Goal: Task Accomplishment & Management: Use online tool/utility

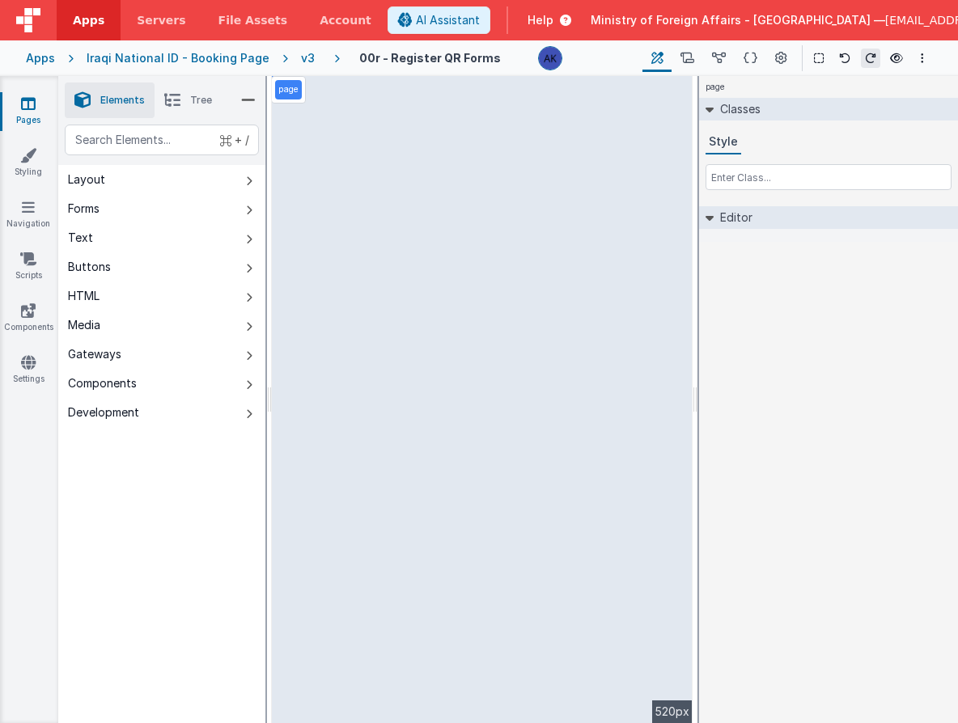
click at [301, 57] on div "v3" at bounding box center [311, 58] width 20 height 16
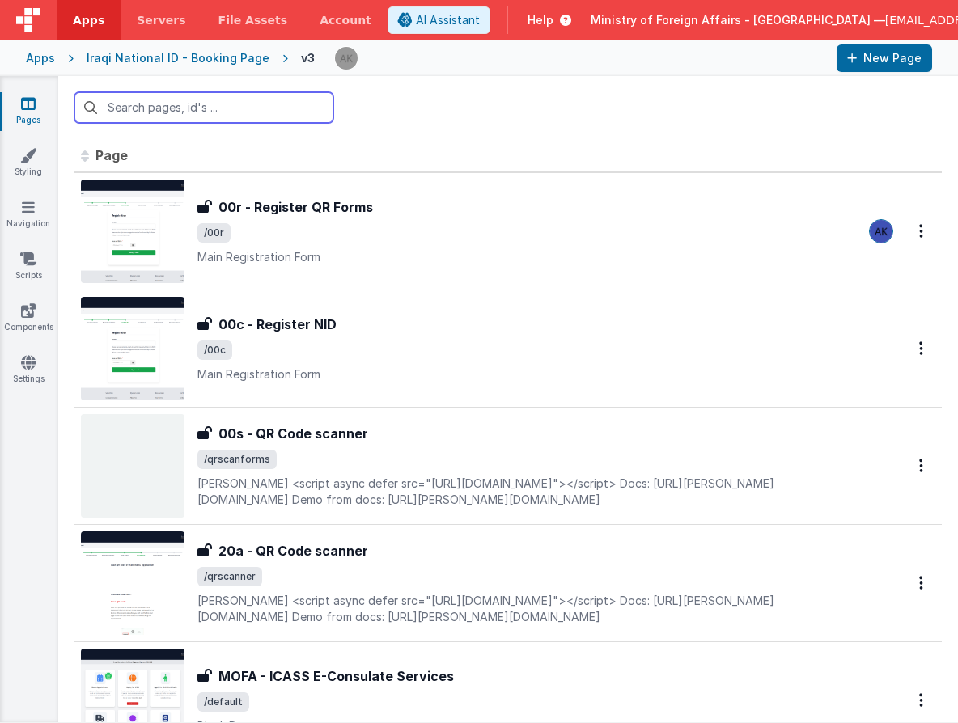
click at [210, 111] on input "text" at bounding box center [203, 107] width 259 height 31
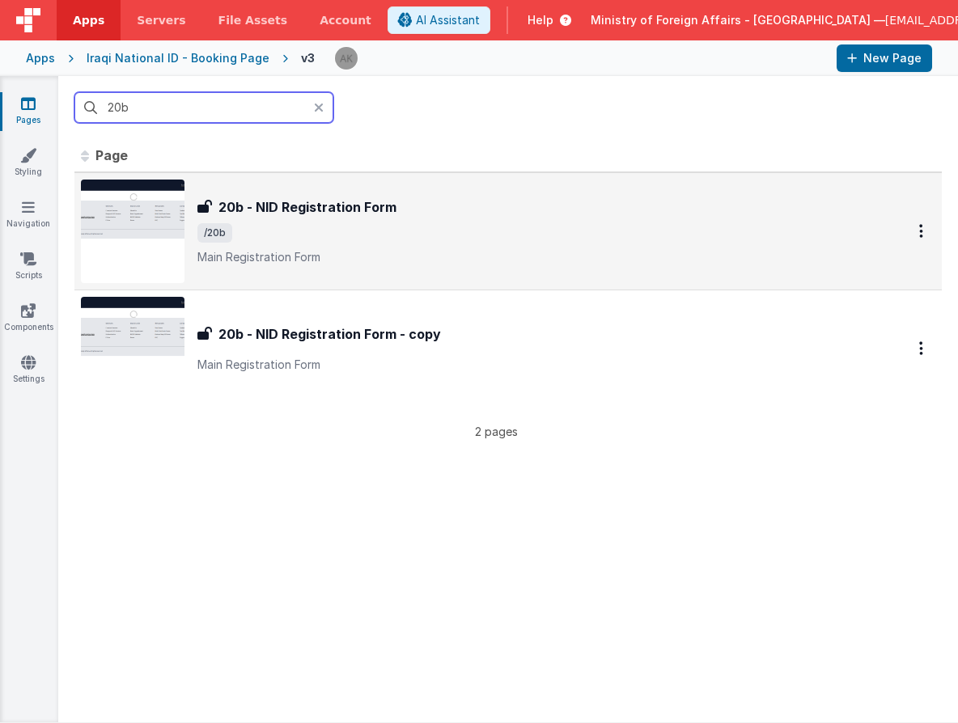
type input "20b"
click at [121, 226] on img at bounding box center [133, 232] width 104 height 104
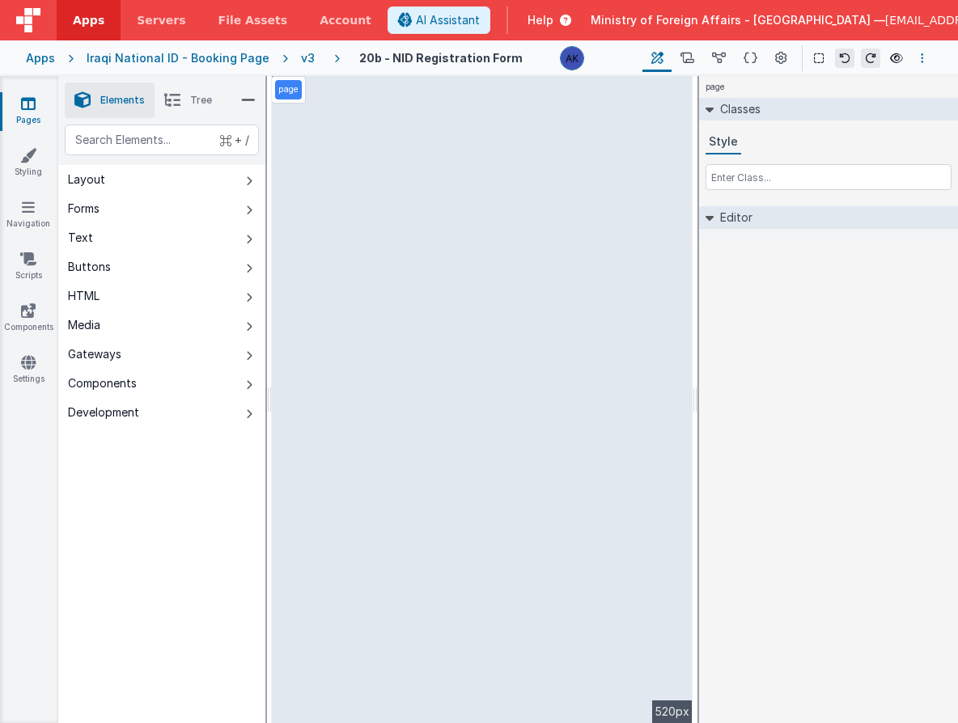
click at [925, 60] on button "Options" at bounding box center [921, 58] width 19 height 19
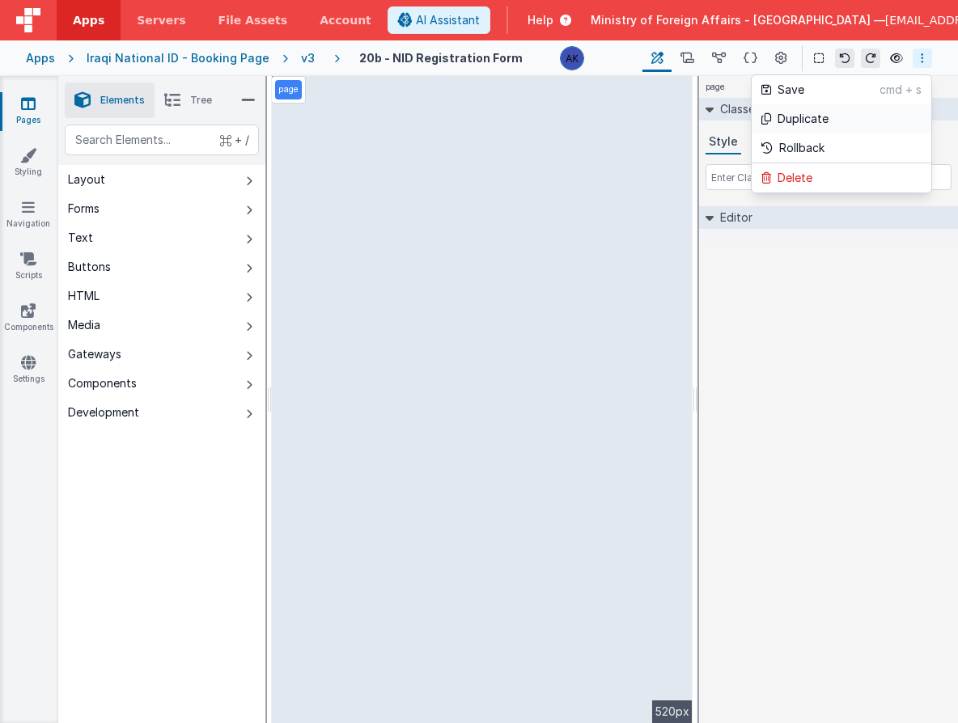
click at [878, 115] on link "Duplicate" at bounding box center [841, 118] width 180 height 29
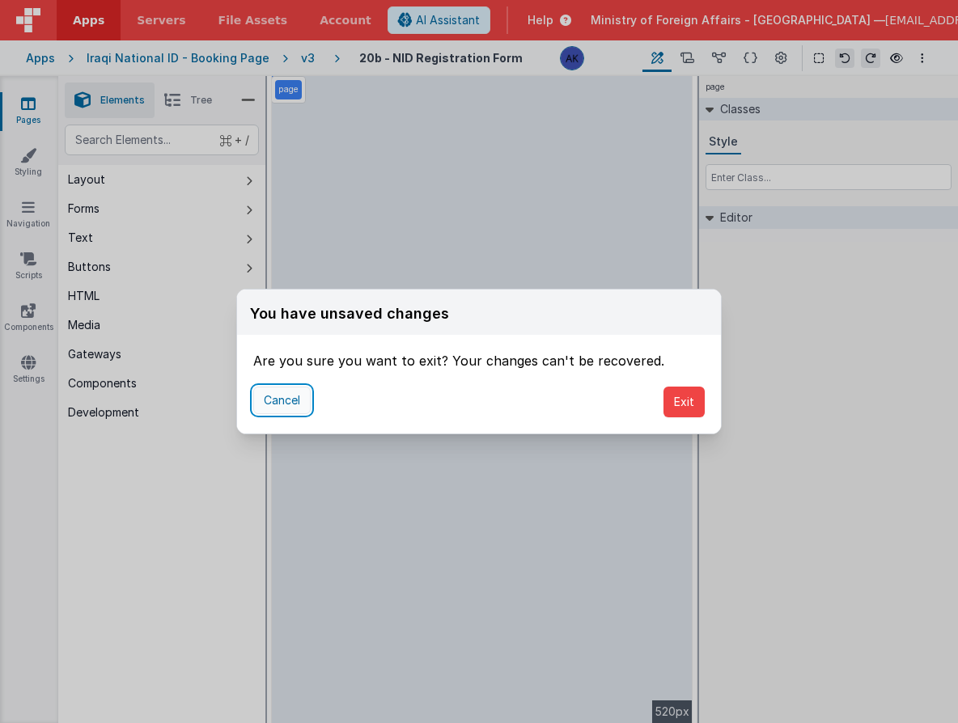
click at [288, 404] on button "Cancel" at bounding box center [281, 401] width 57 height 28
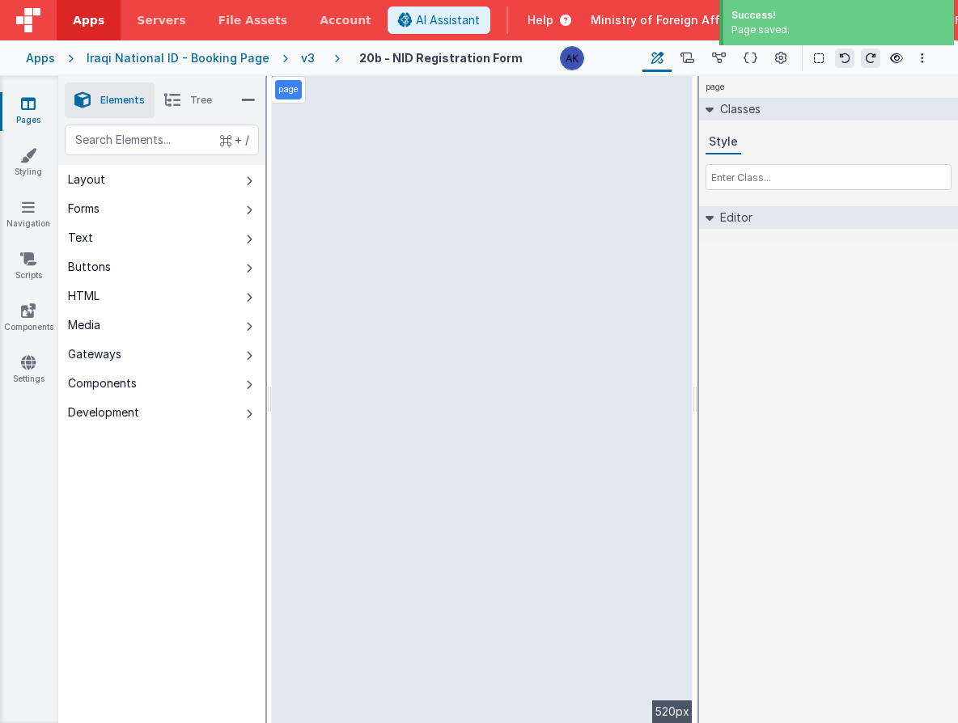
click at [301, 60] on div "v3" at bounding box center [311, 58] width 20 height 16
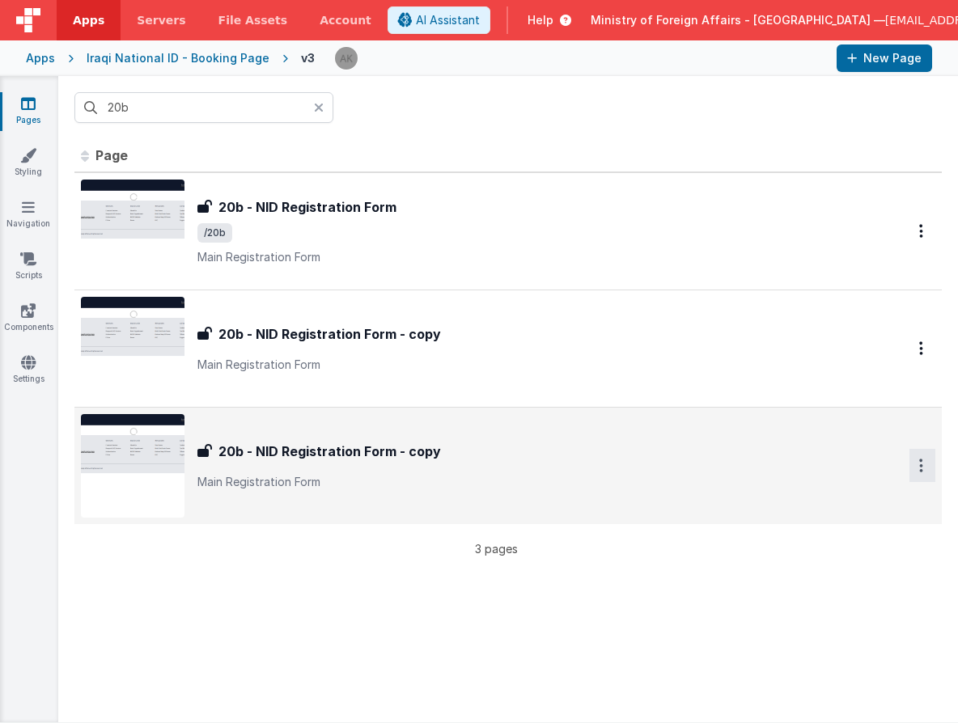
click at [919, 238] on icon "Options" at bounding box center [921, 231] width 4 height 14
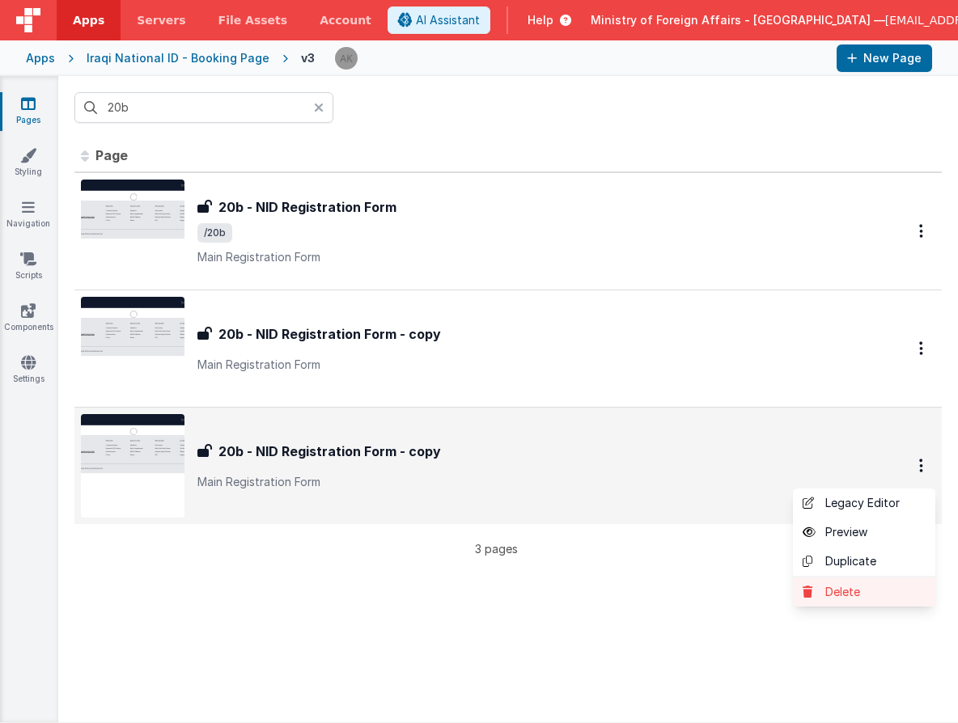
click at [873, 580] on link "Delete" at bounding box center [864, 592] width 142 height 29
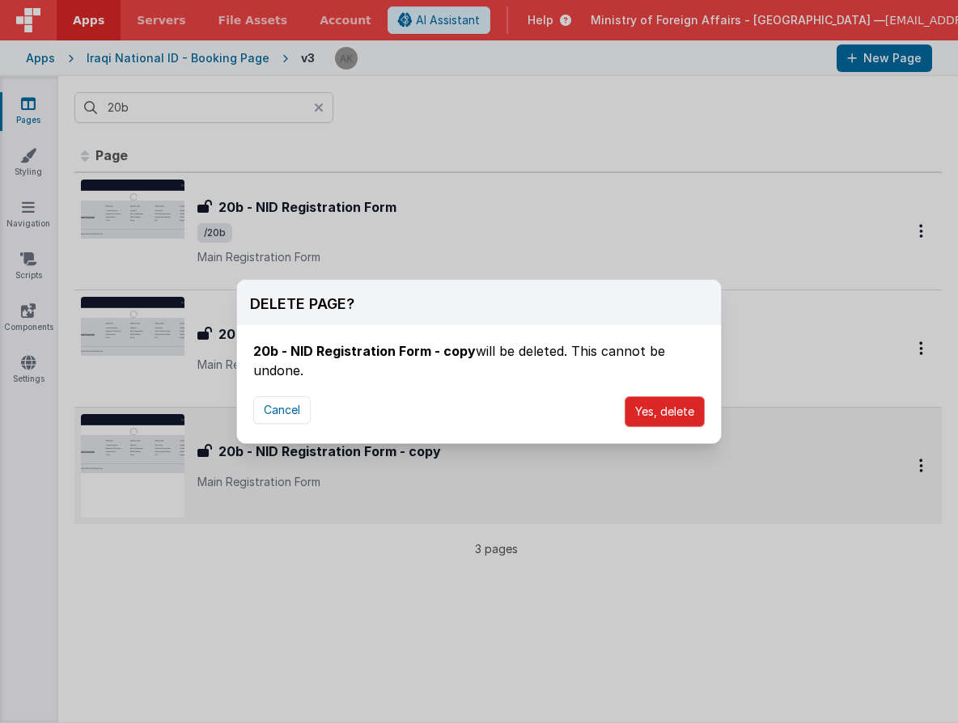
click at [666, 407] on button "Yes, delete" at bounding box center [664, 411] width 80 height 31
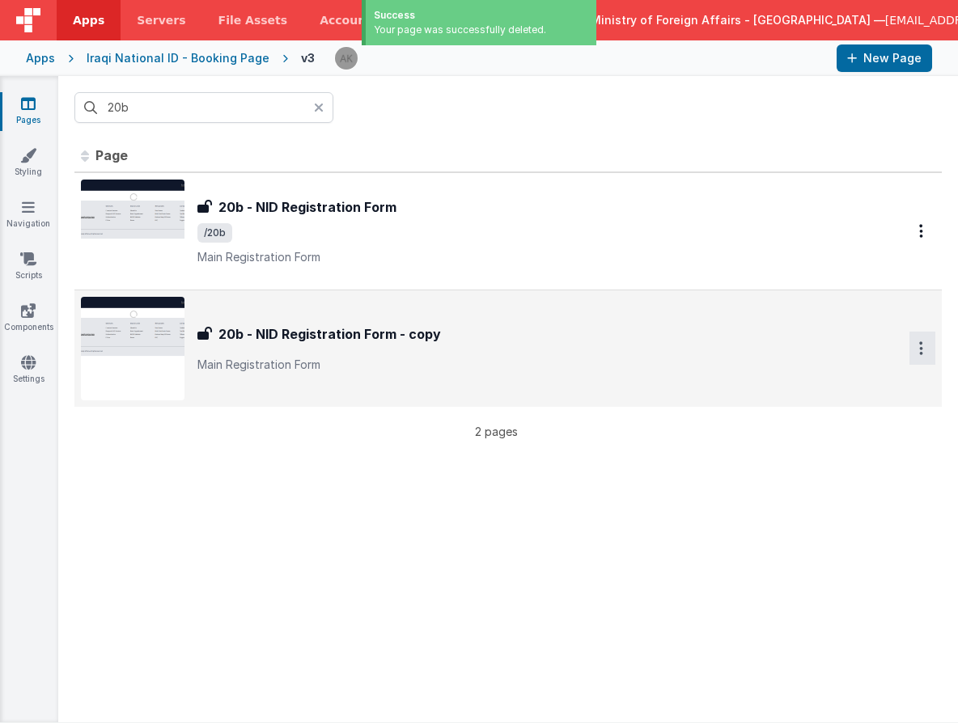
click at [919, 238] on icon "Options" at bounding box center [921, 231] width 4 height 14
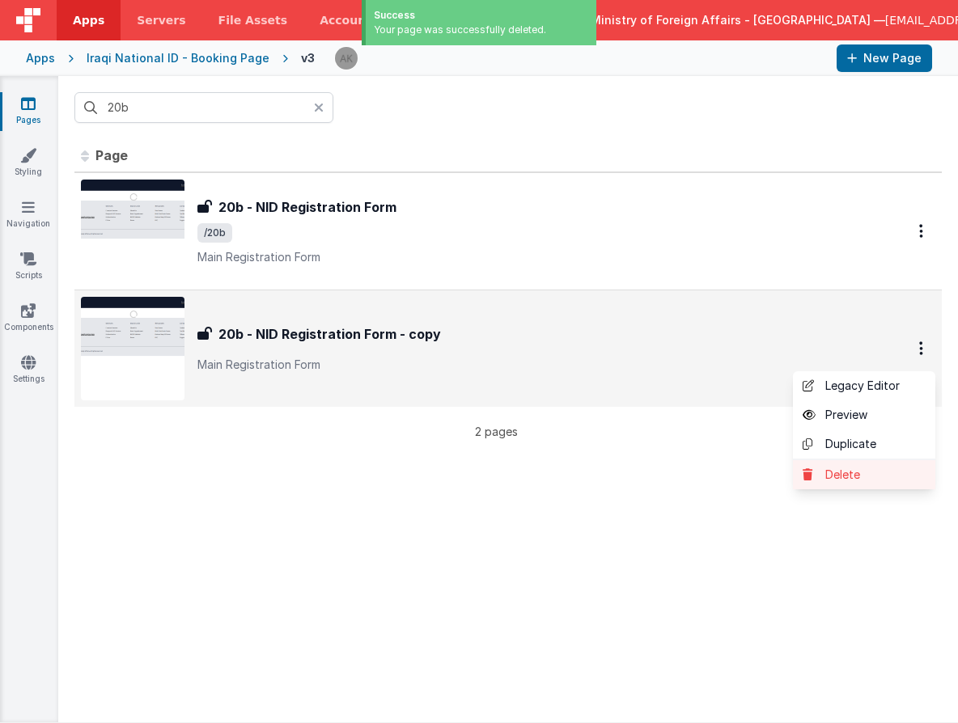
click at [857, 465] on link "Delete" at bounding box center [864, 474] width 142 height 29
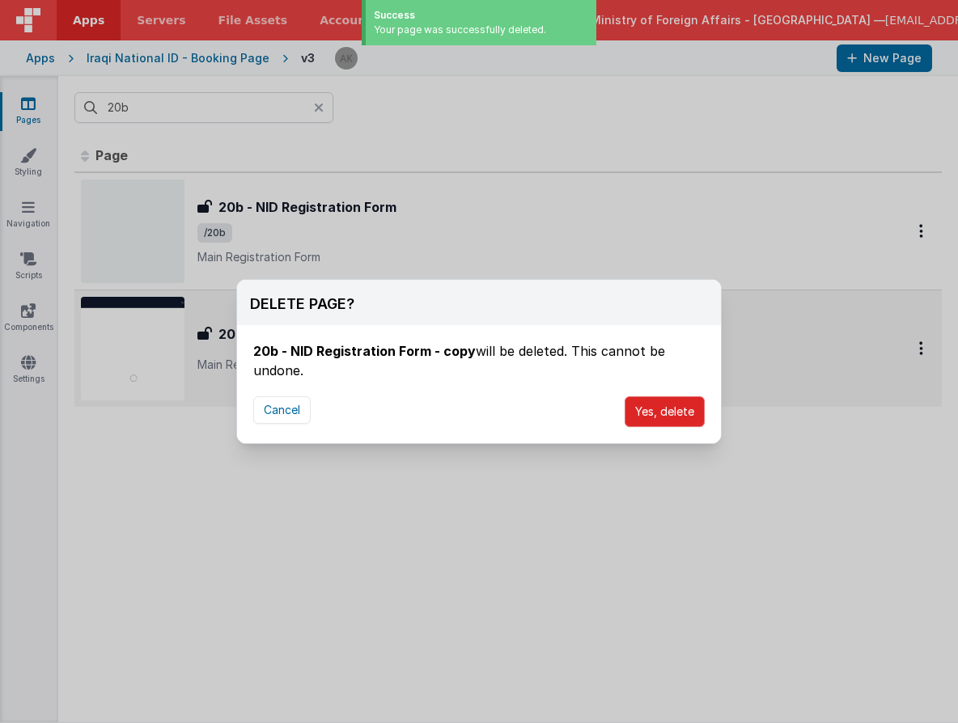
click at [671, 405] on button "Yes, delete" at bounding box center [664, 411] width 80 height 31
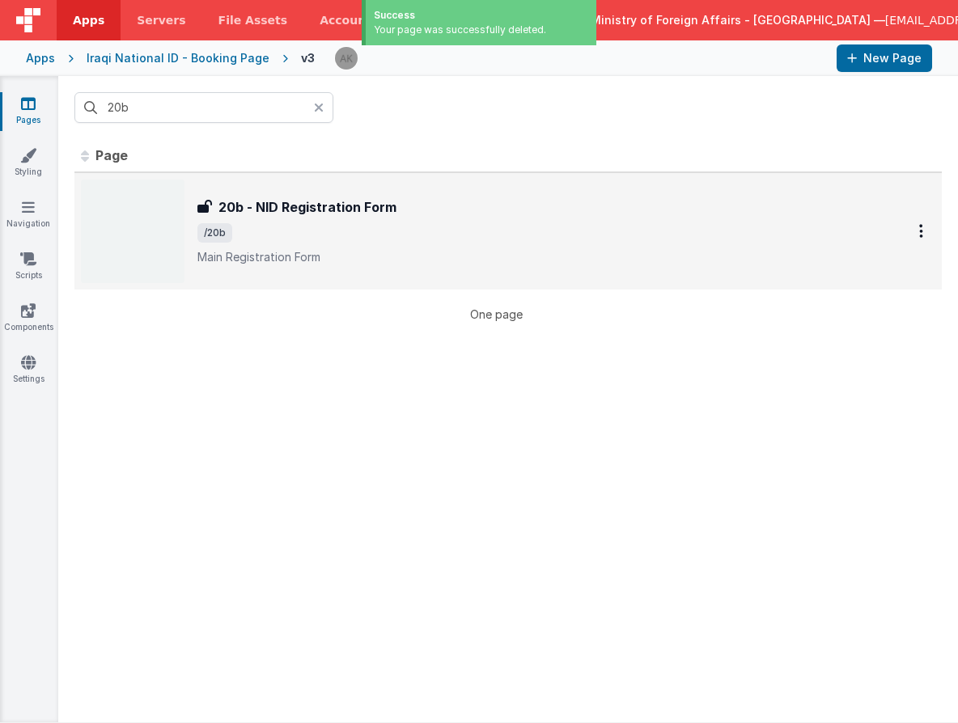
click at [648, 240] on span "/20b" at bounding box center [532, 232] width 670 height 19
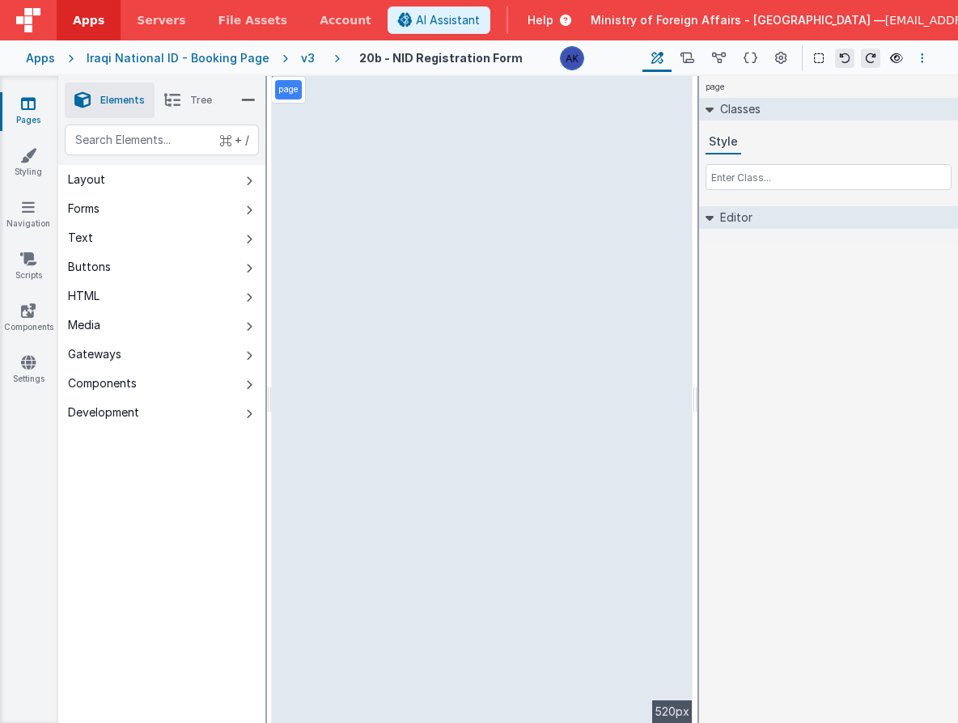
click at [920, 57] on button "Options" at bounding box center [921, 58] width 19 height 19
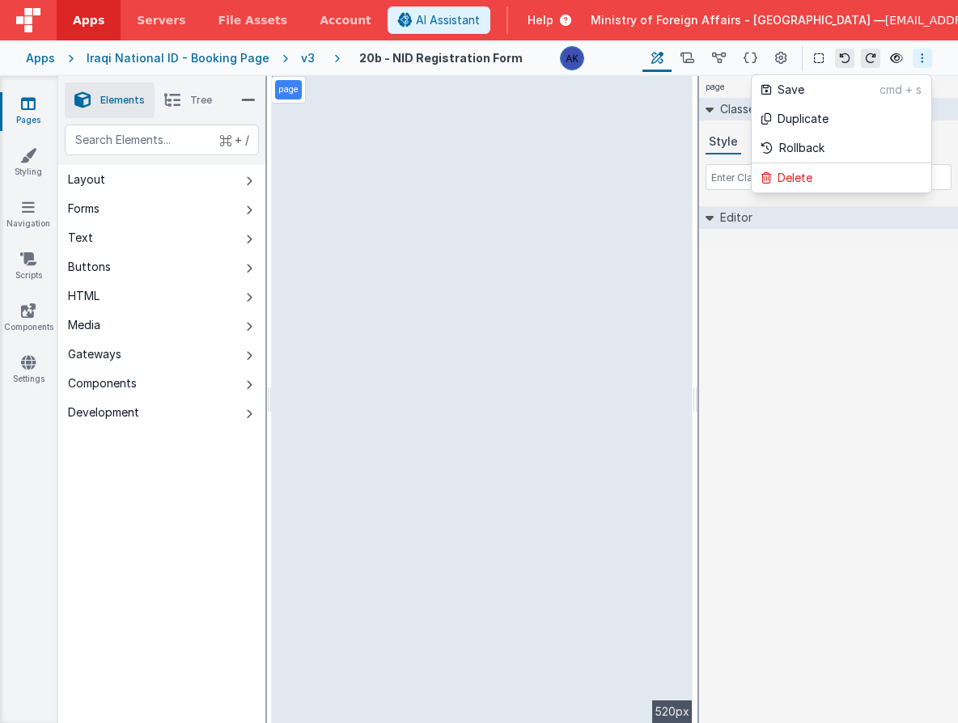
click at [785, 57] on button at bounding box center [479, 361] width 958 height 723
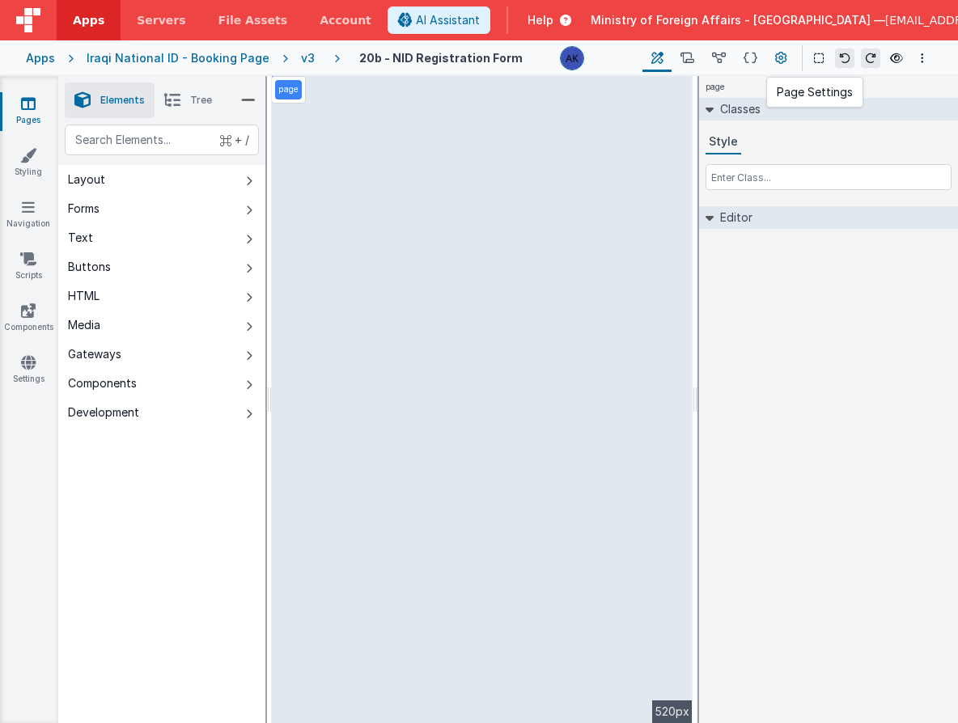
click at [785, 58] on icon at bounding box center [781, 58] width 12 height 17
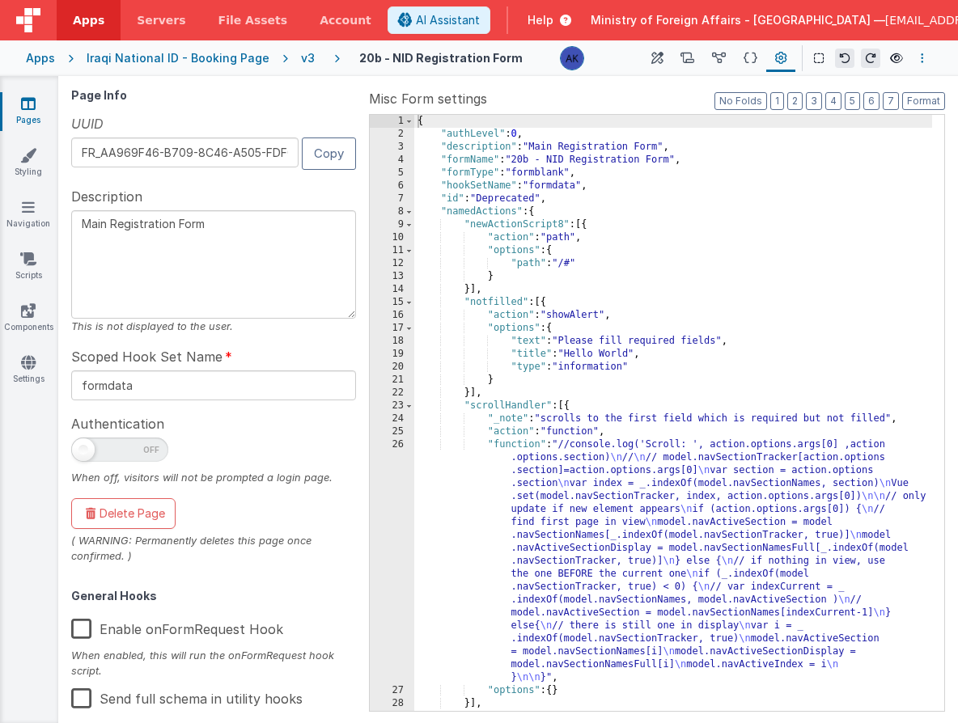
click at [919, 61] on button "Options" at bounding box center [921, 58] width 19 height 19
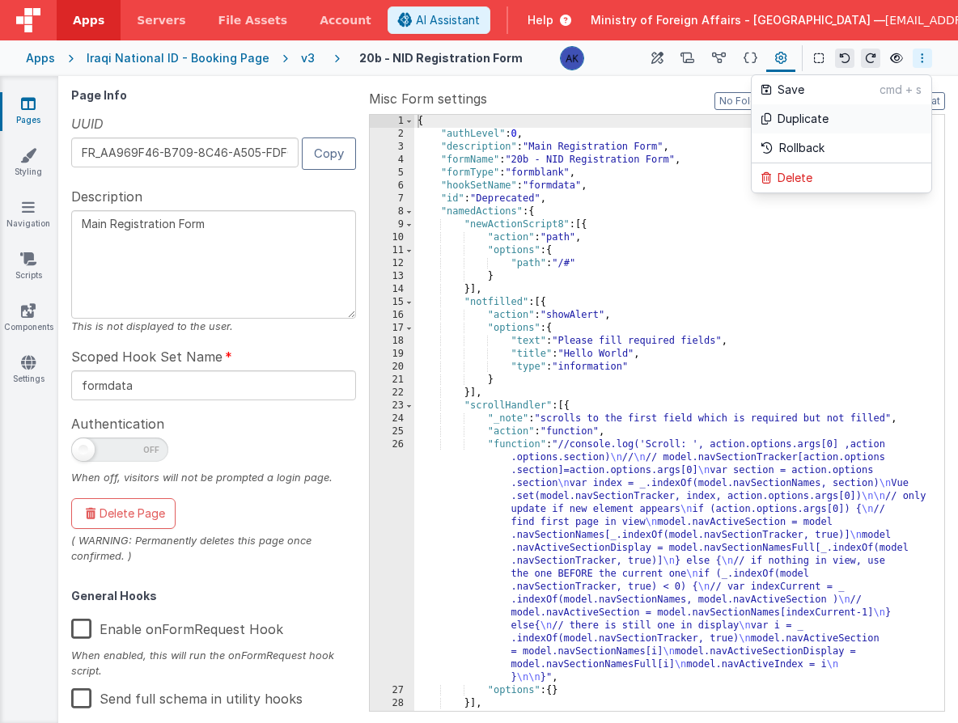
click at [862, 119] on link "Duplicate" at bounding box center [841, 118] width 180 height 29
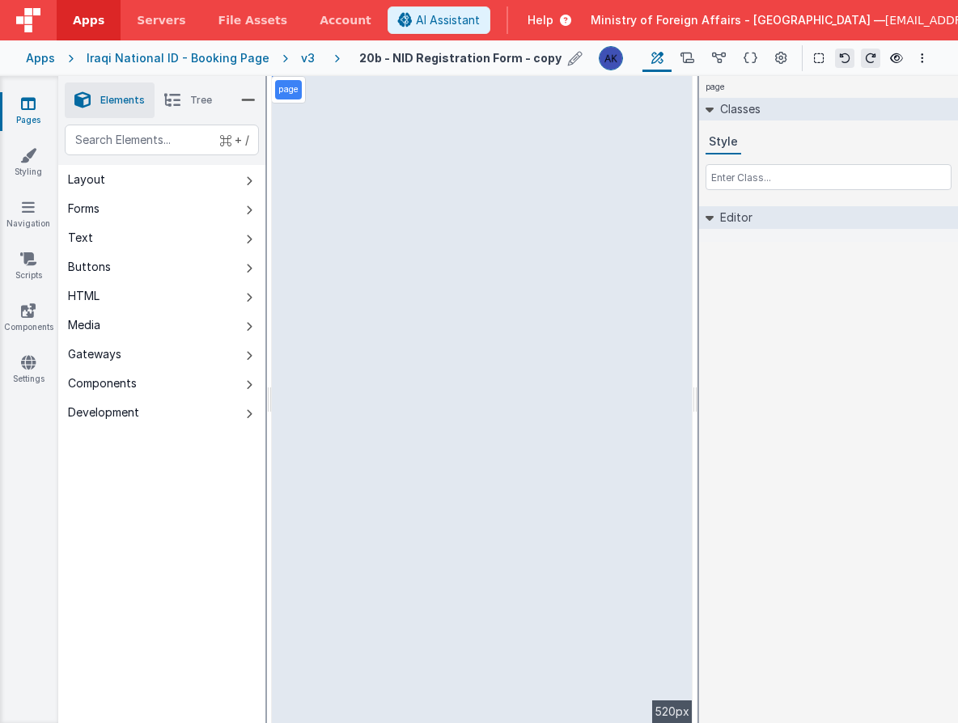
click at [568, 60] on icon at bounding box center [575, 58] width 15 height 23
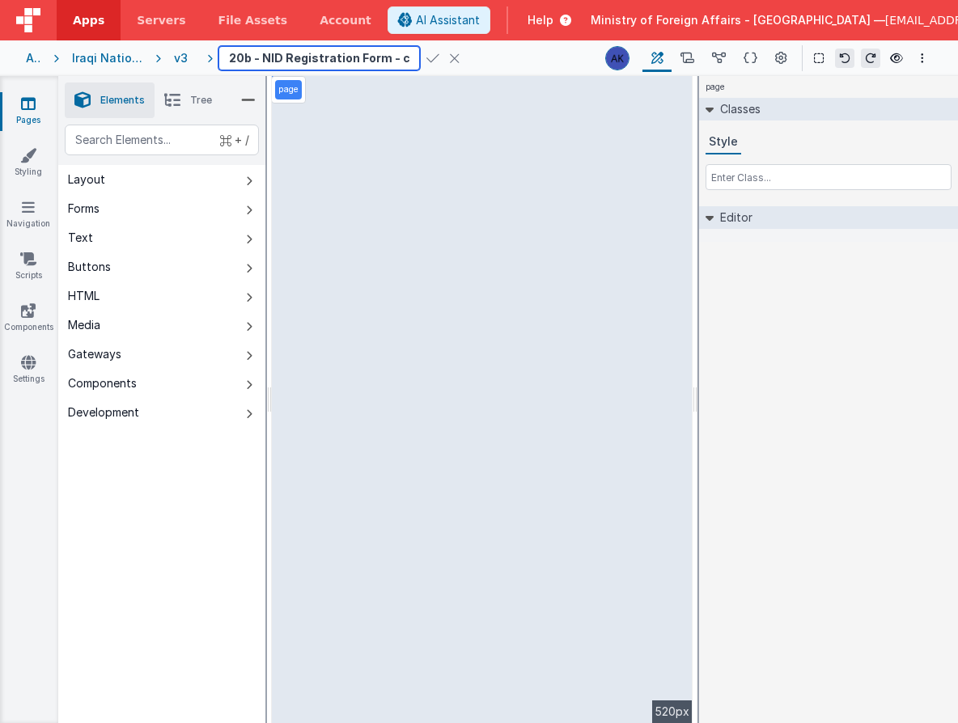
scroll to position [0, 54]
click at [327, 60] on input "20b - NID Registration Form - copy" at bounding box center [318, 58] width 201 height 24
drag, startPoint x: 307, startPoint y: 61, endPoint x: 162, endPoint y: 58, distance: 145.6
click at [162, 58] on div "Apps Iraqi National ID - Booking Page v3 20b - NID Registration Form - copy Pag…" at bounding box center [479, 58] width 958 height 36
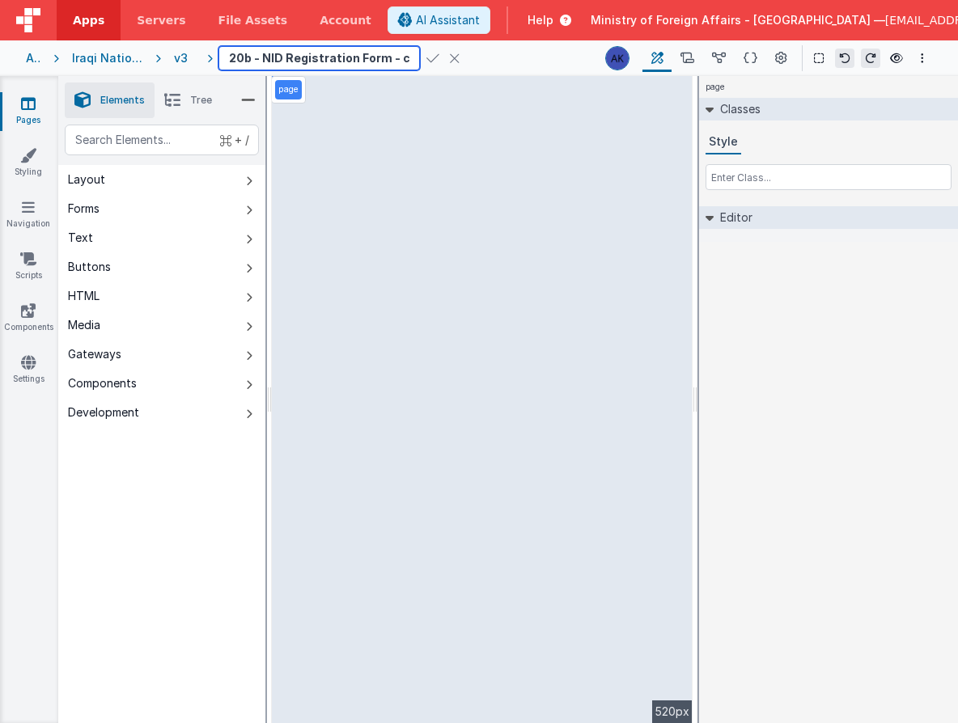
click at [286, 59] on input "20b - NID Registration Form - copy" at bounding box center [318, 58] width 201 height 24
type input "10b - QR Forms Registration Form - copy"
click at [426, 55] on icon at bounding box center [432, 58] width 13 height 23
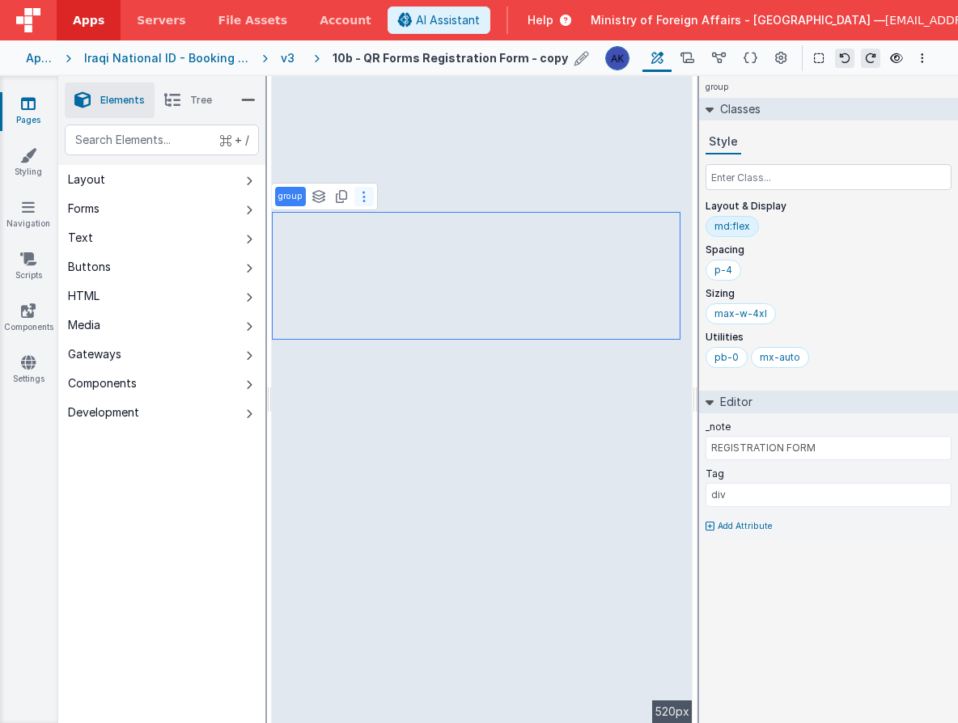
click at [366, 204] on button at bounding box center [363, 196] width 19 height 19
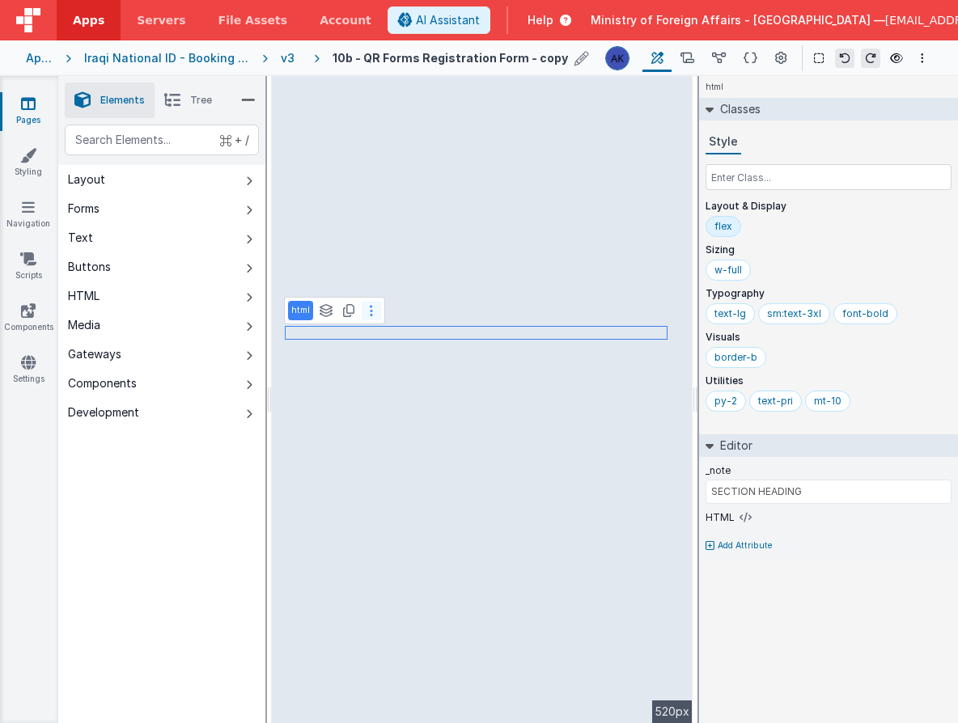
click at [373, 312] on button at bounding box center [371, 310] width 19 height 19
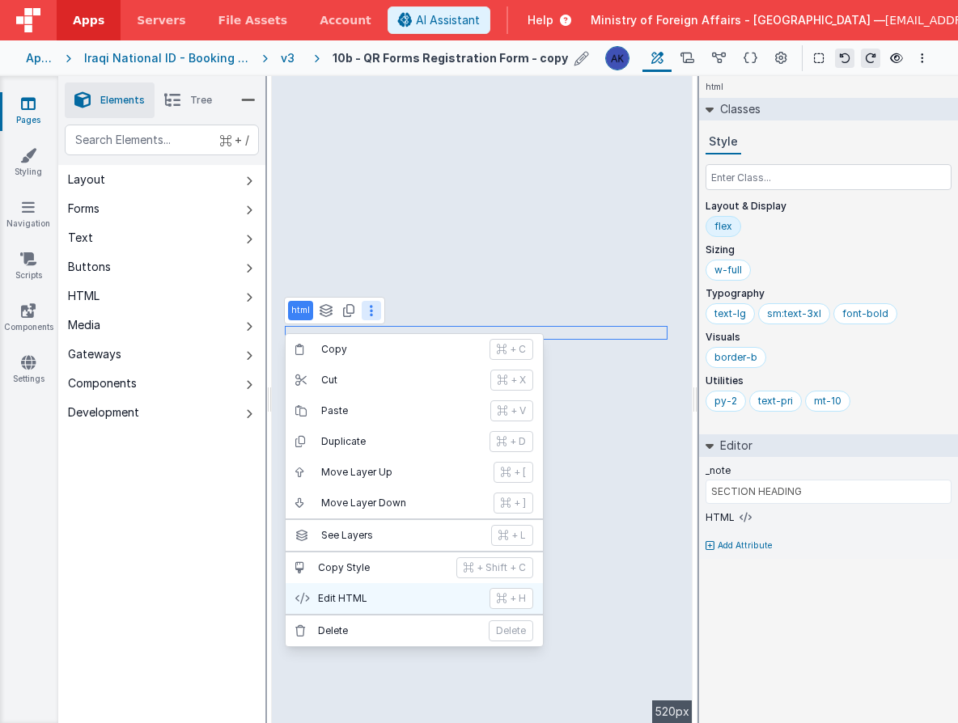
click at [387, 596] on p "Edit HTML" at bounding box center [399, 598] width 162 height 13
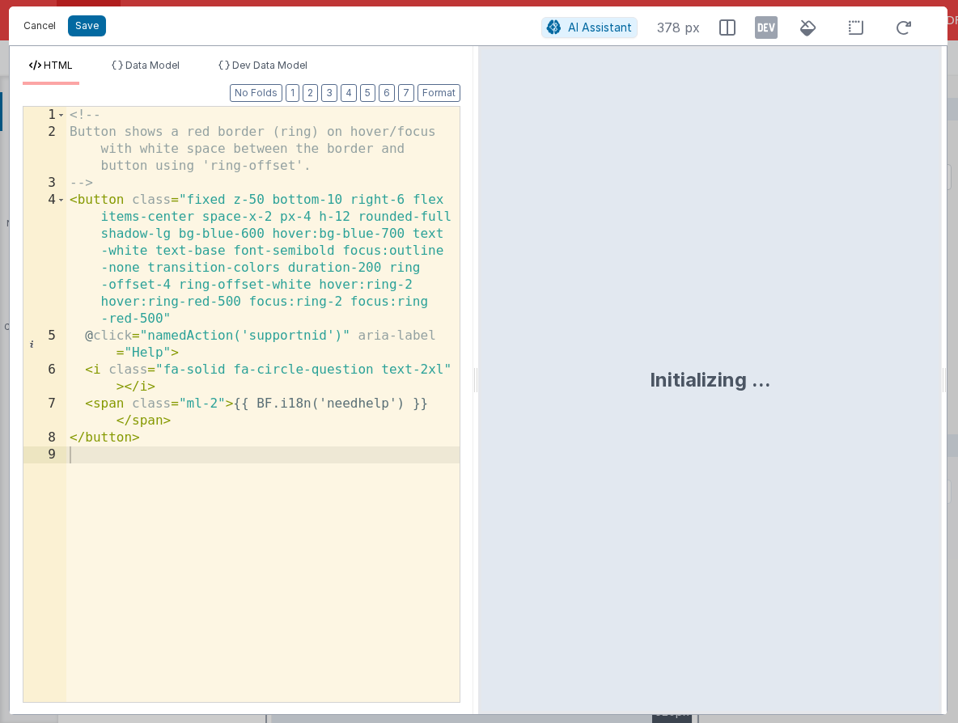
click at [55, 21] on button "Cancel" at bounding box center [39, 26] width 49 height 23
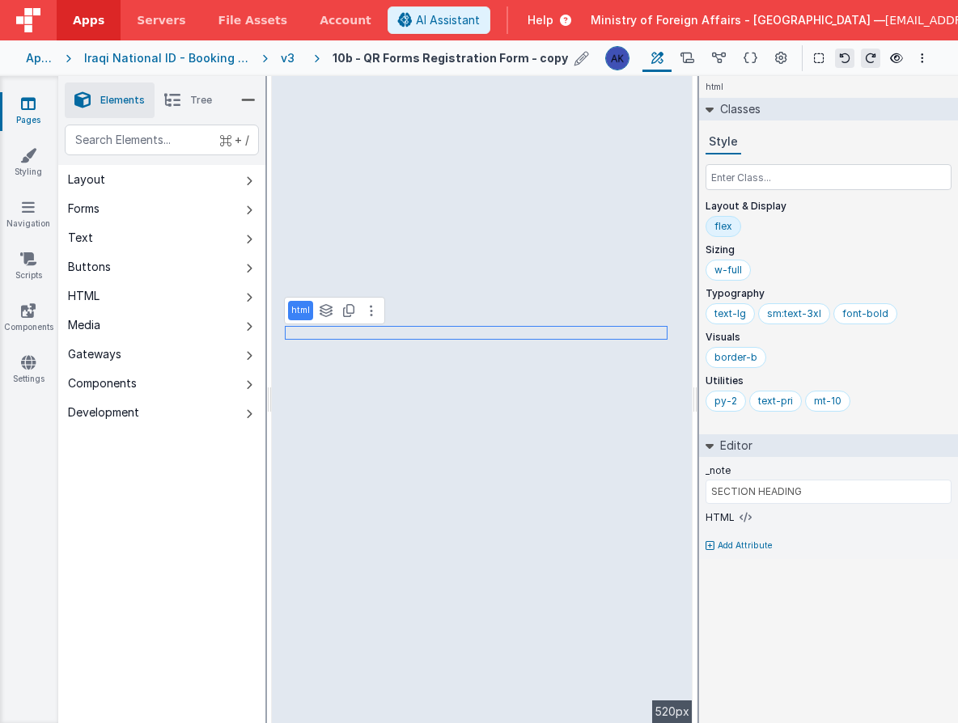
click at [193, 94] on span "Tree" at bounding box center [201, 100] width 22 height 13
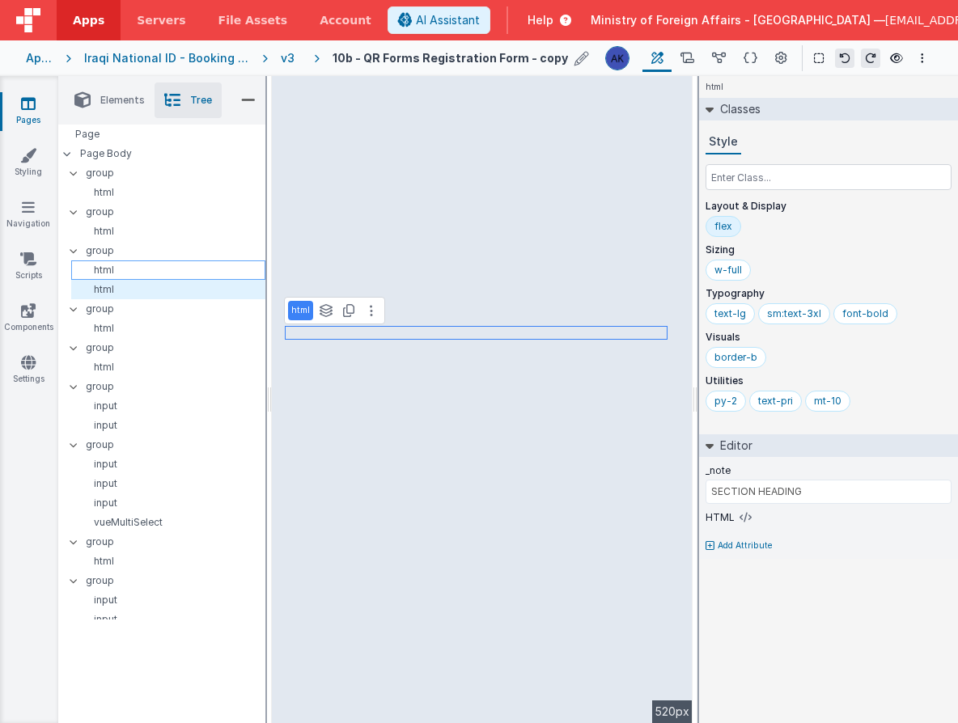
click at [154, 265] on p "html" at bounding box center [171, 270] width 187 height 13
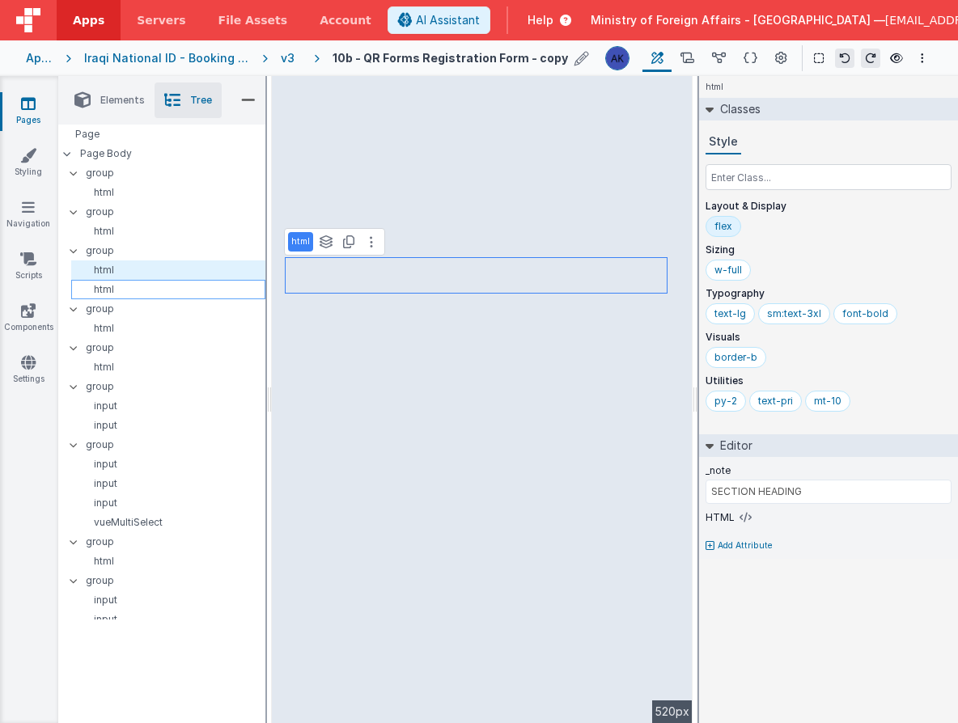
click at [150, 287] on p "html" at bounding box center [171, 289] width 187 height 13
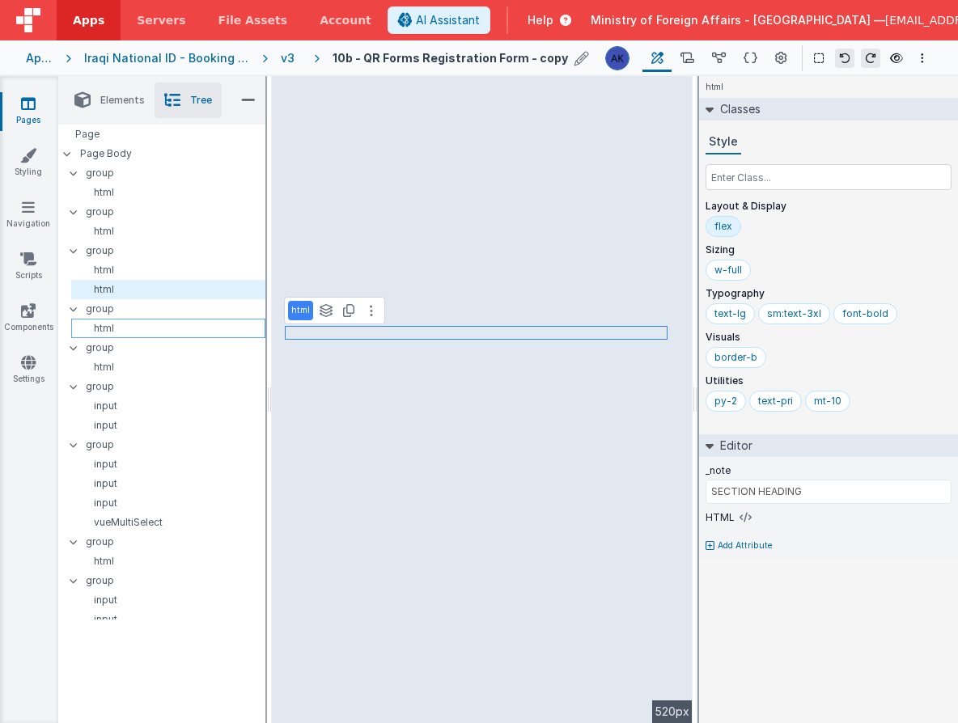
click at [134, 320] on div "html" at bounding box center [168, 328] width 194 height 19
type input "REGISTRATION DETAILS"
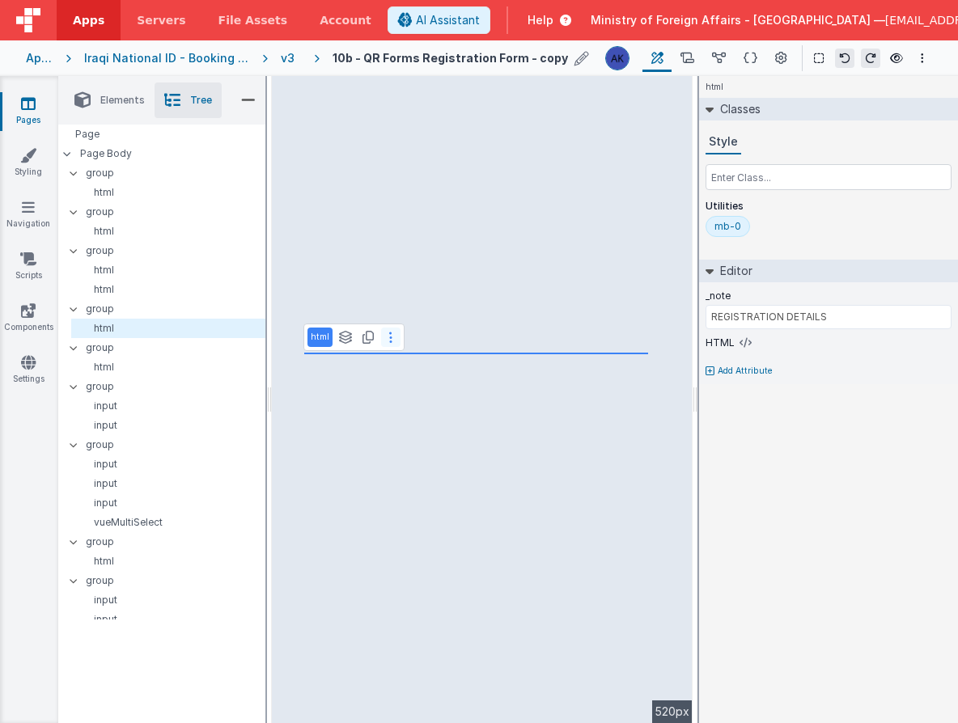
click at [393, 344] on button at bounding box center [390, 337] width 19 height 19
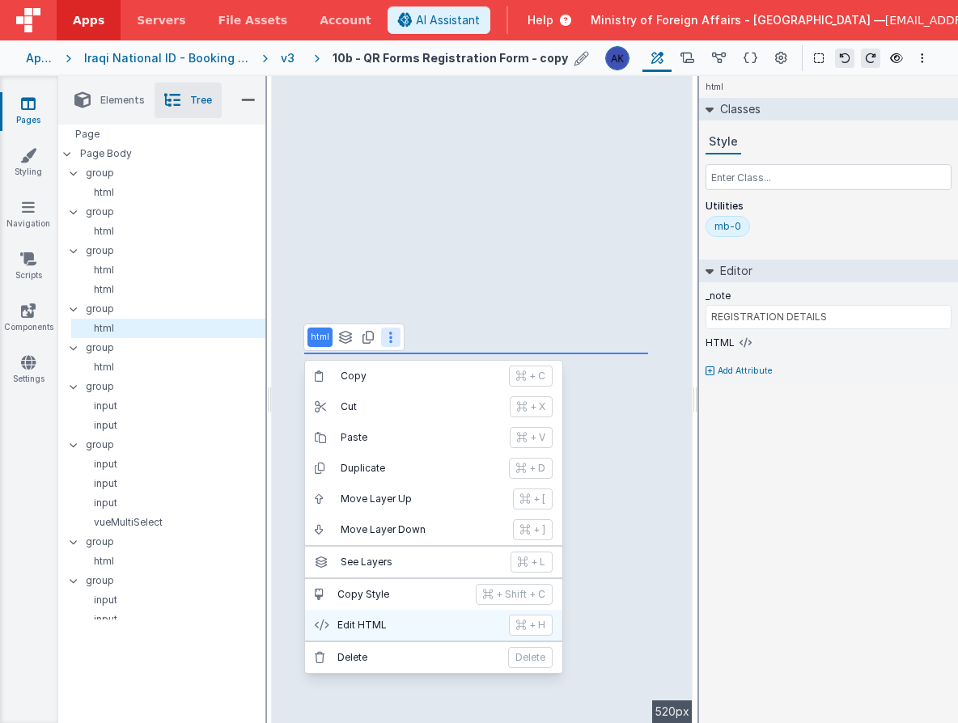
click at [388, 628] on p "Edit HTML" at bounding box center [418, 625] width 162 height 13
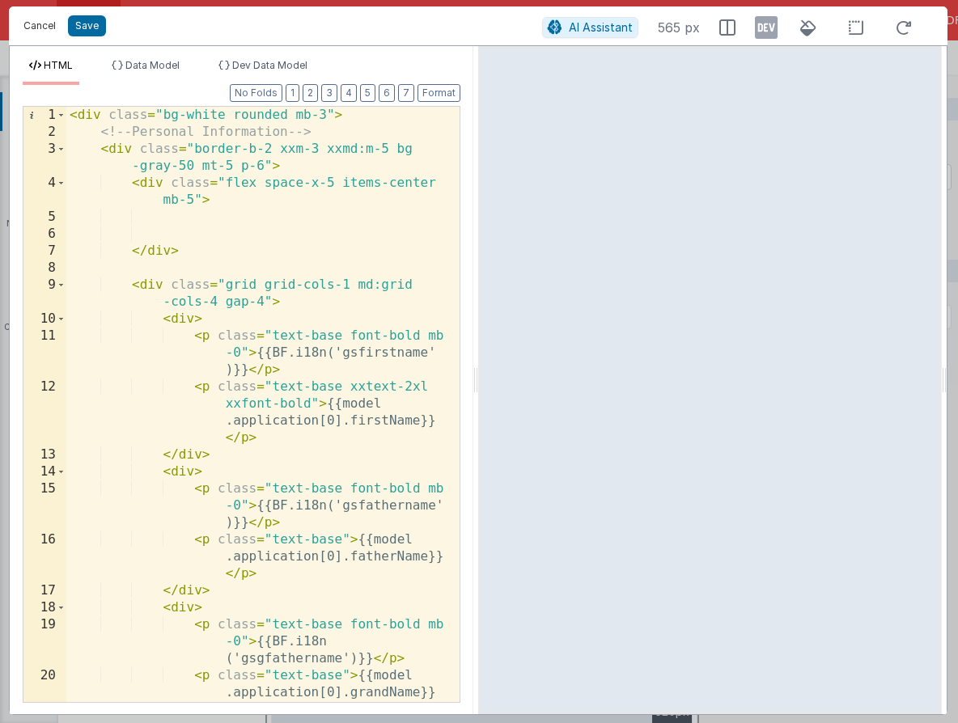
click at [22, 28] on button "Cancel" at bounding box center [39, 26] width 49 height 23
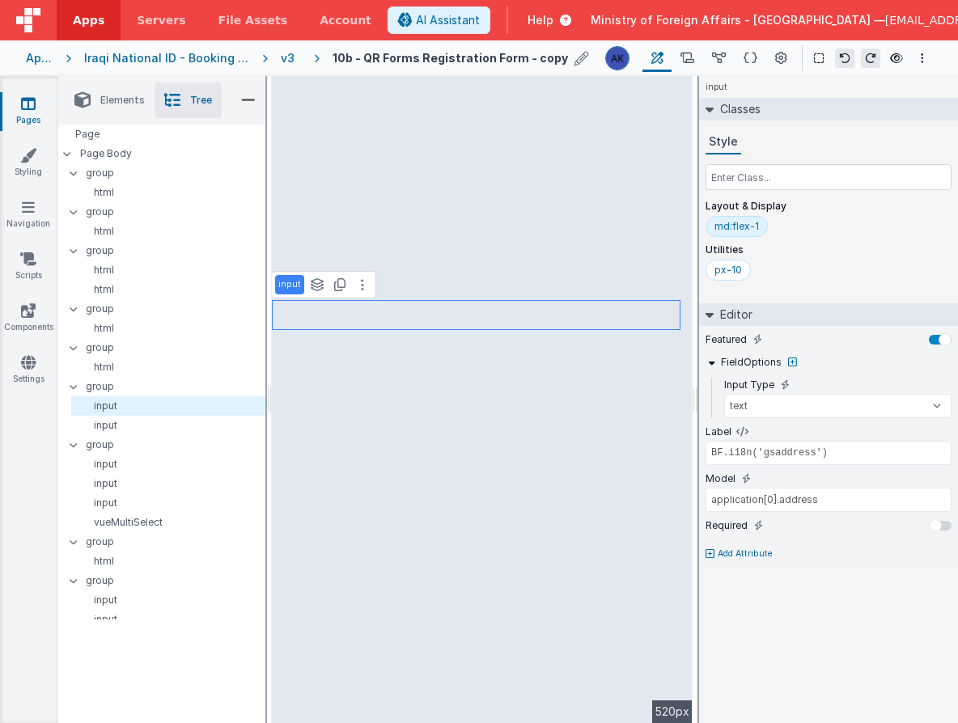
type input "BF.i18n('gsaddress2')"
type input "application[0].address2"
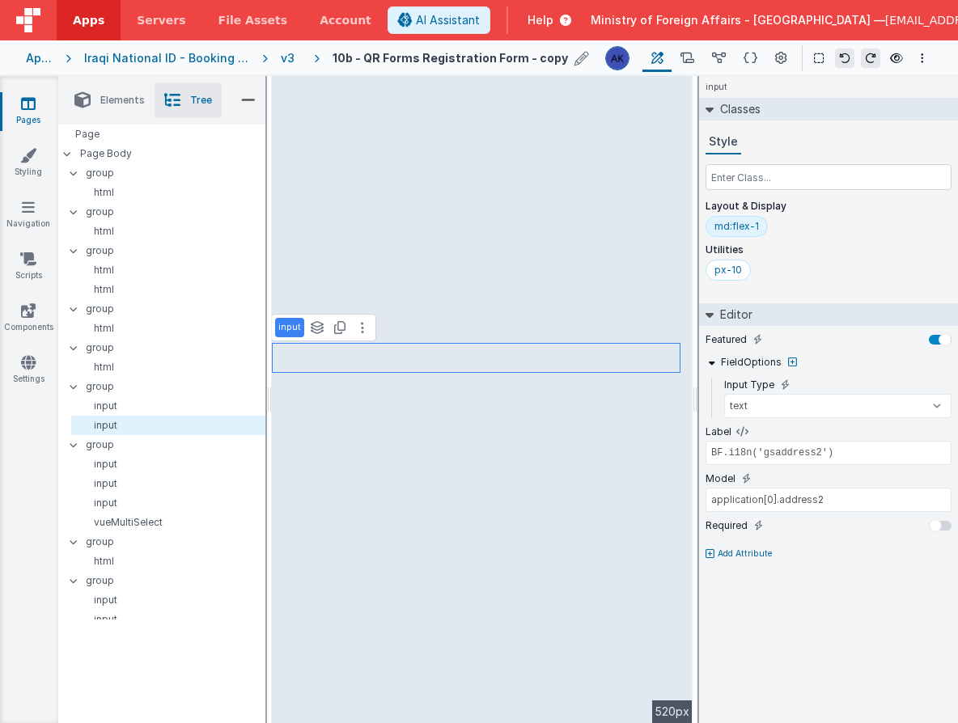
type input "BF.i18n('gscity')"
type input "application[0].city"
select select "required"
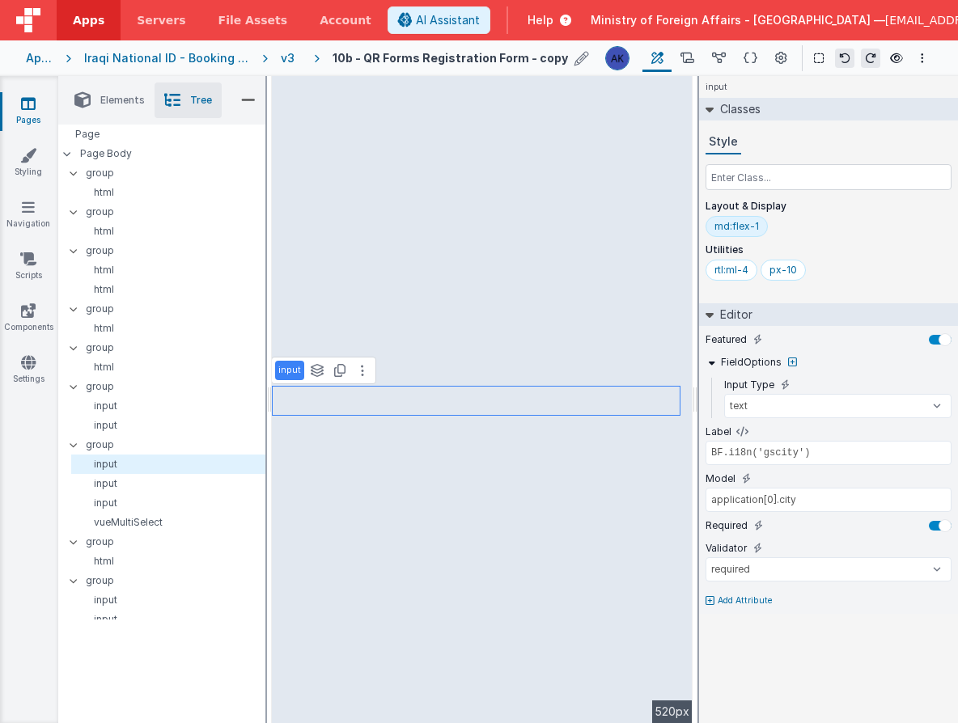
click at [584, 57] on icon at bounding box center [581, 58] width 15 height 23
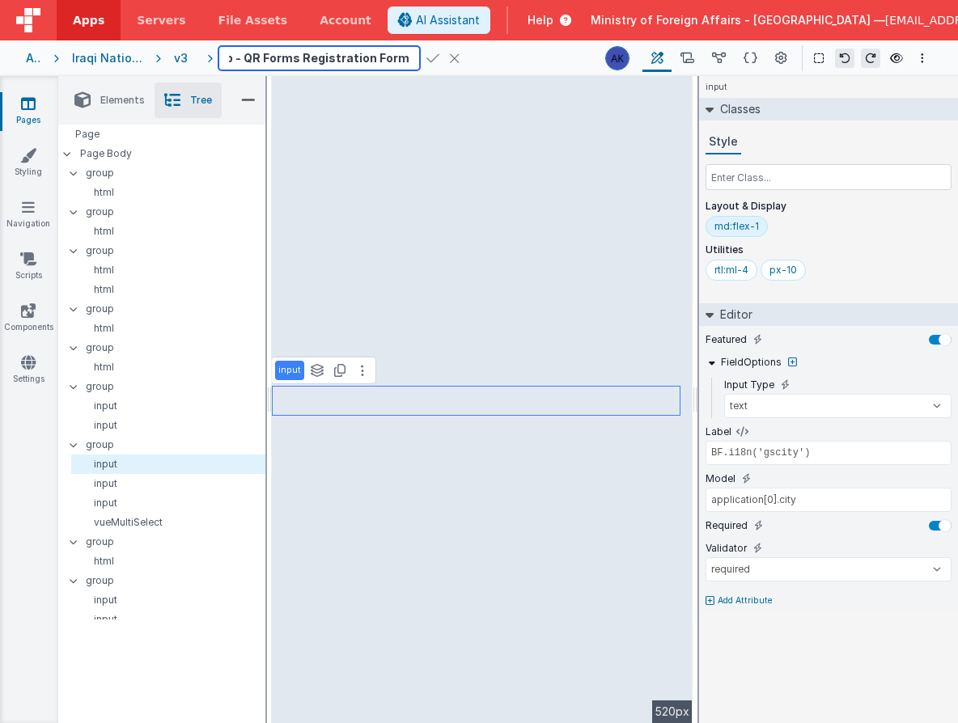
scroll to position [0, 48]
type input "10b - QR Forms Registration Form"
click at [426, 57] on icon at bounding box center [432, 58] width 13 height 23
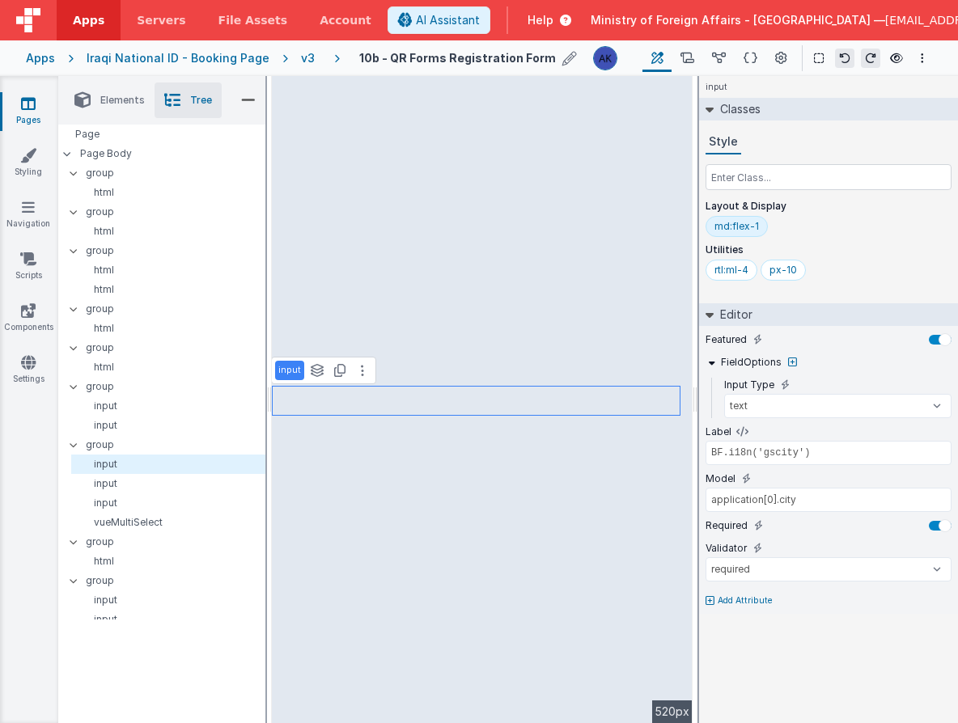
click at [562, 59] on icon at bounding box center [569, 58] width 15 height 23
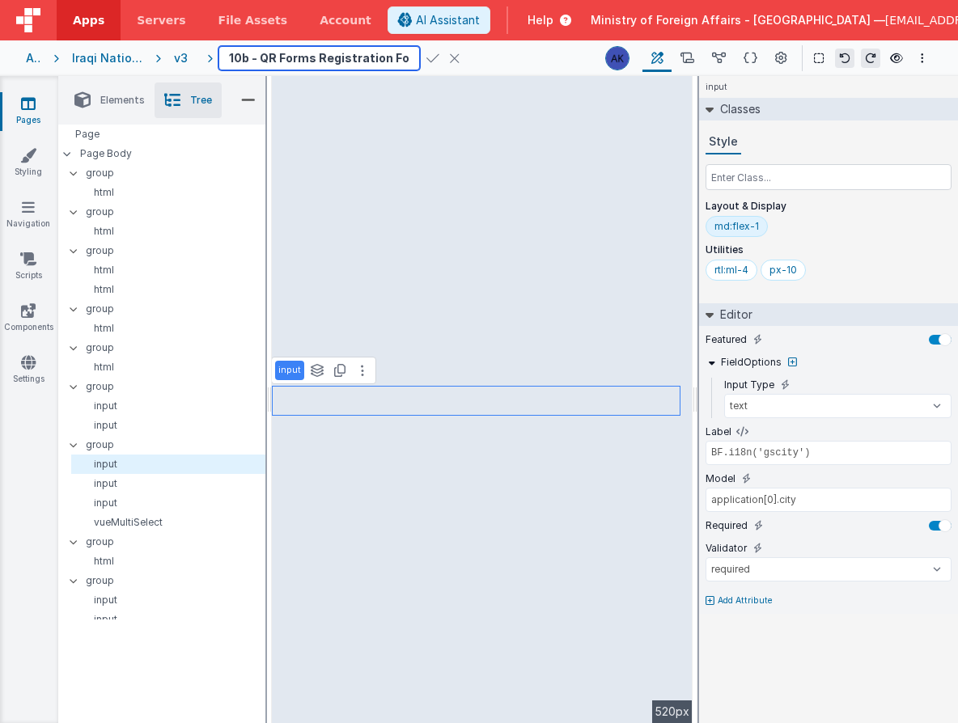
drag, startPoint x: 275, startPoint y: 60, endPoint x: 216, endPoint y: 58, distance: 59.1
click at [216, 58] on div "10b - QR Forms Registration Form Page Builder Named Actions Data Model Page Sch…" at bounding box center [565, 58] width 733 height 28
click at [260, 58] on input "10b - QR Forms Registration Form" at bounding box center [318, 58] width 201 height 24
type input "10i - QR Forms Registration Form"
click at [426, 57] on icon at bounding box center [432, 58] width 13 height 23
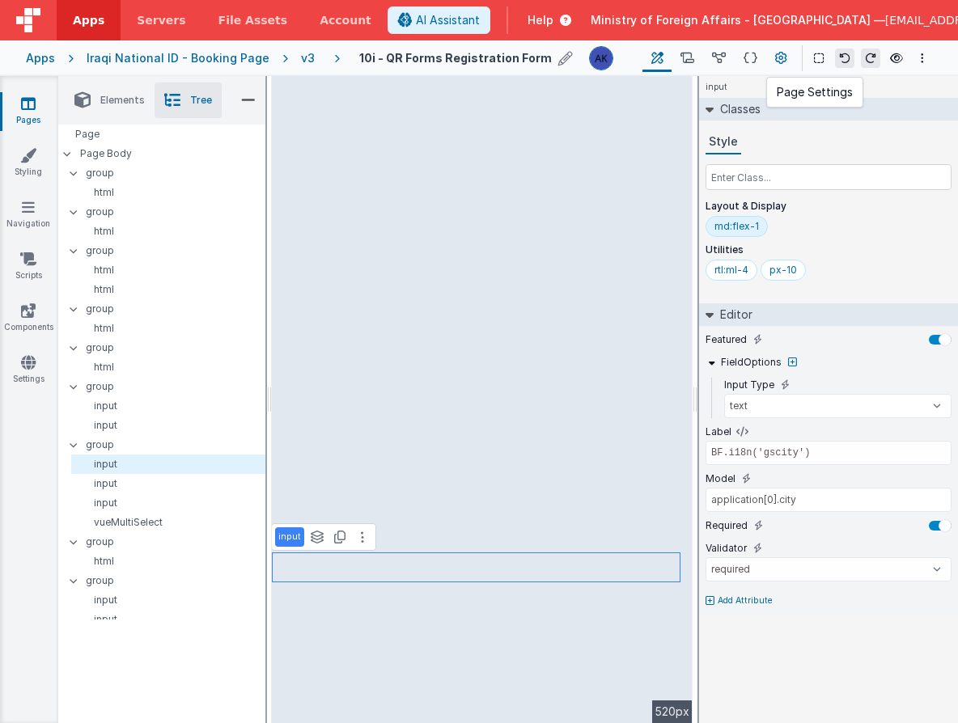
click at [786, 59] on button at bounding box center [780, 58] width 29 height 28
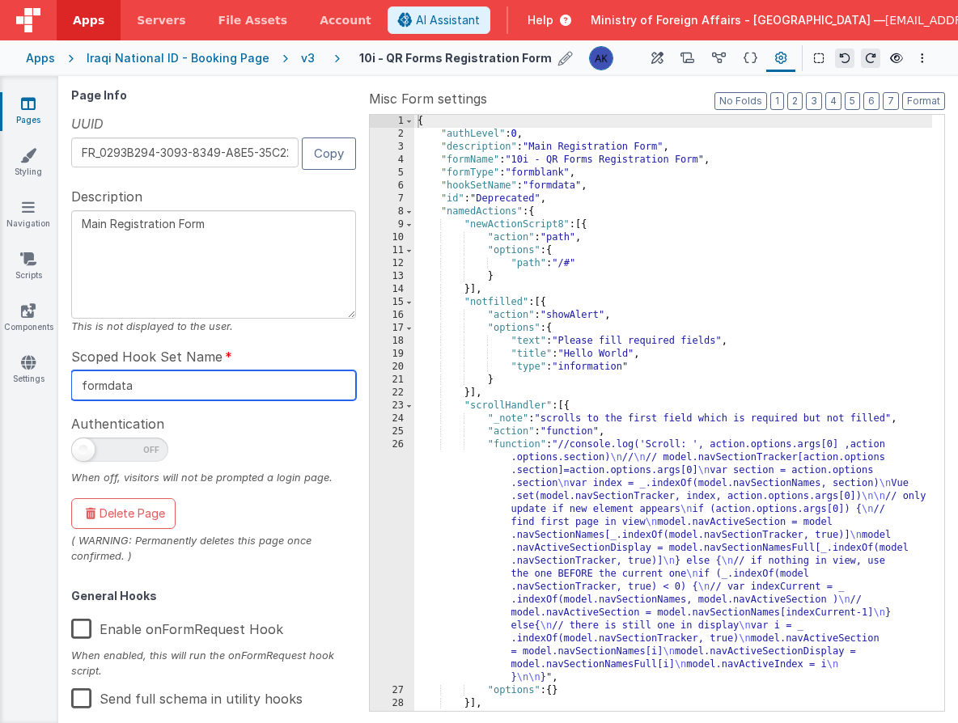
click at [204, 383] on input "formdata" at bounding box center [213, 385] width 285 height 30
type input "formdata2"
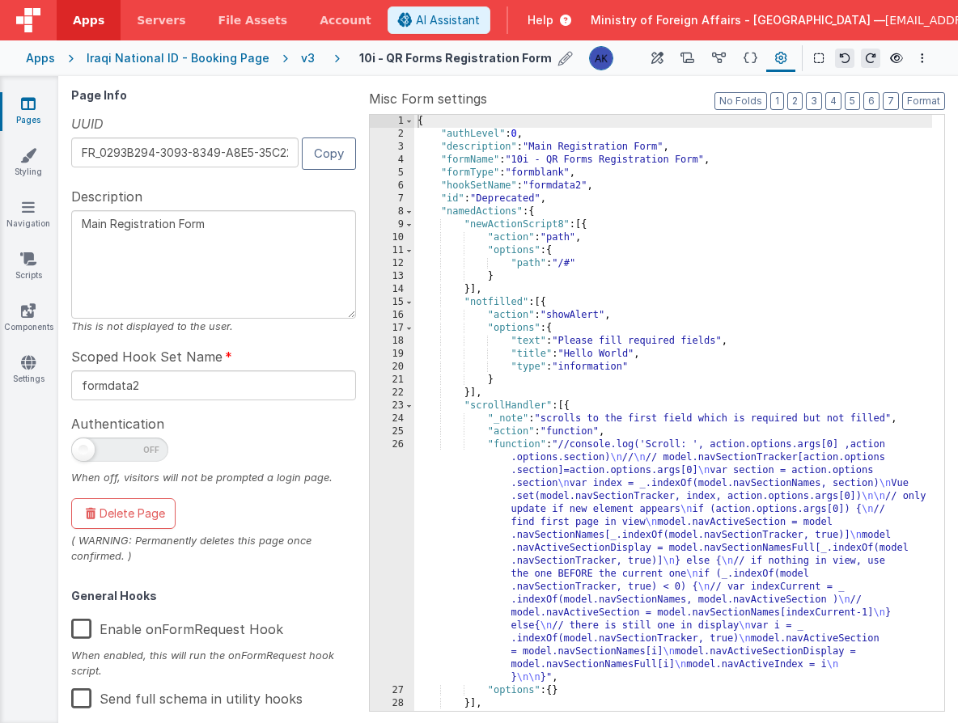
click at [264, 353] on div "Scoped Hook Set Name formdata2" at bounding box center [213, 373] width 285 height 53
click at [301, 59] on div "v3" at bounding box center [311, 58] width 20 height 16
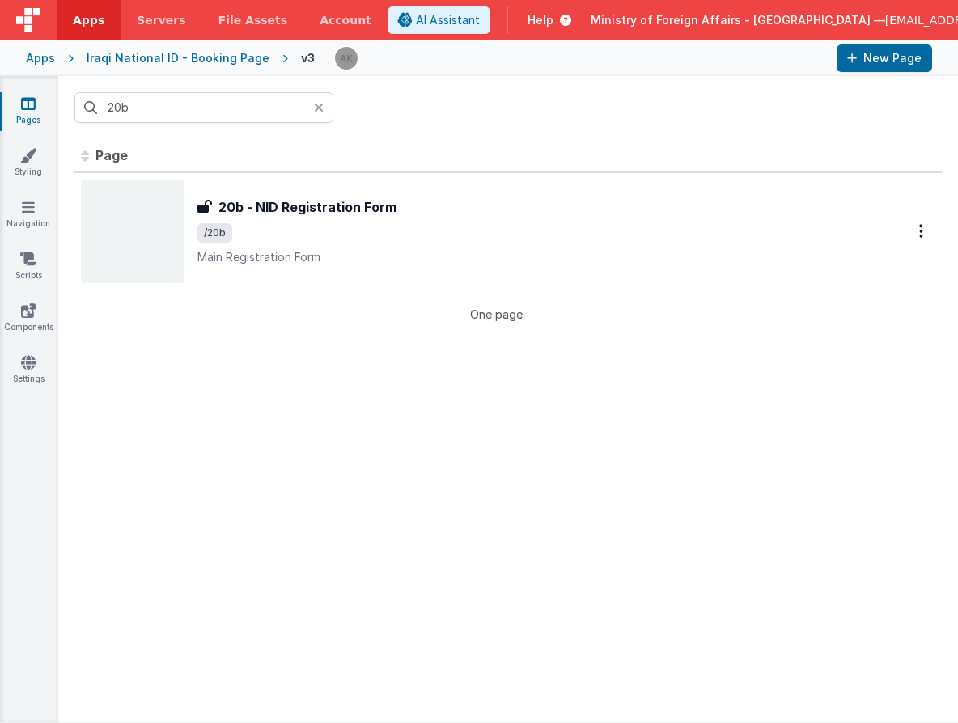
click at [324, 111] on div at bounding box center [323, 107] width 19 height 31
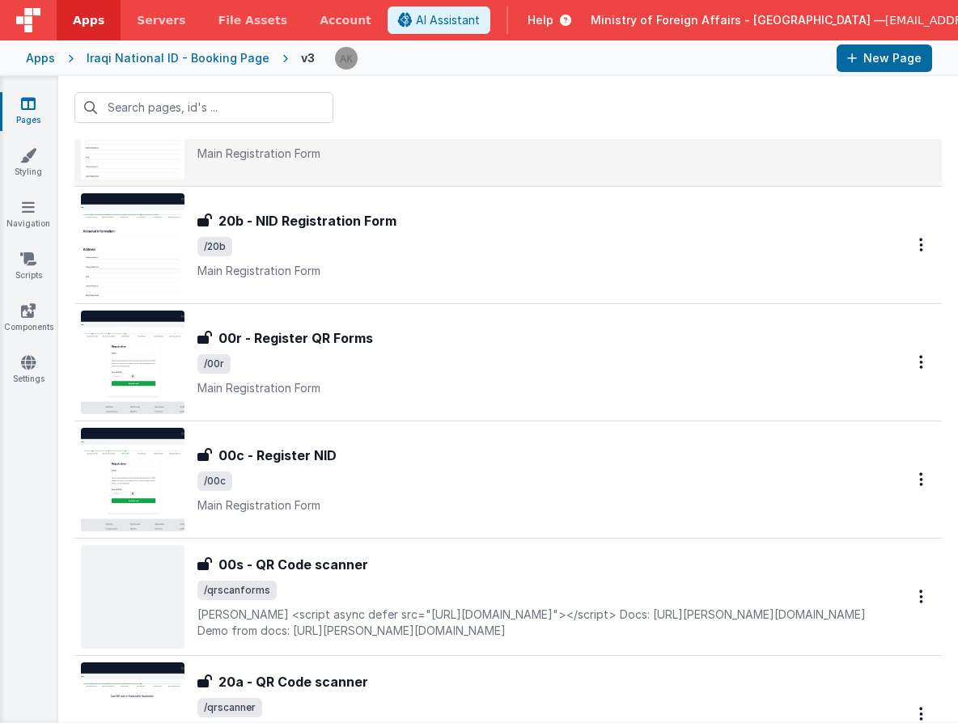
scroll to position [123, 0]
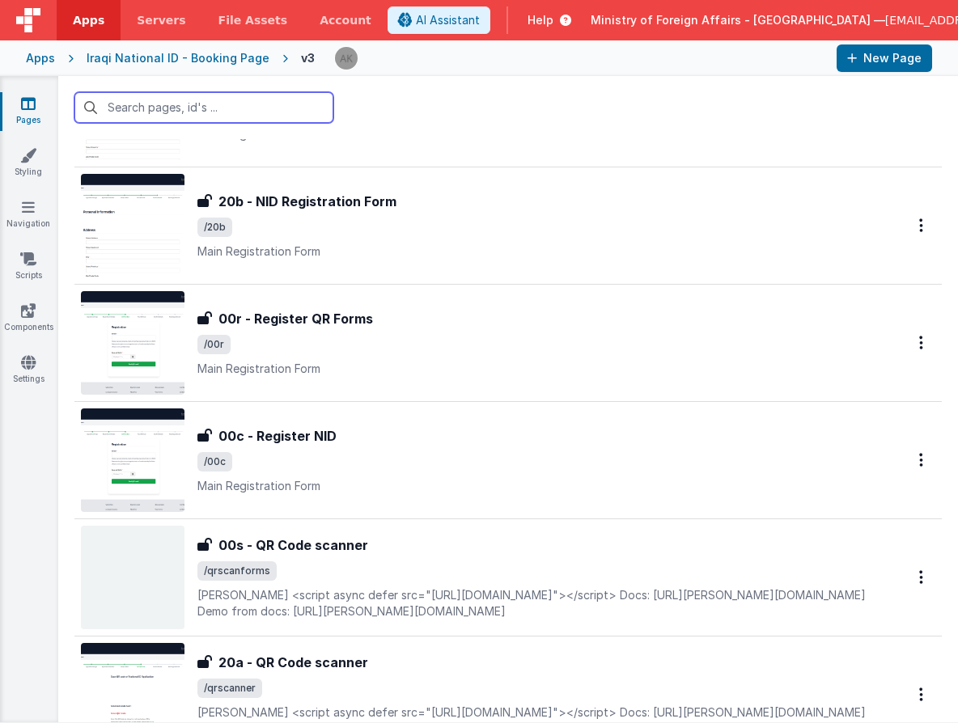
click at [178, 114] on input "text" at bounding box center [203, 107] width 259 height 31
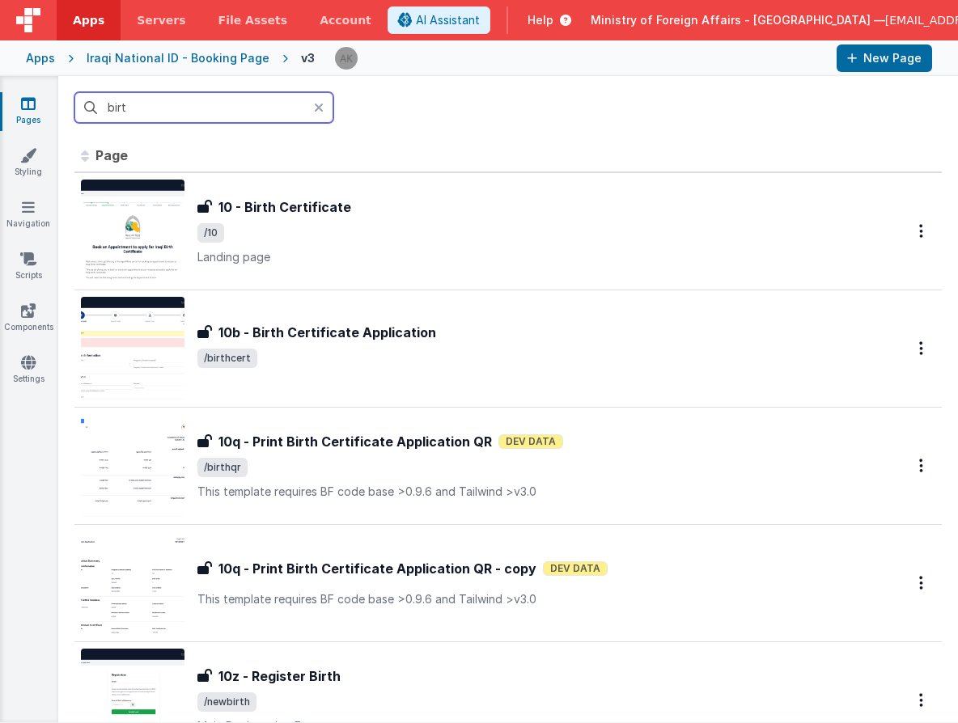
scroll to position [0, 0]
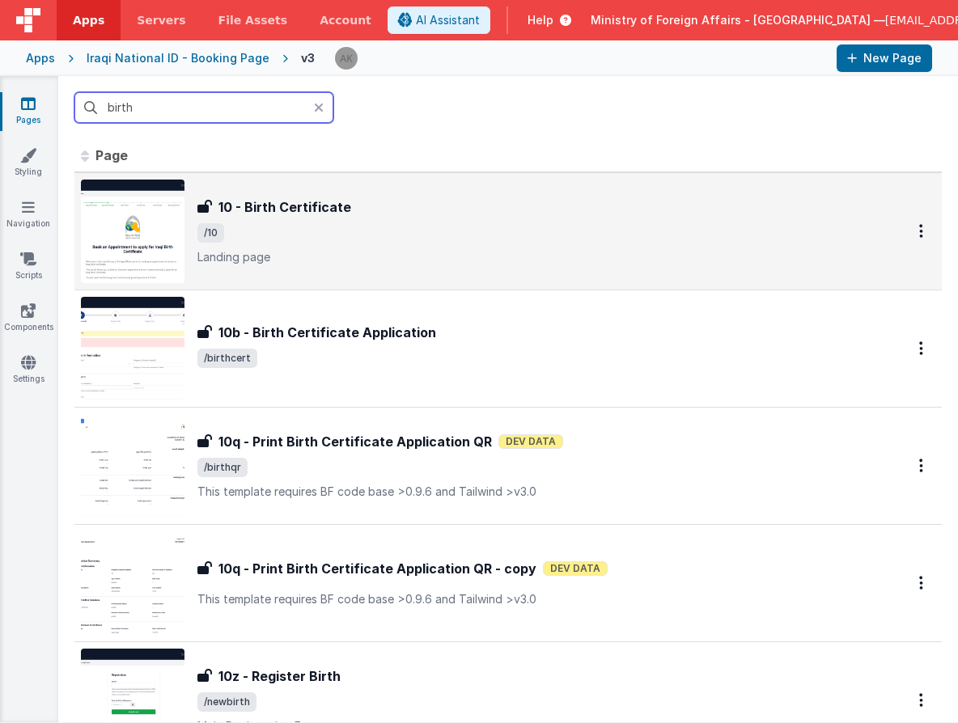
type input "birth"
click at [157, 197] on img at bounding box center [133, 232] width 104 height 104
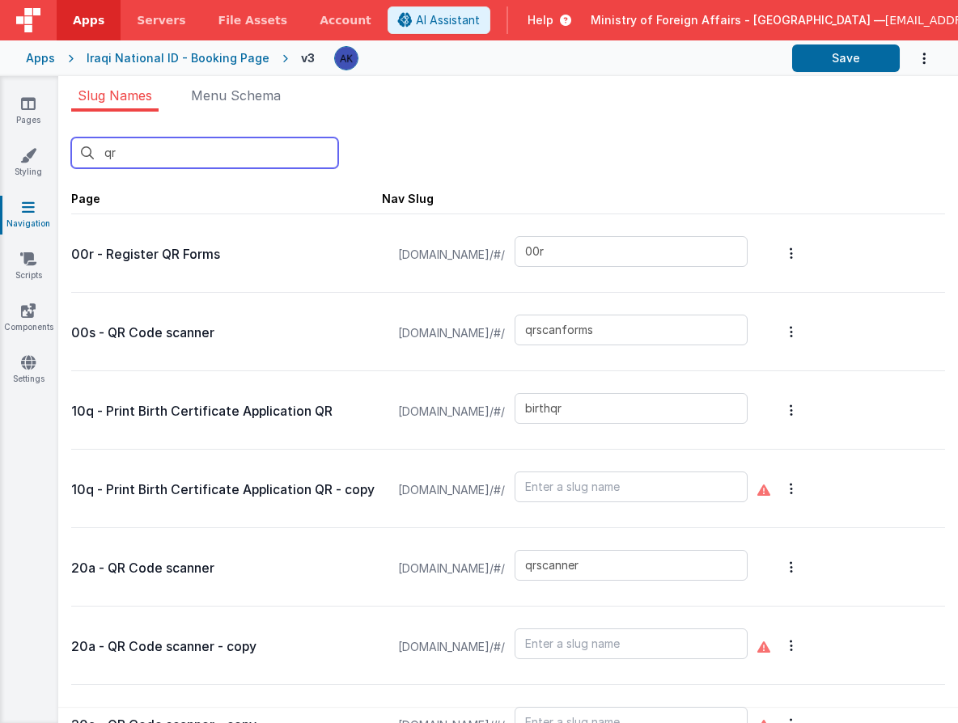
click at [144, 153] on input "qr" at bounding box center [204, 153] width 267 height 31
type input "q"
type input "00f"
type input "00g"
type input "00r"
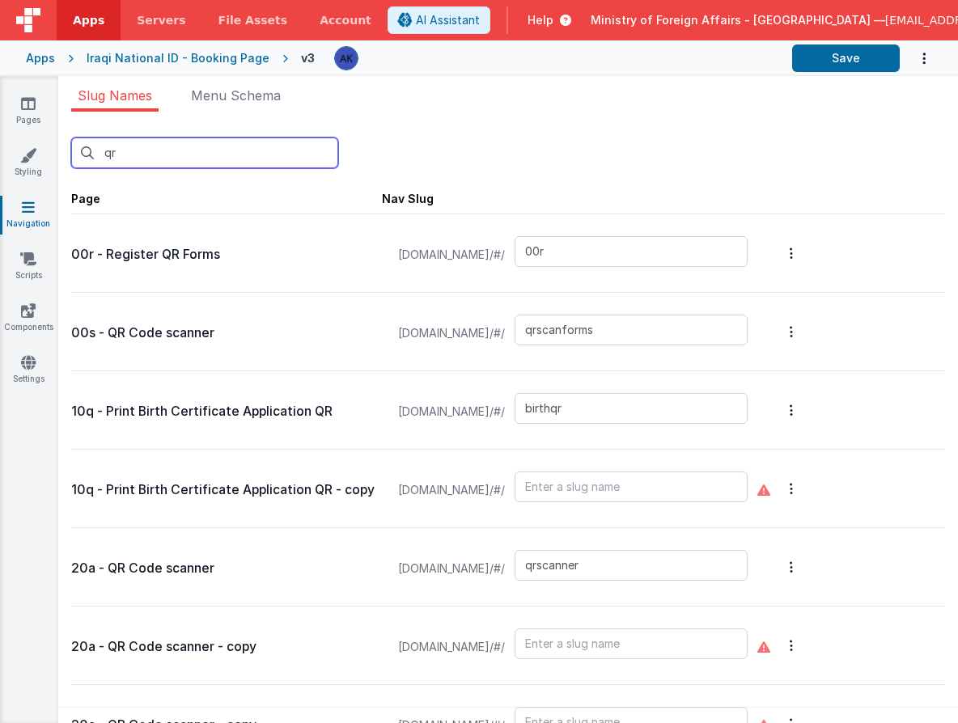
type input "qrscanforms"
type input "birthqr"
type input "qrscanner"
type input "21"
type input "22"
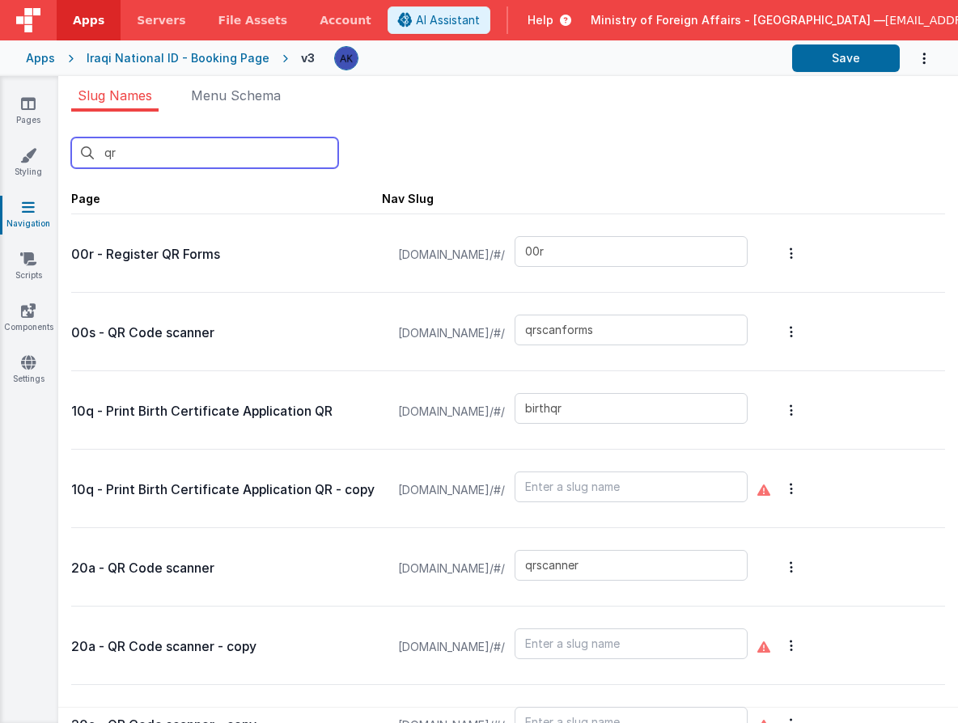
type input "bookingqr"
type input "bookingqrpos"
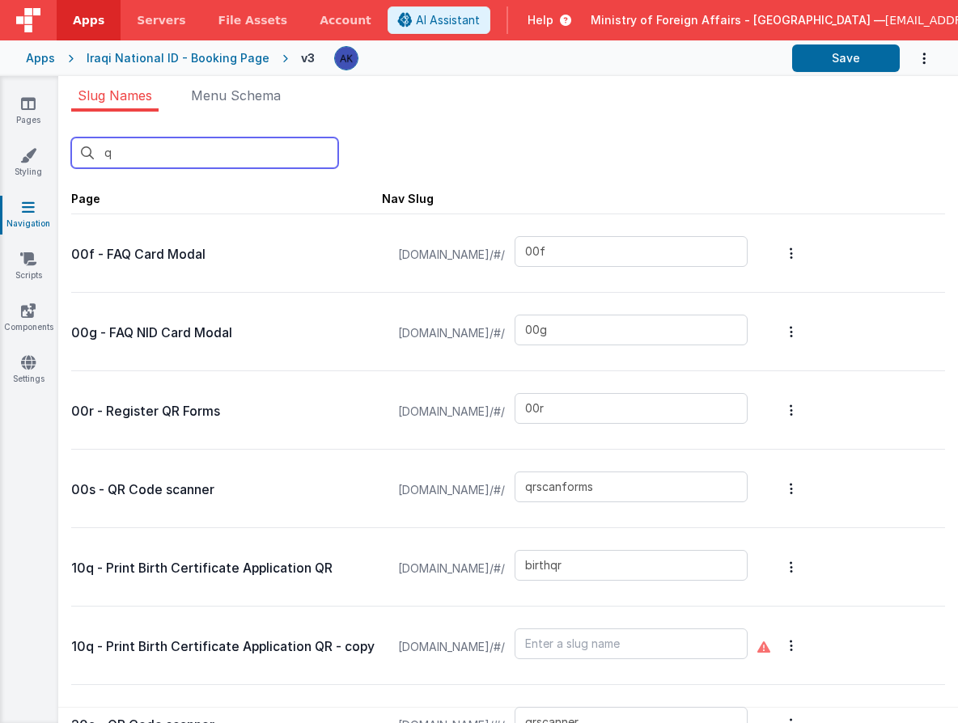
type input "booking"
type input "00a"
type input "00b"
type input "00c"
type input "visa"
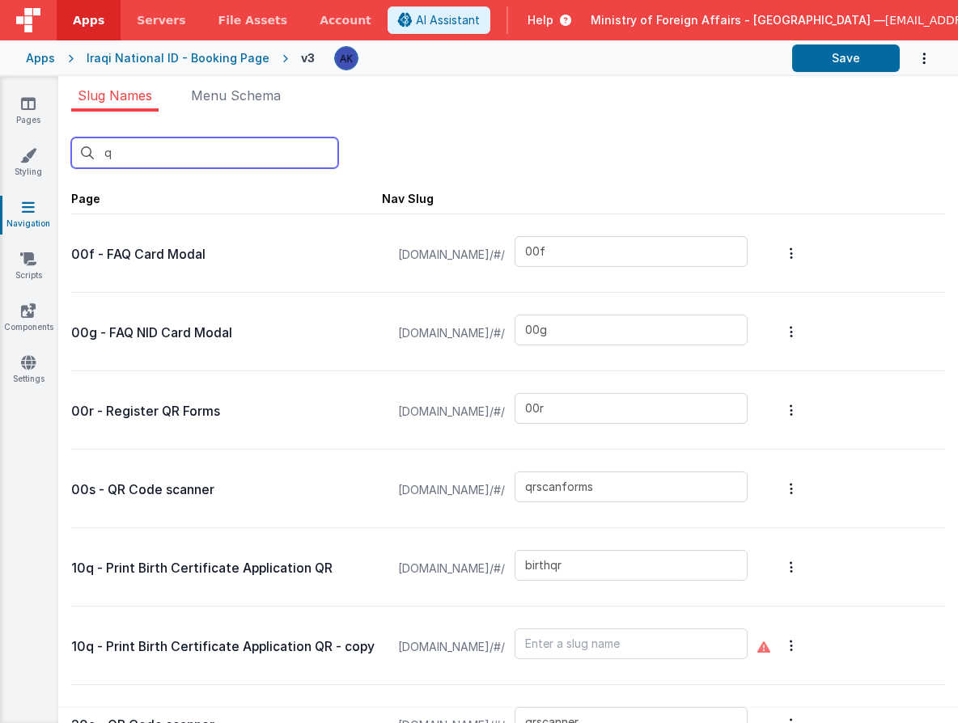
type input "00e"
type input "00f"
type input "00g"
type input "00r"
type input "qrscanforms"
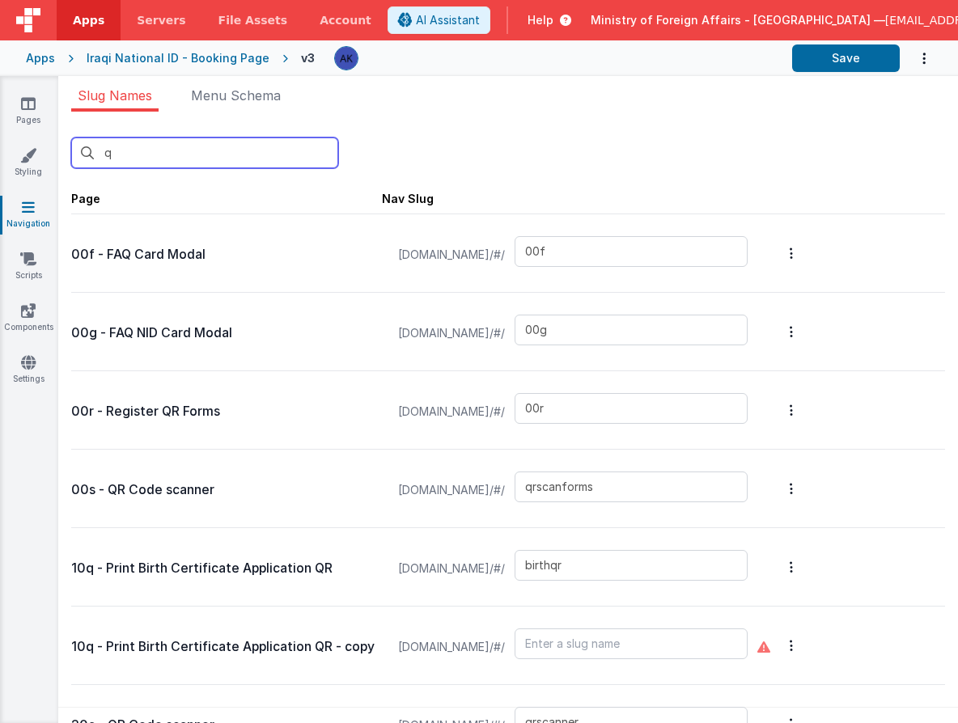
type input "02"
type input "03"
type input "04"
type input "05"
type input "07"
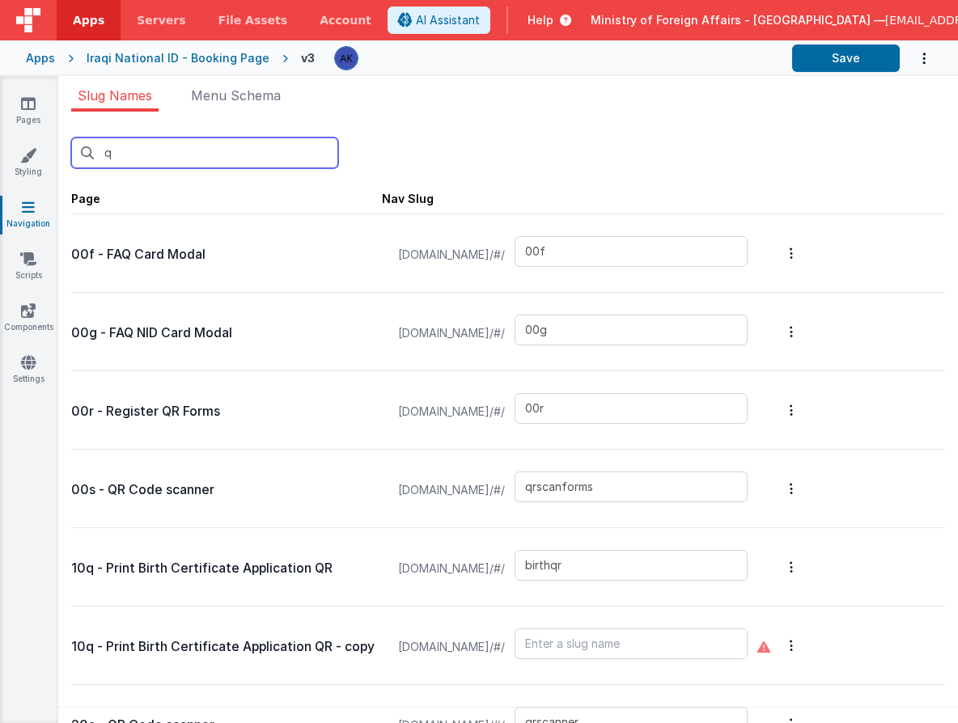
type input "08"
type input "09"
type input "10"
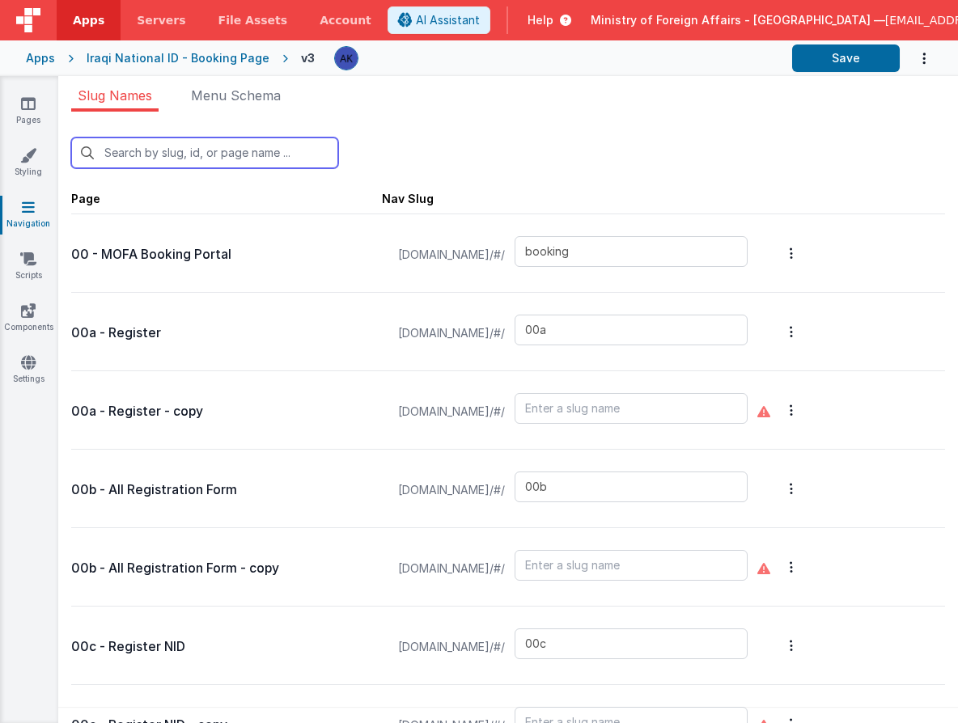
type input "1"
type input "00r"
type input "qrscanforms"
type input "03"
type input "04"
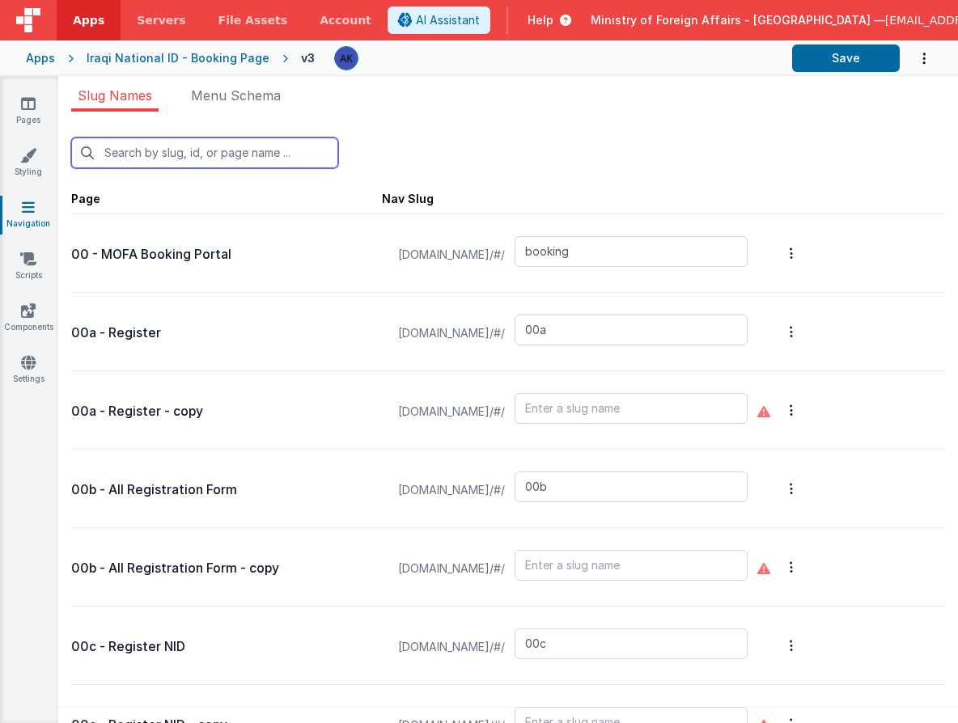
type input "05"
type input "07"
type input "08"
type input "09"
type input "10"
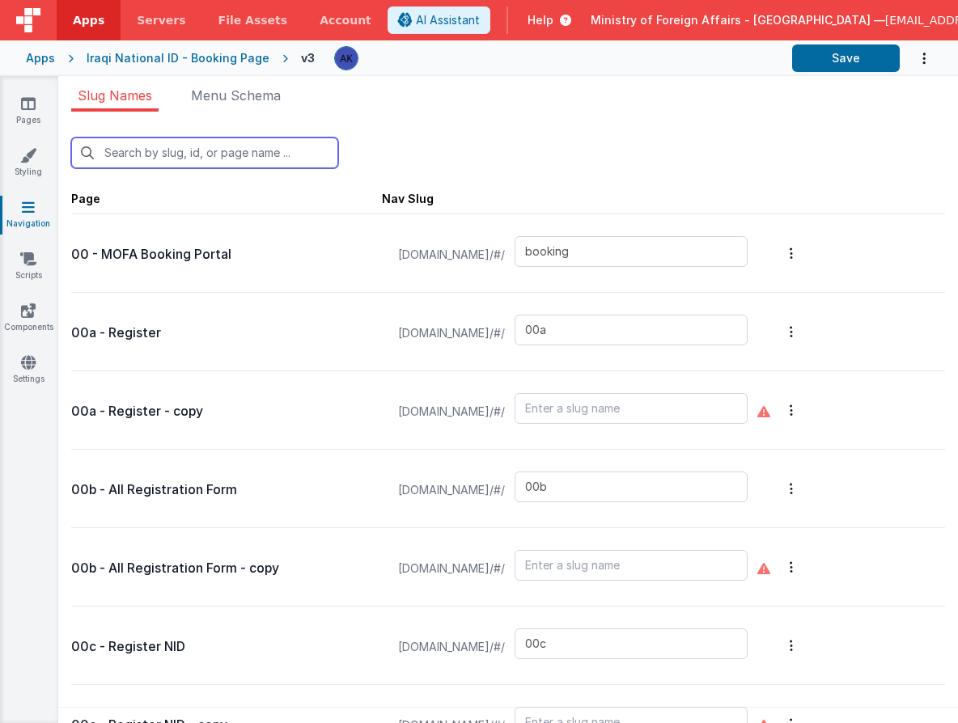
type input "birthcert"
type input "birthqr"
type input "newbirth"
type input "11"
type input "12"
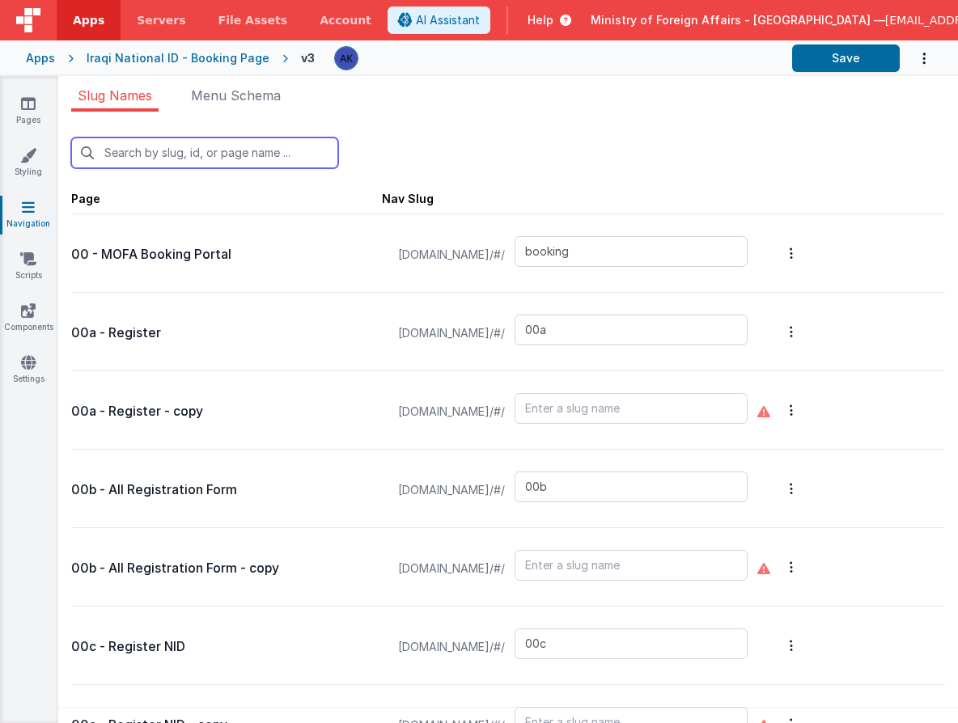
type input "16"
type input "qrscanner"
type input "21"
type input "test2"
type input "aboutus"
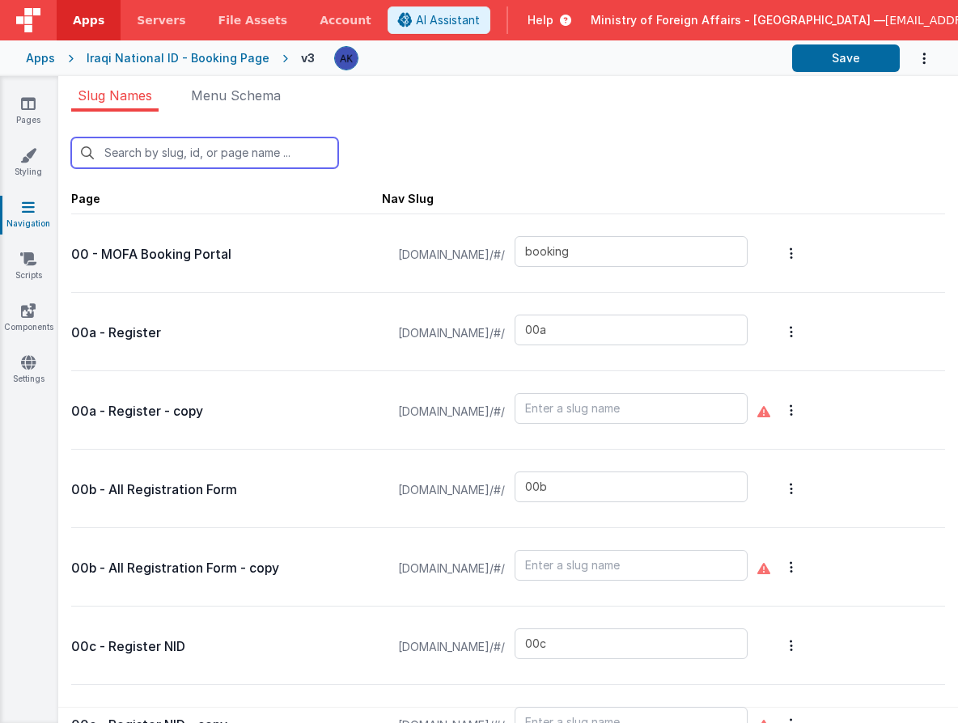
type input "authenticationservices"
type input "birthapp"
type input "bookinglist"
type input "bookinglistpos"
type input "confirmationpage"
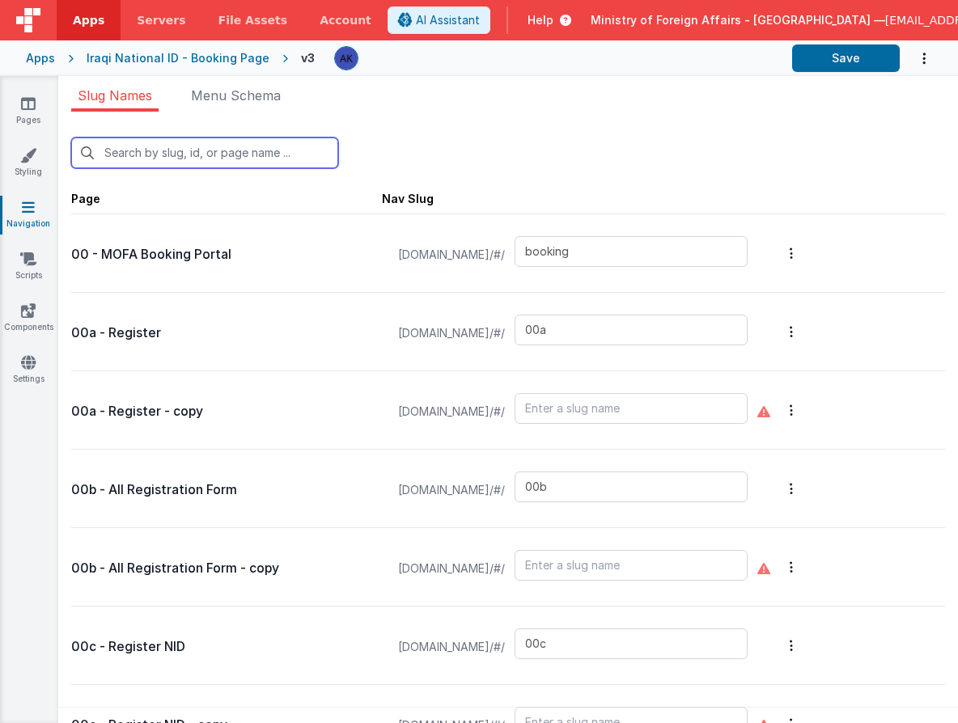
type input "bookingqr"
type input "bookingqrpos"
type input "bookingqr2"
type input "checkin"
type input "checkinpos"
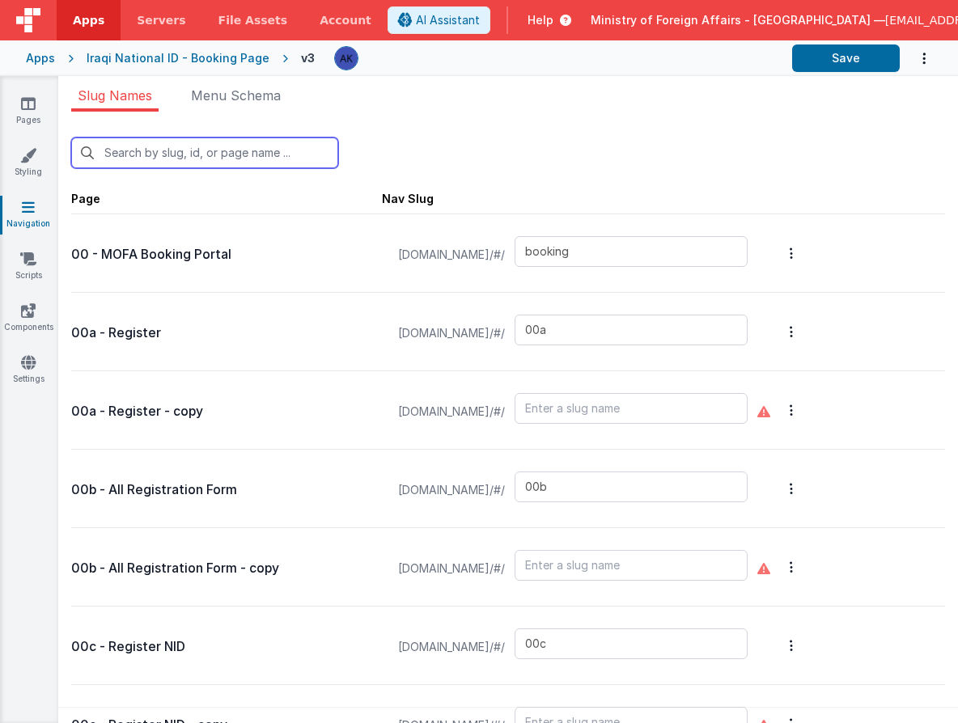
type input "consularservices"
type input "contactus"
type input "exception"
type input "exceptionqr"
type input "faq"
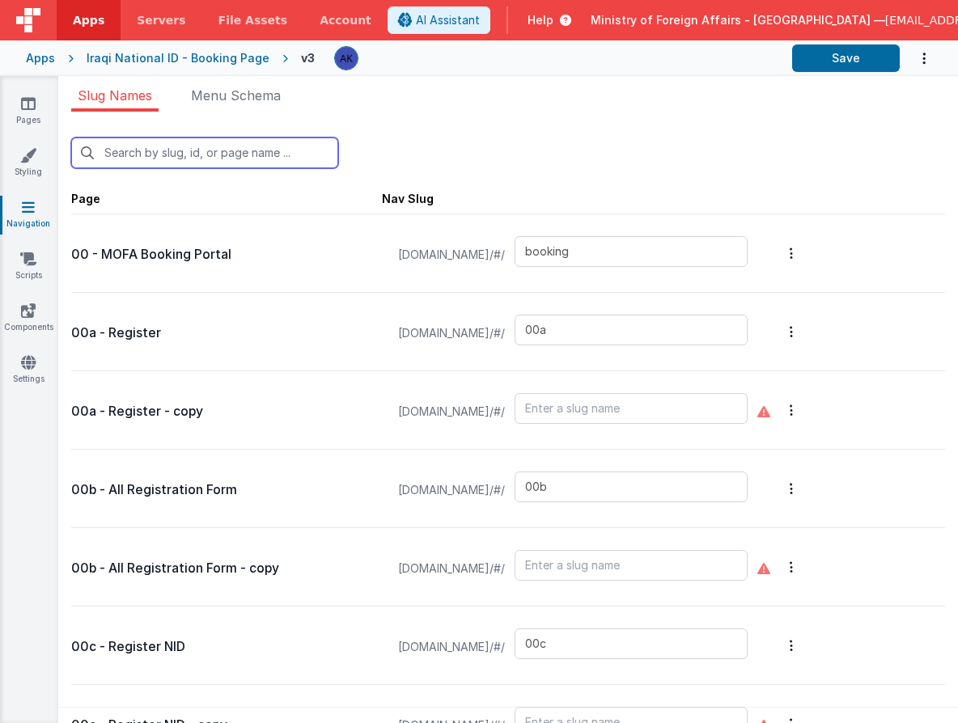
type input "t"
type input "default"
type input "missionchoice2"
type input "missions"
type input "missiondetails"
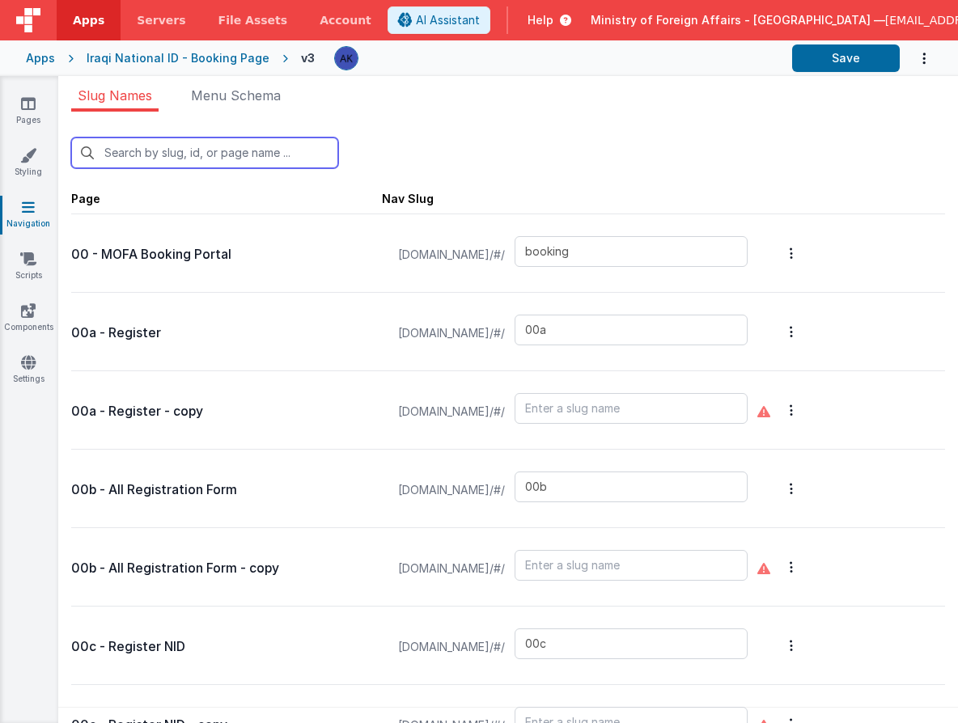
type input "offices"
type input "officesdetails"
type input "passportservices"
type input "scroll"
type input "confirmation"
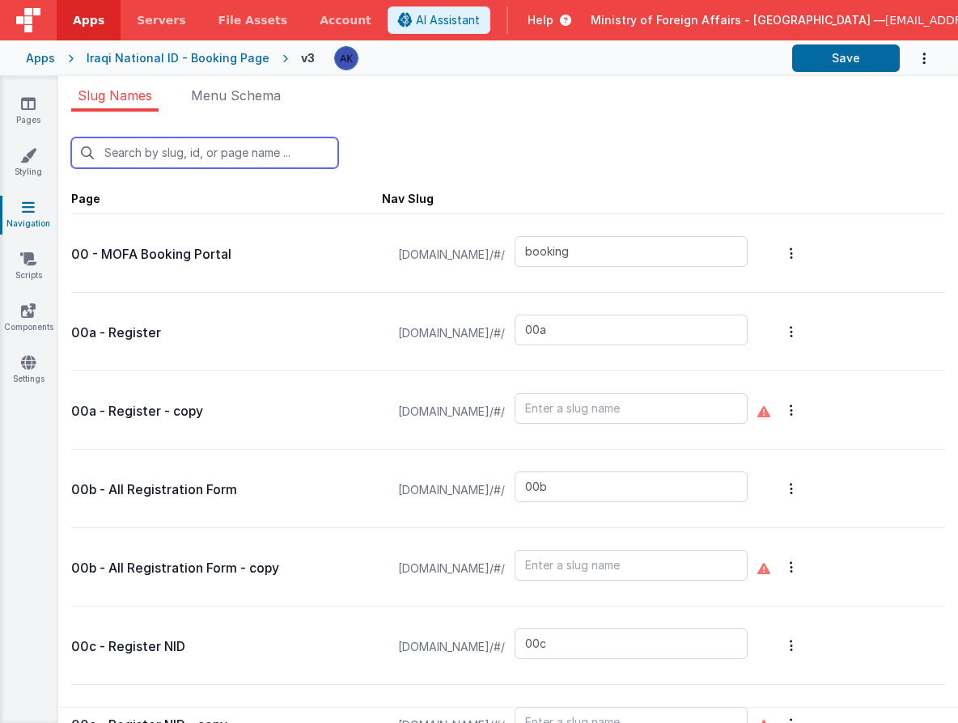
type input "defaultAR"
type input "test"
type input "test-login"
type input "visaapp"
type input "10"
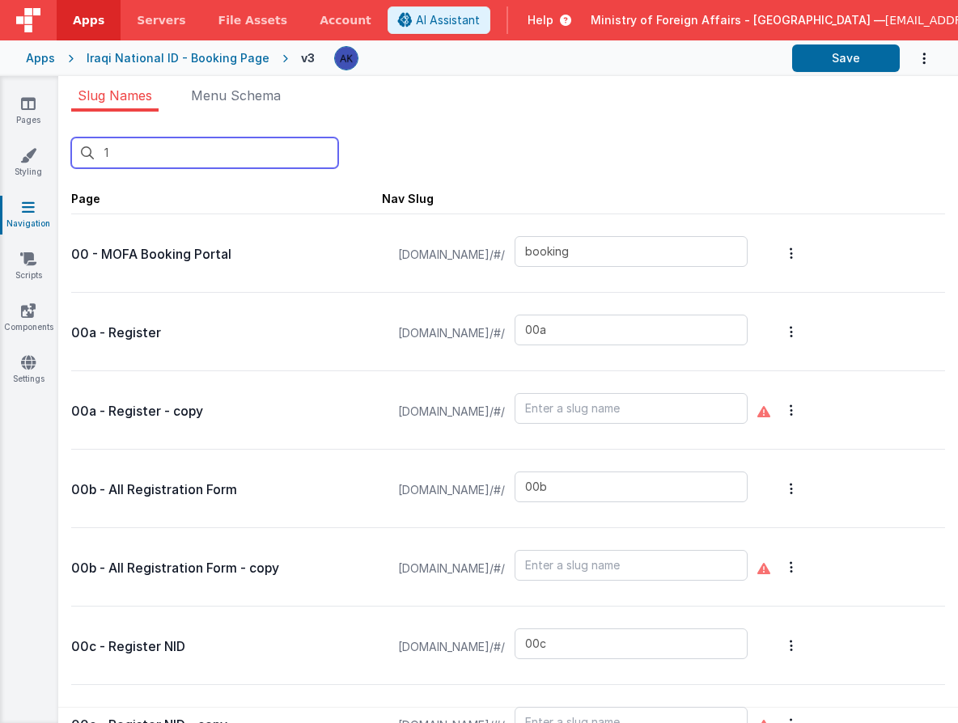
type input "03"
type input "04"
type input "10"
type input "birthcert"
type input "birthqr"
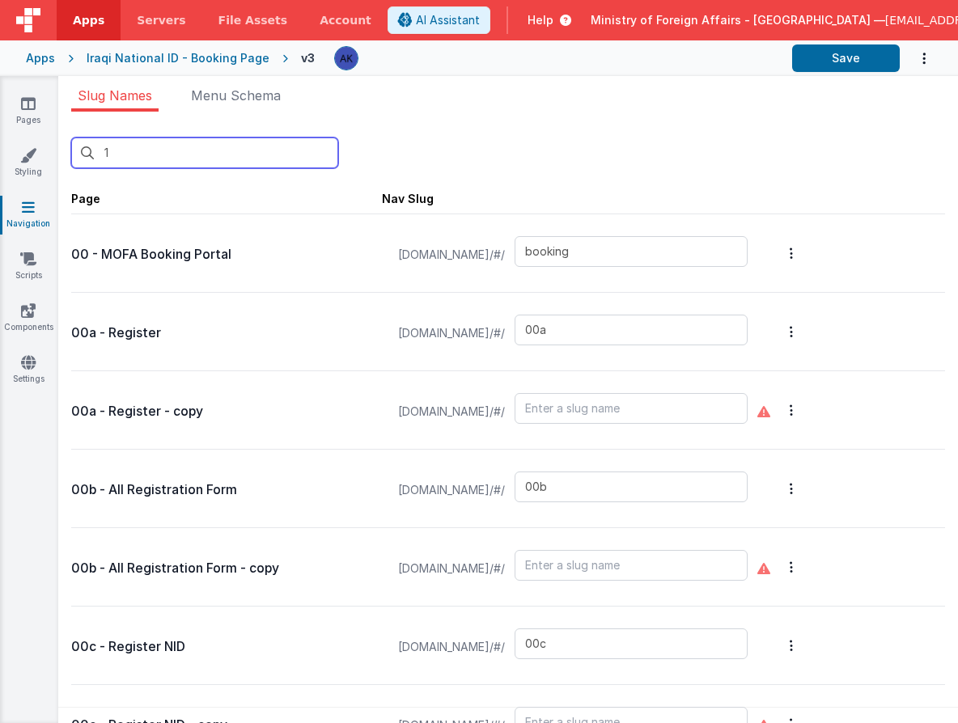
type input "newbirth"
type input "bookinglist"
type input "bookingqrpos"
type input "bookingqr2"
type input "exceptionqr"
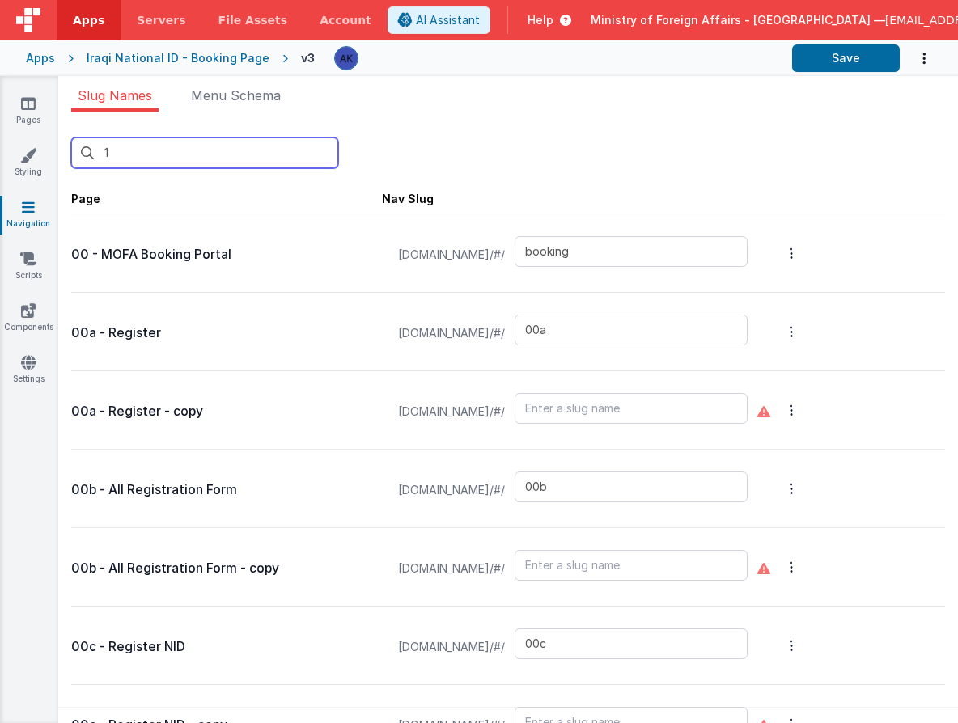
type input "default"
type input "confirmation"
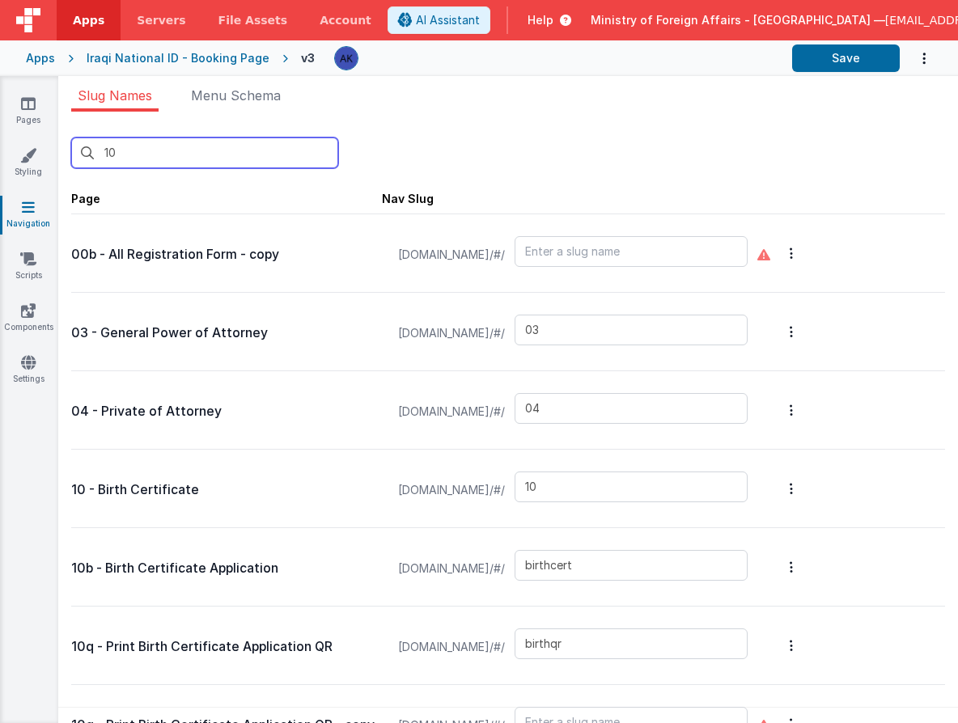
type input "10b"
type input "birthcert"
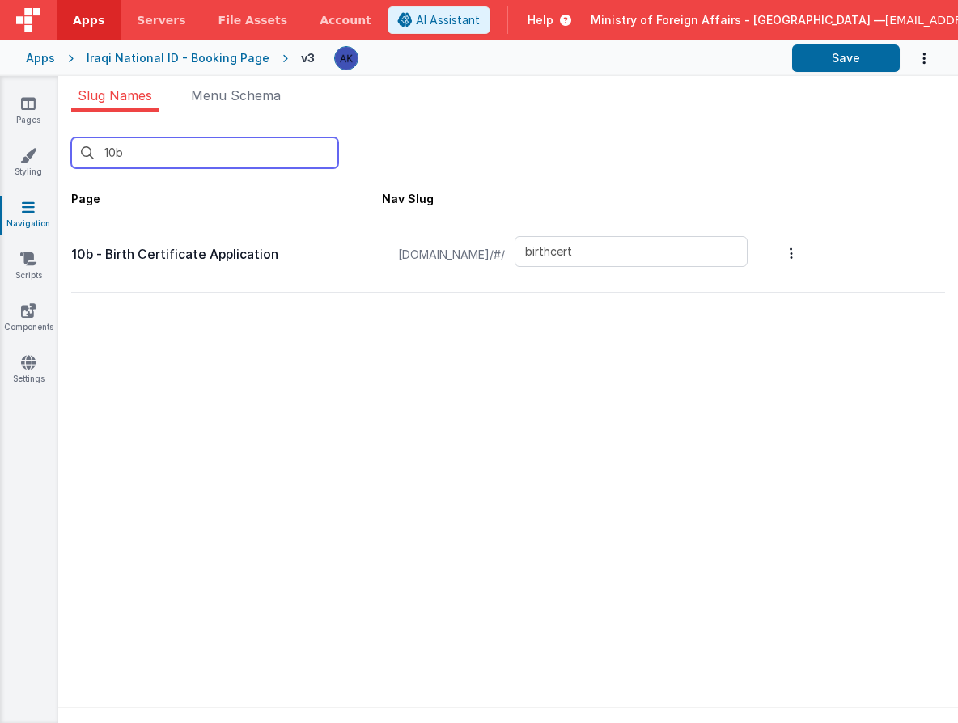
click at [139, 159] on input "10b" at bounding box center [204, 153] width 267 height 31
type input "10"
type input "1"
type input "booking"
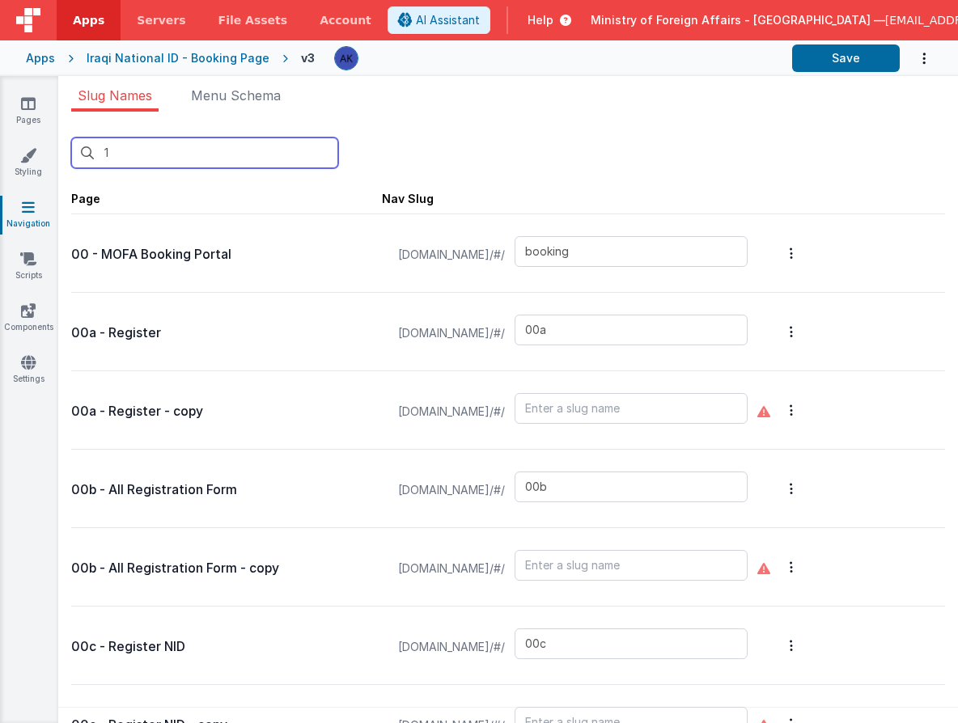
type input "00g"
type input "00r"
type input "qrscanforms"
type input "02"
type input "03"
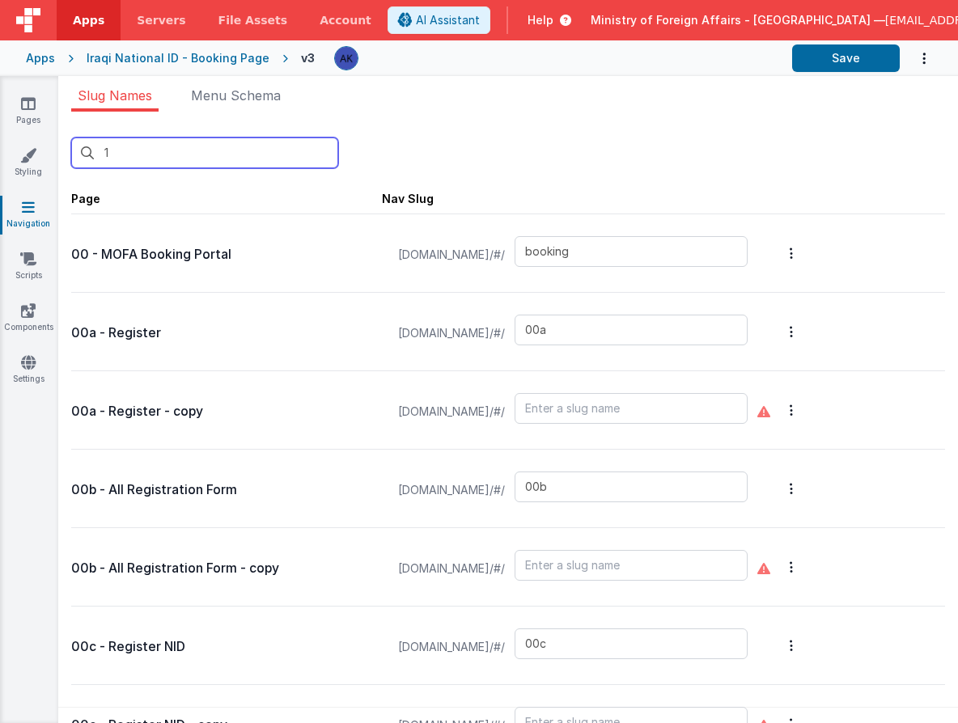
type input "04"
type input "05"
type input "07"
type input "08"
type input "09"
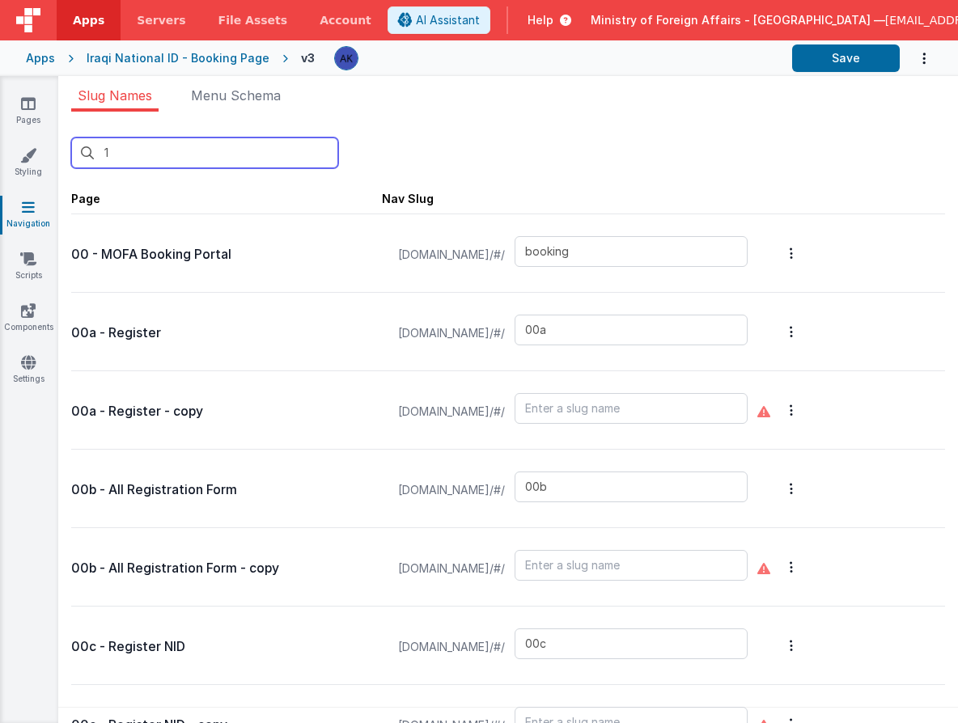
type input "10"
type input "birthcert"
type input "birthqr"
type input "newbirth"
type input "11"
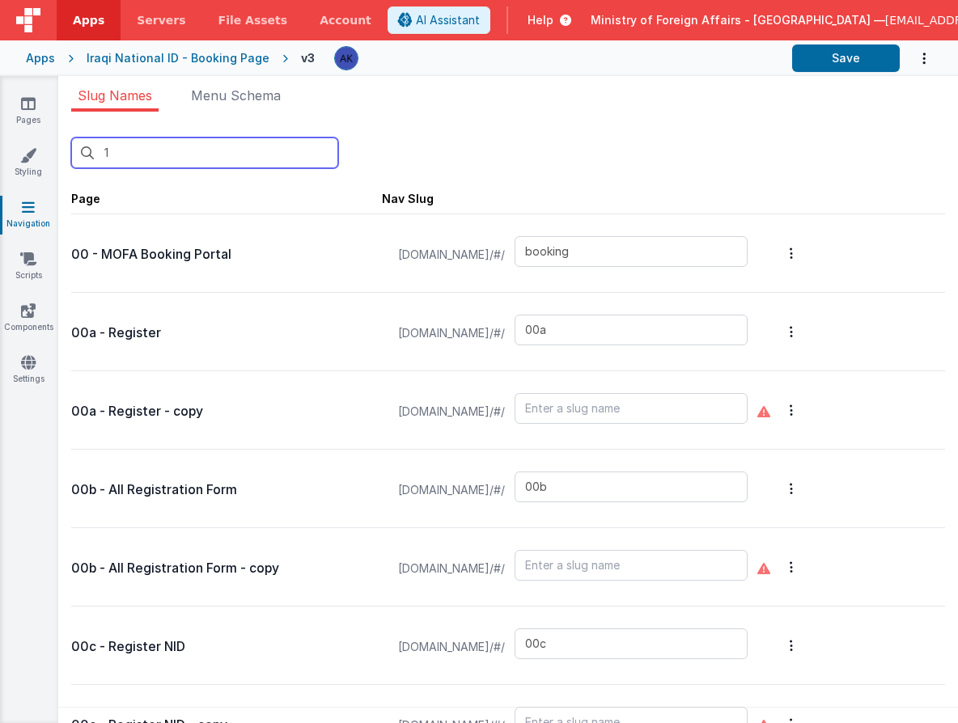
type input "12"
type input "16"
type input "20"
type input "qrscanner"
type input "20b"
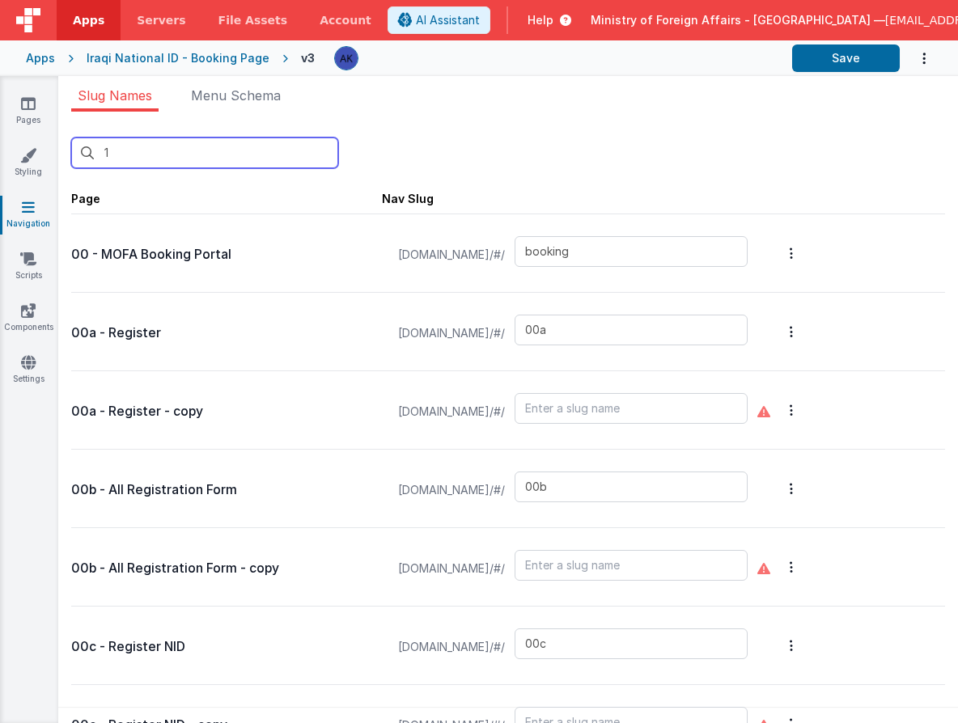
type input "21"
type input "22"
type input "test2"
type input "aboutus"
type input "authenticationservices"
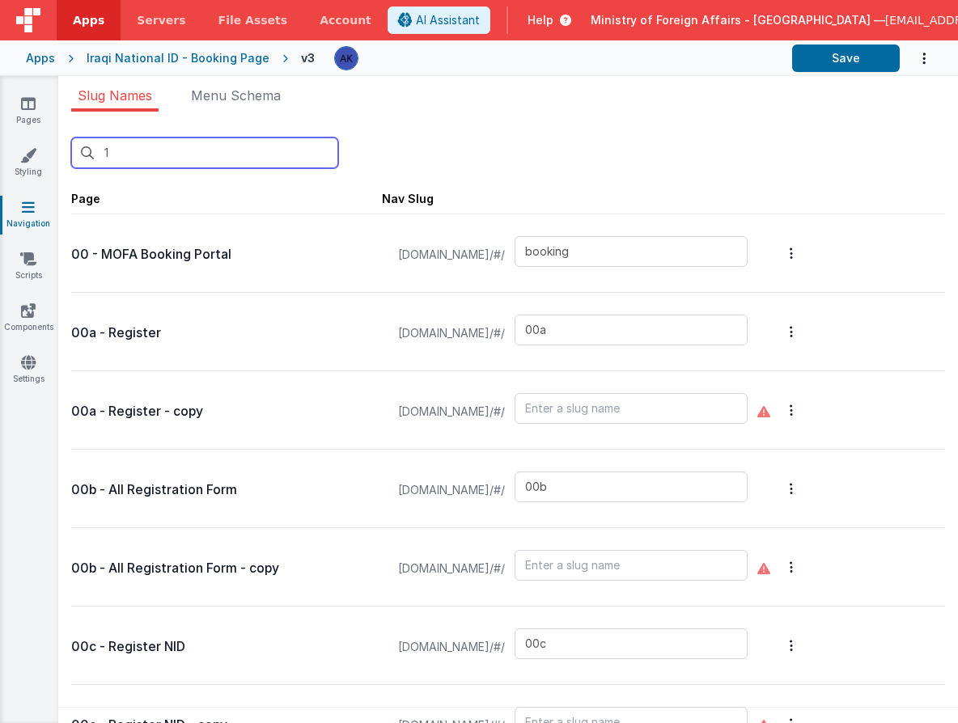
type input "birth"
type input "birthapp"
type input "bookinglist"
type input "bookinglistpos"
type input "confirmationpage"
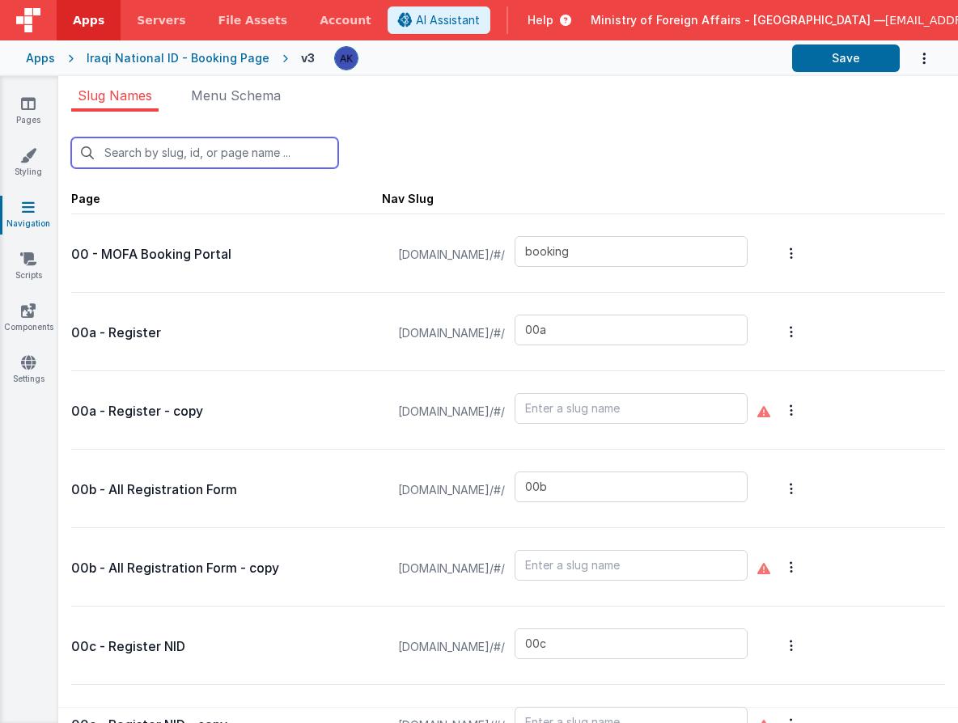
type input "bookingqr"
type input "bookingqrpos"
type input "bookingqr2"
type input "checkin"
type input "checkinpos"
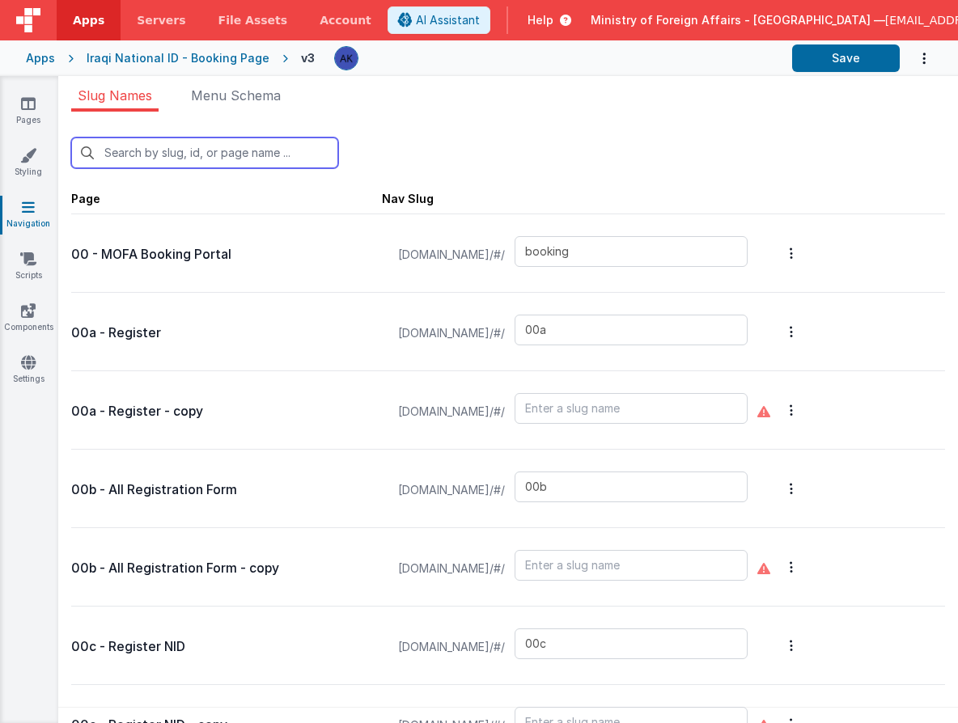
type input "consularservices"
type input "contactus"
type input "exception"
type input "exceptionqr"
type input "faq"
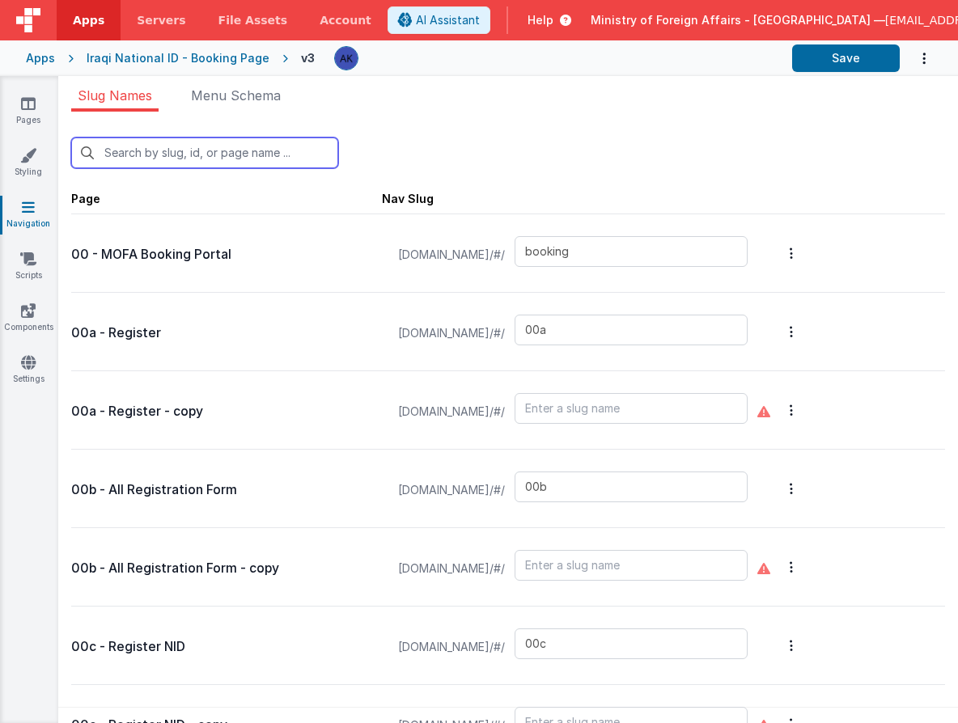
type input "t"
type input "default"
type input "missionchoice2"
type input "missions"
type input "missiondetails"
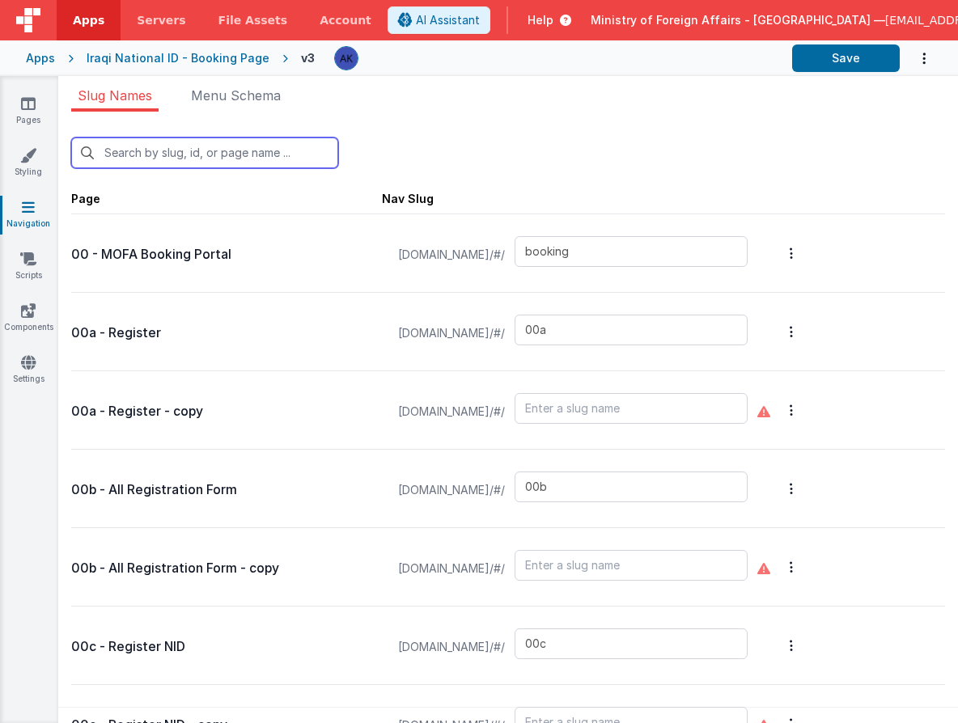
type input "offices"
type input "officesdetails"
type input "passportservices"
type input "qrscannerAR"
type input "scroll"
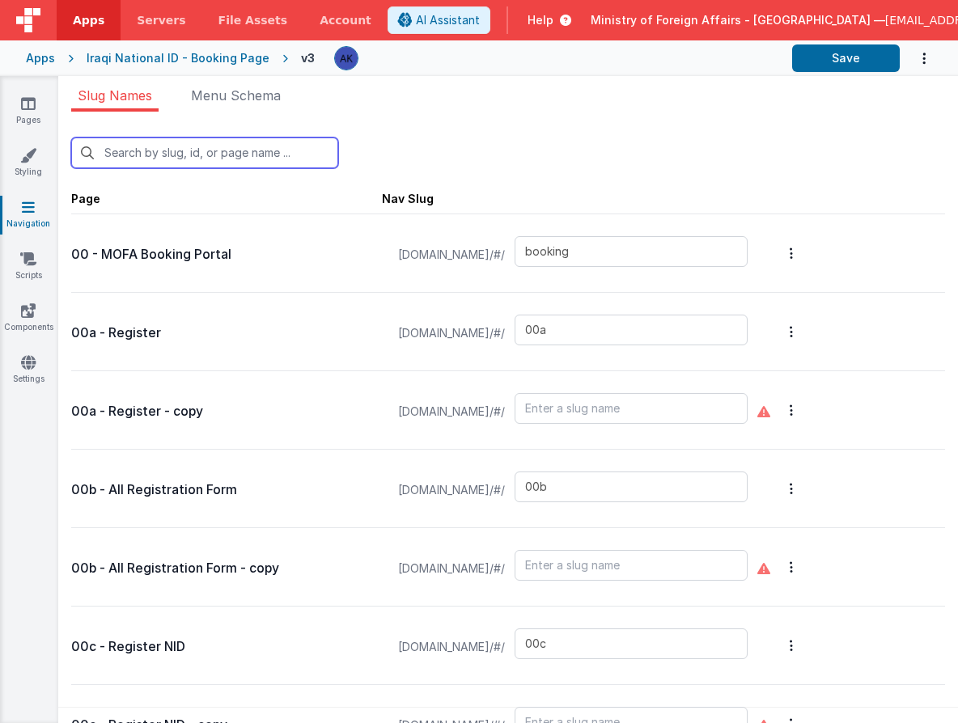
type input "support"
type input "1"
type input "00r"
type input "qrscanforms"
type input "03"
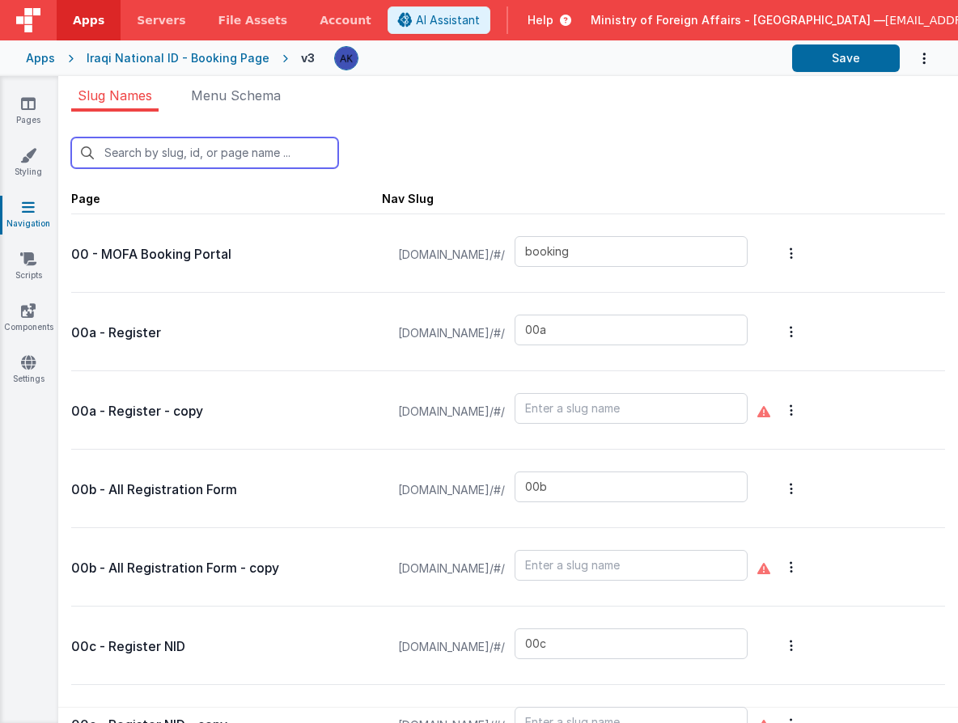
type input "04"
type input "05"
type input "07"
type input "08"
type input "09"
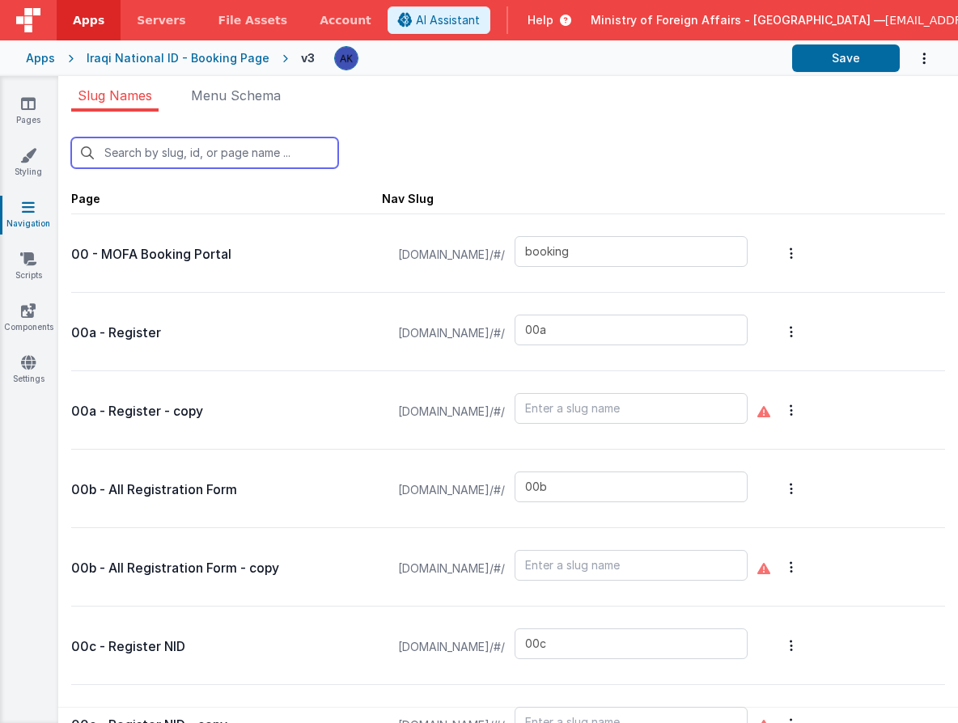
type input "10"
type input "birthcert"
type input "birthqr"
type input "newbirth"
type input "11"
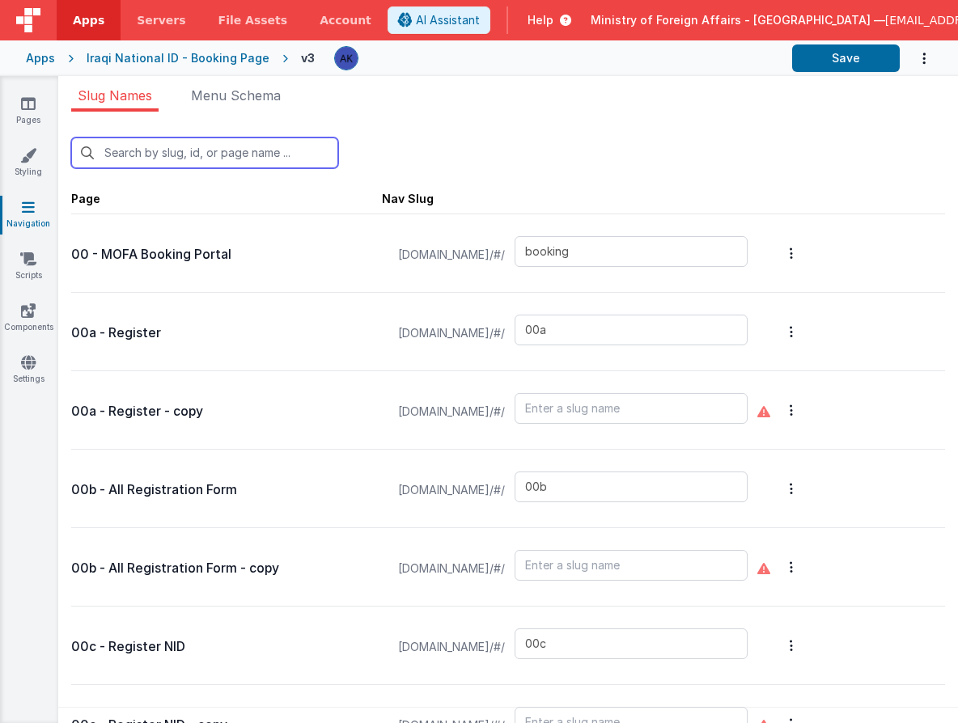
type input "12"
type input "16"
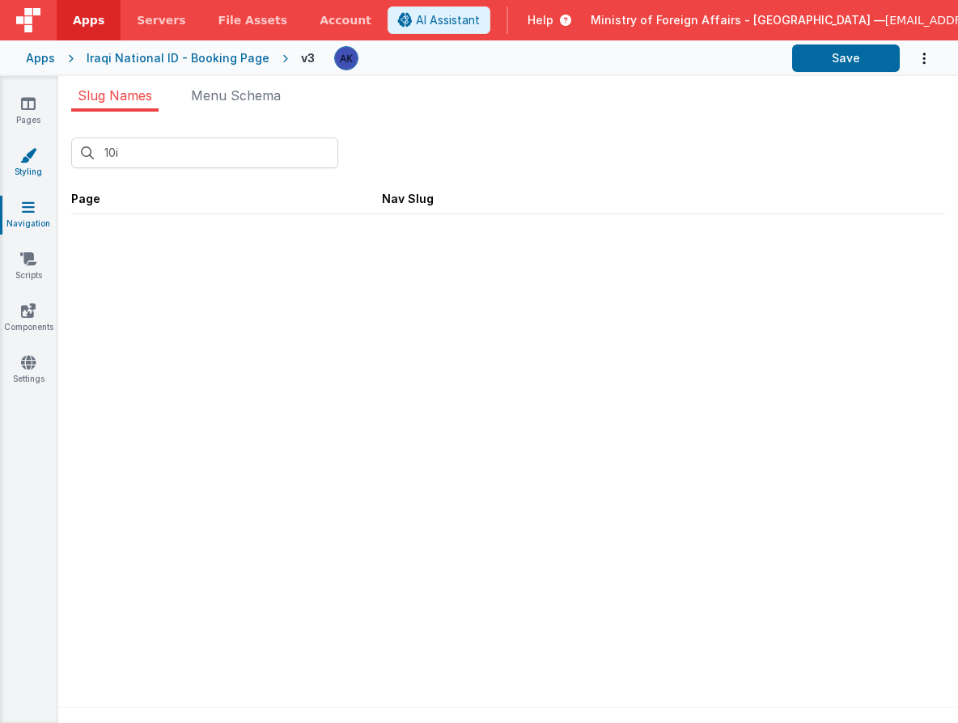
click at [36, 160] on icon at bounding box center [28, 155] width 16 height 16
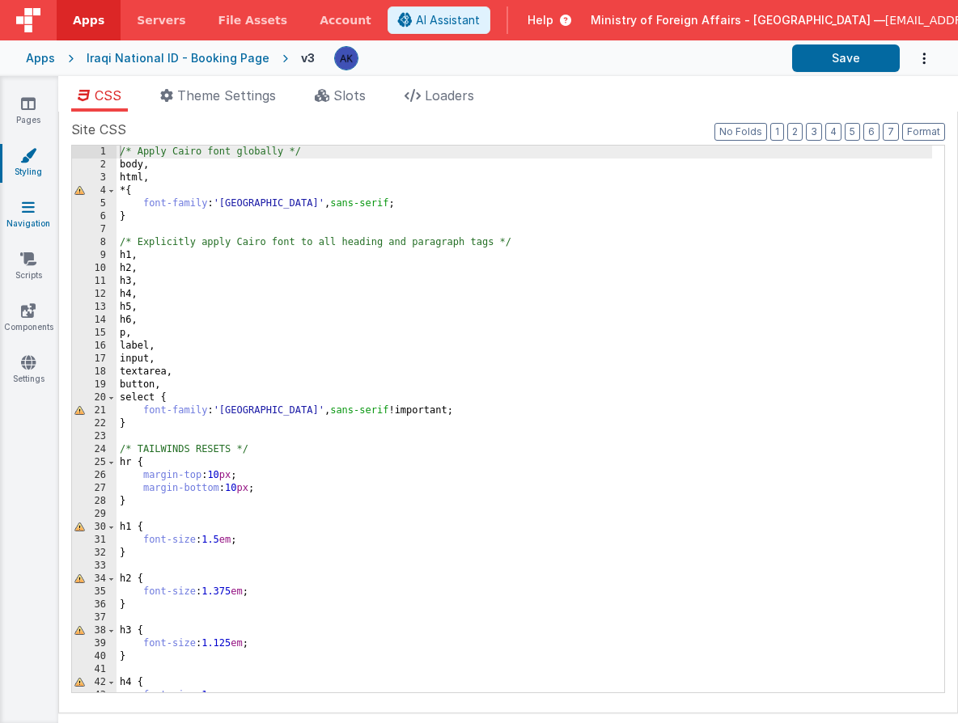
click at [35, 206] on link "Navigation" at bounding box center [28, 215] width 58 height 32
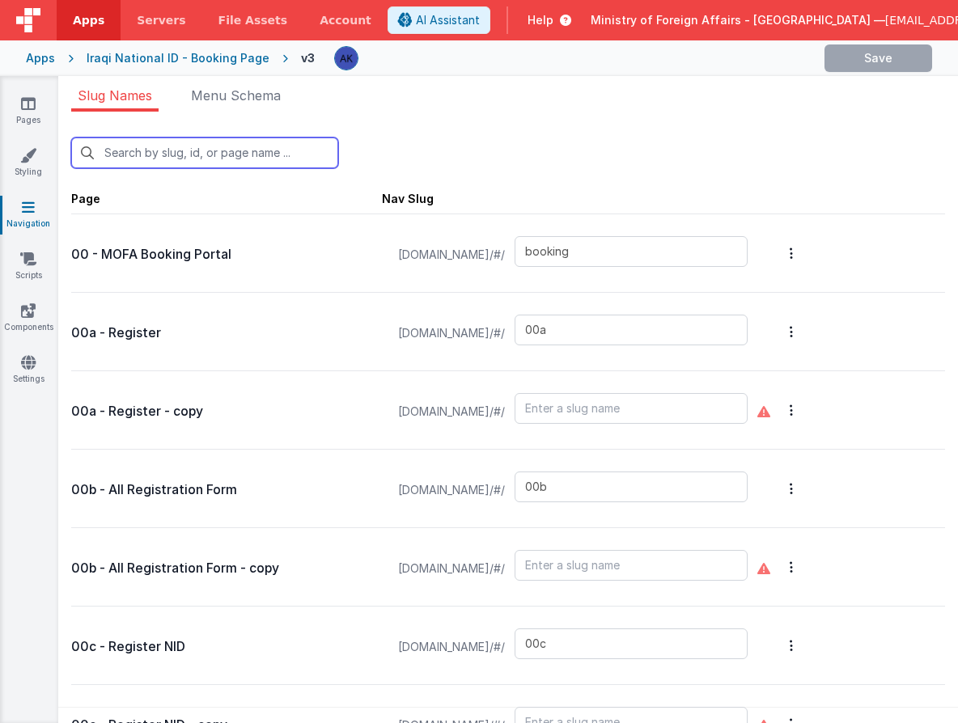
click at [144, 161] on input "text" at bounding box center [204, 153] width 267 height 31
click at [238, 155] on input "text" at bounding box center [204, 153] width 267 height 31
type input "1"
type input "00r"
type input "qrscanforms"
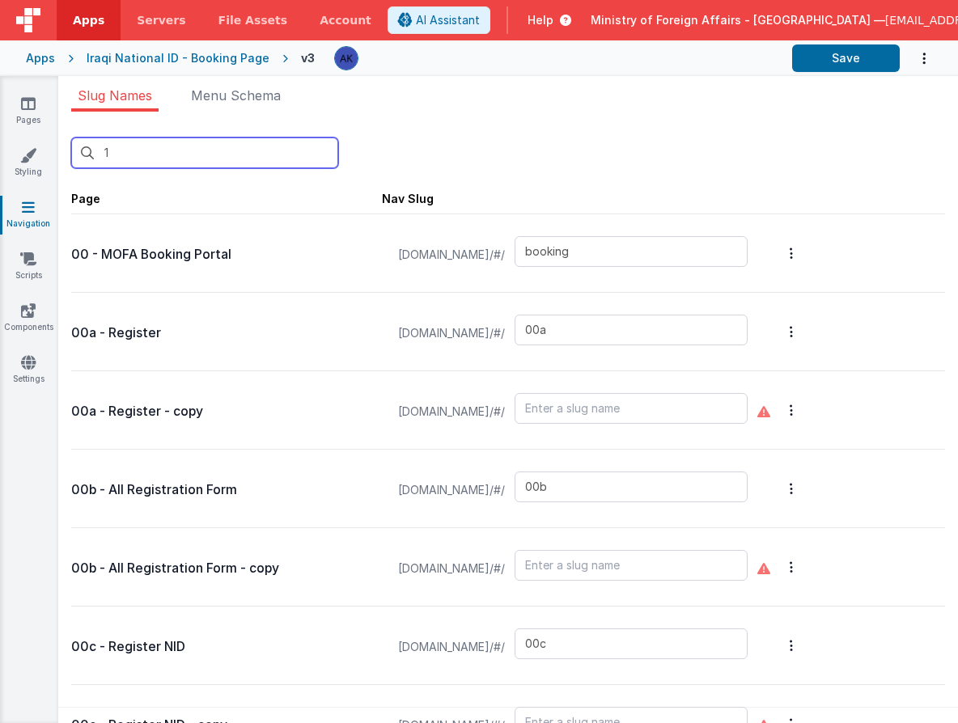
type input "03"
type input "04"
type input "05"
type input "07"
type input "08"
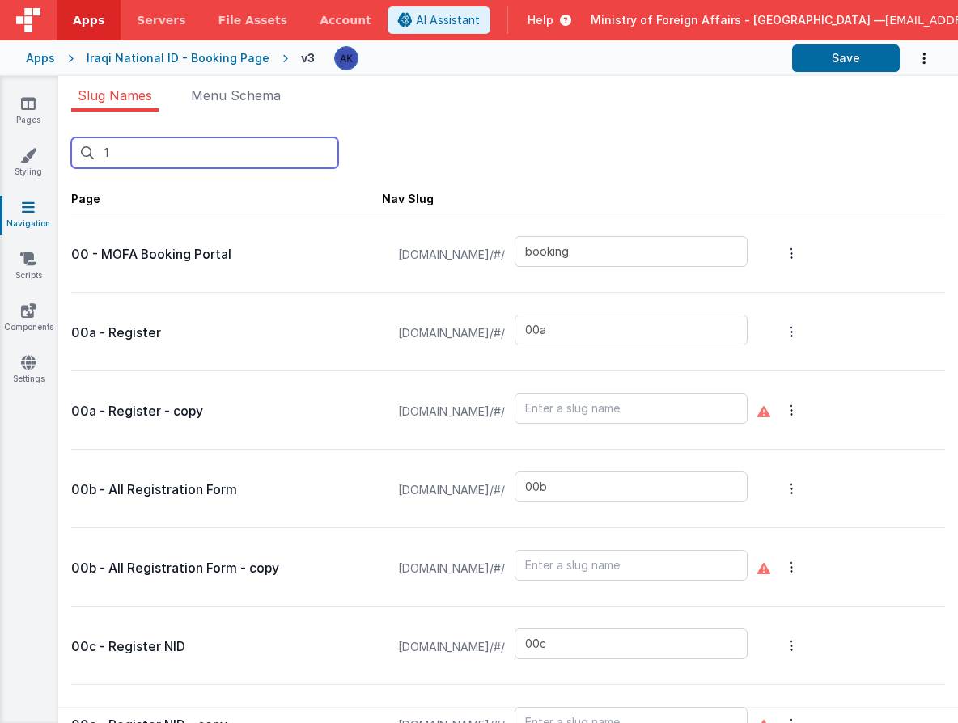
type input "09"
type input "10"
type input "birthcert"
type input "birthqr"
type input "newbirth"
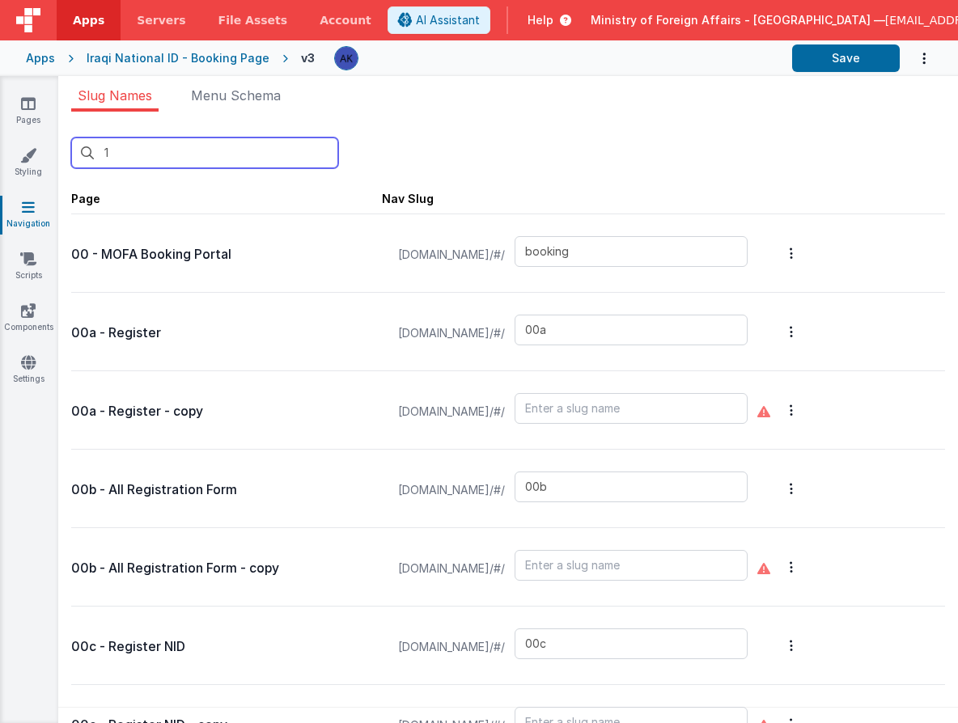
type input "11"
type input "12"
type input "16"
type input "qrscanner"
type input "21"
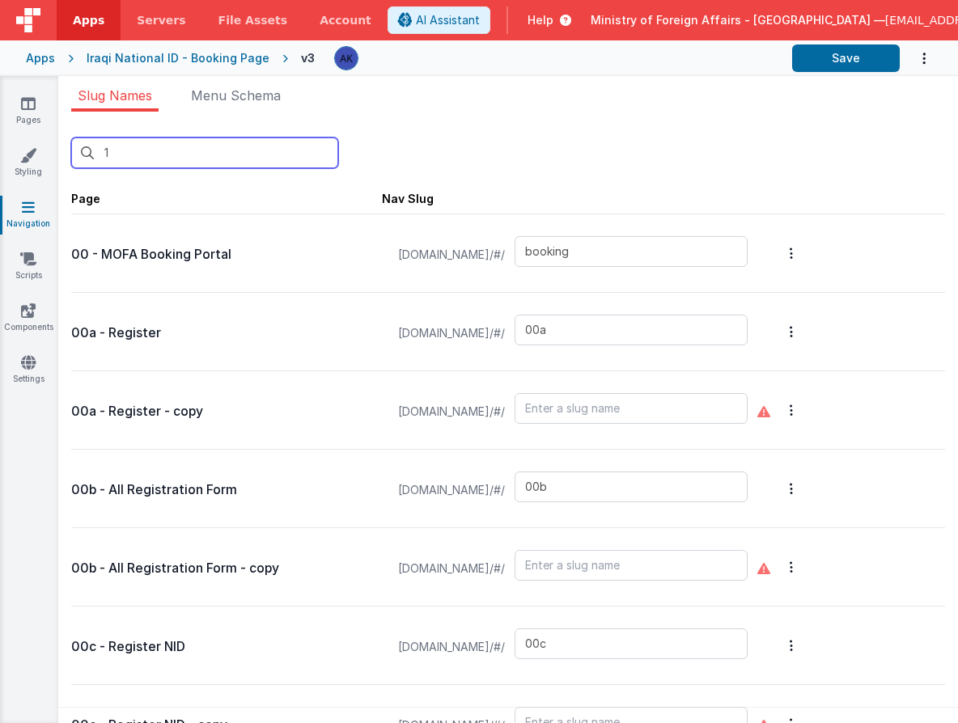
type input "test2"
type input "aboutus"
type input "authenticationservices"
type input "birthapp"
type input "bookinglist"
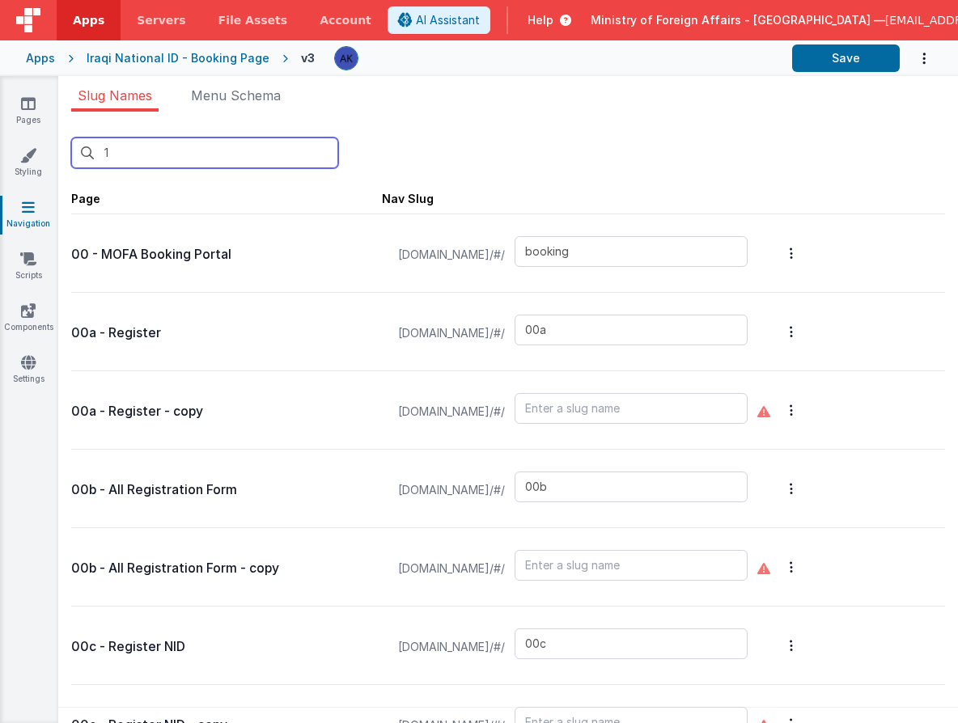
type input "bookinglistpos"
type input "confirmationpage"
type input "bookingqr"
type input "bookingqrpos"
type input "bookingqr2"
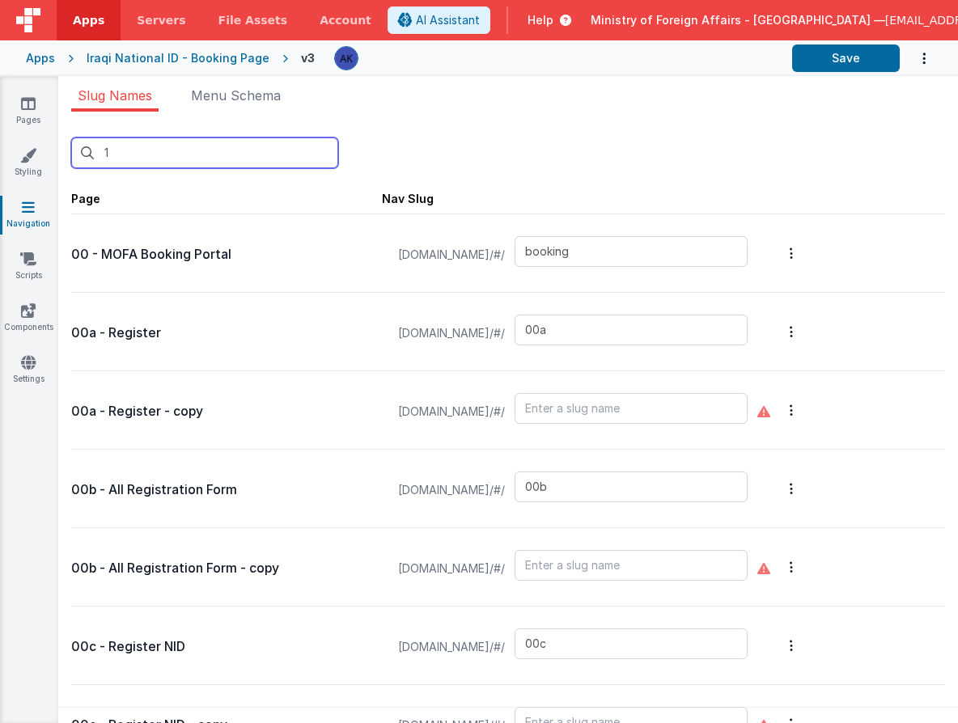
type input "checkin"
type input "checkinpos"
type input "consularservices"
type input "contactus"
type input "exception"
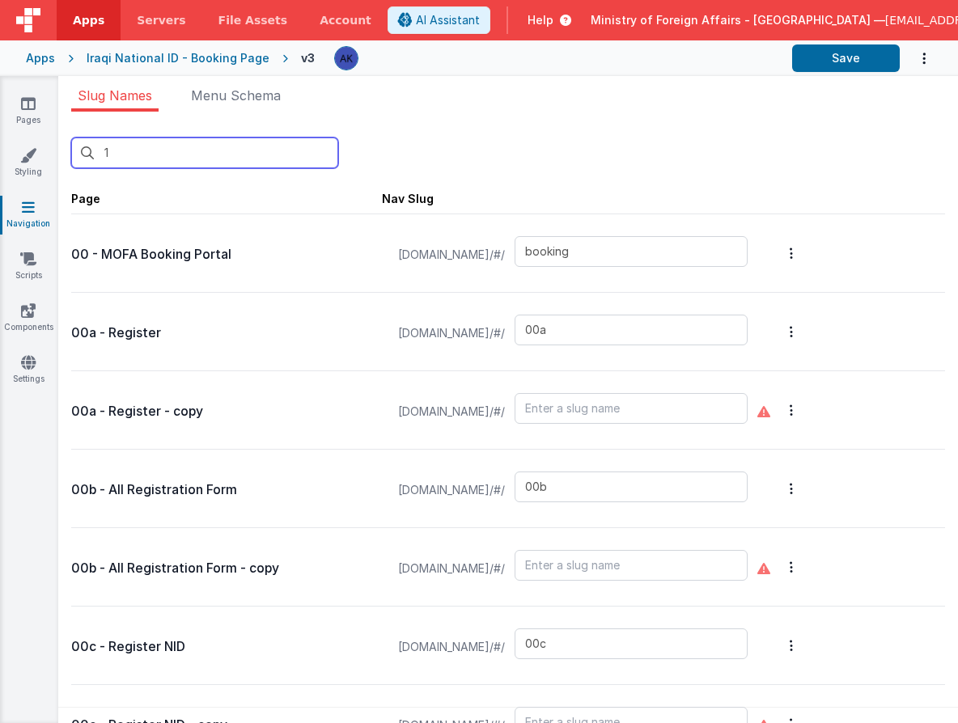
type input "exceptionqr"
type input "faq"
type input "t"
type input "default"
type input "missionchoice2"
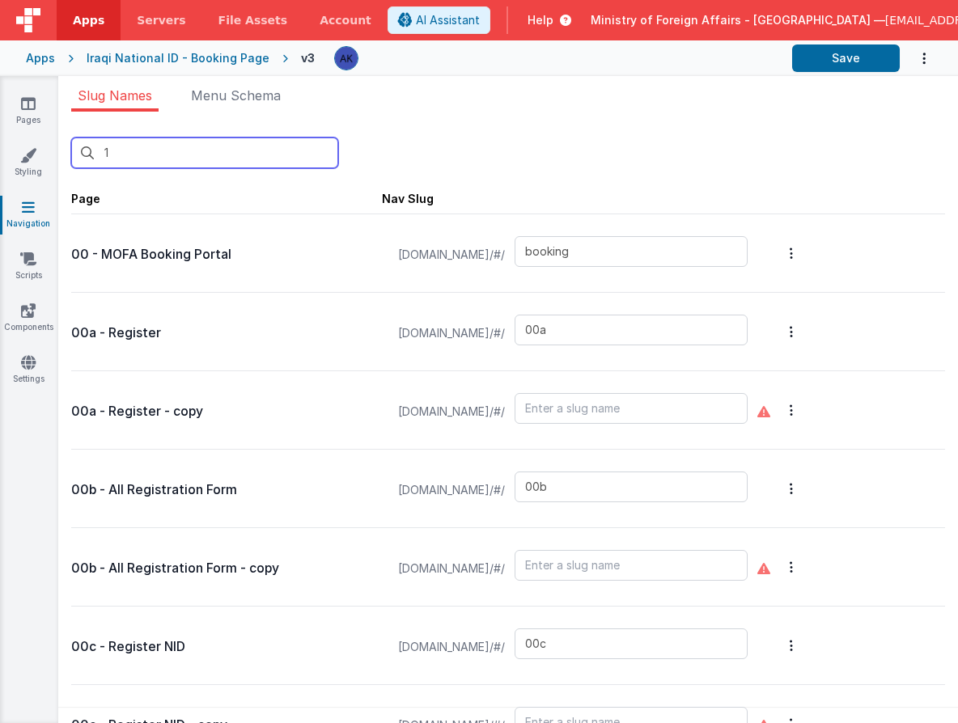
type input "missions"
type input "missiondetails"
type input "offices"
type input "officesdetails"
type input "passportservices"
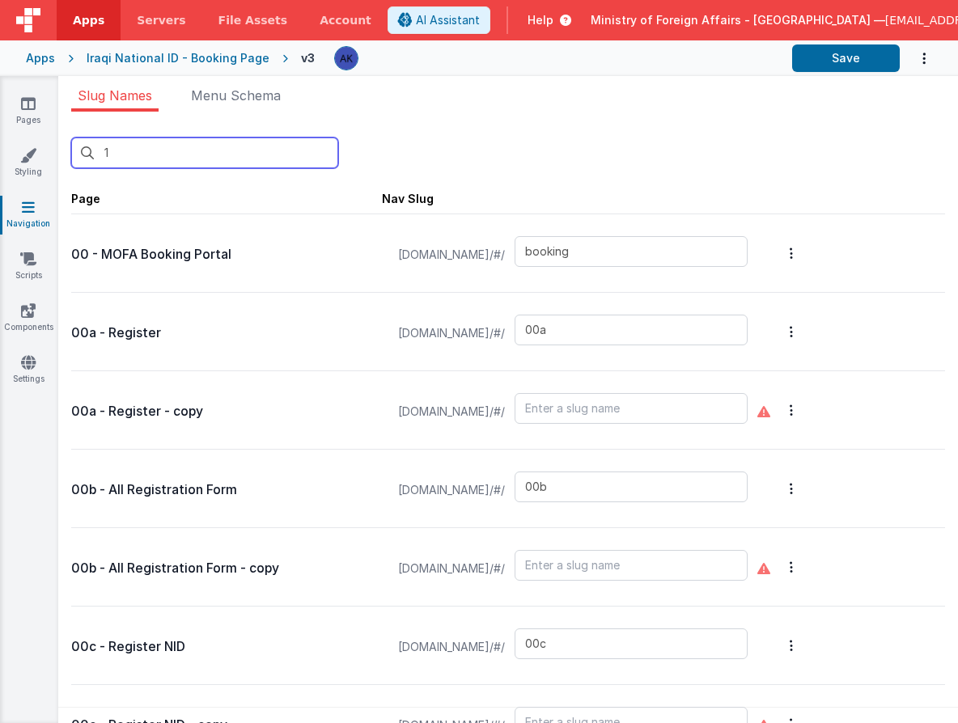
type input "scroll"
type input "confirmation"
type input "defaultAR"
type input "test"
type input "test-login"
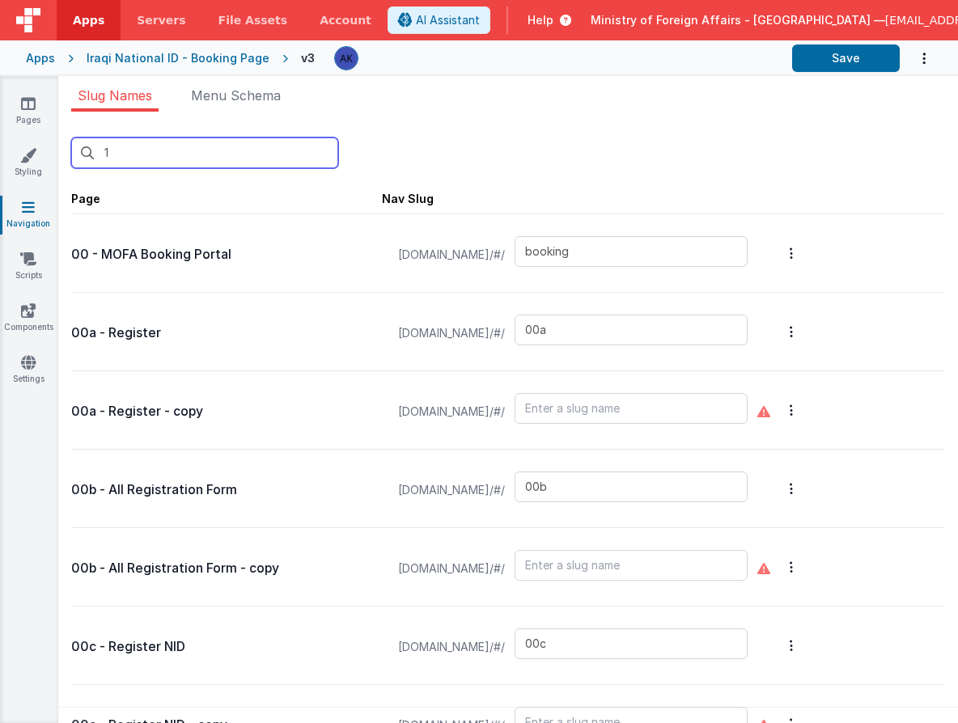
type input "visaapp"
type input "10"
type input "03"
type input "04"
type input "10"
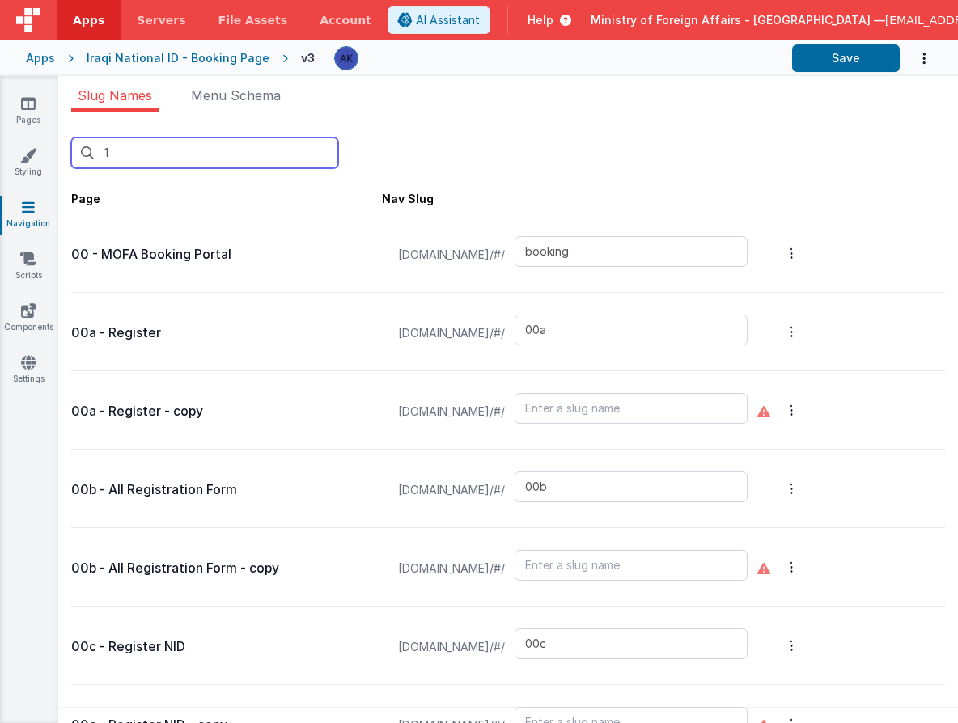
type input "birthcert"
type input "birthqr"
type input "newbirth"
type input "bookinglist"
type input "bookingqrpos"
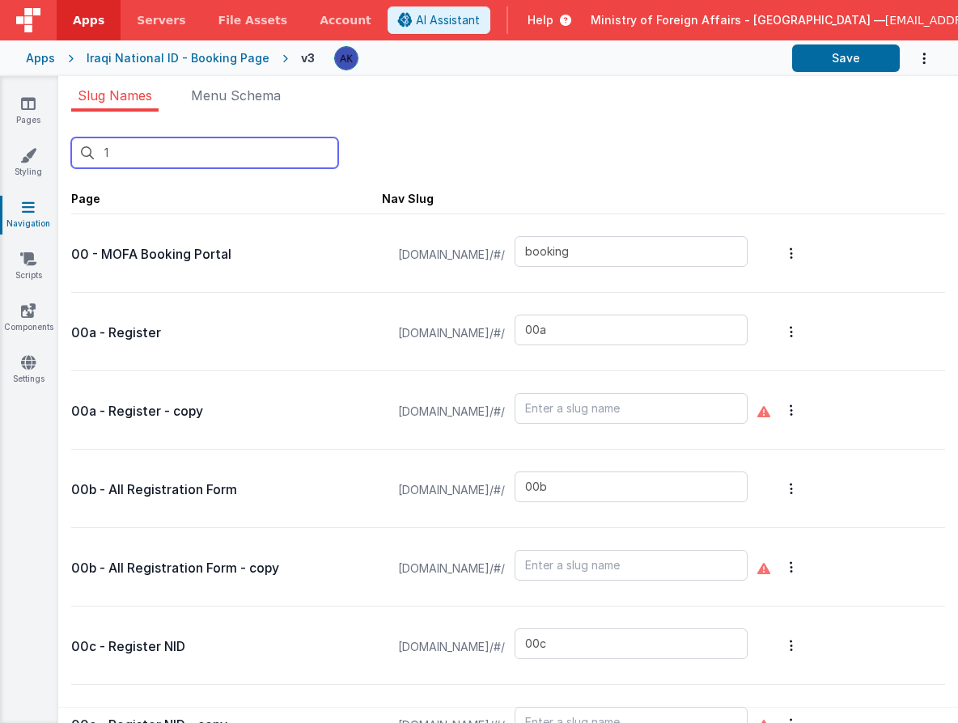
type input "bookingqr2"
type input "exceptionqr"
type input "default"
type input "confirmation"
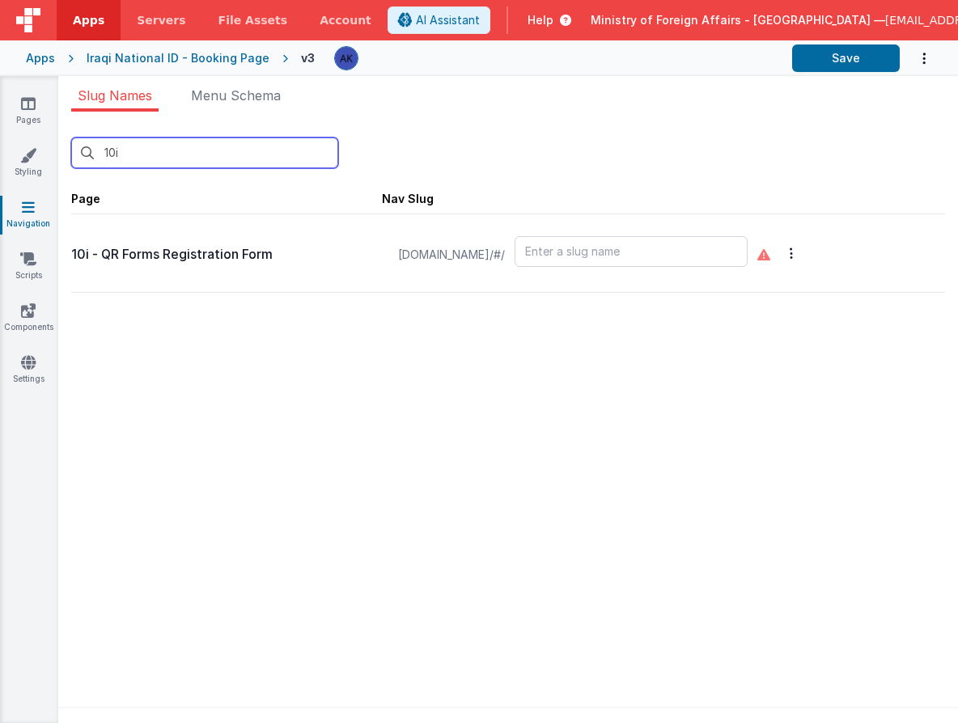
type input "10i"
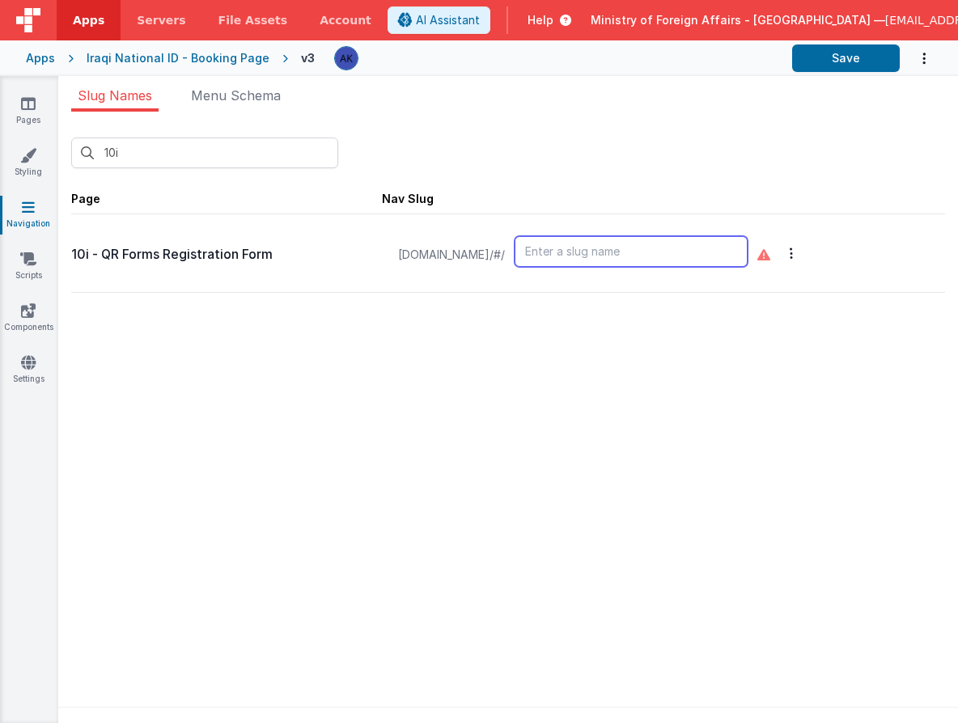
click at [607, 248] on input "text" at bounding box center [630, 251] width 233 height 31
type input "10i"
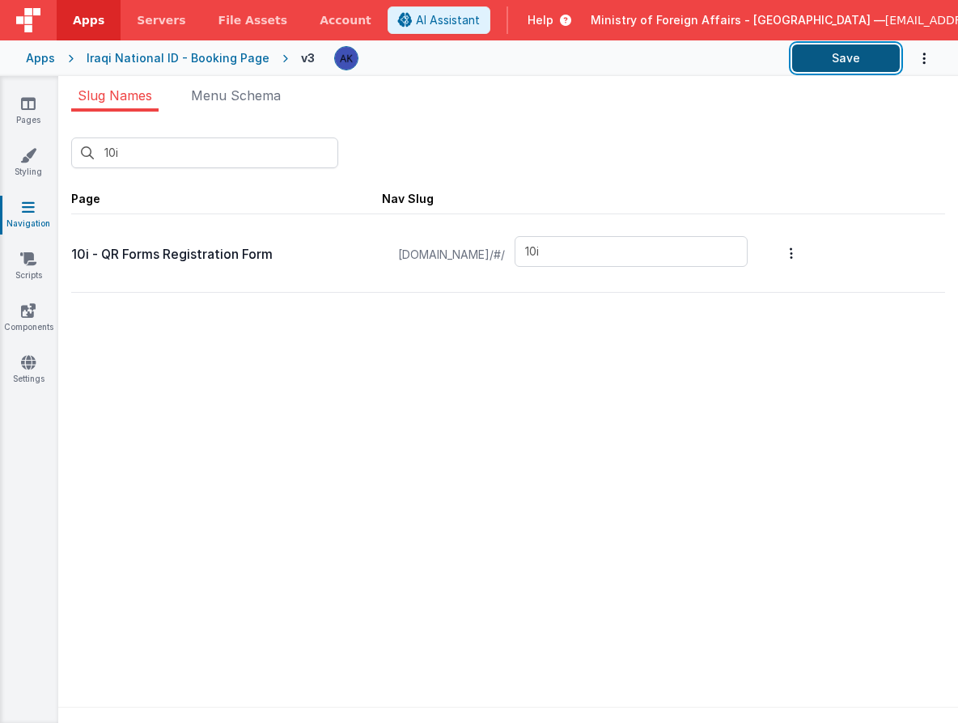
click at [875, 47] on button "Save" at bounding box center [846, 58] width 108 height 28
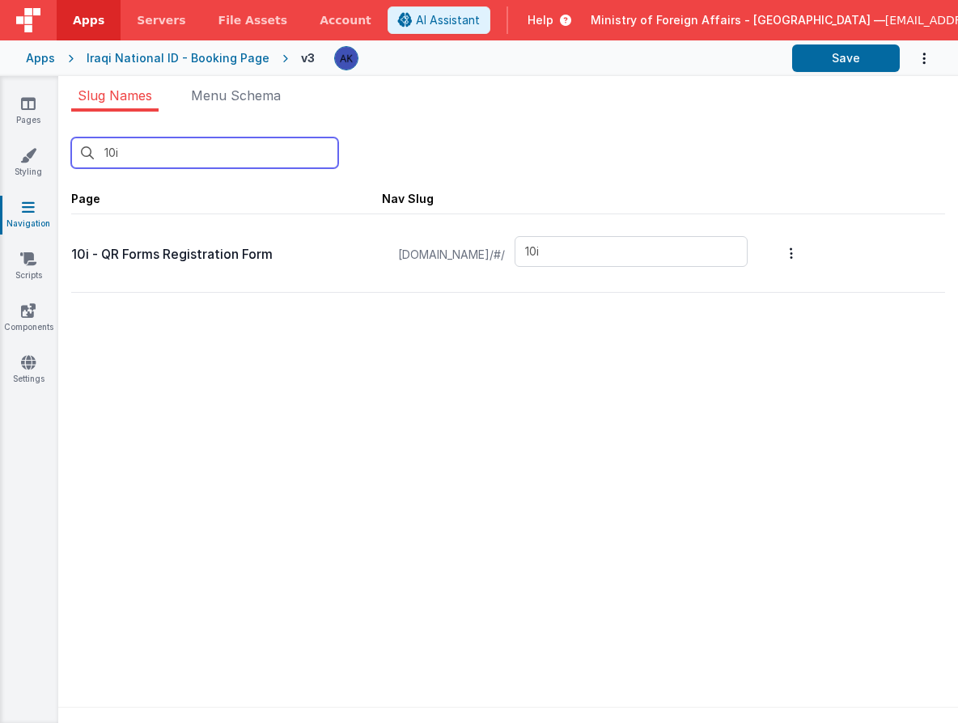
click at [123, 161] on input "10i" at bounding box center [204, 153] width 267 height 31
type input "10"
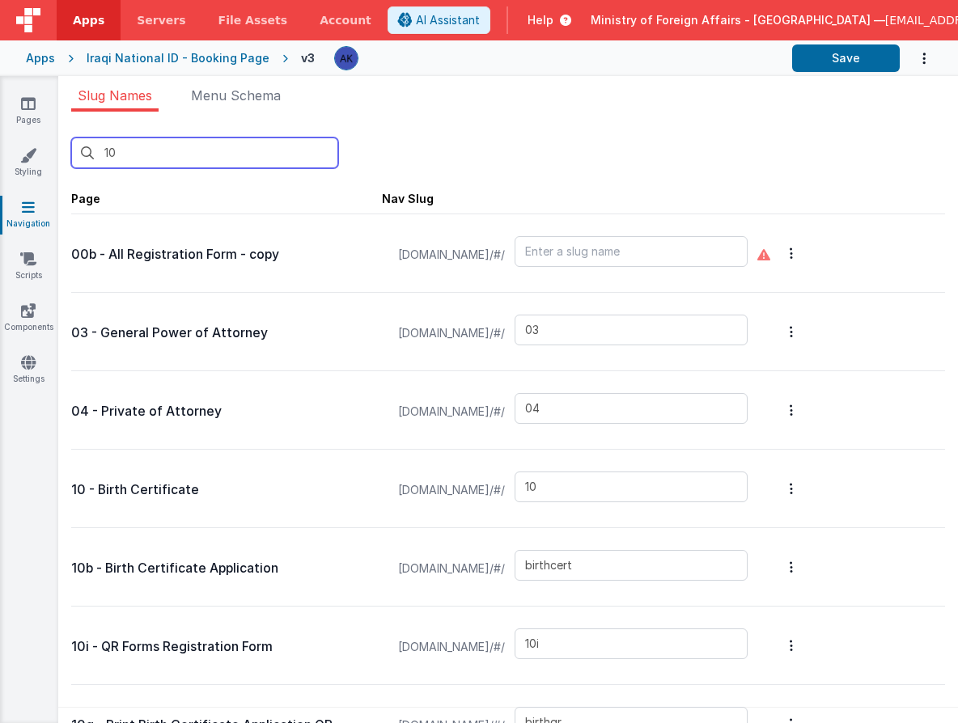
type input "1"
type input "booking"
type input "00a"
type input "00b"
type input "00c"
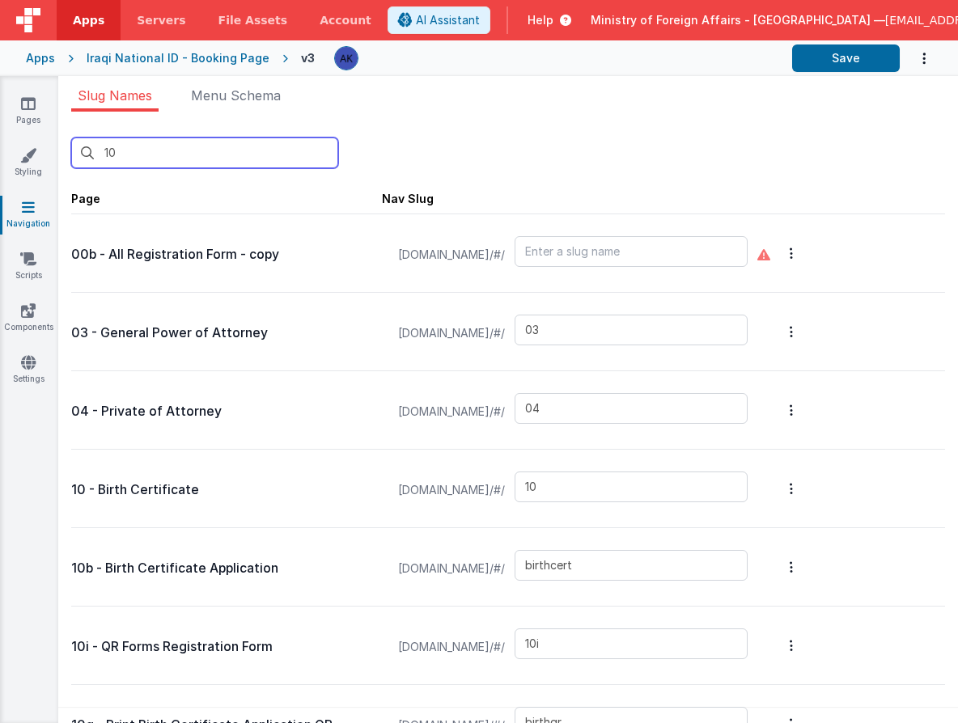
type input "visa"
type input "00e"
type input "00f"
type input "00r"
type input "qrscanforms"
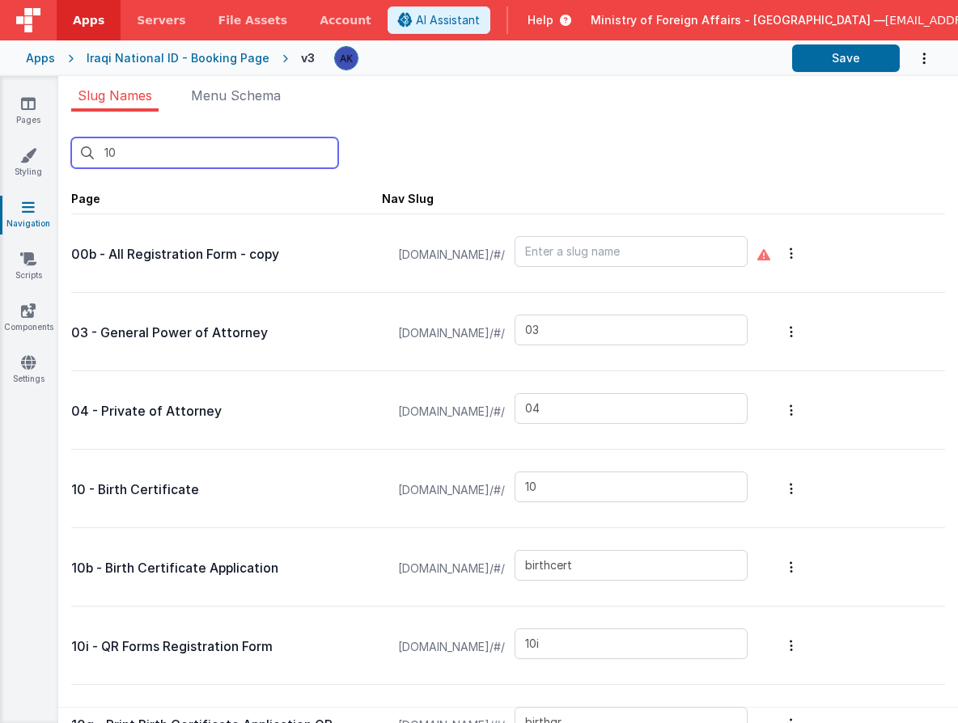
type input "03"
type input "04"
type input "05"
type input "07"
type input "08"
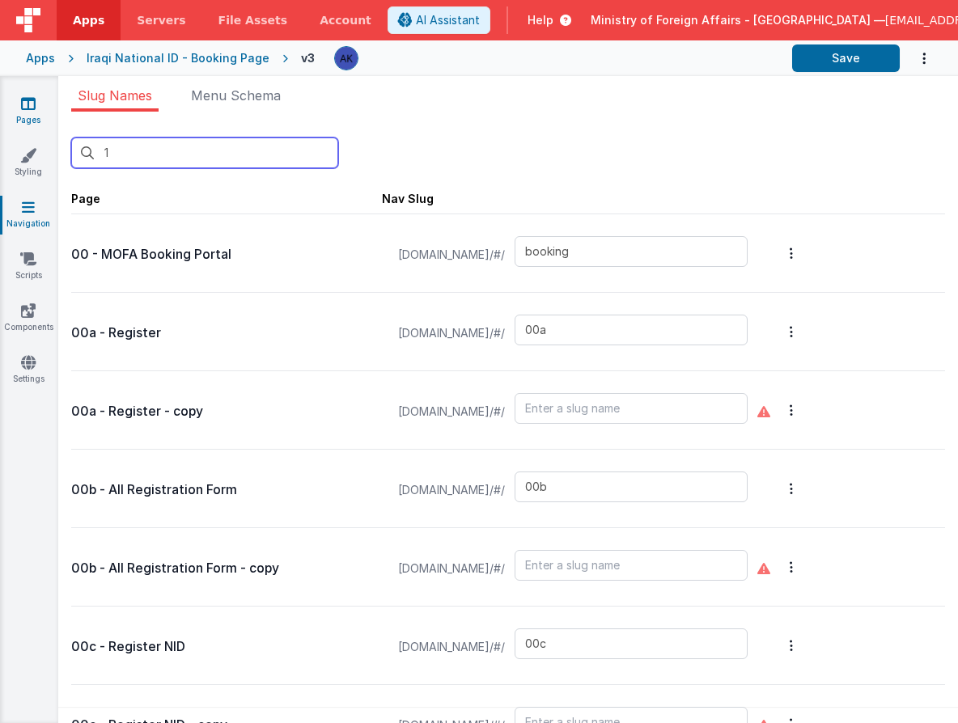
type input "00g"
type input "00r"
type input "qrscanforms"
type input "02"
type input "03"
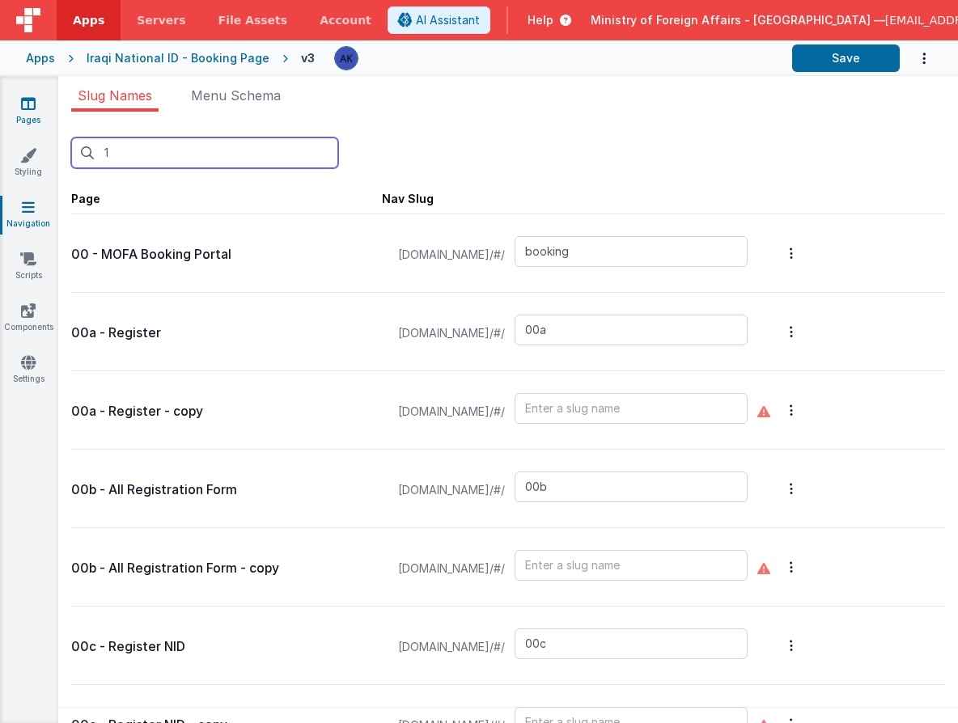
type input "04"
type input "05"
type input "07"
type input "08"
type input "09"
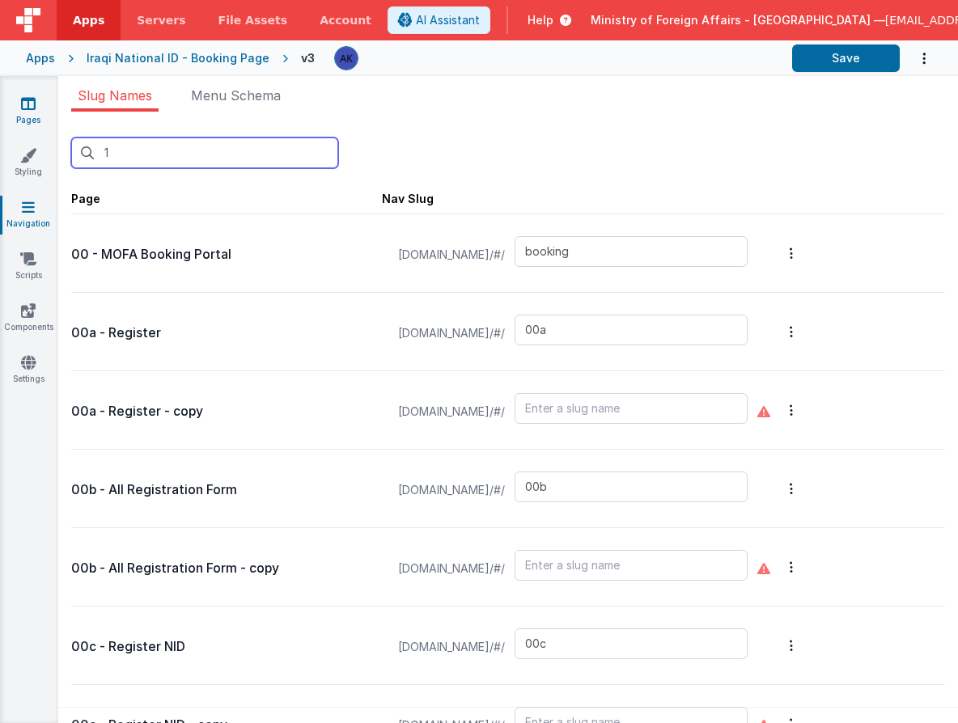
type input "10"
type input "birthcert"
type input "10i"
type input "birthqr"
type input "newbirth"
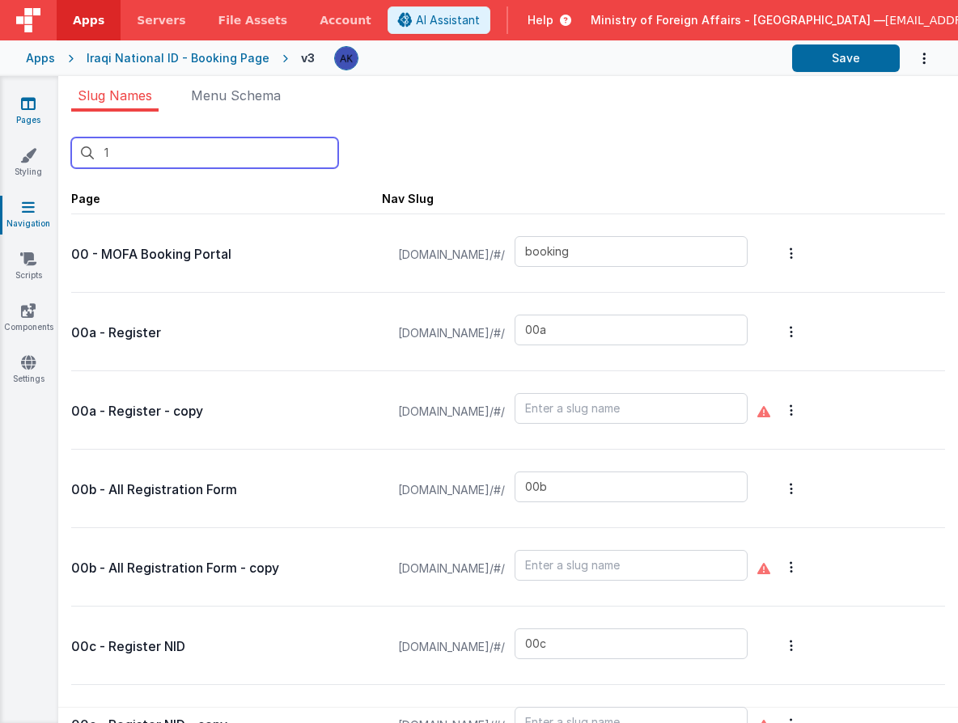
type input "11"
type input "12"
type input "16"
type input "20"
type input "qrscanner"
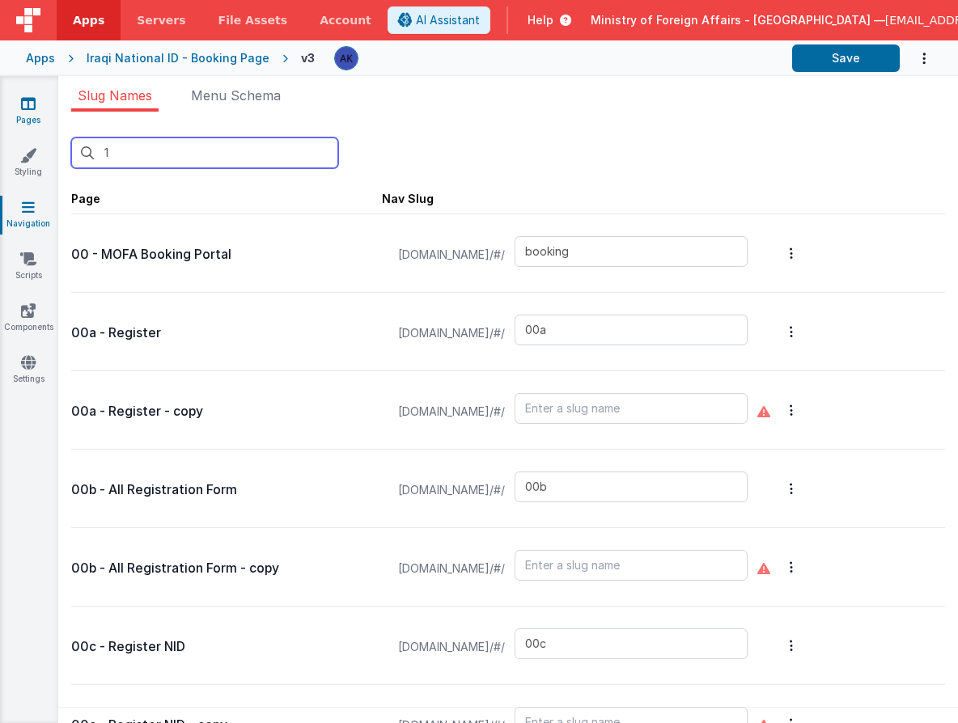
type input "20b"
type input "21"
type input "22"
type input "test2"
type input "aboutus"
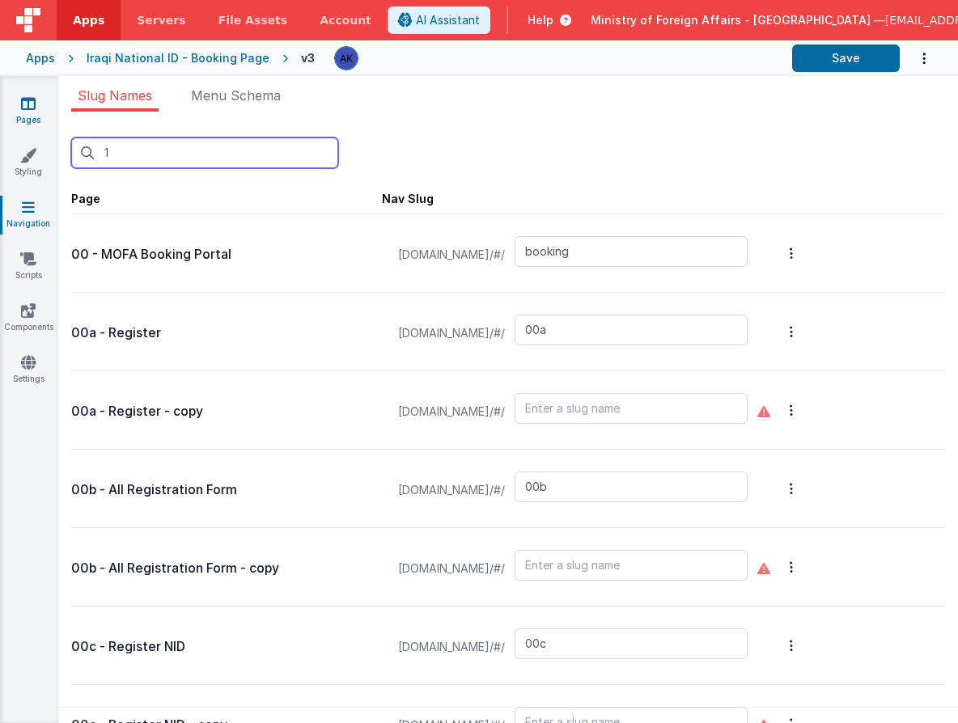
type input "authenticationservices"
type input "birth"
type input "birthapp"
type input "bookinglist"
type input "bookinglistpos"
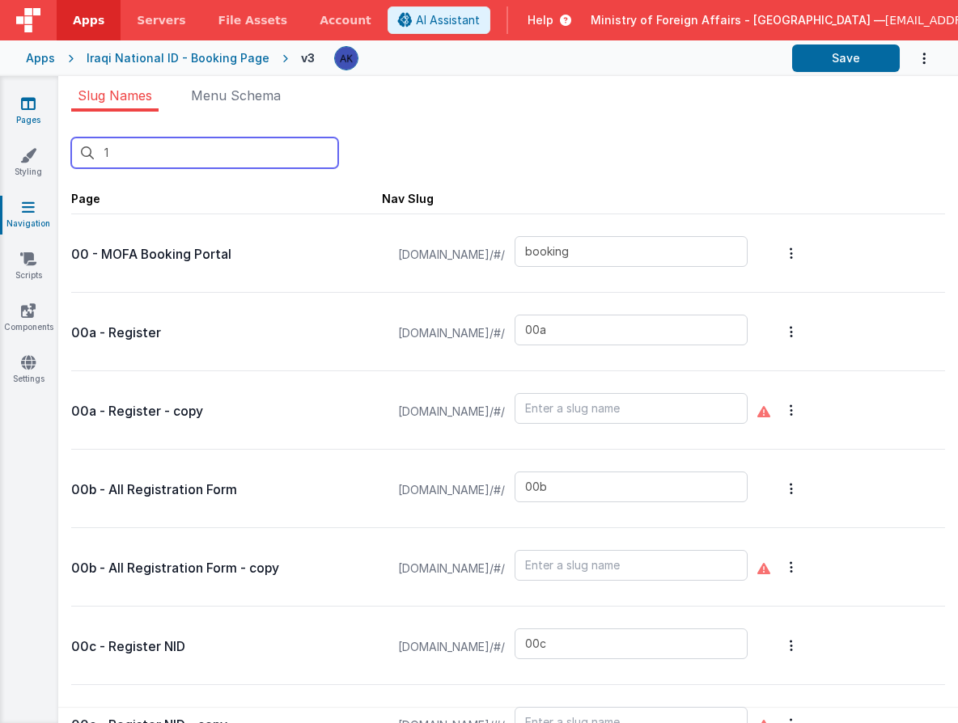
type input "confirmationpage"
type input "bookingqr"
type input "bookingqrpos"
type input "bookingqr2"
type input "checkin"
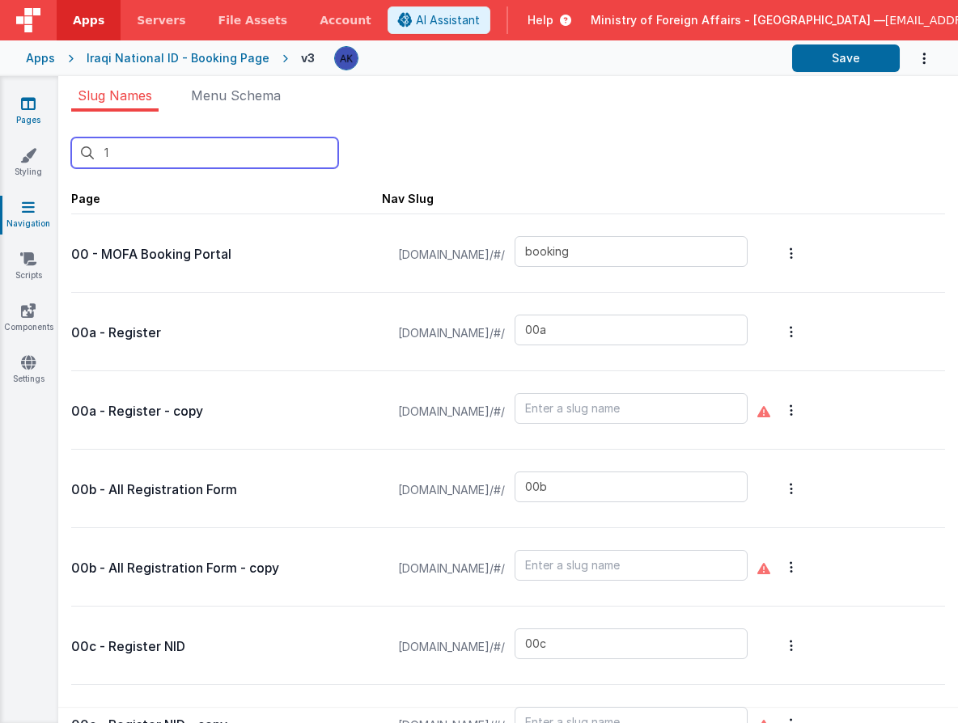
type input "checkinpos"
type input "consularservices"
type input "contactus"
type input "exception"
type input "exceptionqr"
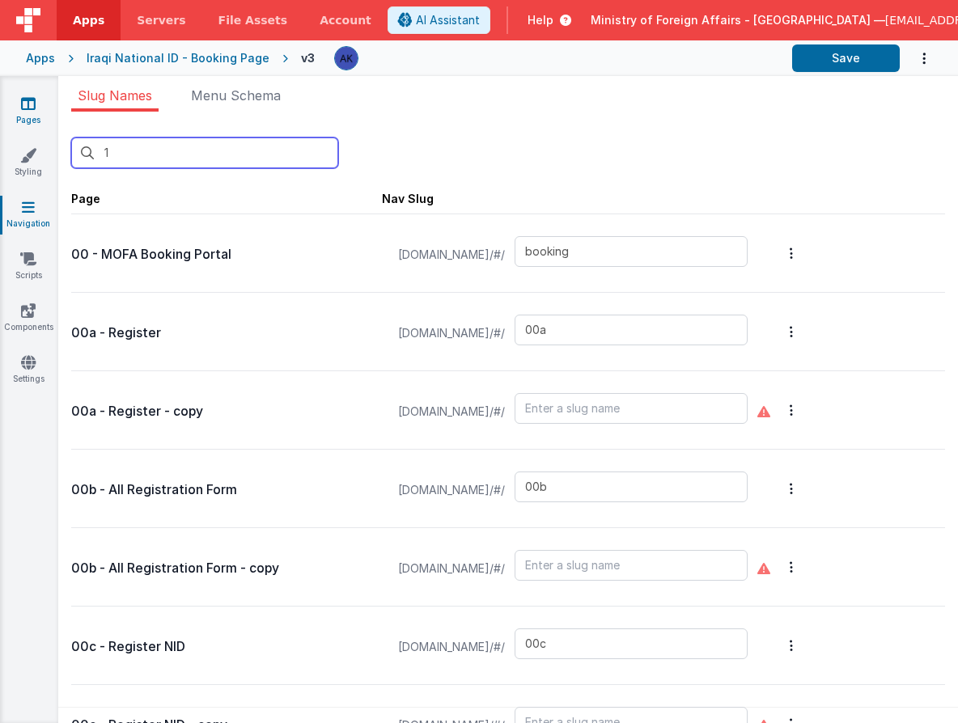
type input "faq"
type input "t"
type input "default"
type input "missionchoice2"
type input "missions"
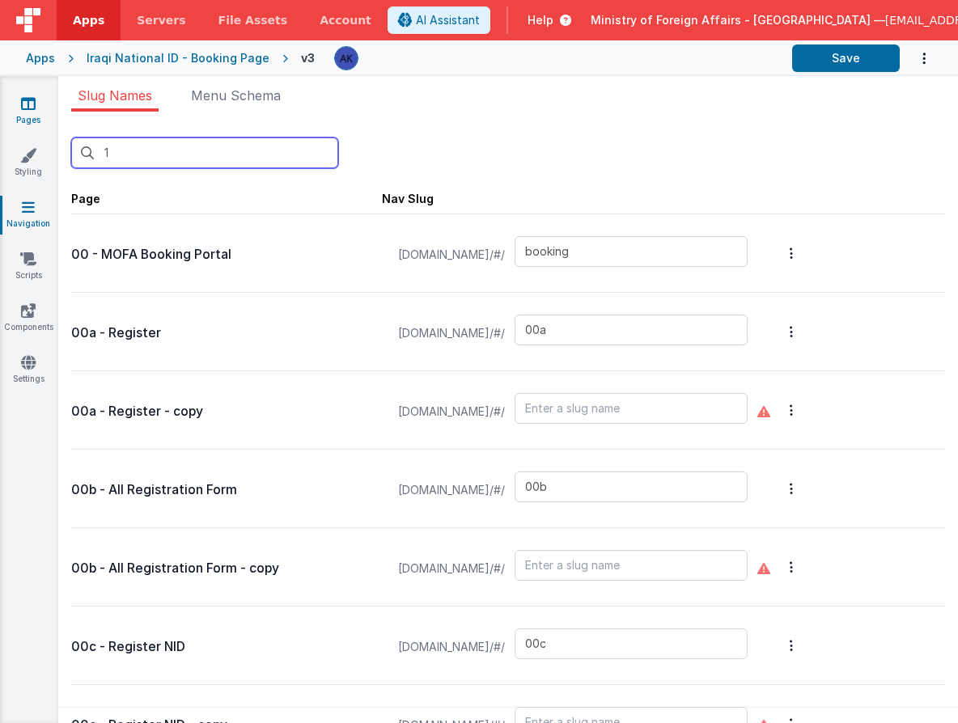
type input "missiondetails"
type input "offices"
type input "officesdetails"
type input "passportservices"
type input "qrscannerAR"
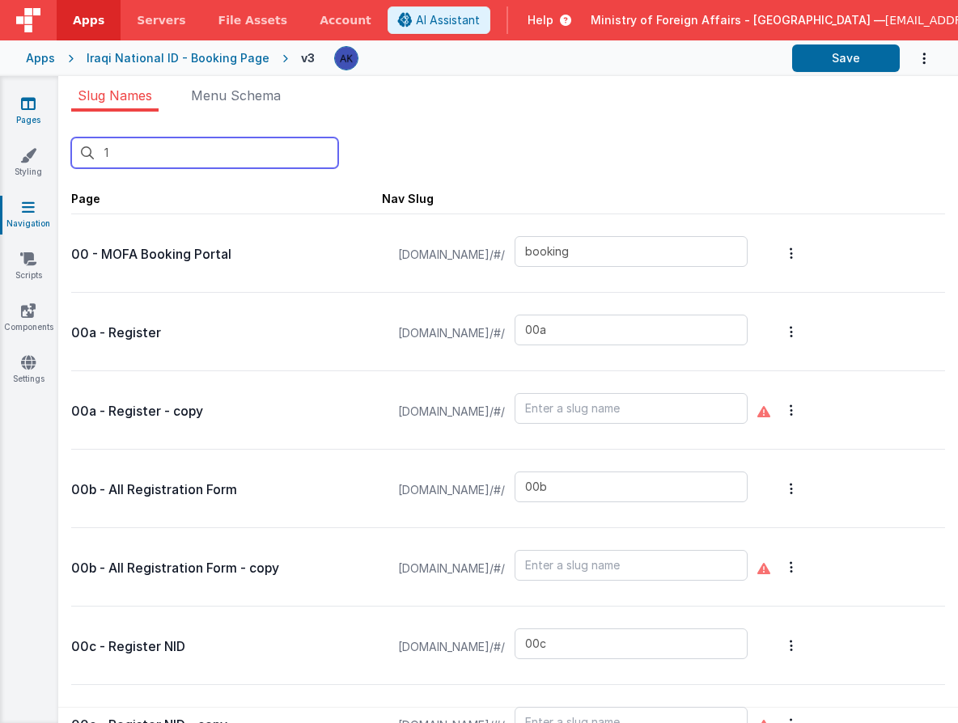
type input "scroll"
type input "support"
click at [19, 111] on link "Pages" at bounding box center [28, 111] width 58 height 32
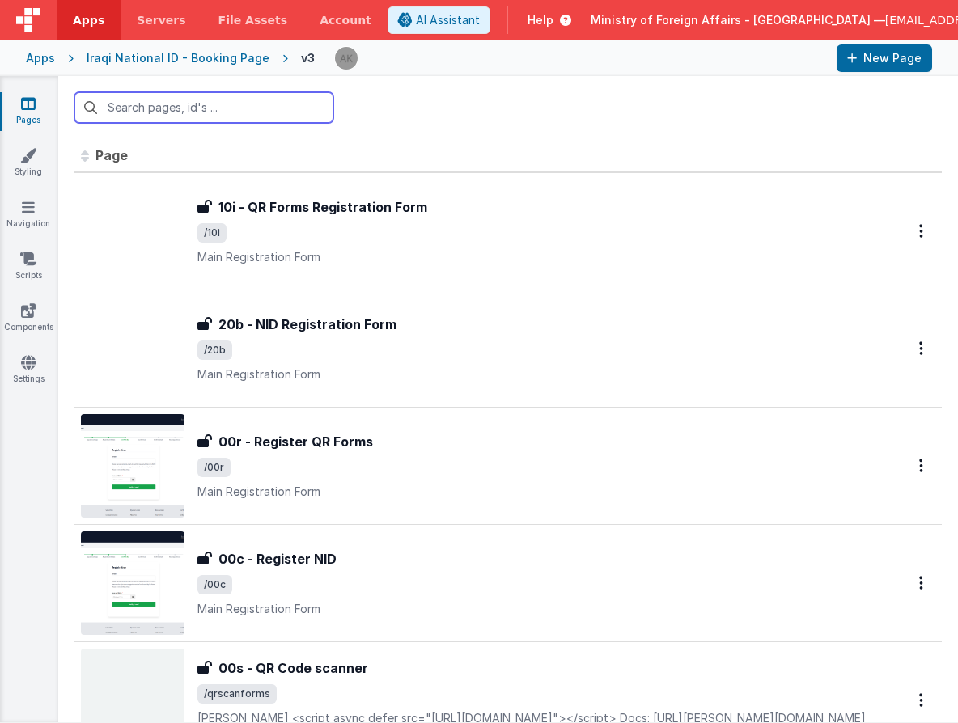
click at [136, 118] on input "text" at bounding box center [203, 107] width 259 height 31
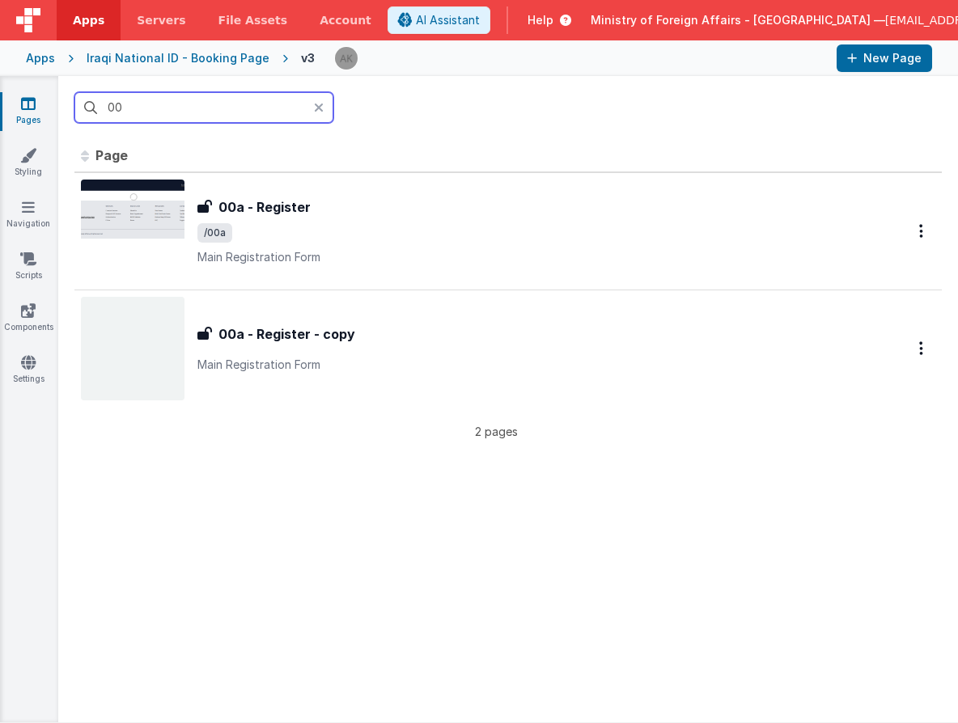
type input "0"
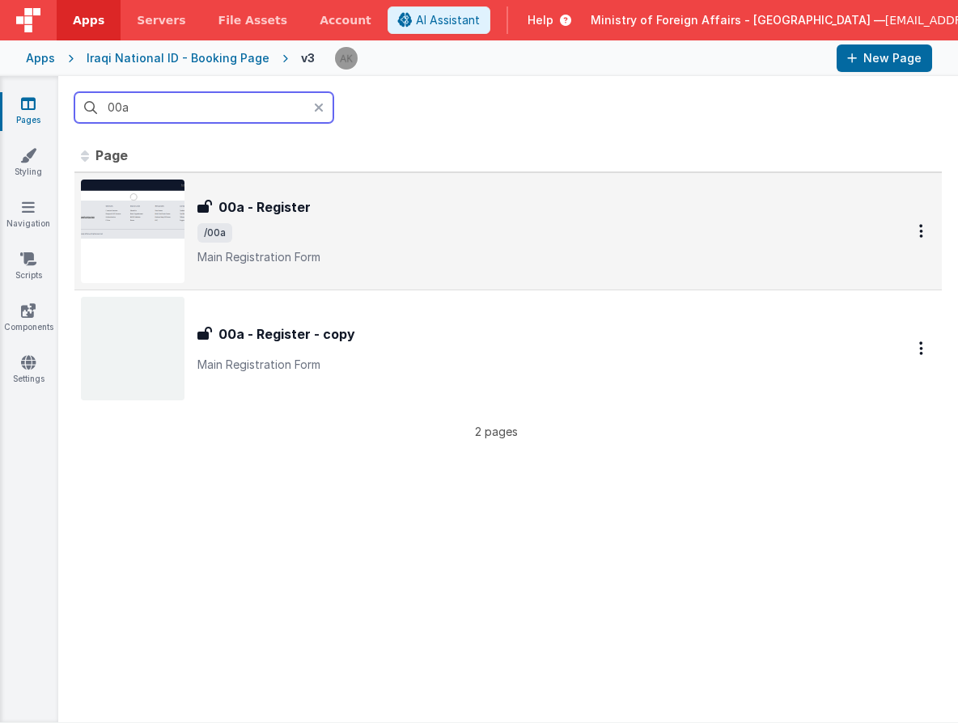
type input "00a"
click at [160, 218] on img at bounding box center [133, 232] width 104 height 104
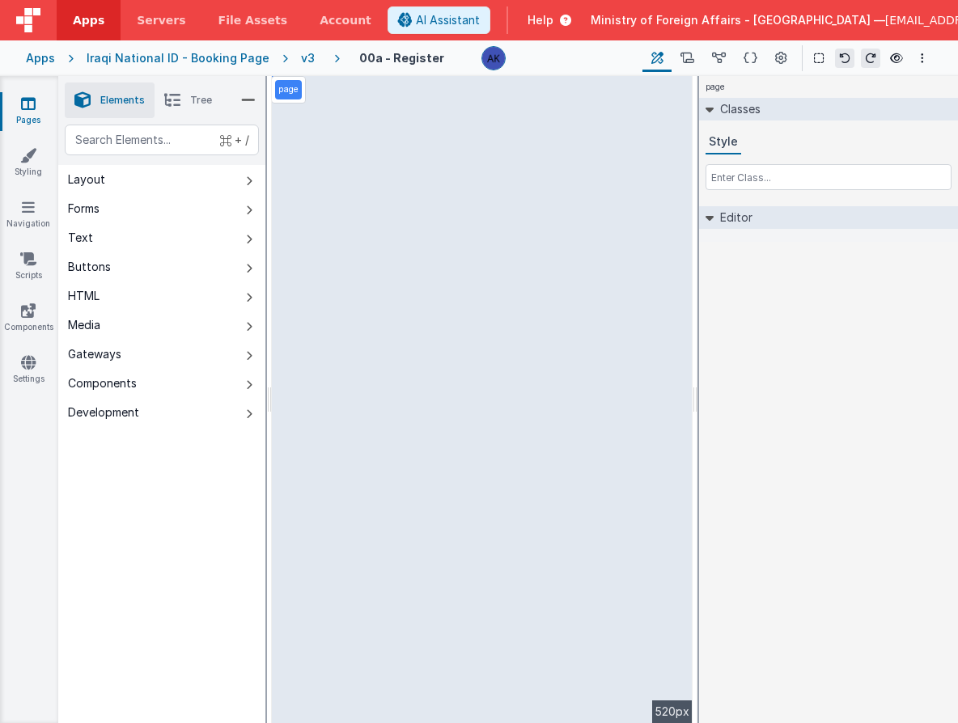
click at [301, 58] on div "v3" at bounding box center [311, 58] width 20 height 16
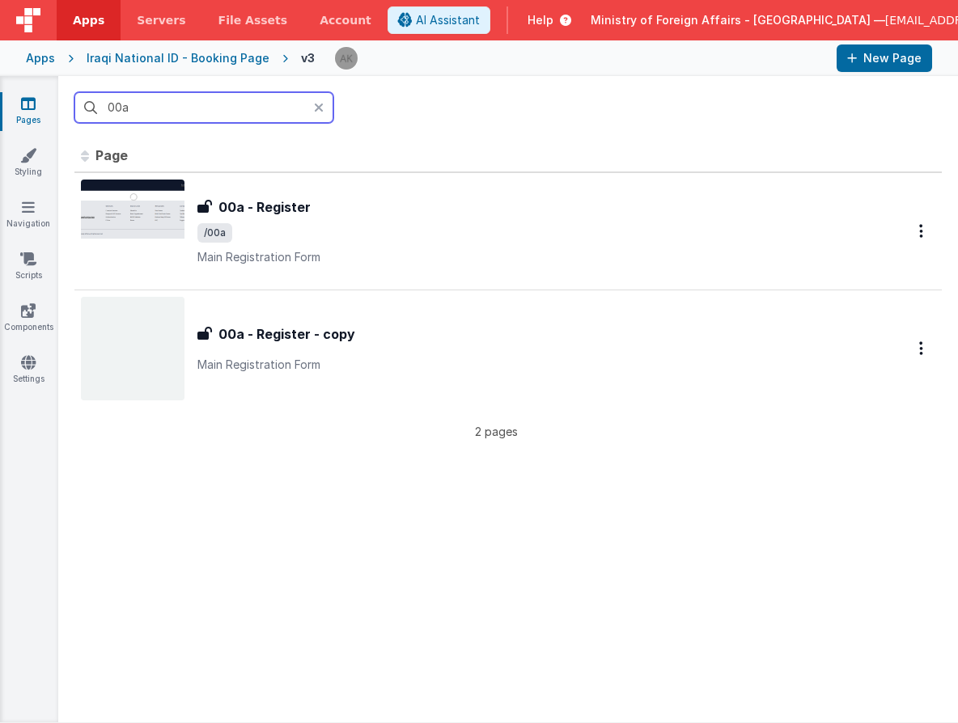
click at [260, 108] on input "00a" at bounding box center [203, 107] width 259 height 31
type input "0"
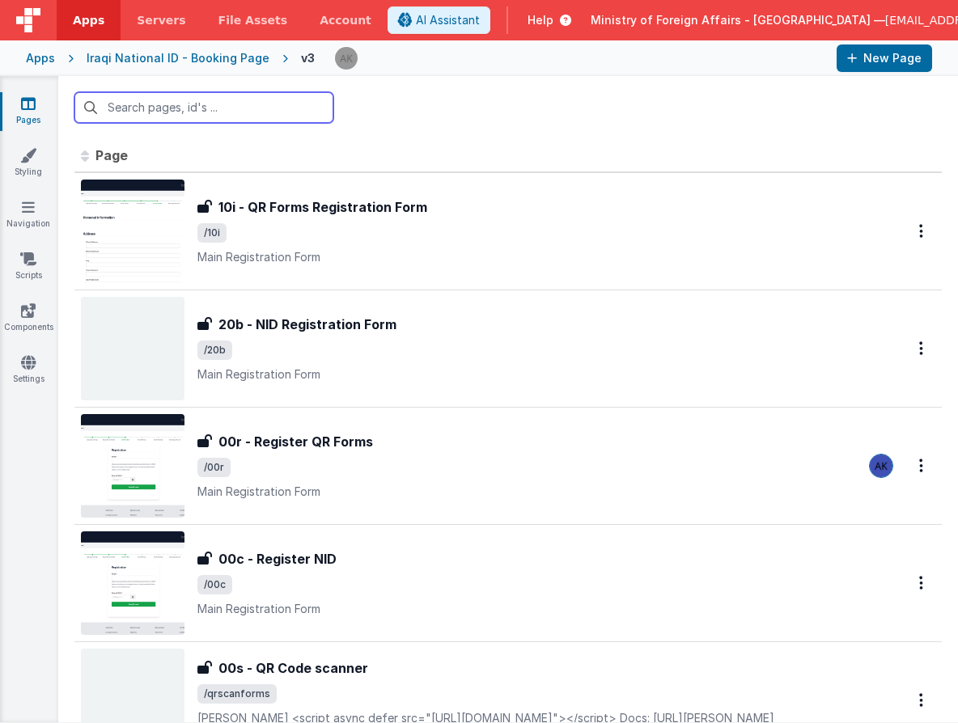
click at [201, 108] on input "text" at bounding box center [203, 107] width 259 height 31
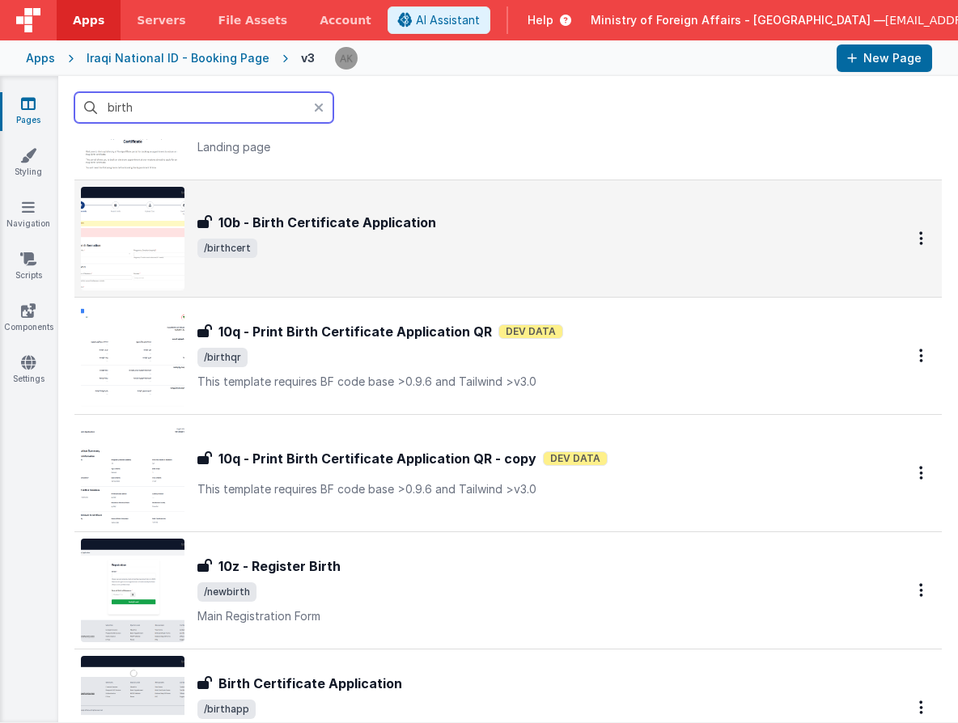
scroll to position [177, 0]
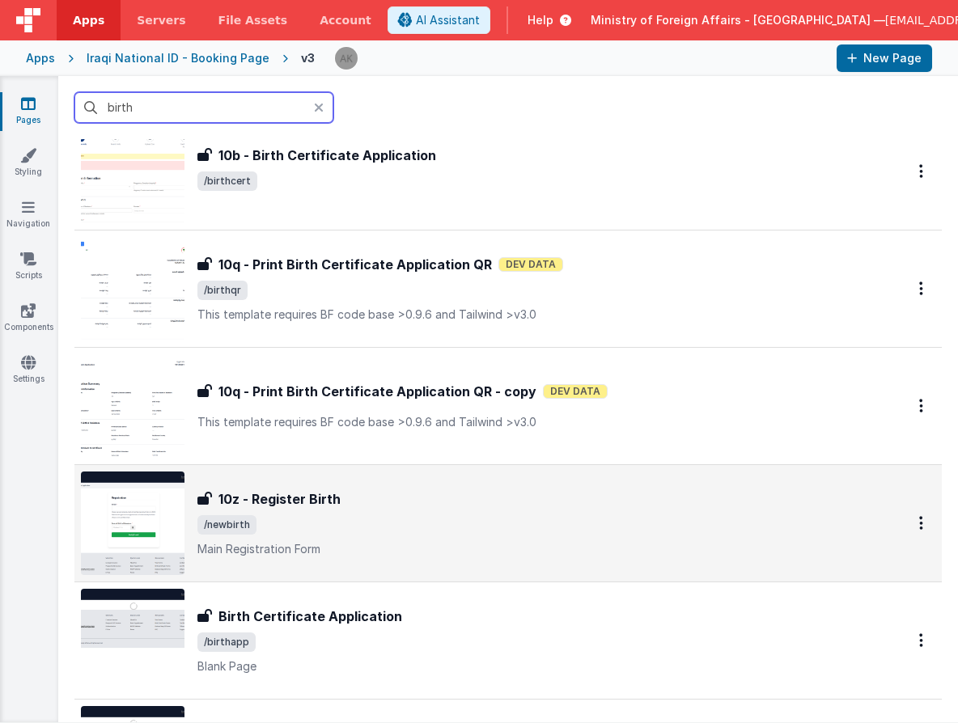
type input "birth"
click at [146, 519] on img at bounding box center [133, 524] width 104 height 104
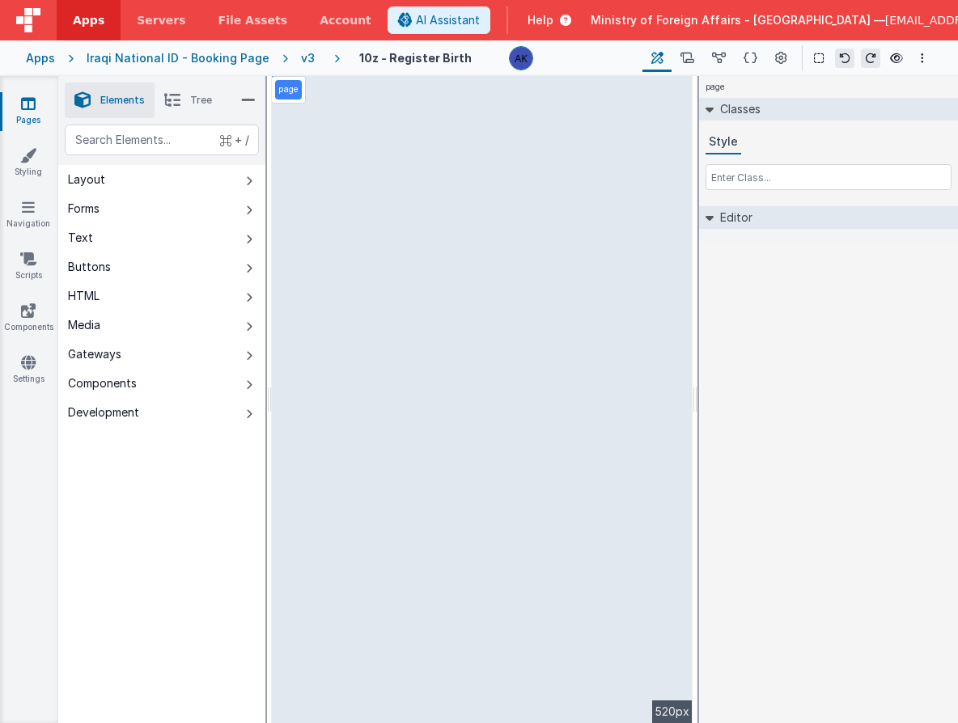
select select "regexp"
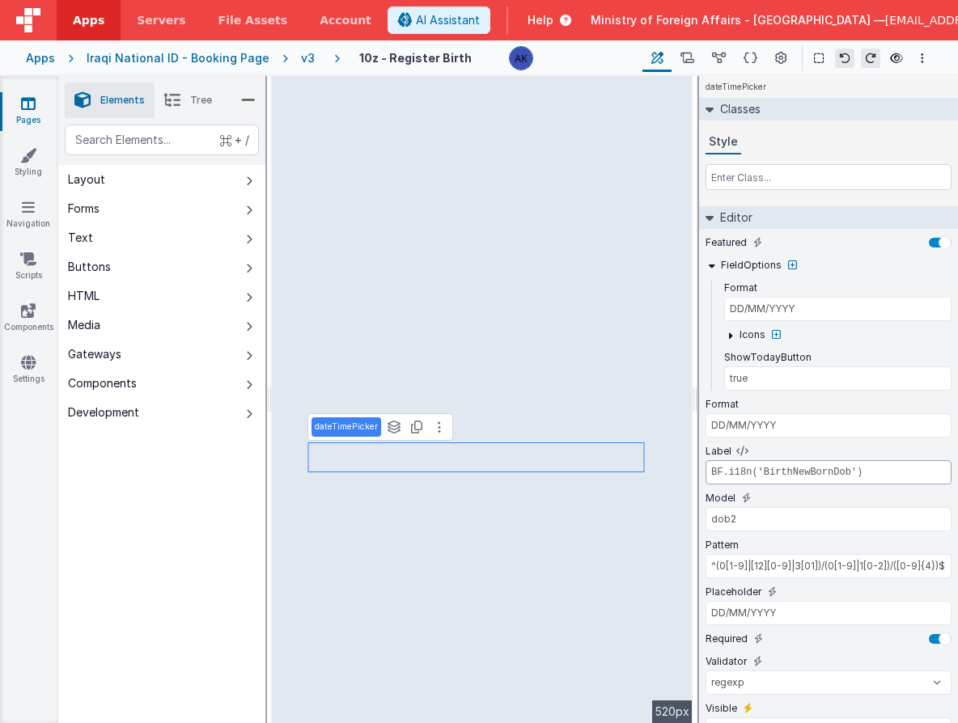
click at [831, 468] on input "BF.i18n('BirthNewBornDob')" at bounding box center [828, 472] width 246 height 24
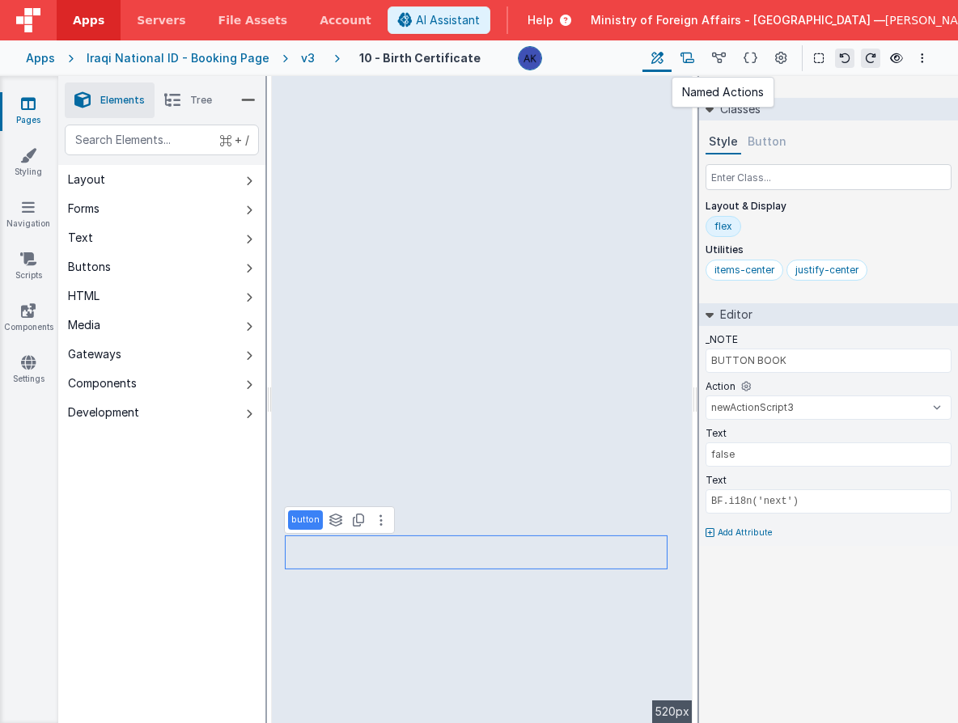
click at [688, 60] on icon at bounding box center [687, 58] width 14 height 17
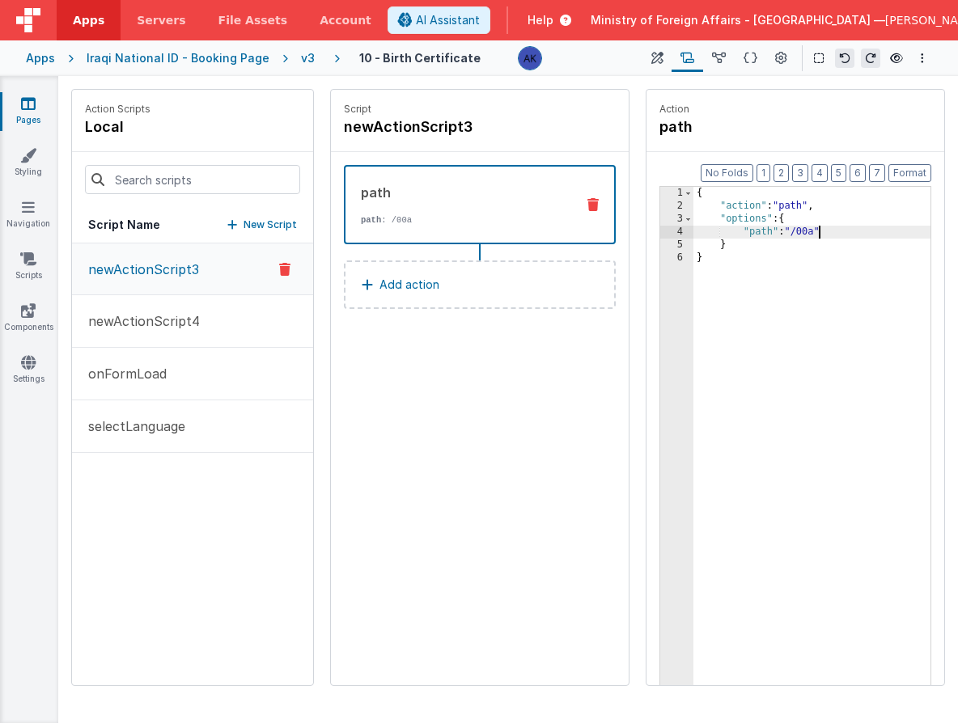
click at [819, 232] on div "{ "action" : "path" , "options" : { "path" : "/00a" } }" at bounding box center [811, 474] width 237 height 574
click at [654, 62] on icon at bounding box center [657, 58] width 12 height 17
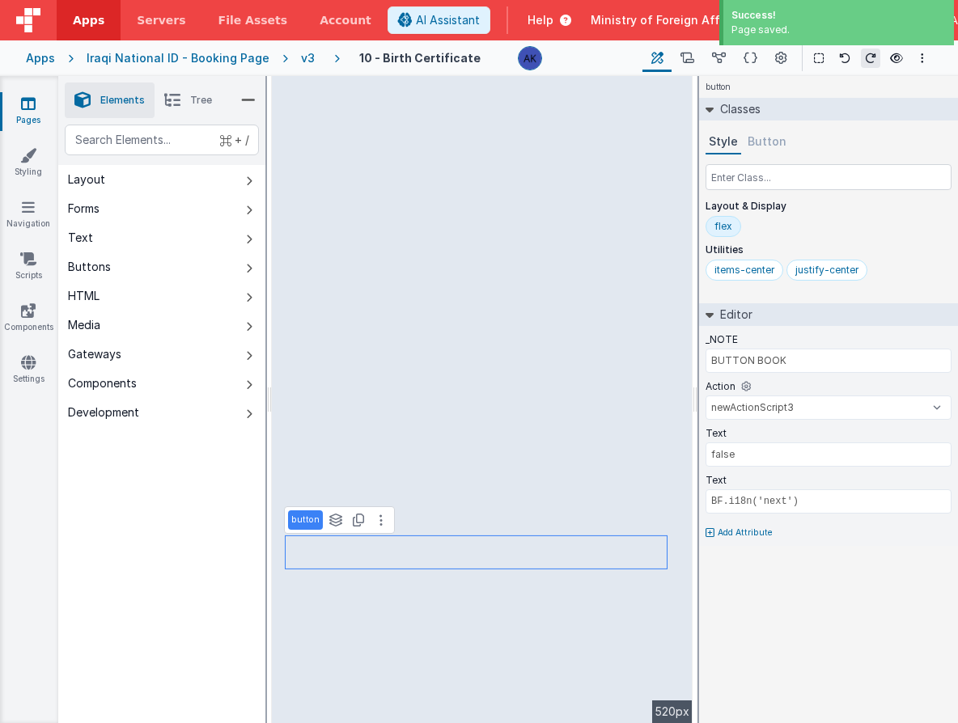
click at [302, 58] on div "v3" at bounding box center [311, 58] width 20 height 16
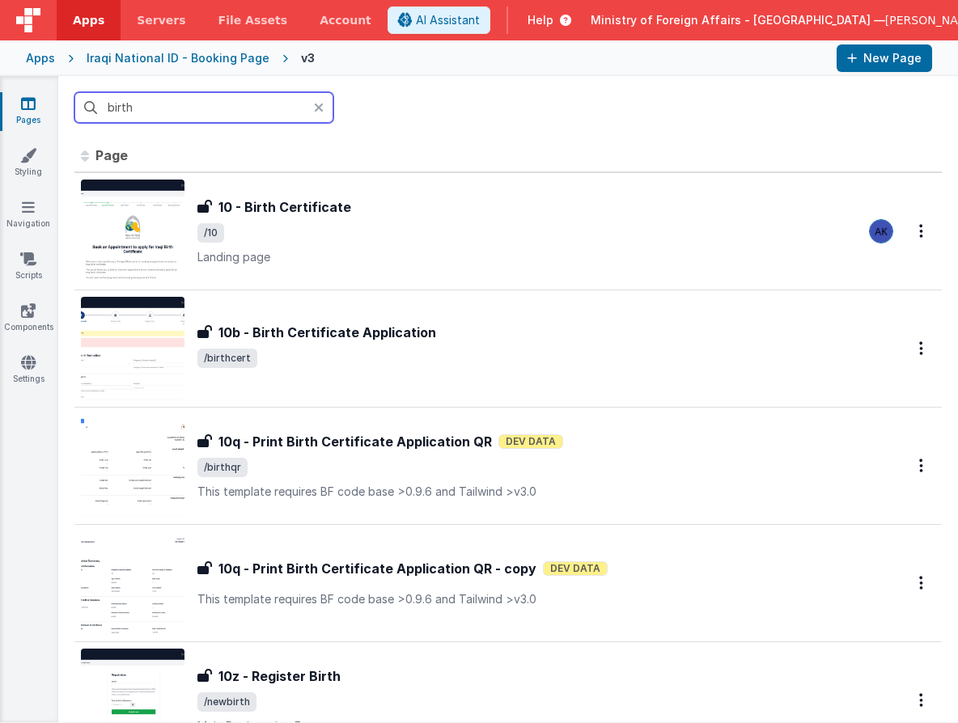
click at [235, 110] on input "birth" at bounding box center [203, 107] width 259 height 31
type input "b"
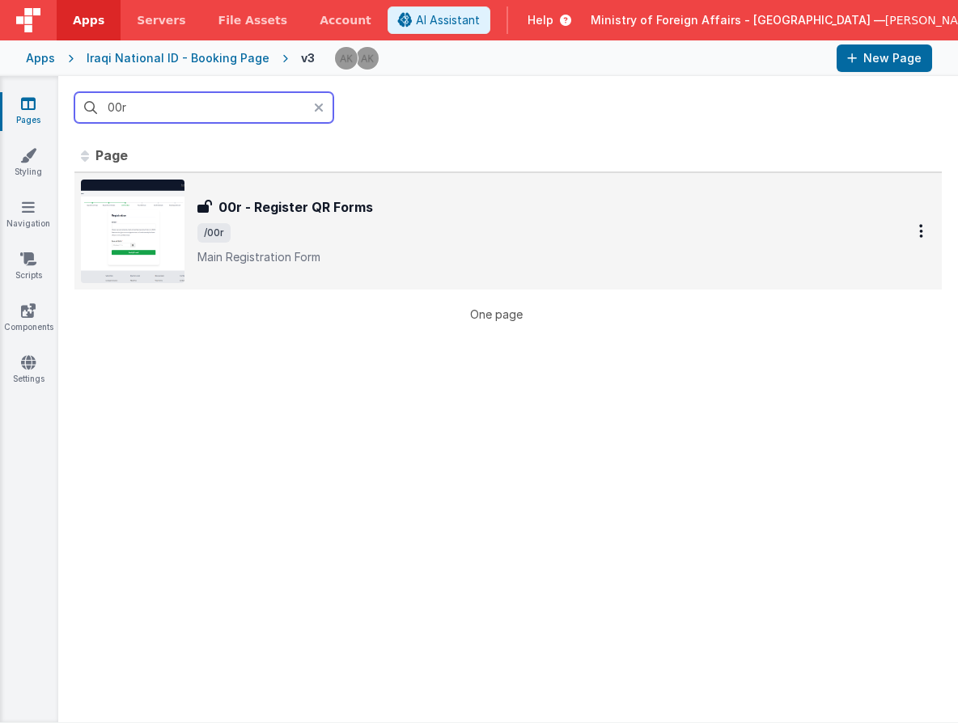
type input "00r"
click at [150, 241] on img at bounding box center [133, 232] width 104 height 104
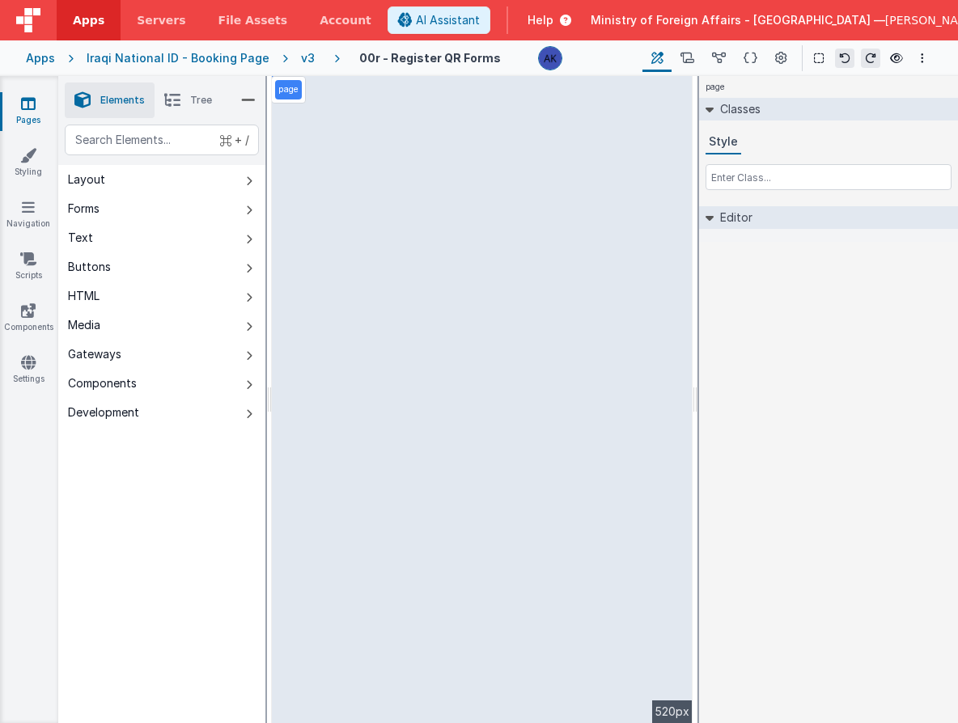
select select "regexp"
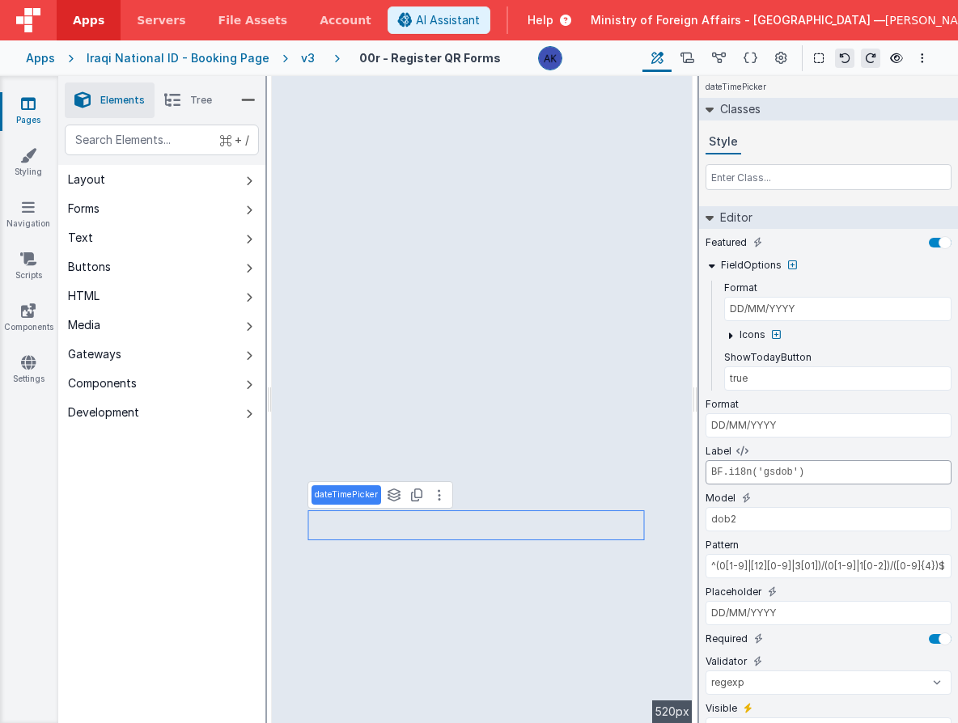
click at [780, 469] on input "BF.i18n('gsdob')" at bounding box center [828, 472] width 246 height 24
paste input "BirthNewBornD"
type input "BF.i18n('BirthNewBornDob')"
click at [718, 61] on icon at bounding box center [719, 58] width 14 height 17
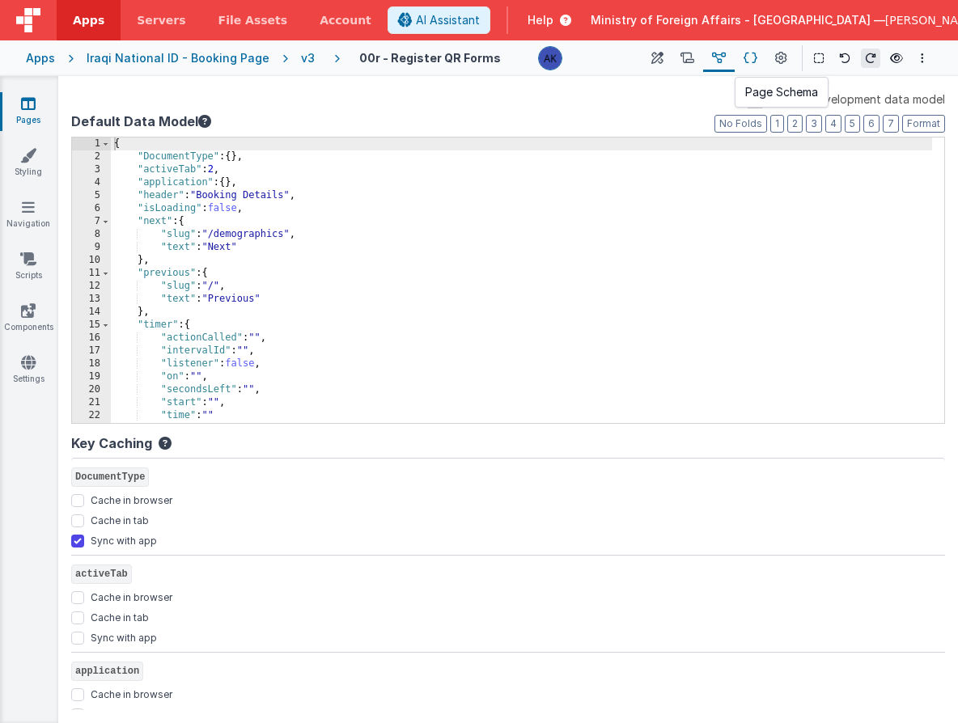
click at [759, 57] on button at bounding box center [750, 58] width 32 height 28
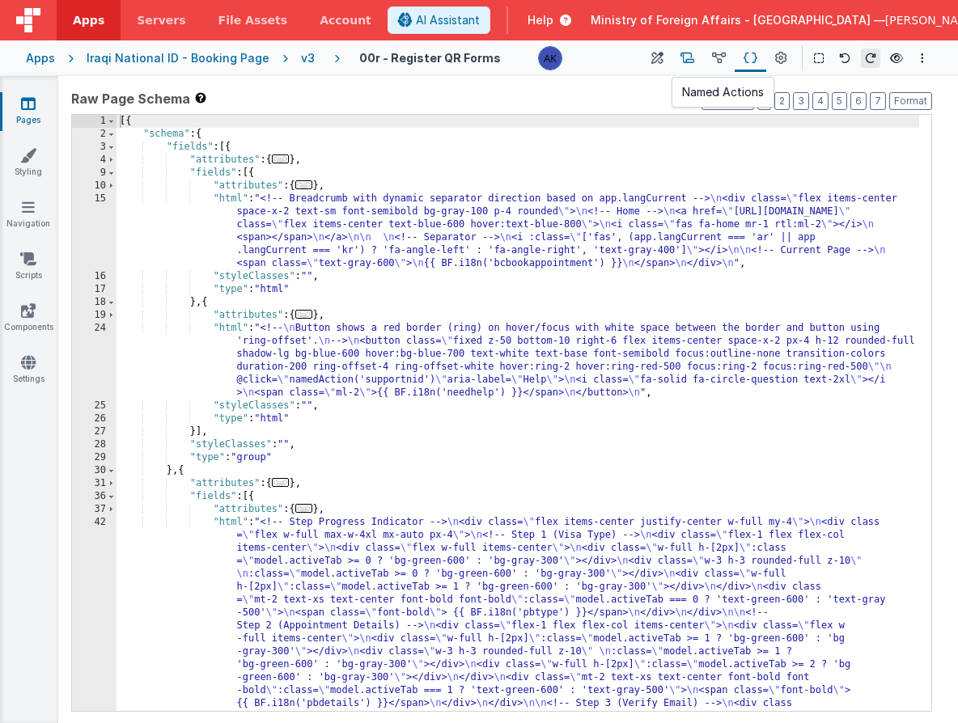
click at [692, 57] on icon at bounding box center [687, 58] width 14 height 17
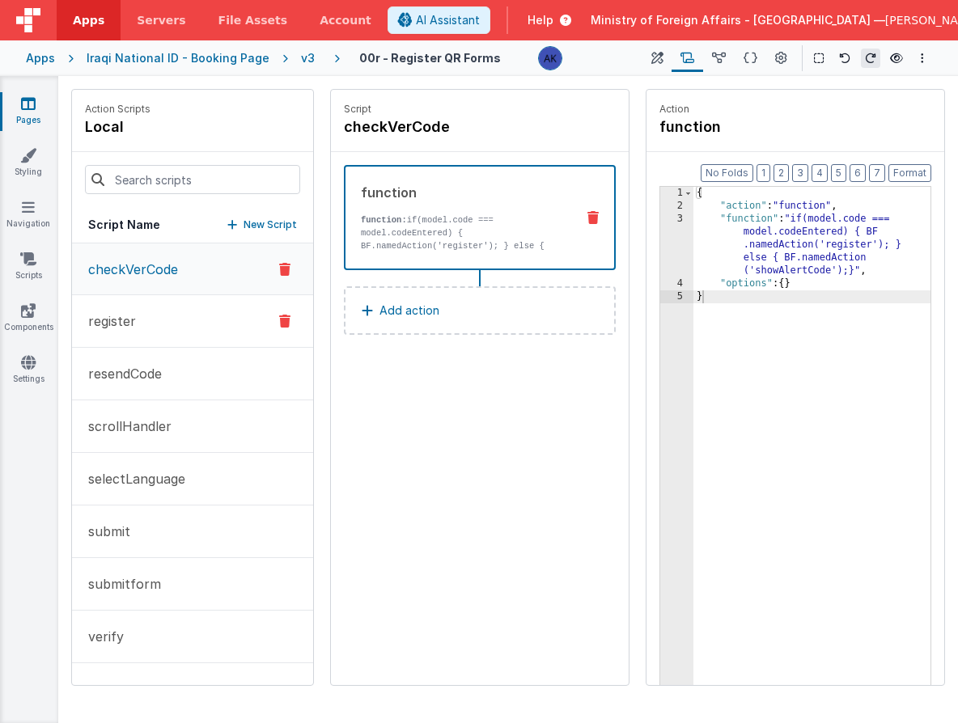
click at [196, 322] on button "register" at bounding box center [192, 321] width 241 height 53
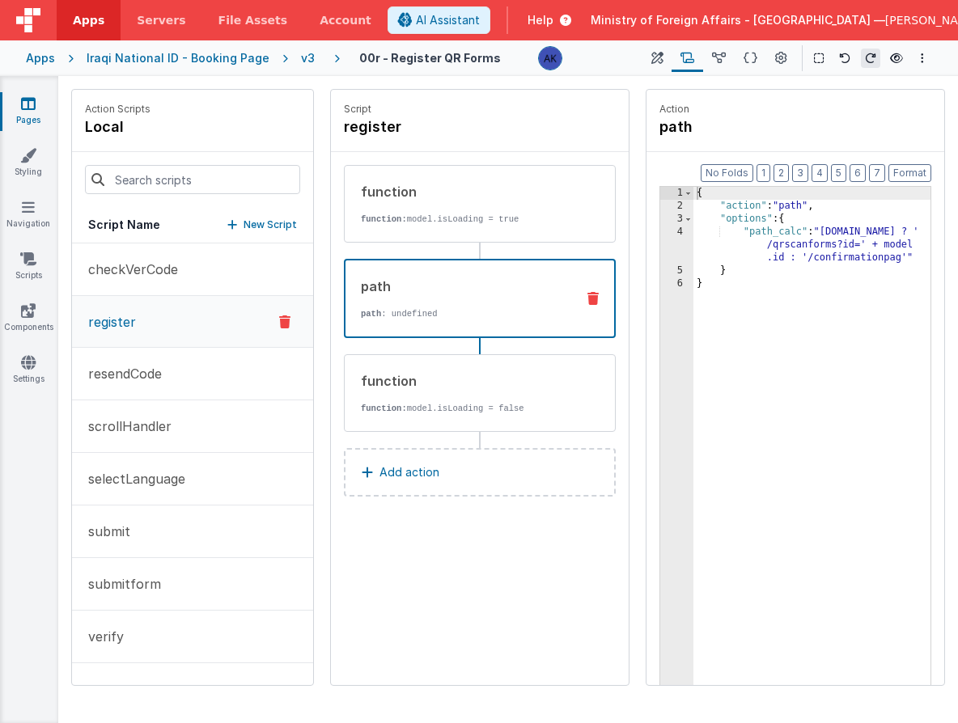
click at [371, 315] on strong "path" at bounding box center [371, 314] width 20 height 10
click at [301, 61] on div "v3" at bounding box center [311, 58] width 20 height 16
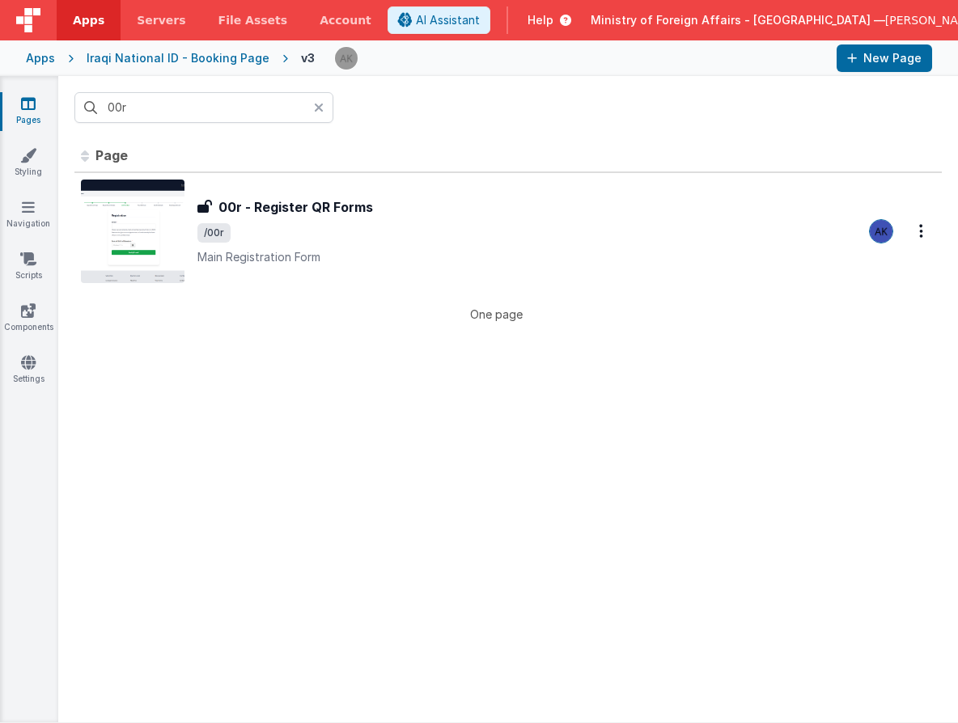
click at [319, 112] on icon at bounding box center [319, 107] width 10 height 13
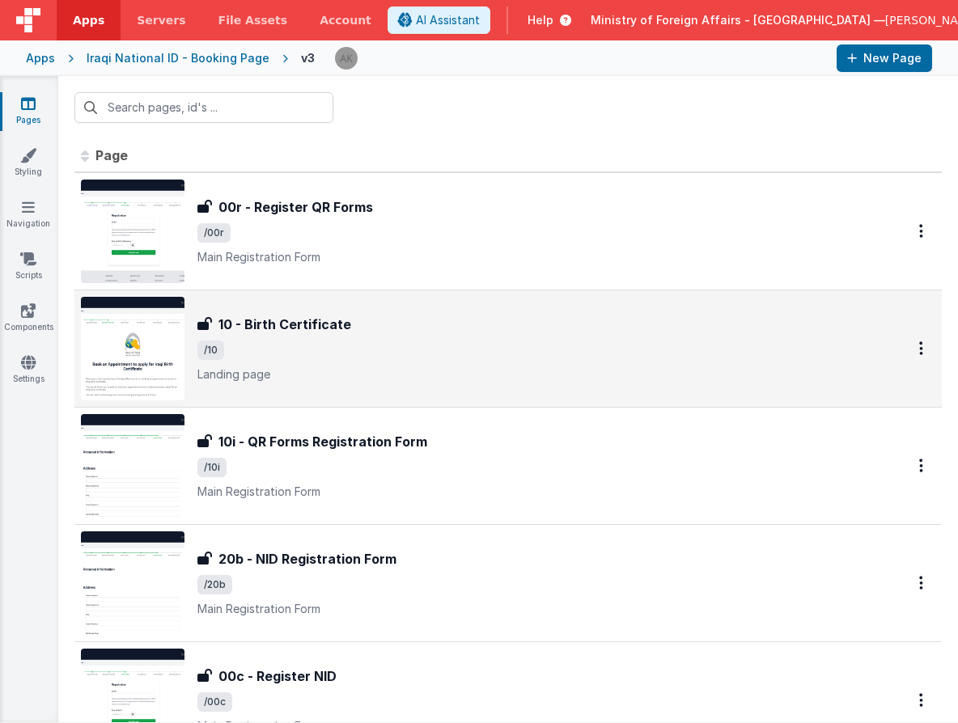
click at [139, 369] on img at bounding box center [133, 349] width 104 height 104
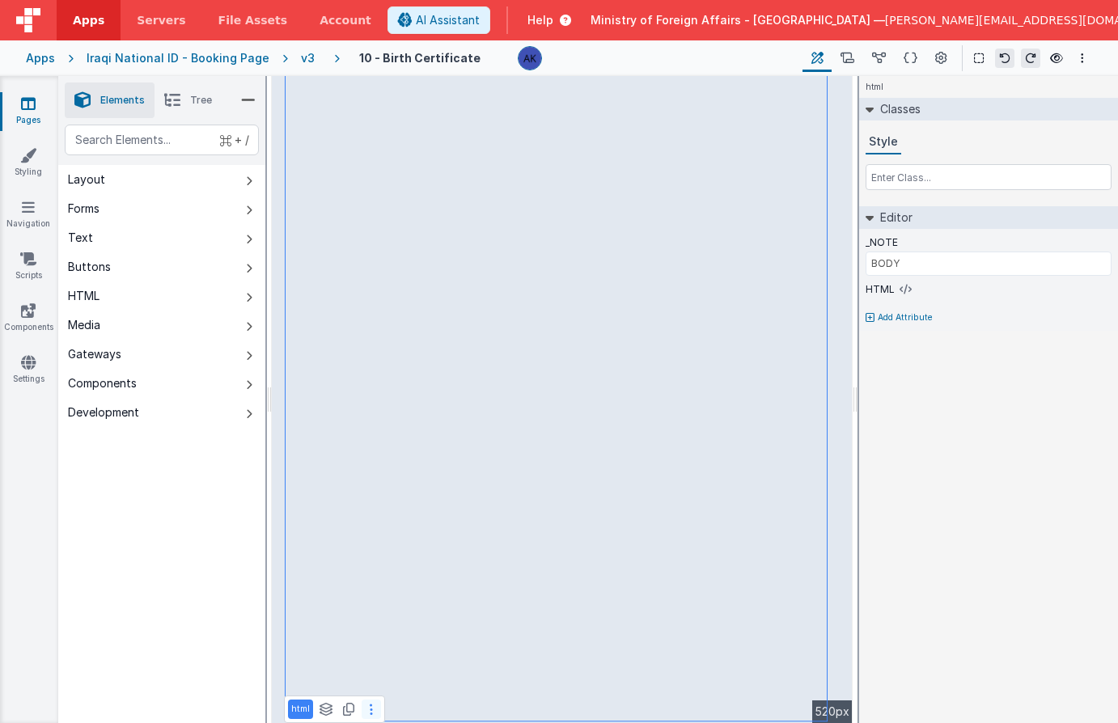
click at [371, 712] on icon at bounding box center [371, 709] width 3 height 13
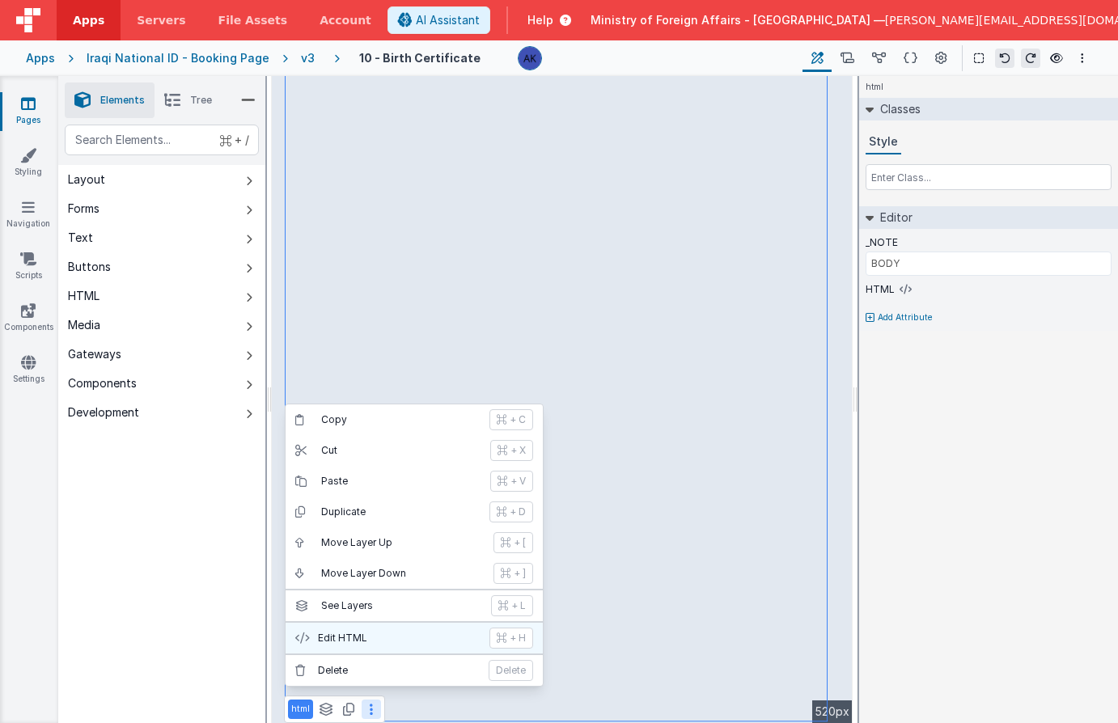
click at [377, 642] on p "Edit HTML" at bounding box center [399, 638] width 162 height 13
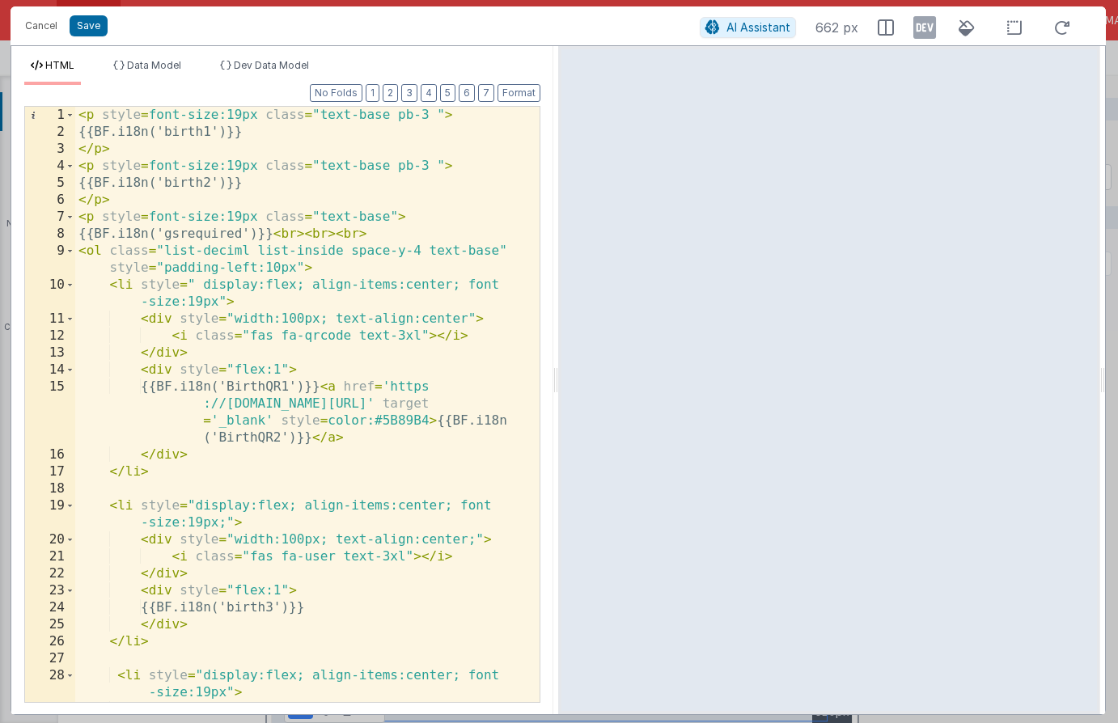
click at [318, 385] on div "< p style = font-size:19px class = "text-base pb-3 " > {{BF.i18n('birth1')}} </…" at bounding box center [301, 421] width 452 height 629
click at [101, 286] on div "< p style = font-size:19px class = "text-base pb-3 " > {{BF.i18n('birth1')}} </…" at bounding box center [301, 421] width 452 height 629
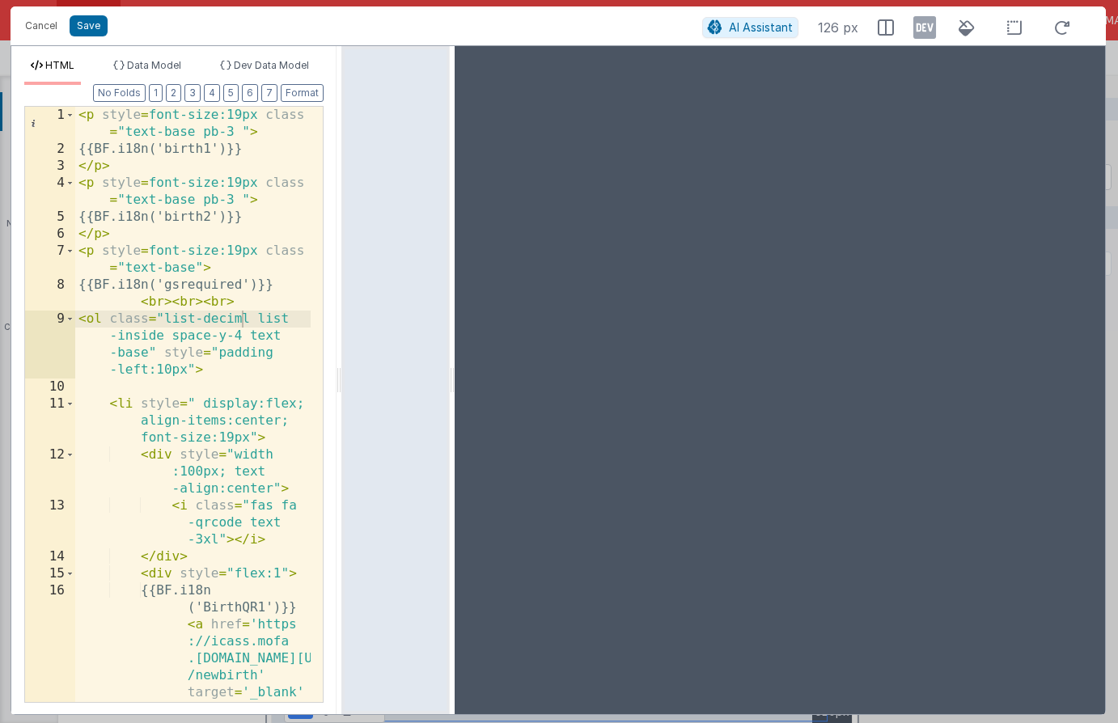
click at [47, 30] on html "Cancel Save AI Assistant 126 px HTML Data Model Dev Data Model Format 7 6 5 4 3…" at bounding box center [559, 361] width 1118 height 723
click at [52, 22] on button "Cancel" at bounding box center [41, 26] width 49 height 23
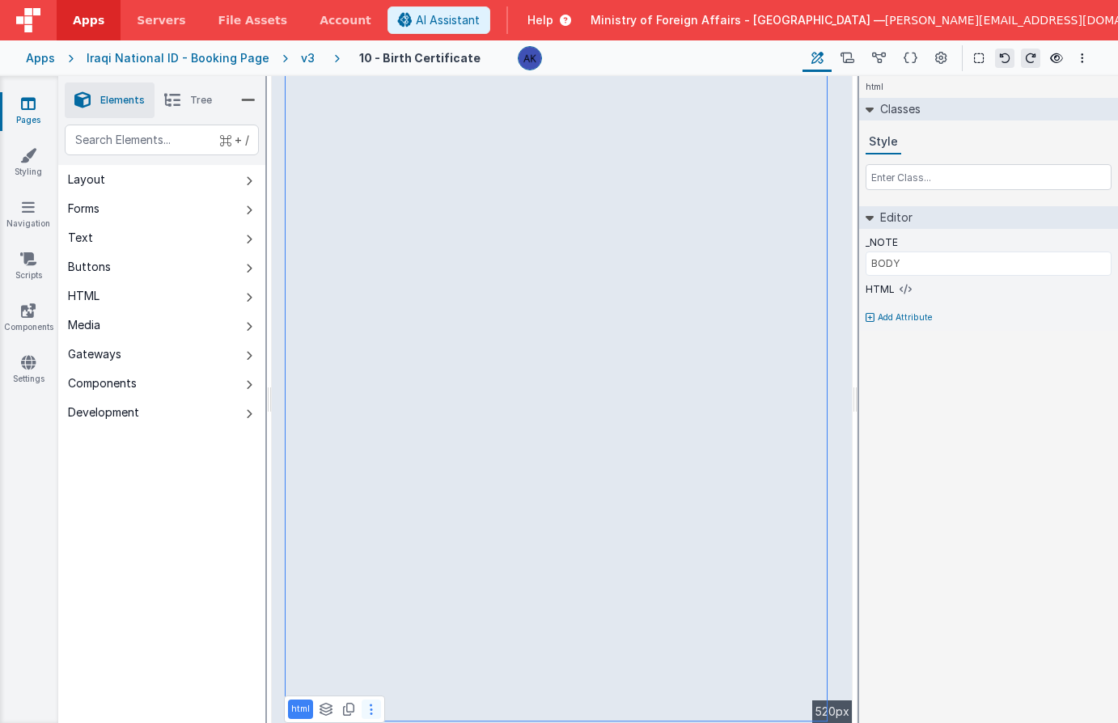
click at [370, 707] on icon at bounding box center [371, 709] width 3 height 13
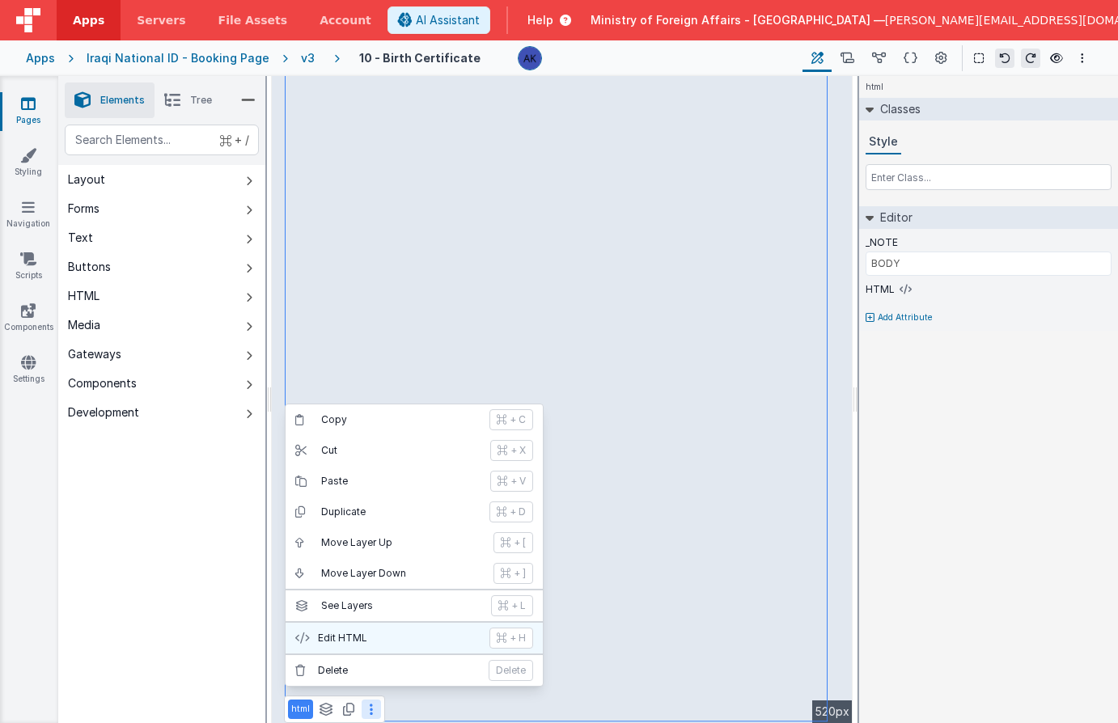
click at [371, 633] on p "Edit HTML" at bounding box center [399, 638] width 162 height 13
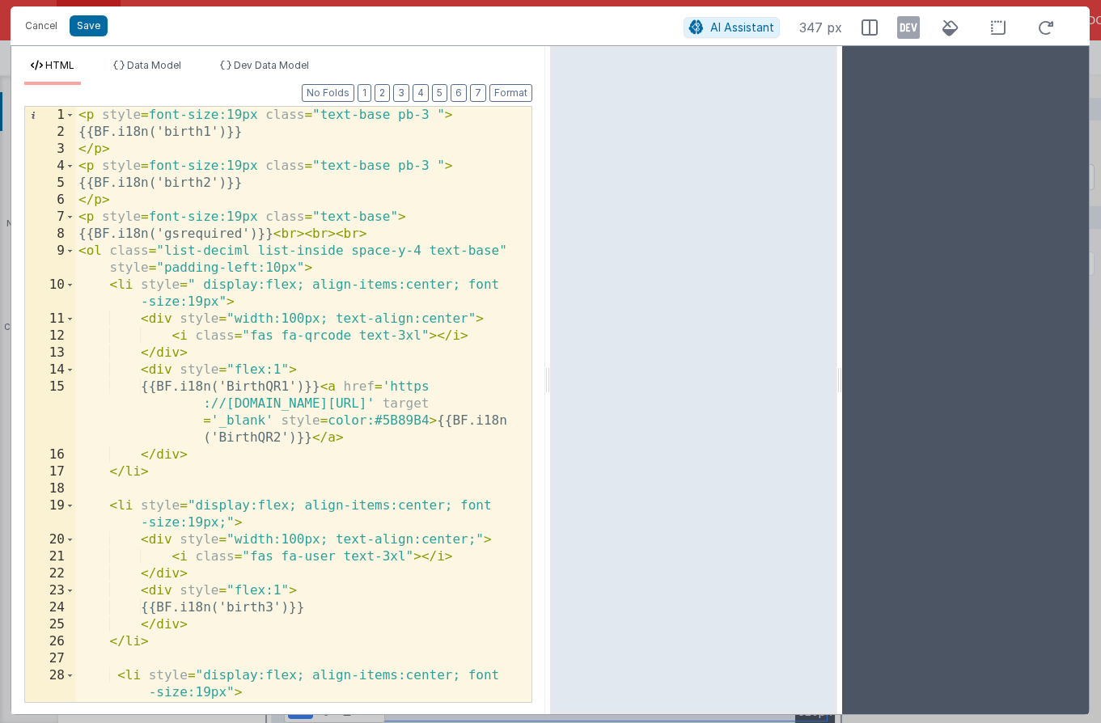
click at [839, 379] on html "Cancel Save AI Assistant 347 px HTML Data Model Dev Data Model Format 7 6 5 4 3…" at bounding box center [550, 361] width 1101 height 723
click at [396, 305] on div "< p style = font-size:19px class = "text-base pb-3 " > {{BF.i18n('birth1')}} </…" at bounding box center [297, 421] width 444 height 629
click at [240, 253] on div "< p style = font-size:19px class = "text-base pb-3 " > {{BF.i18n('birth1')}} </…" at bounding box center [297, 421] width 444 height 629
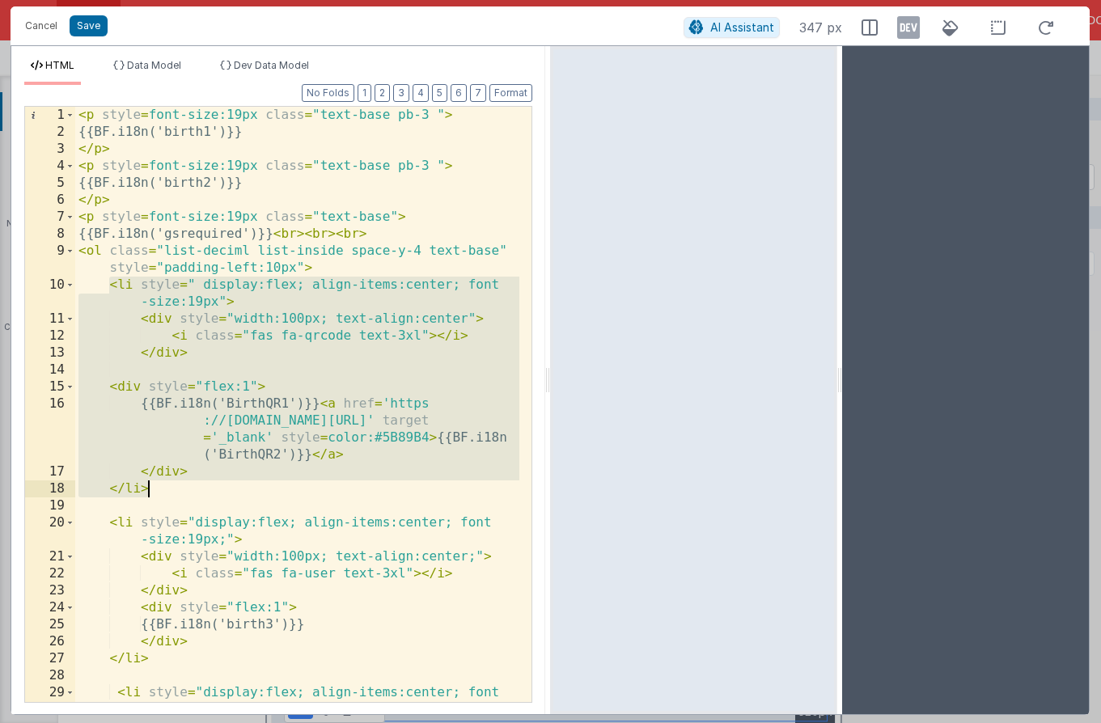
drag, startPoint x: 108, startPoint y: 286, endPoint x: 159, endPoint y: 493, distance: 212.3
click at [159, 493] on div "< p style = font-size:19px class = "text-base pb-3 " > {{BF.i18n('birth1')}} </…" at bounding box center [297, 421] width 444 height 629
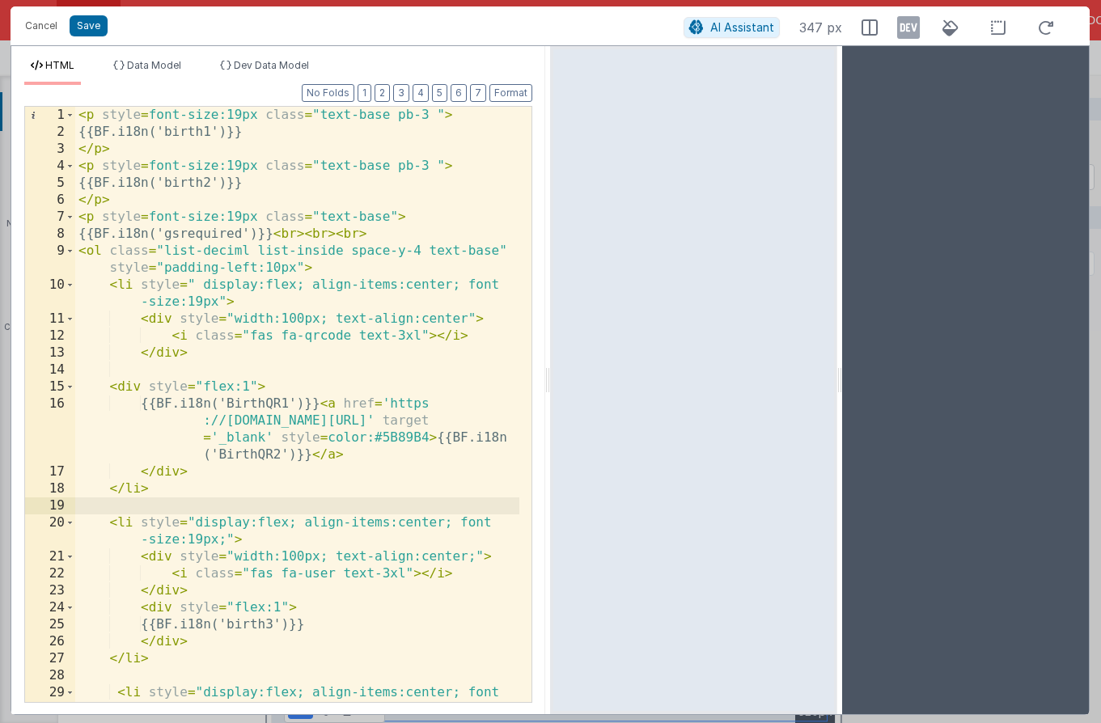
scroll to position [16, 0]
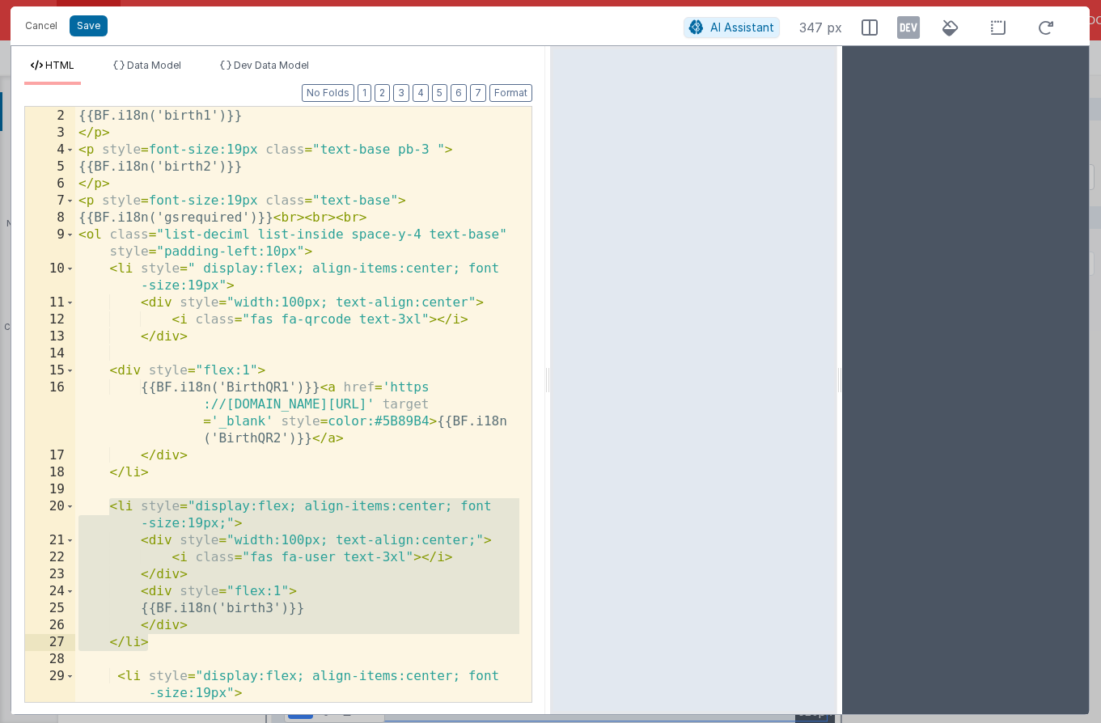
drag, startPoint x: 112, startPoint y: 506, endPoint x: 174, endPoint y: 646, distance: 152.4
click at [174, 646] on div "< p style = font-size:19px class = "text-base pb-3 " > {{BF.i18n('birth1')}} </…" at bounding box center [297, 405] width 444 height 629
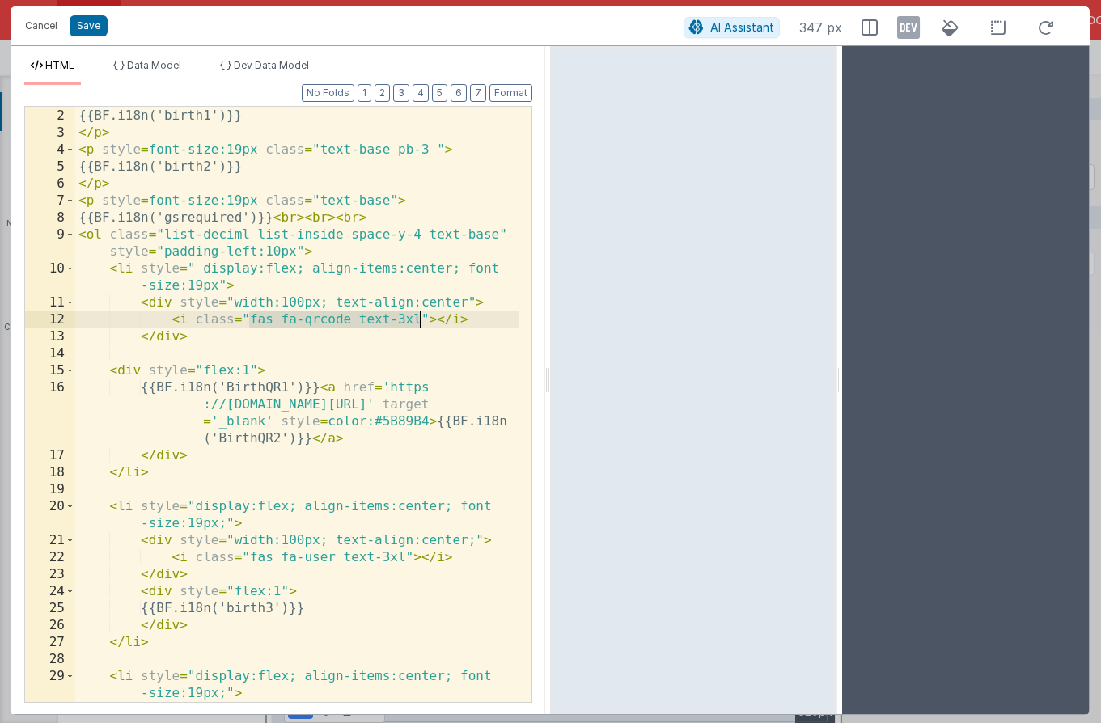
drag, startPoint x: 251, startPoint y: 321, endPoint x: 420, endPoint y: 325, distance: 169.1
click at [420, 325] on div "< p style = font-size:19px class = "text-base pb-3 " > {{BF.i18n('birth1')}} </…" at bounding box center [297, 405] width 444 height 629
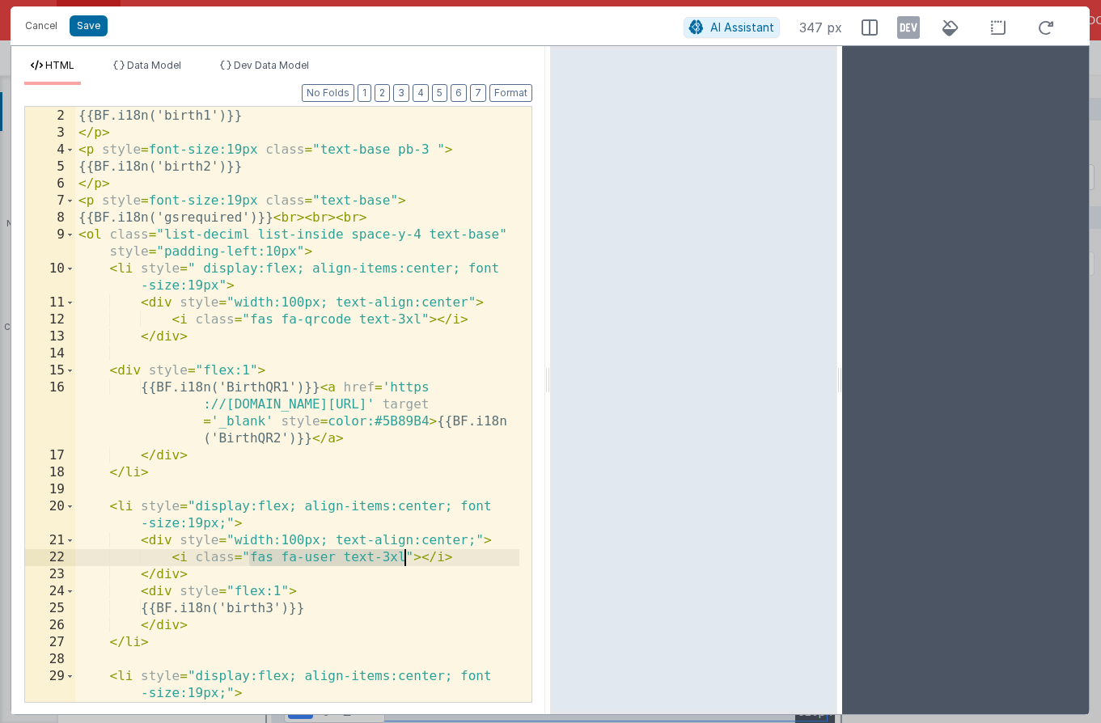
drag, startPoint x: 251, startPoint y: 560, endPoint x: 404, endPoint y: 554, distance: 153.0
click at [404, 554] on div "< p style = font-size:19px class = "text-base pb-3 " > {{BF.i18n('birth1')}} </…" at bounding box center [297, 405] width 444 height 629
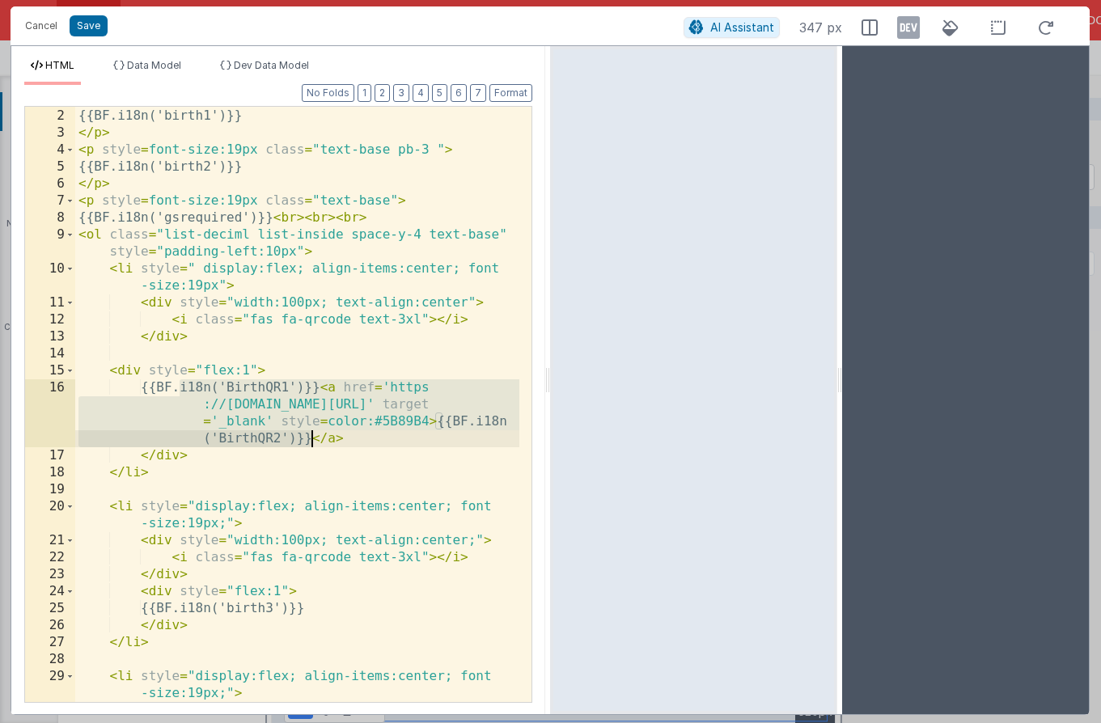
drag, startPoint x: 179, startPoint y: 387, endPoint x: 311, endPoint y: 435, distance: 141.3
click at [311, 435] on div "< p style = font-size:19px class = "text-base pb-3 " > {{BF.i18n('birth1')}} </…" at bounding box center [297, 405] width 444 height 629
click at [171, 387] on div "< p style = font-size:19px class = "text-base pb-3 " > {{BF.i18n('birth1')}} </…" at bounding box center [297, 405] width 444 height 629
drag, startPoint x: 172, startPoint y: 387, endPoint x: 311, endPoint y: 439, distance: 147.7
click at [311, 439] on div "< p style = font-size:19px class = "text-base pb-3 " > {{BF.i18n('birth1')}} </…" at bounding box center [297, 405] width 444 height 629
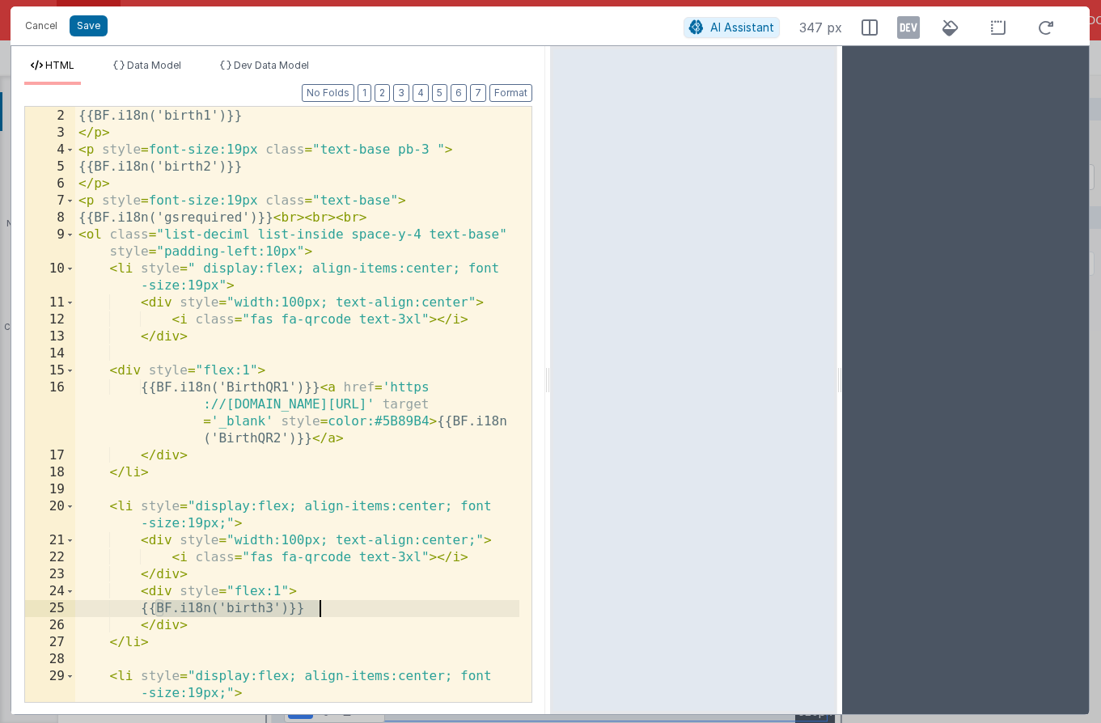
drag, startPoint x: 159, startPoint y: 610, endPoint x: 320, endPoint y: 608, distance: 161.8
click at [320, 608] on div "< p style = font-size:19px class = "text-base pb-3 " > {{BF.i18n('birth1')}} </…" at bounding box center [297, 405] width 444 height 629
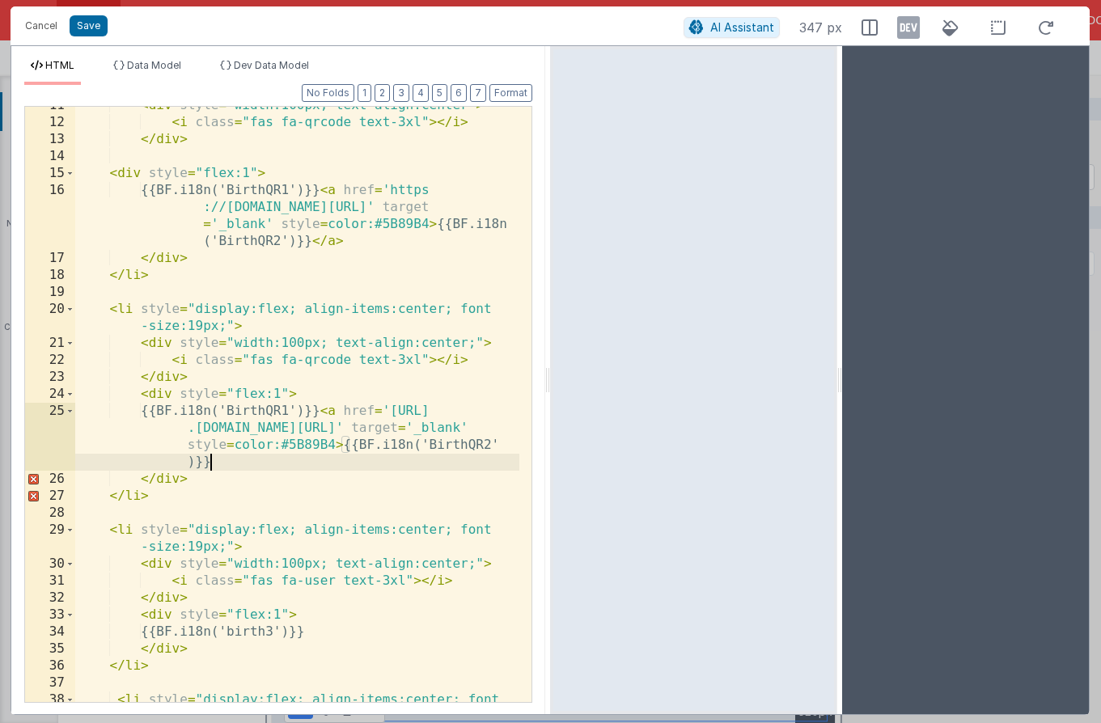
scroll to position [233, 0]
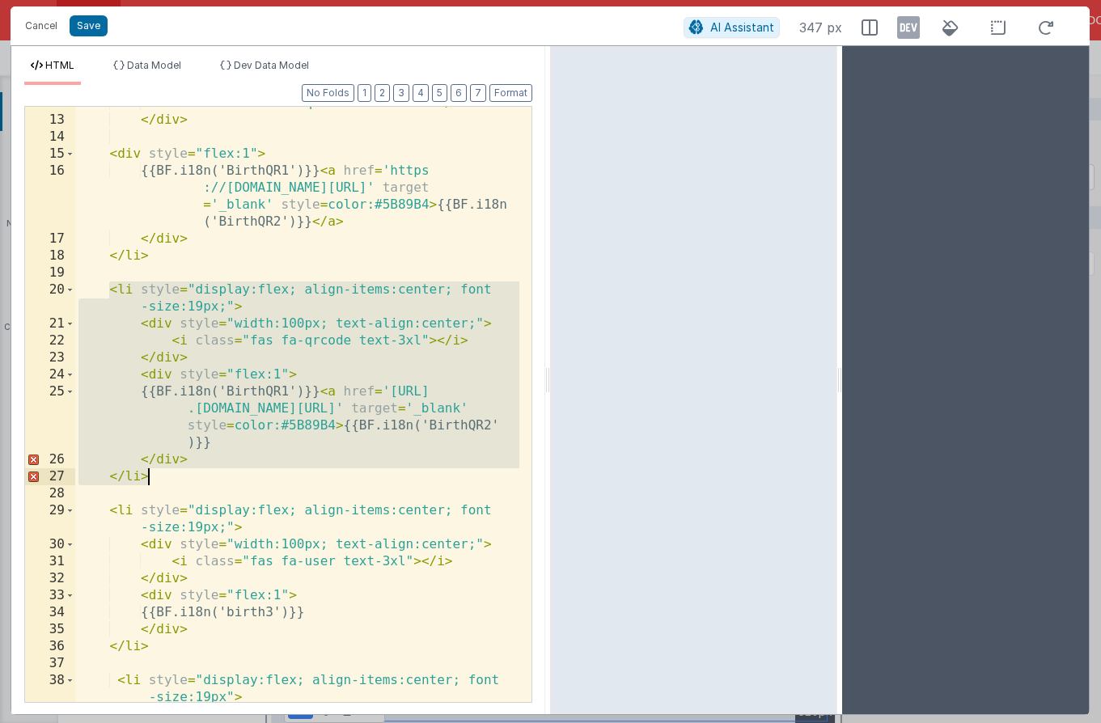
drag, startPoint x: 107, startPoint y: 288, endPoint x: 198, endPoint y: 477, distance: 210.2
click at [198, 477] on div "< i class = "fas fa-qrcode text-3xl" > </ i > </ div > < div style = "flex:1" >…" at bounding box center [297, 409] width 444 height 629
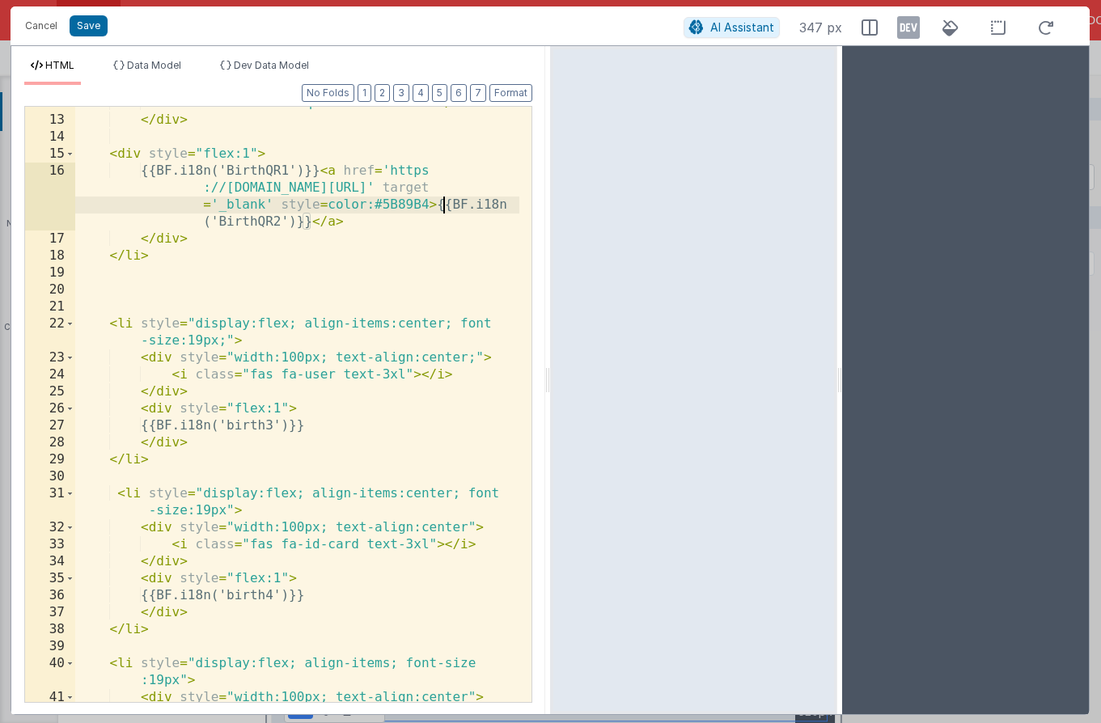
click at [440, 205] on div "< i class = "fas fa-qrcode text-3xl" > </ i > </ div > < div style = "flex:1" >…" at bounding box center [297, 409] width 444 height 629
click at [437, 208] on div "< i class = "fas fa-qrcode text-3xl" > </ i > </ div > < div style = "flex:1" >…" at bounding box center [297, 409] width 444 height 629
drag, startPoint x: 437, startPoint y: 208, endPoint x: 309, endPoint y: 226, distance: 129.2
click at [309, 226] on div "< i class = "fas fa-qrcode text-3xl" > </ i > </ div > < div style = "flex:1" >…" at bounding box center [297, 409] width 444 height 629
click at [436, 202] on div "< i class = "fas fa-qrcode text-3xl" > </ i > </ div > < div style = "flex:1" >…" at bounding box center [297, 409] width 444 height 629
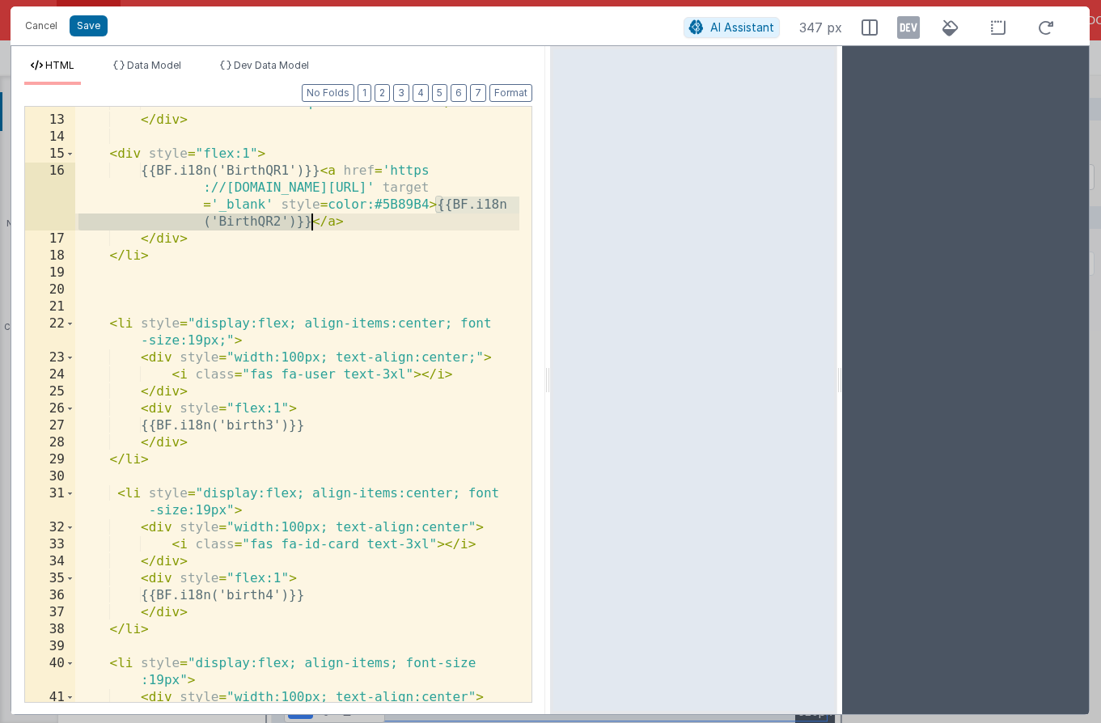
drag, startPoint x: 438, startPoint y: 205, endPoint x: 310, endPoint y: 225, distance: 129.4
click at [310, 225] on div "< i class = "fas fa-qrcode text-3xl" > </ i > </ div > < div style = "flex:1" >…" at bounding box center [297, 409] width 444 height 629
drag, startPoint x: 438, startPoint y: 206, endPoint x: 519, endPoint y: 208, distance: 80.9
click at [519, 208] on div "12 13 14 15 16 17 18 19 20 21 22 23 24 25 26 27 28 29 30 31 32 33 34 35 36 37 3…" at bounding box center [278, 404] width 508 height 597
click at [764, 21] on span "AI Assistant" at bounding box center [742, 27] width 64 height 14
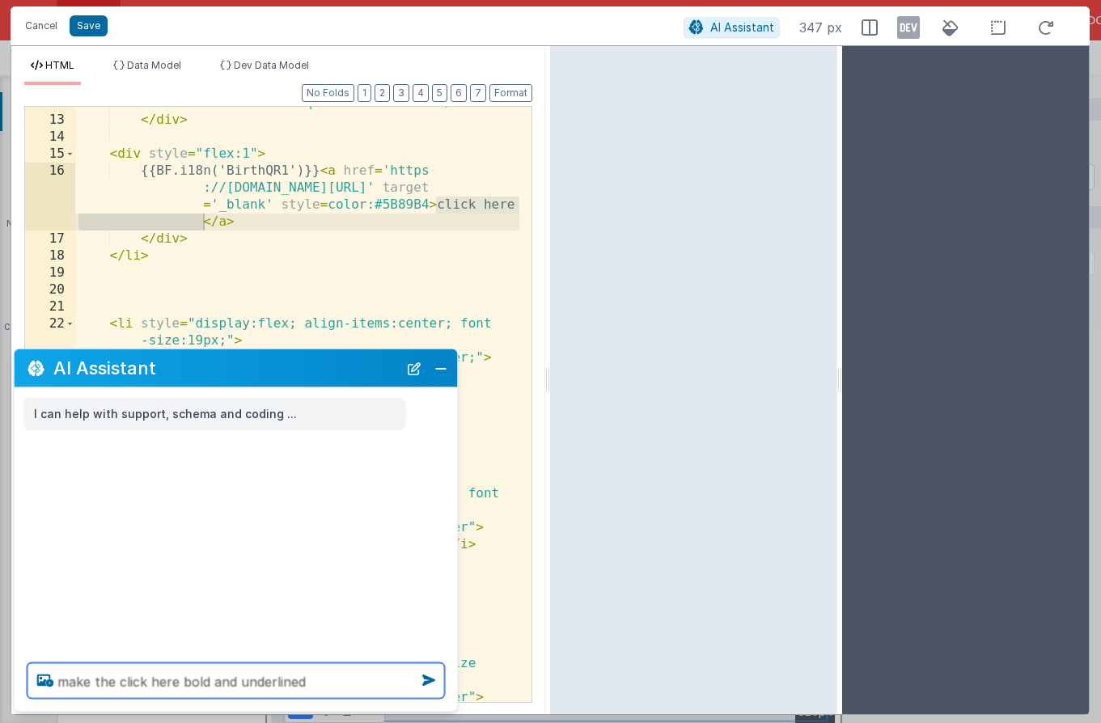
type textarea "make the click here bold and underlined"
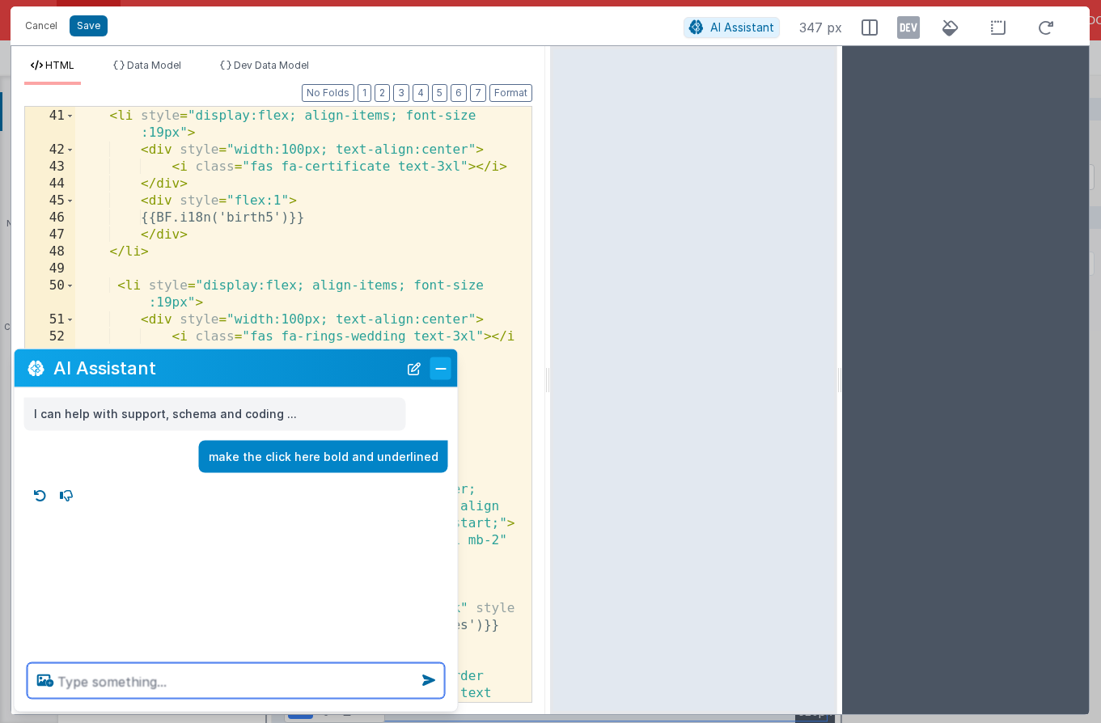
scroll to position [400, 0]
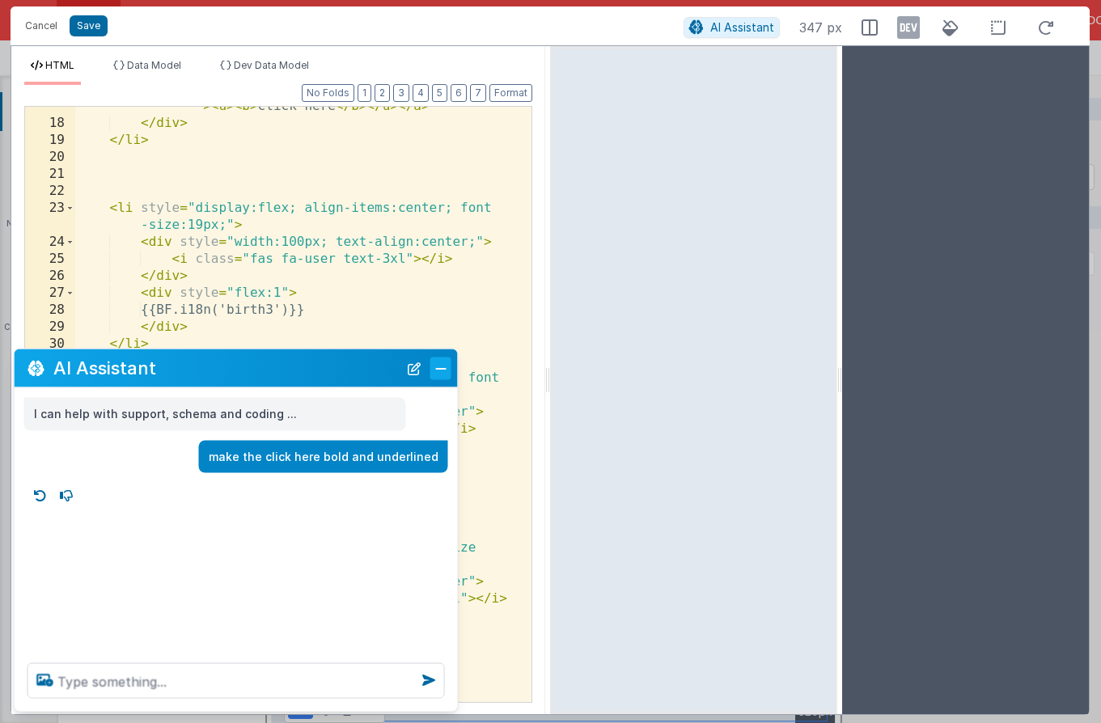
click at [443, 373] on button "Close" at bounding box center [440, 368] width 21 height 23
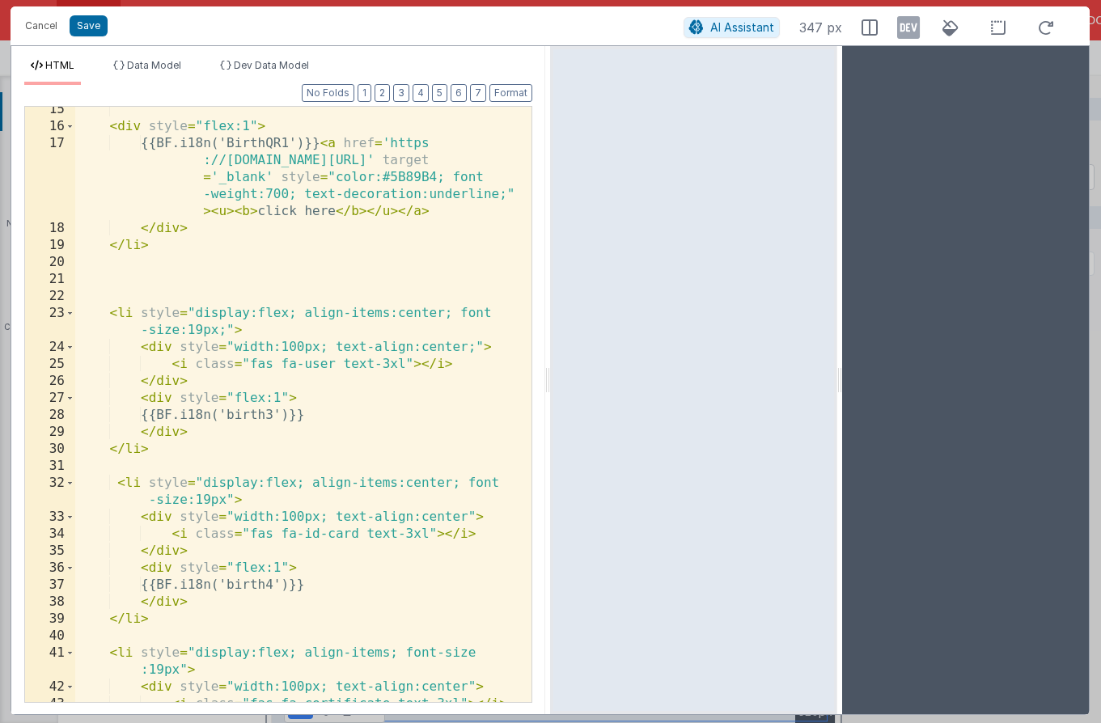
scroll to position [295, 0]
click at [298, 584] on div "< div style = "flex:1" > {{BF.i18n('BirthQR1')}} < a href = 'https ://icass.mof…" at bounding box center [297, 415] width 444 height 629
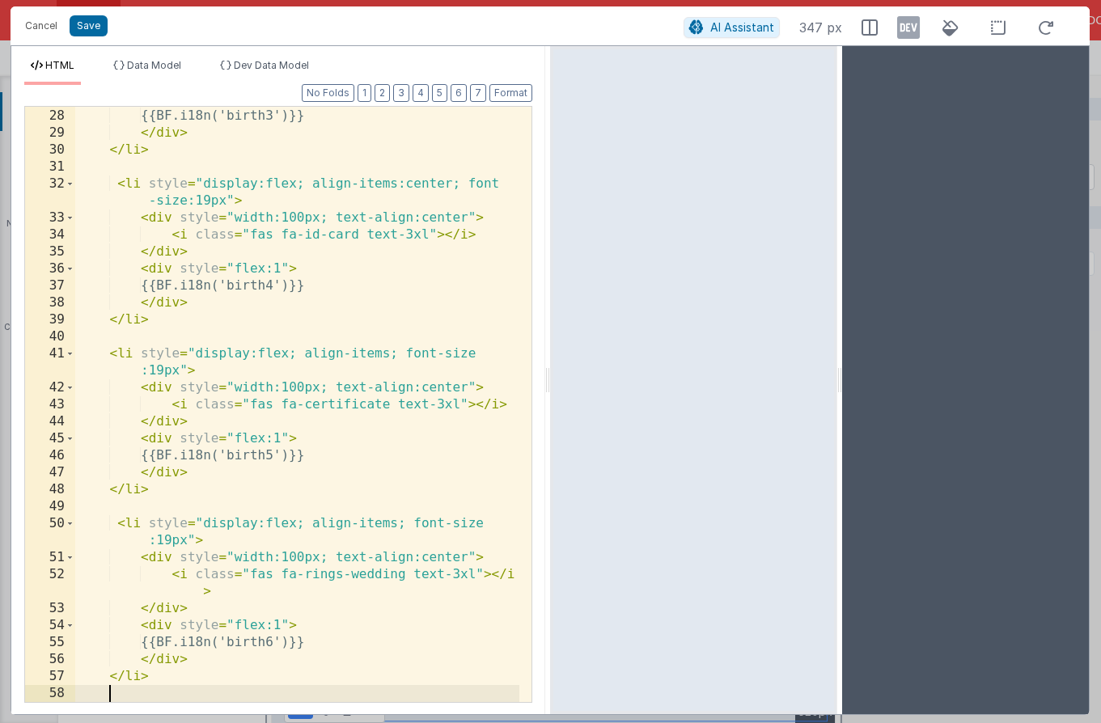
scroll to position [611, 0]
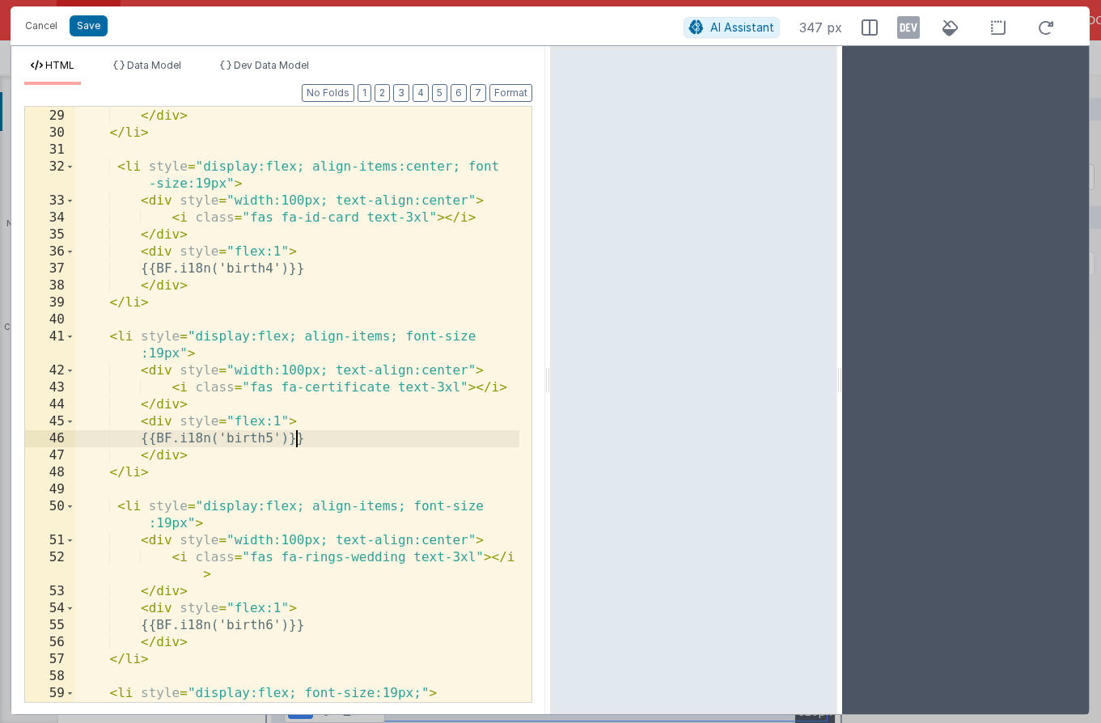
click at [451, 167] on div "{{BF.i18n('birth3')}} </ div > </ li > < li style = "display:flex; align-items:…" at bounding box center [297, 422] width 444 height 663
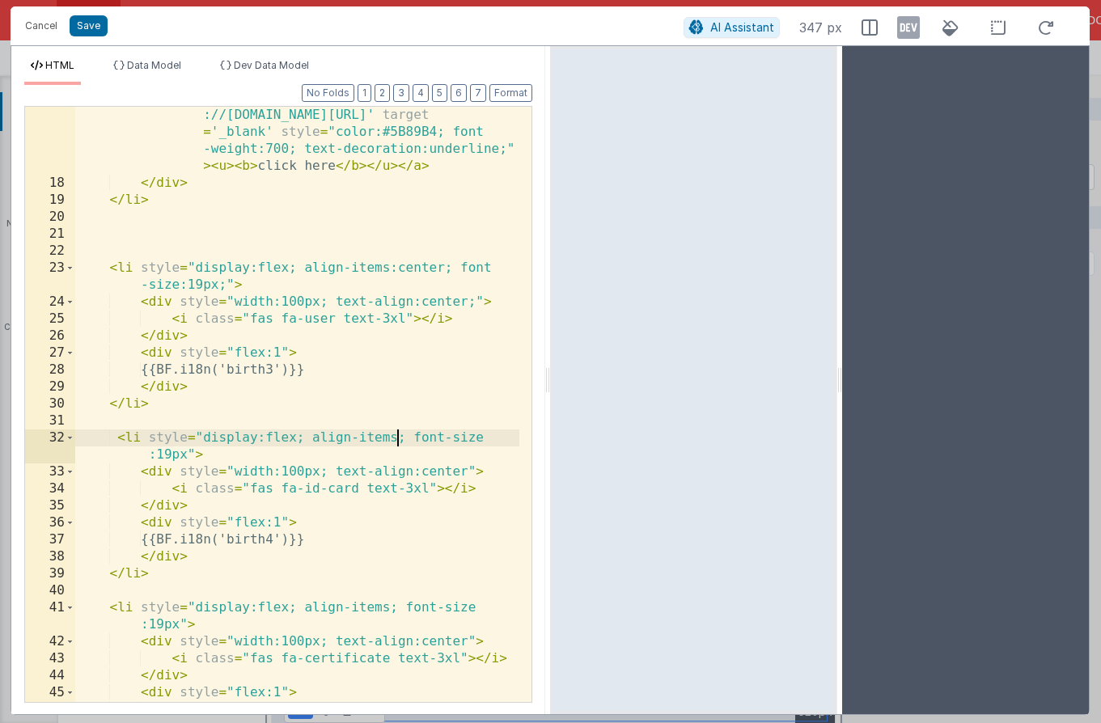
scroll to position [304, 0]
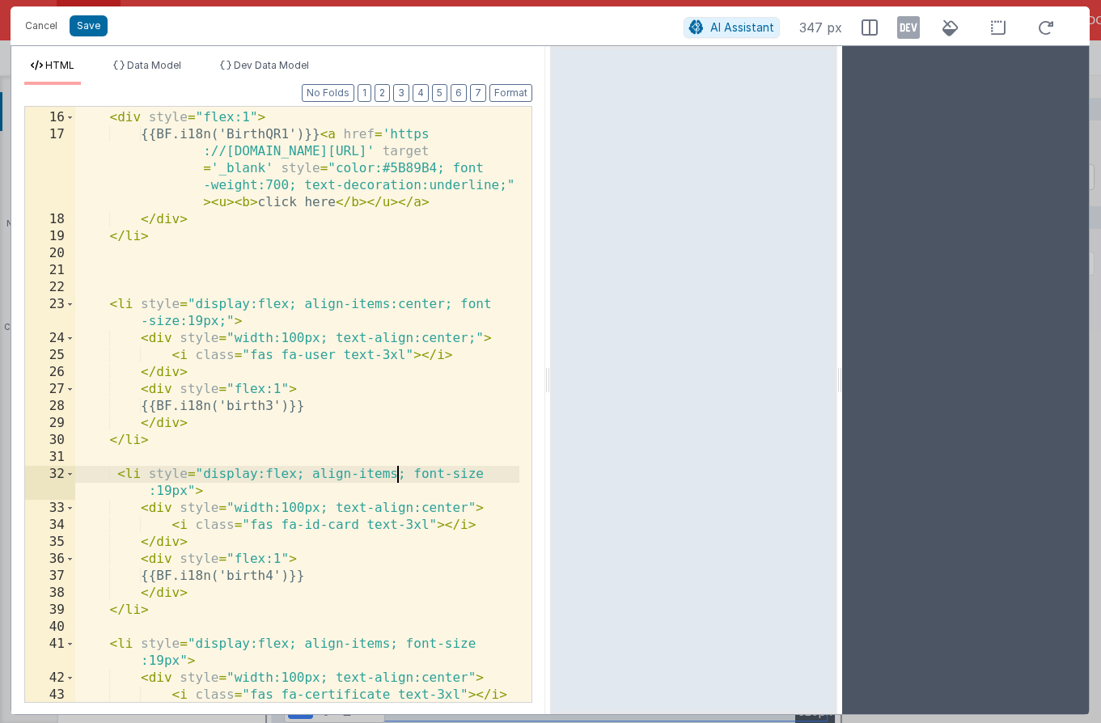
click at [445, 301] on div "< div style = "flex:1" > {{BF.i18n('BirthQR1')}} < a href = 'https ://icass.mof…" at bounding box center [297, 406] width 444 height 629
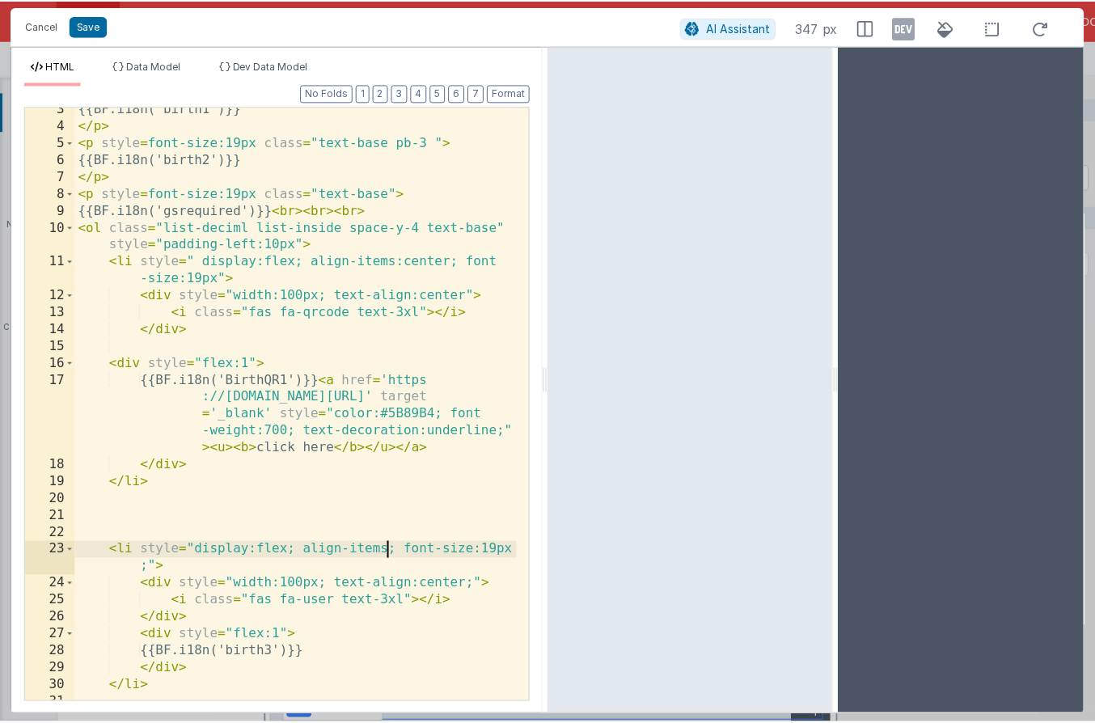
scroll to position [55, 0]
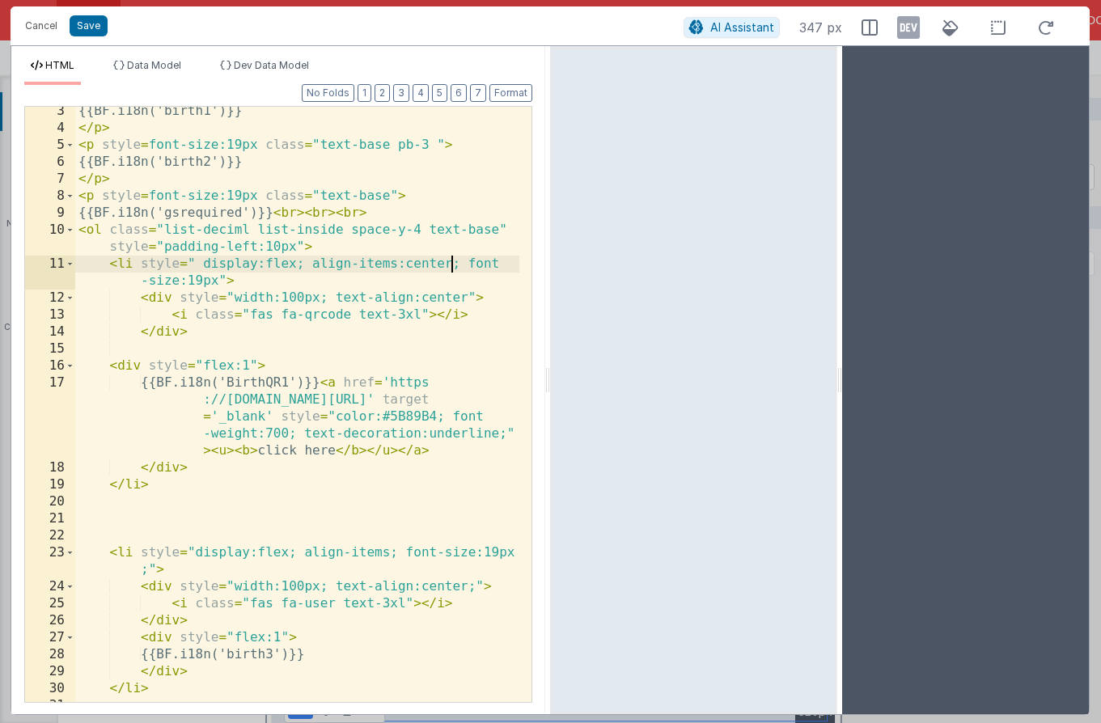
click at [454, 263] on div "{{BF.i18n('birth1')}} </ p > < p style = font-size:19px class = "text-base pb-3…" at bounding box center [297, 426] width 444 height 646
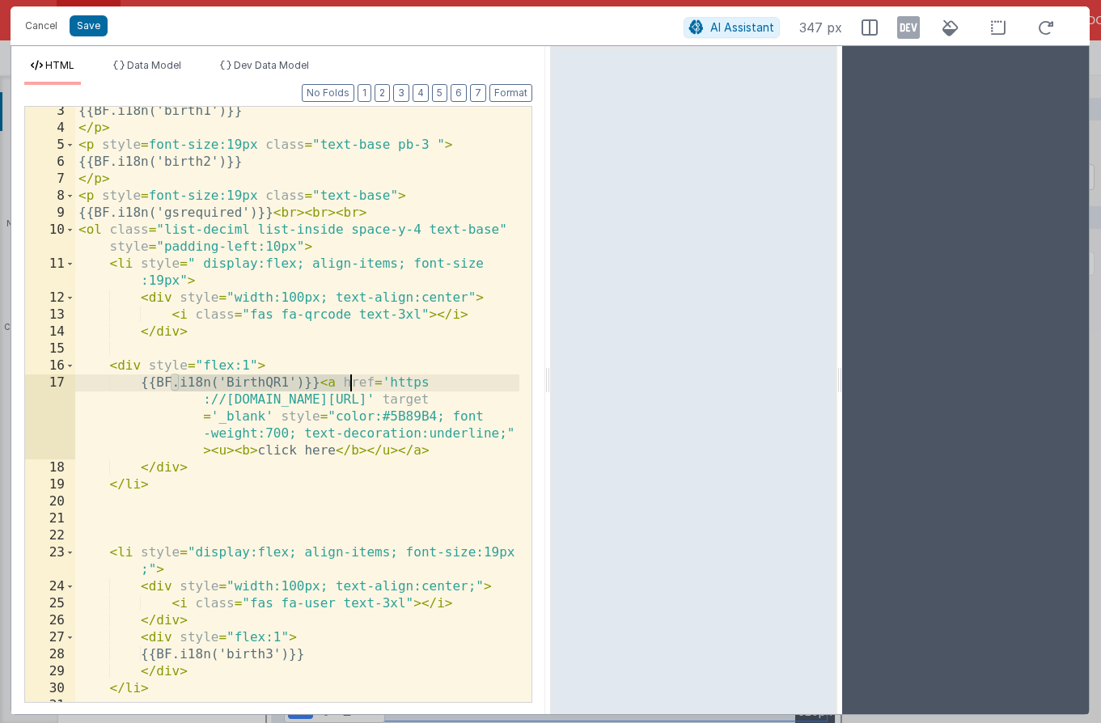
drag, startPoint x: 174, startPoint y: 384, endPoint x: 349, endPoint y: 389, distance: 174.8
click at [349, 389] on div "{{BF.i18n('birth1')}} </ p > < p style = font-size:19px class = "text-base pb-3…" at bounding box center [297, 426] width 444 height 646
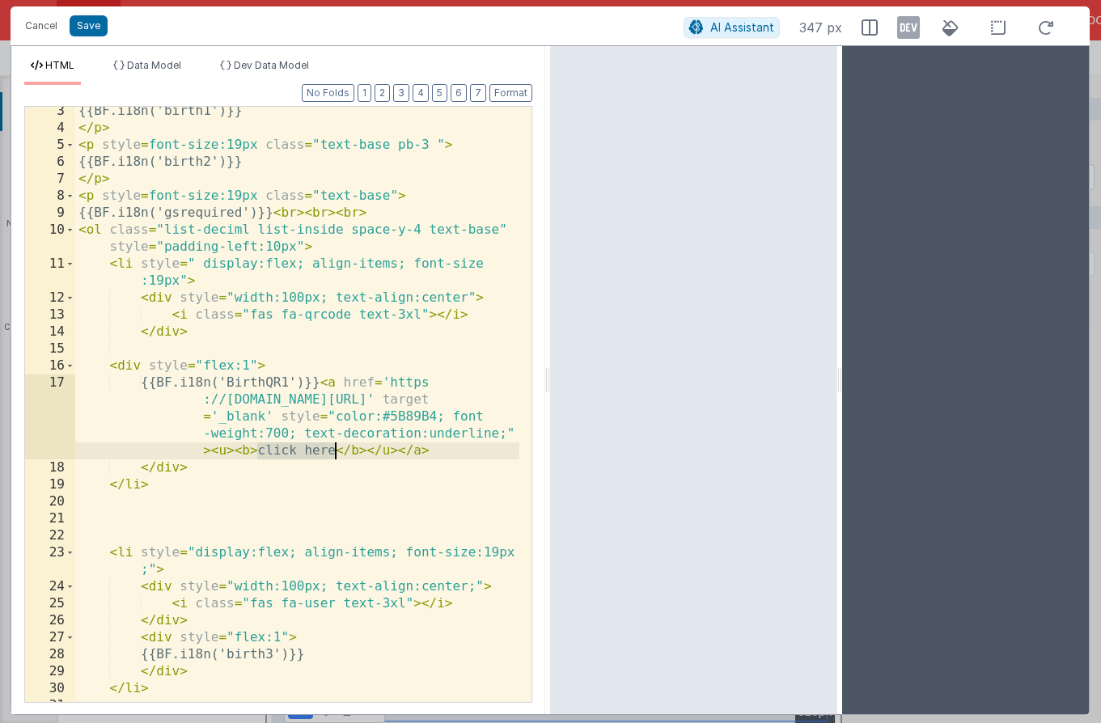
drag, startPoint x: 258, startPoint y: 455, endPoint x: 333, endPoint y: 455, distance: 75.2
click at [333, 455] on div "{{BF.i18n('birth1')}} </ p > < p style = font-size:19px class = "text-base pb-3…" at bounding box center [297, 426] width 444 height 646
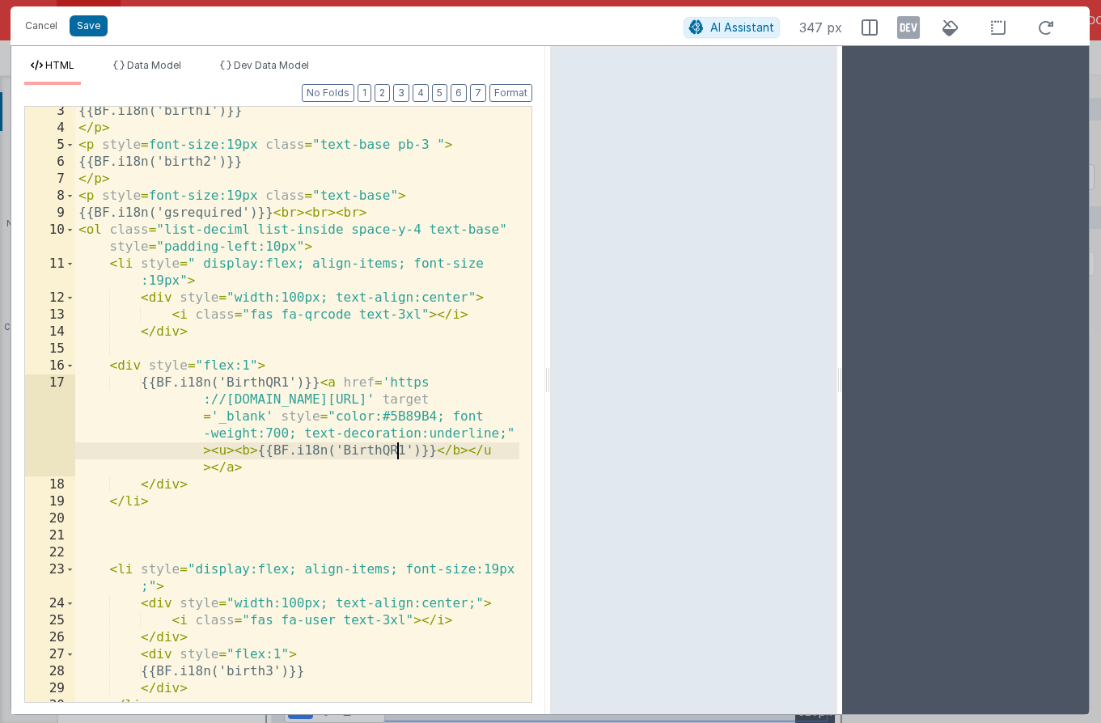
click at [400, 451] on div "{{BF.i18n('birth1')}} </ p > < p style = font-size:19px class = "text-base pb-3…" at bounding box center [297, 417] width 444 height 629
click at [91, 28] on button "Save" at bounding box center [89, 25] width 38 height 21
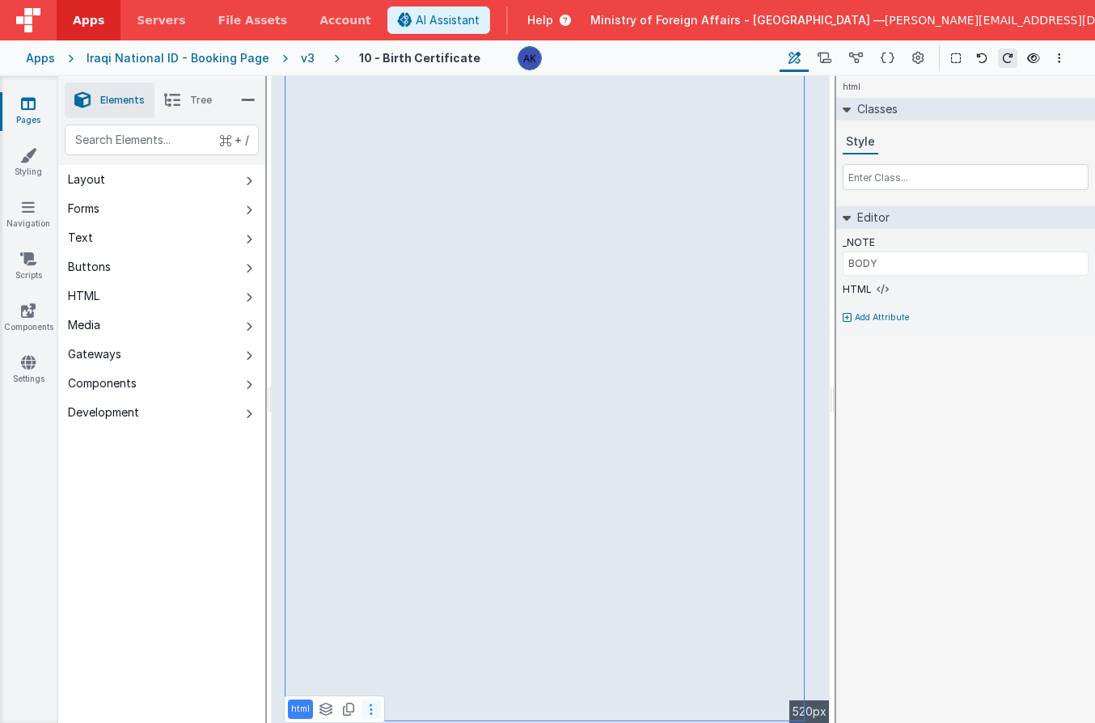
click at [374, 709] on button at bounding box center [371, 709] width 19 height 19
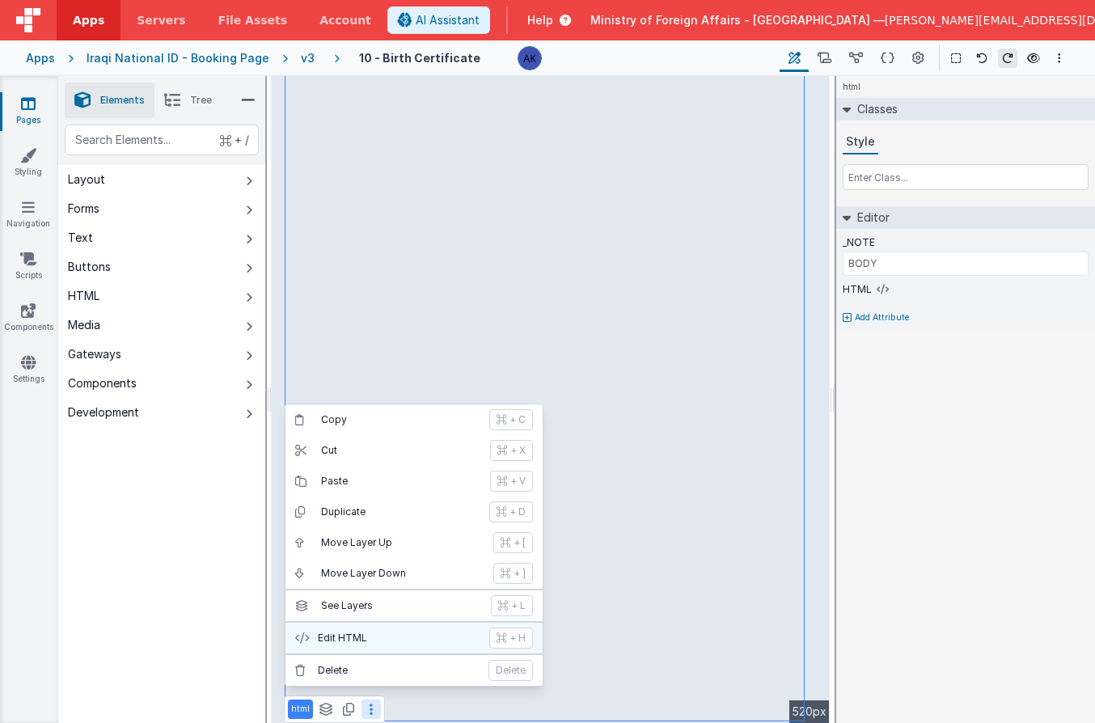
click at [386, 645] on button "Edit HTML + H" at bounding box center [414, 638] width 257 height 31
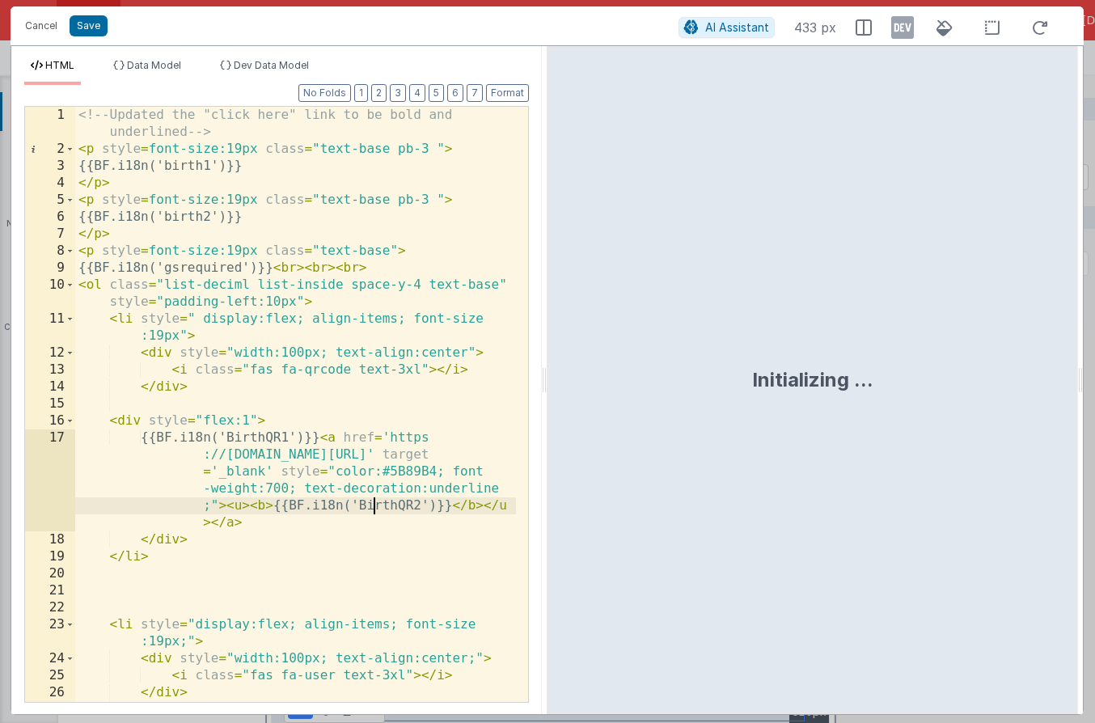
click at [376, 508] on div "<!-- Updated the "click here" link to be bold and underlined --> < p style = fo…" at bounding box center [295, 430] width 441 height 646
click at [36, 30] on button "Cancel" at bounding box center [41, 26] width 49 height 23
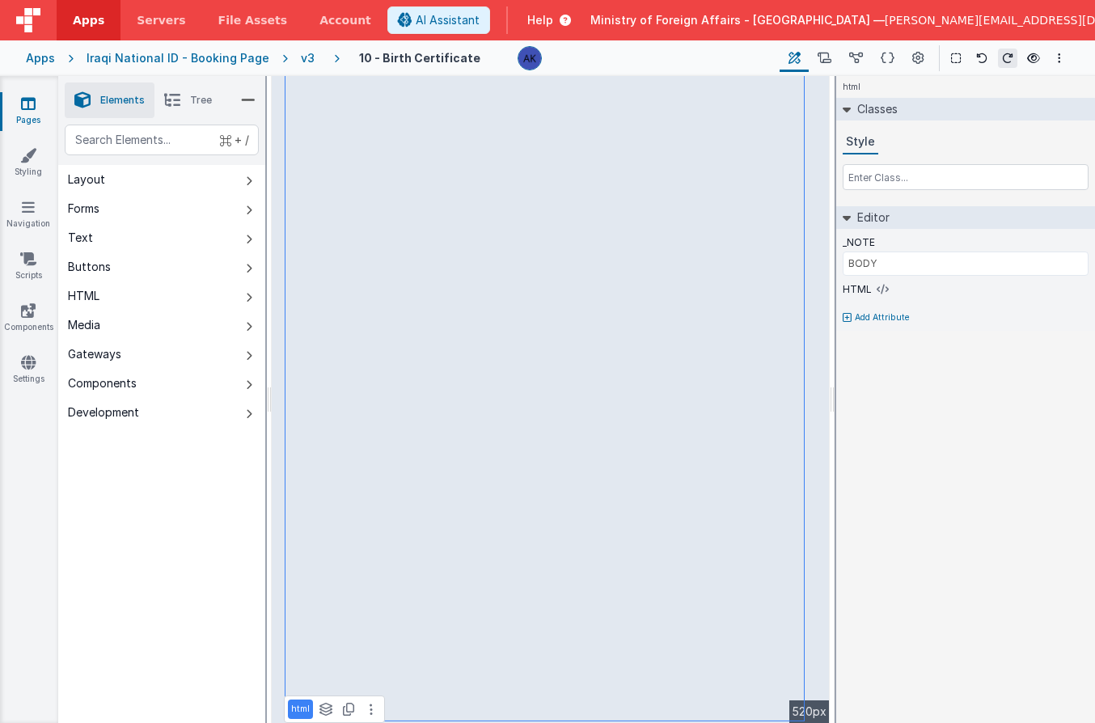
click at [301, 58] on div "v3" at bounding box center [311, 58] width 20 height 16
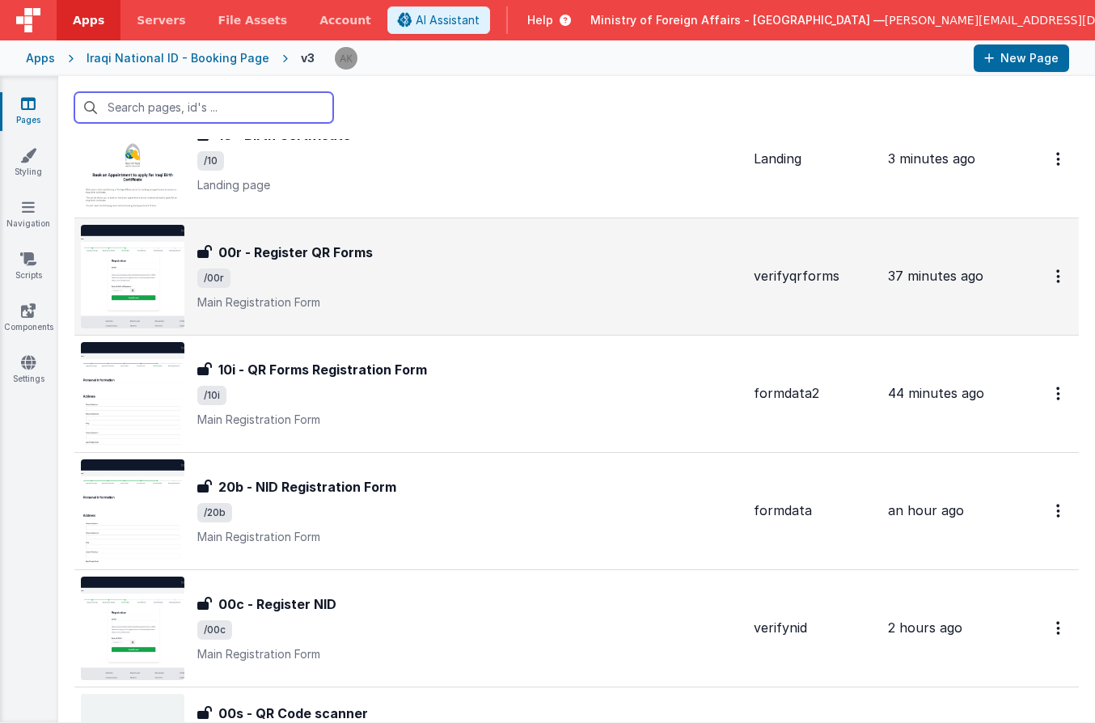
scroll to position [81, 0]
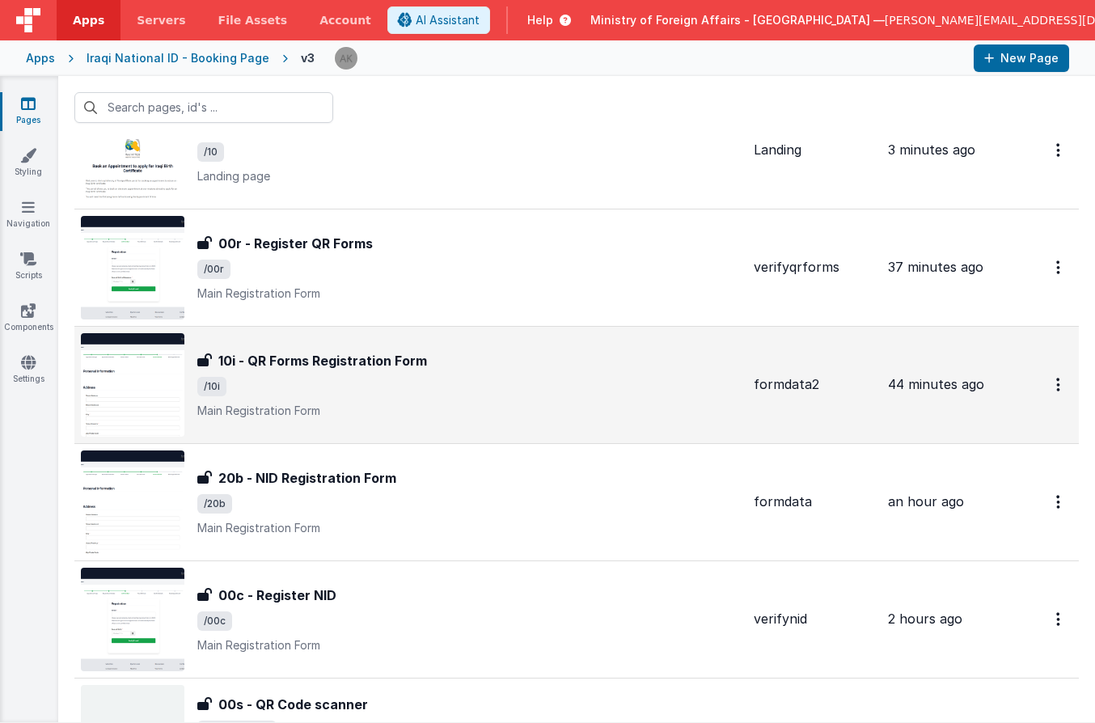
click at [170, 392] on img at bounding box center [133, 385] width 104 height 104
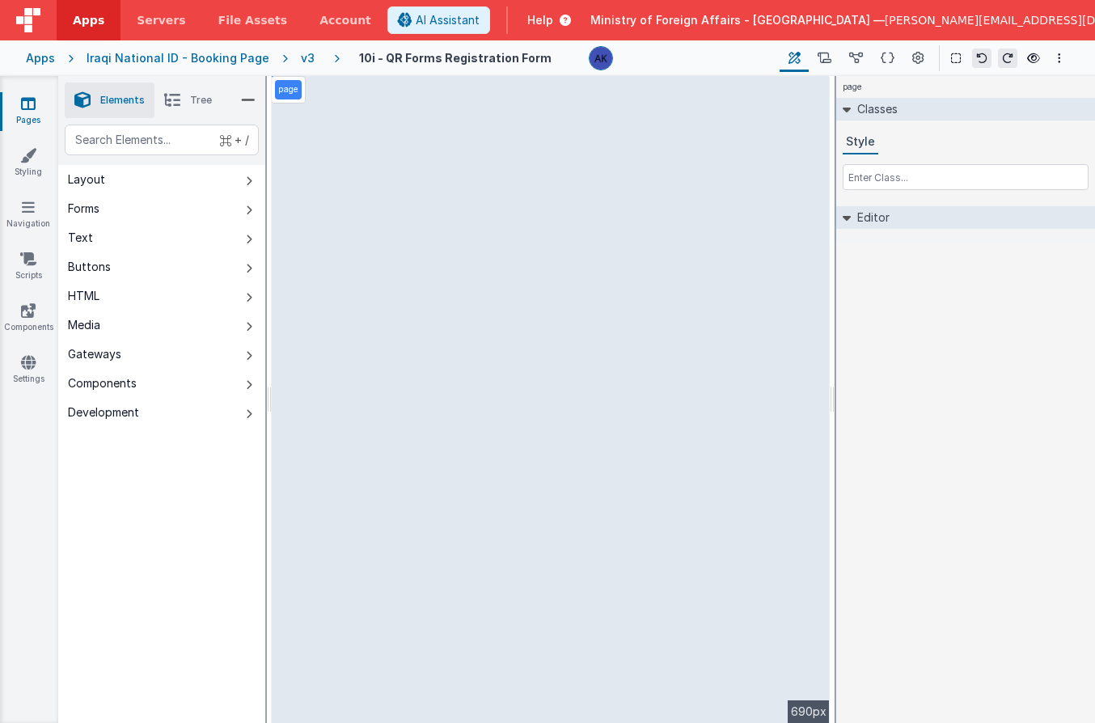
select select "submitform"
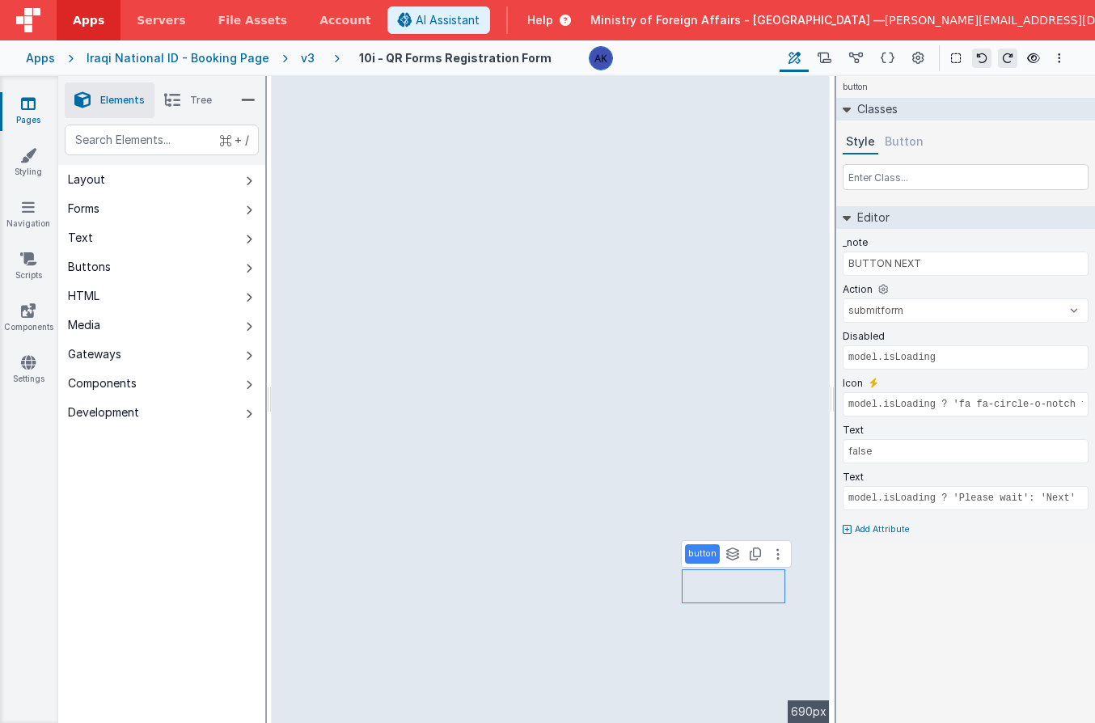
type input "BUTTON BACK"
select select "newActionScript8"
type input "false"
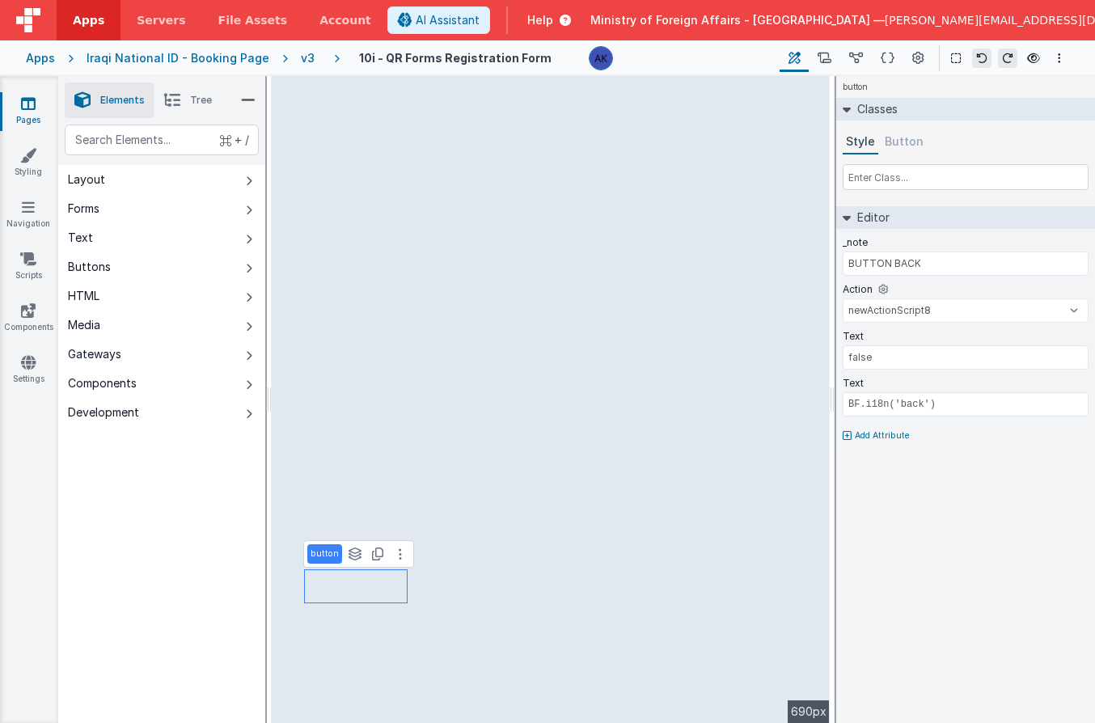
type input "BUTTON NEXT"
select select "submitform"
type input "model.isLoading ? 'fa fa-circle-o-notch fa-spin fa-fw': ''"
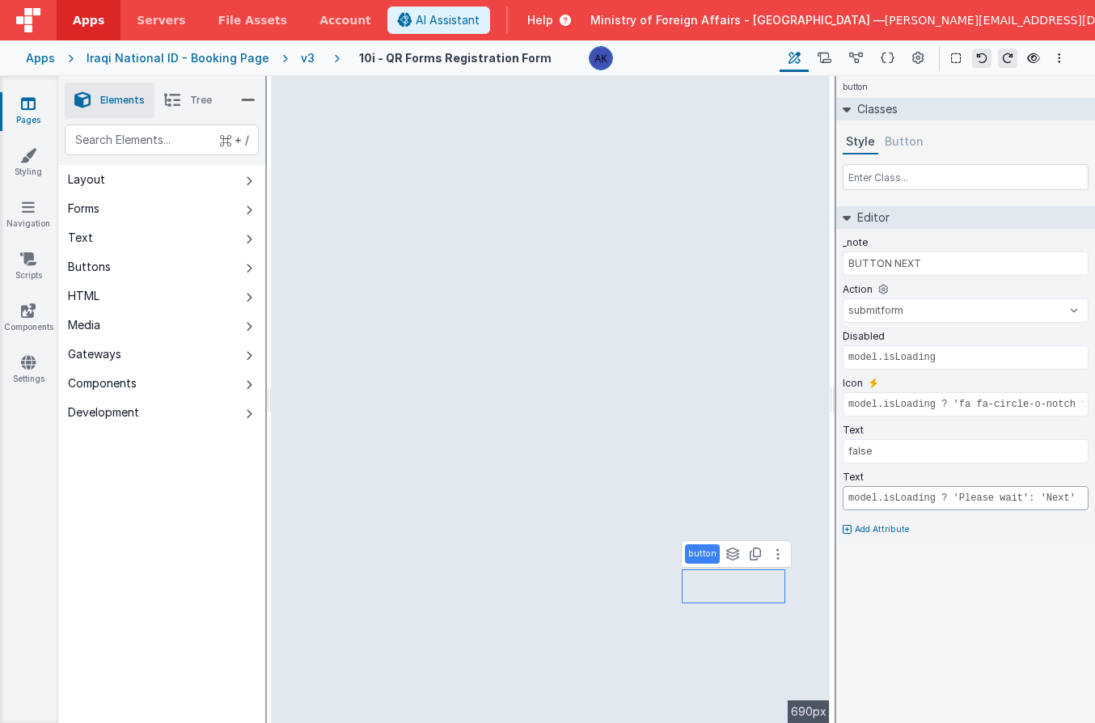
click at [957, 499] on input "model.isLoading ? 'Please wait': 'Next'" at bounding box center [966, 498] width 246 height 24
click at [957, 500] on input "model.isLoading ? 'Please wait': 'Next'" at bounding box center [966, 498] width 246 height 24
drag, startPoint x: 1043, startPoint y: 499, endPoint x: 1087, endPoint y: 497, distance: 44.6
click at [957, 497] on input "model.isLoading ? 'Please wait': 'Next'" at bounding box center [966, 498] width 246 height 24
type input "BUTTON BACK"
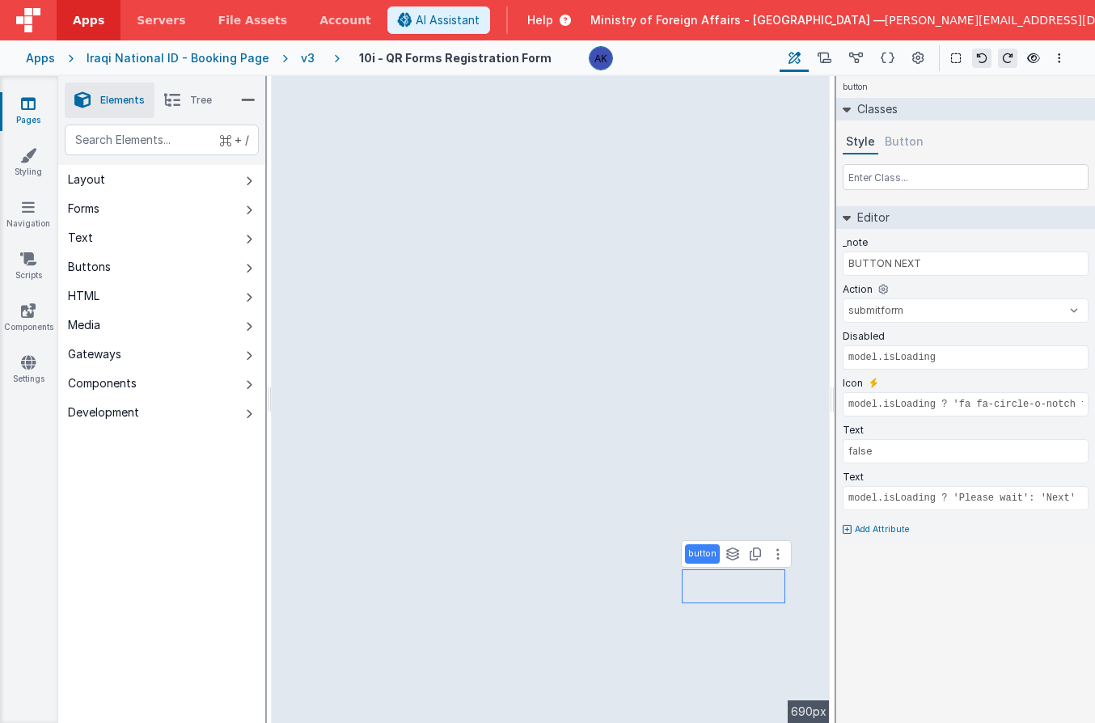
select select "newActionScript8"
type input "false"
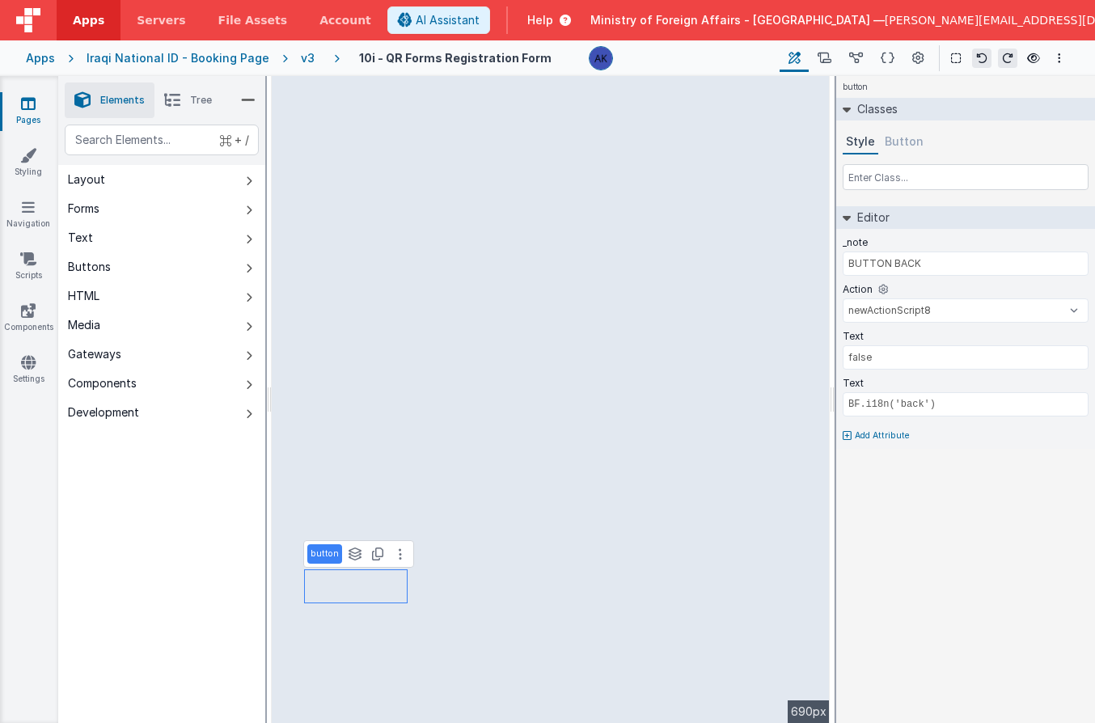
type input "BUTTON NEXT"
select select "submitform"
type input "model.isLoading ? 'fa fa-circle-o-notch fa-spin fa-fw': ''"
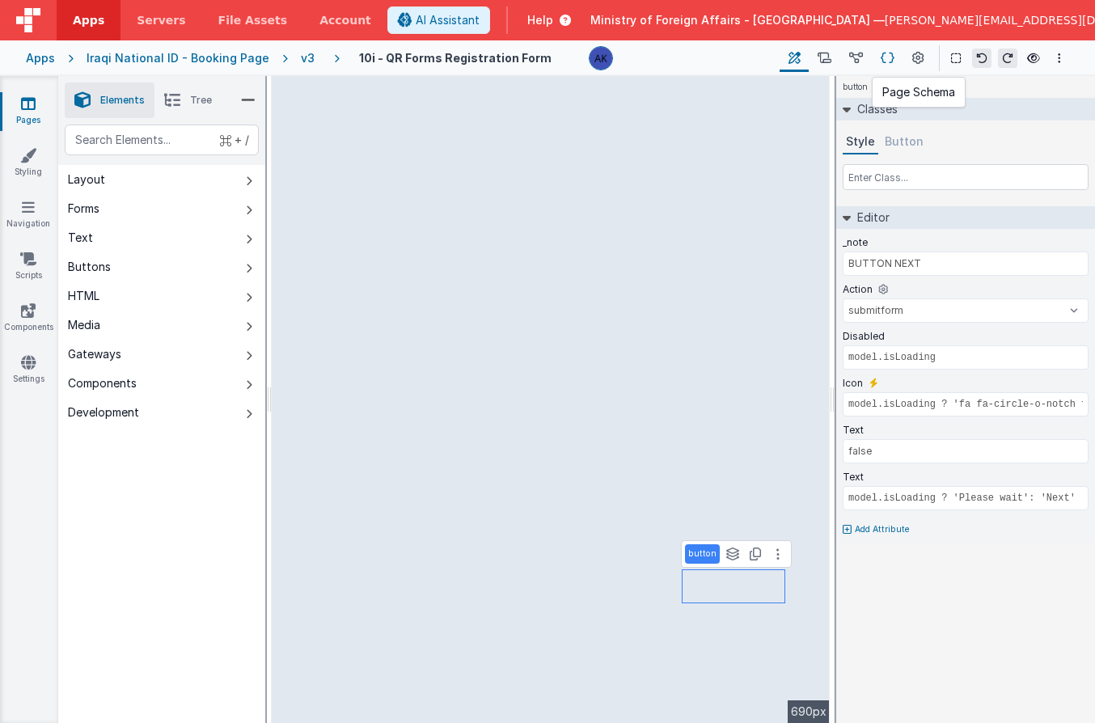
click at [890, 57] on icon at bounding box center [888, 58] width 14 height 17
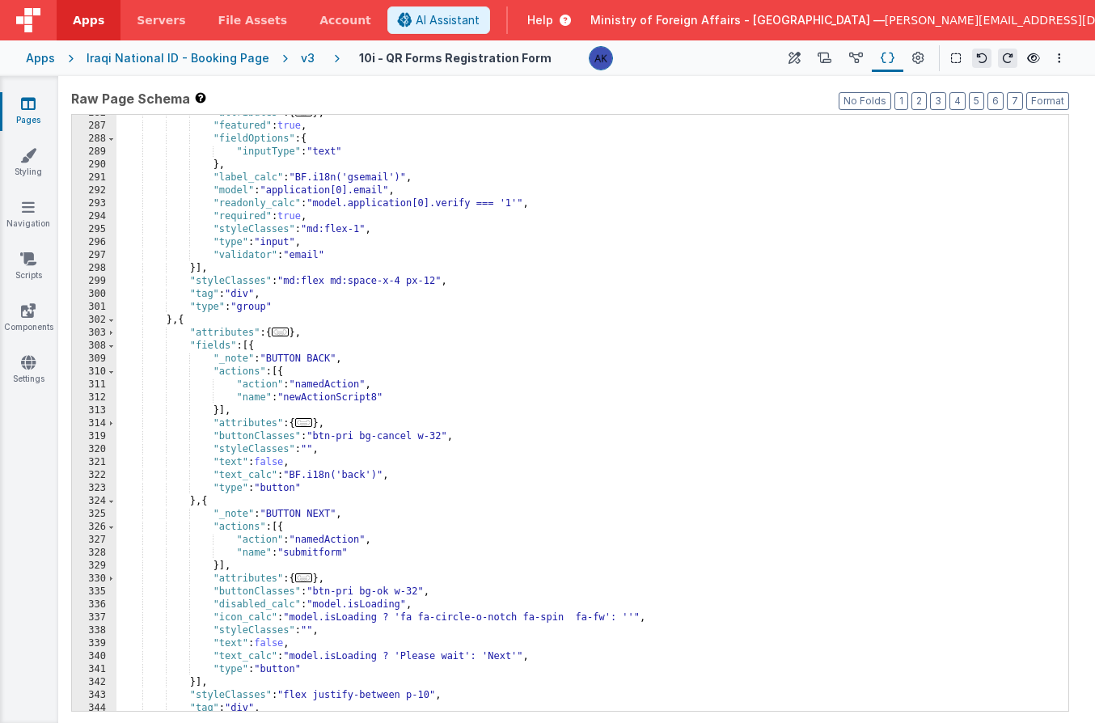
scroll to position [3468, 0]
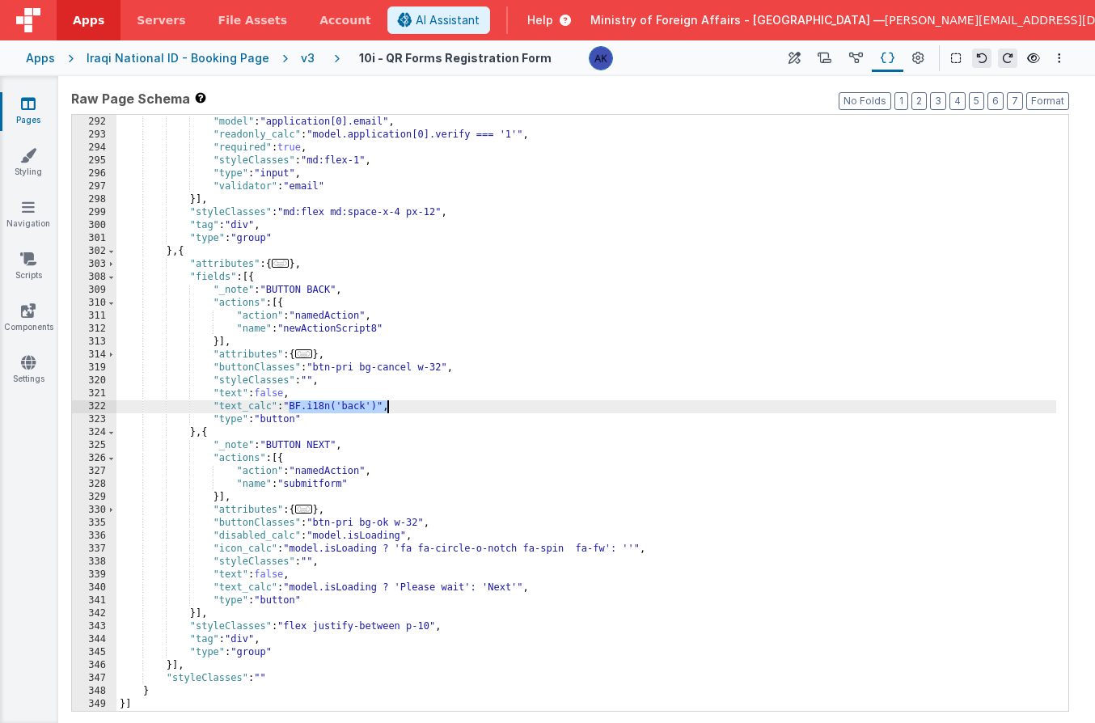
drag, startPoint x: 290, startPoint y: 406, endPoint x: 387, endPoint y: 405, distance: 97.1
click at [387, 405] on div ""label_calc" : "BF.i18n('gsemail')" , "model" : "application[0].email" , "reado…" at bounding box center [586, 414] width 940 height 622
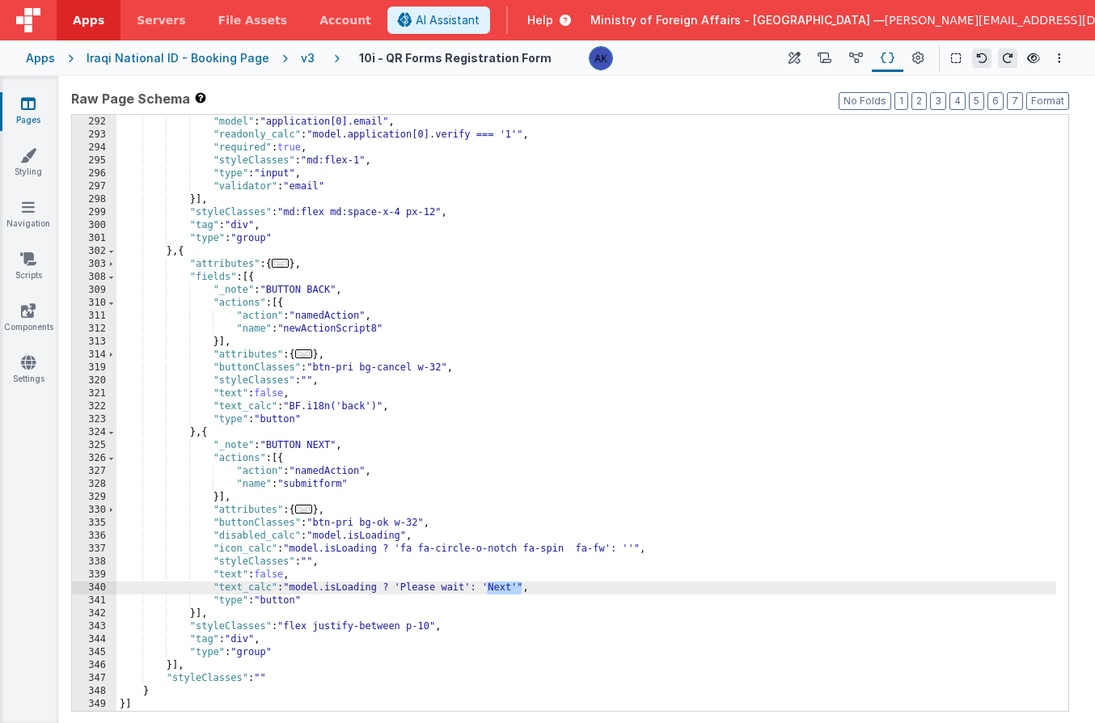
drag, startPoint x: 489, startPoint y: 583, endPoint x: 522, endPoint y: 590, distance: 33.8
click at [522, 590] on div ""label_calc" : "BF.i18n('gsemail')" , "model" : "application[0].email" , "reado…" at bounding box center [586, 414] width 940 height 622
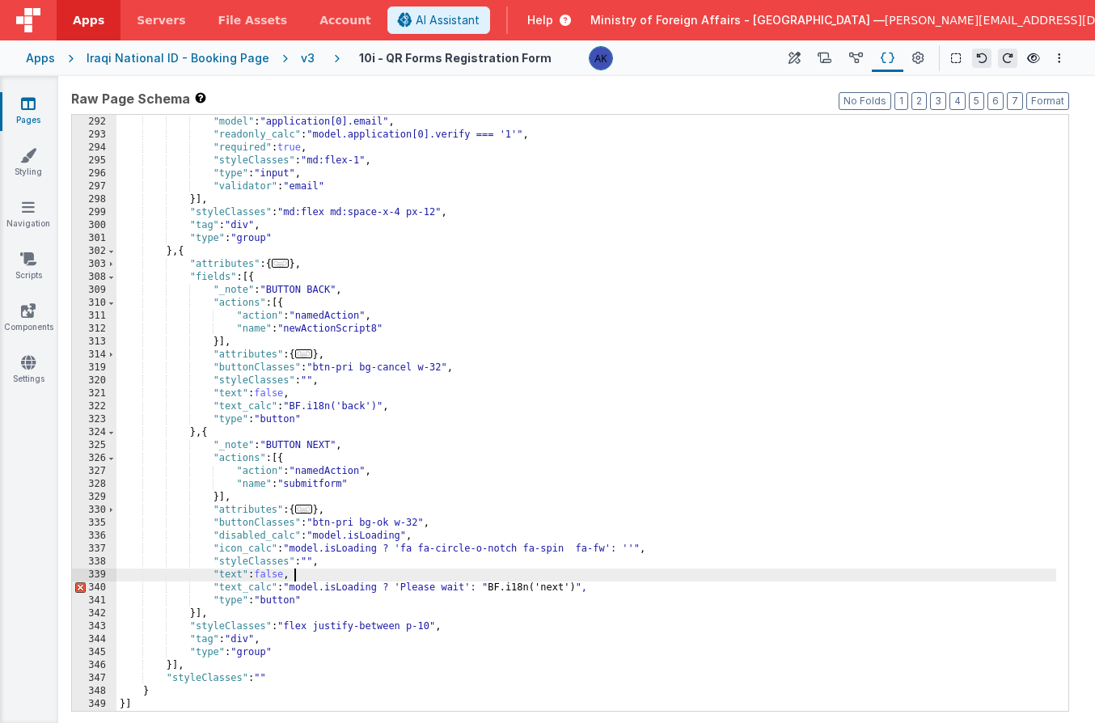
click at [320, 573] on div ""label_calc" : "BF.i18n('gsemail')" , "model" : "application[0].email" , "reado…" at bounding box center [586, 414] width 940 height 622
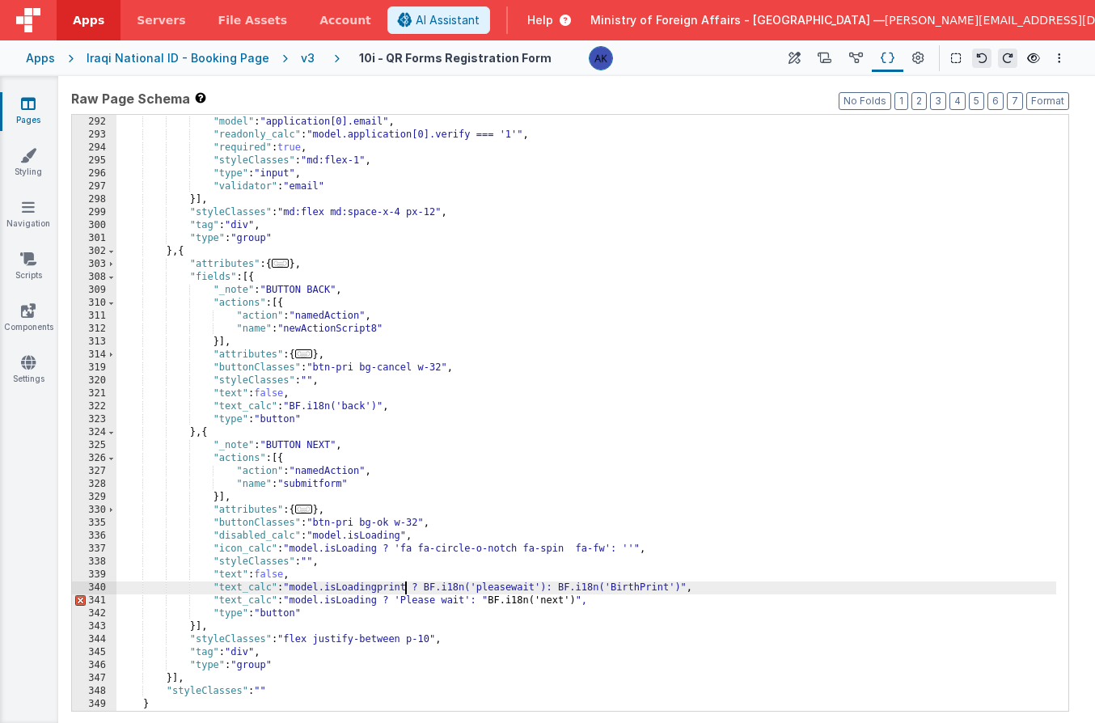
click at [408, 588] on div ""label_calc" : "BF.i18n('gsemail')" , "model" : "application[0].email" , "reado…" at bounding box center [586, 414] width 940 height 622
click at [624, 586] on div ""label_calc" : "BF.i18n('gsemail')" , "model" : "application[0].email" , "reado…" at bounding box center [586, 414] width 940 height 622
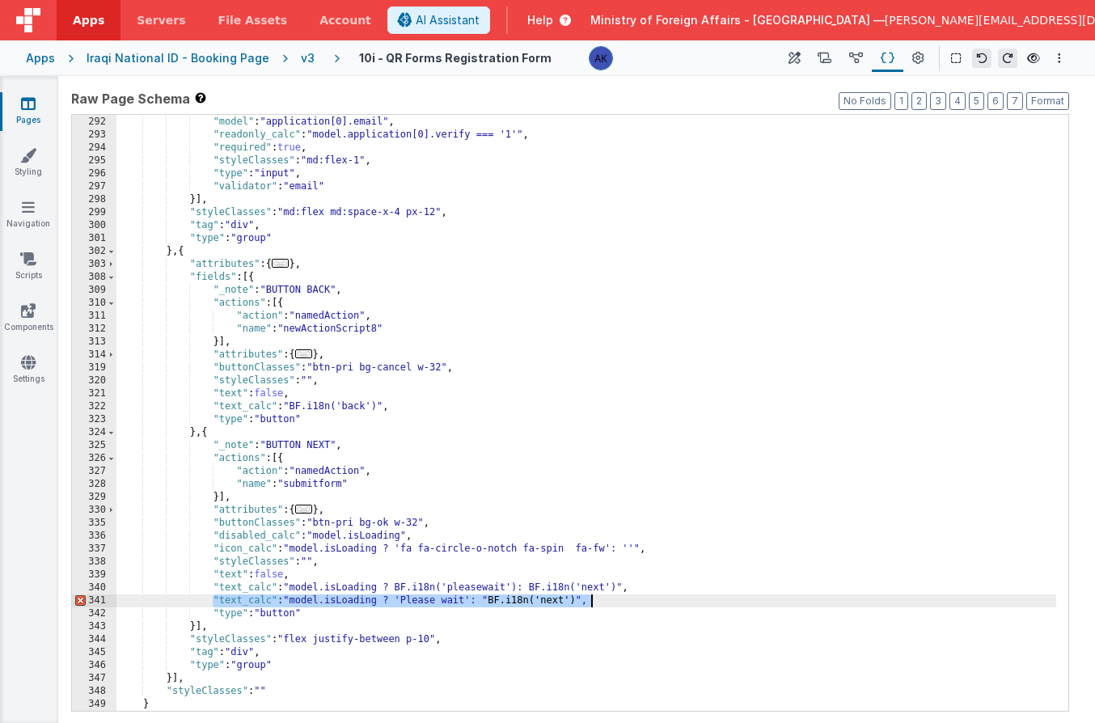
drag, startPoint x: 214, startPoint y: 599, endPoint x: 670, endPoint y: 601, distance: 455.4
click at [670, 601] on div ""label_calc" : "BF.i18n('gsemail')" , "model" : "application[0].email" , "reado…" at bounding box center [586, 414] width 940 height 622
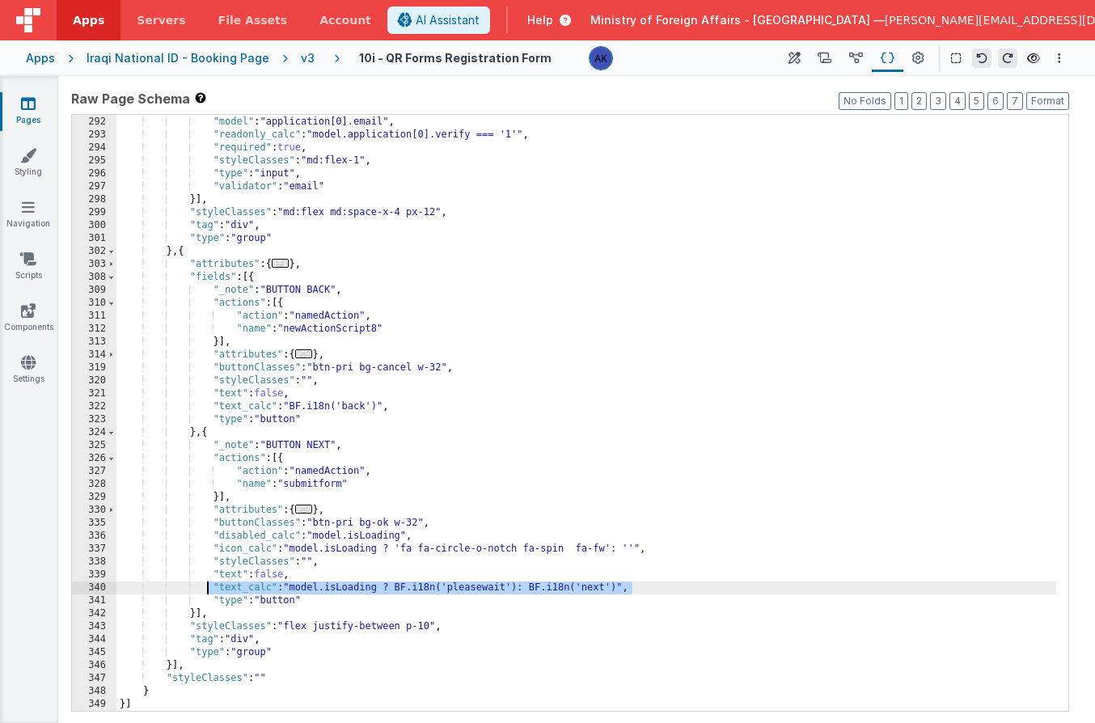
drag, startPoint x: 661, startPoint y: 593, endPoint x: 210, endPoint y: 591, distance: 451.4
click at [210, 591] on div ""label_calc" : "BF.i18n('gsemail')" , "model" : "application[0].email" , "reado…" at bounding box center [586, 414] width 940 height 622
click at [301, 55] on div "v3" at bounding box center [311, 58] width 20 height 16
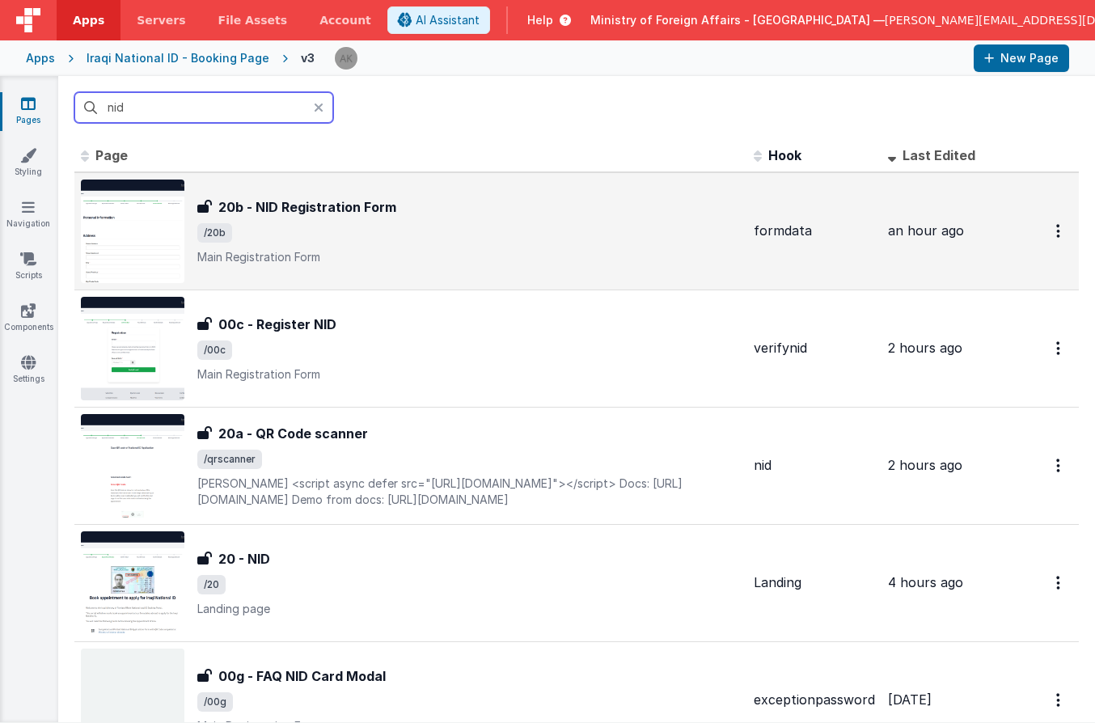
type input "nid"
click at [124, 237] on img at bounding box center [133, 232] width 104 height 104
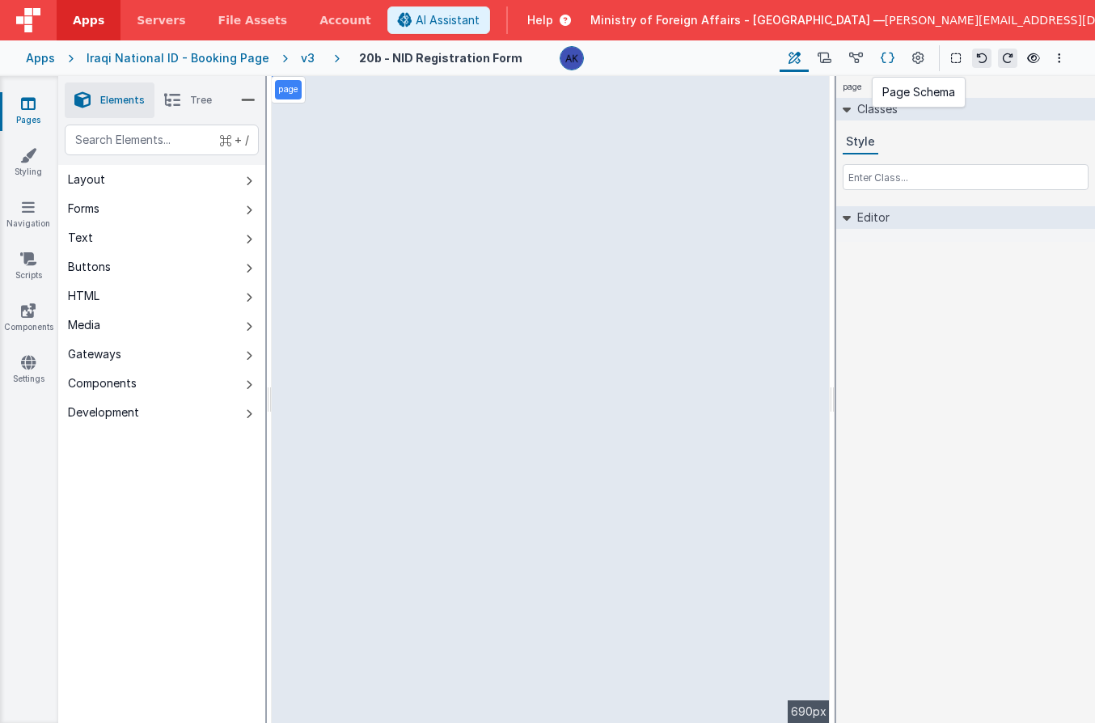
click at [887, 64] on icon at bounding box center [888, 58] width 14 height 17
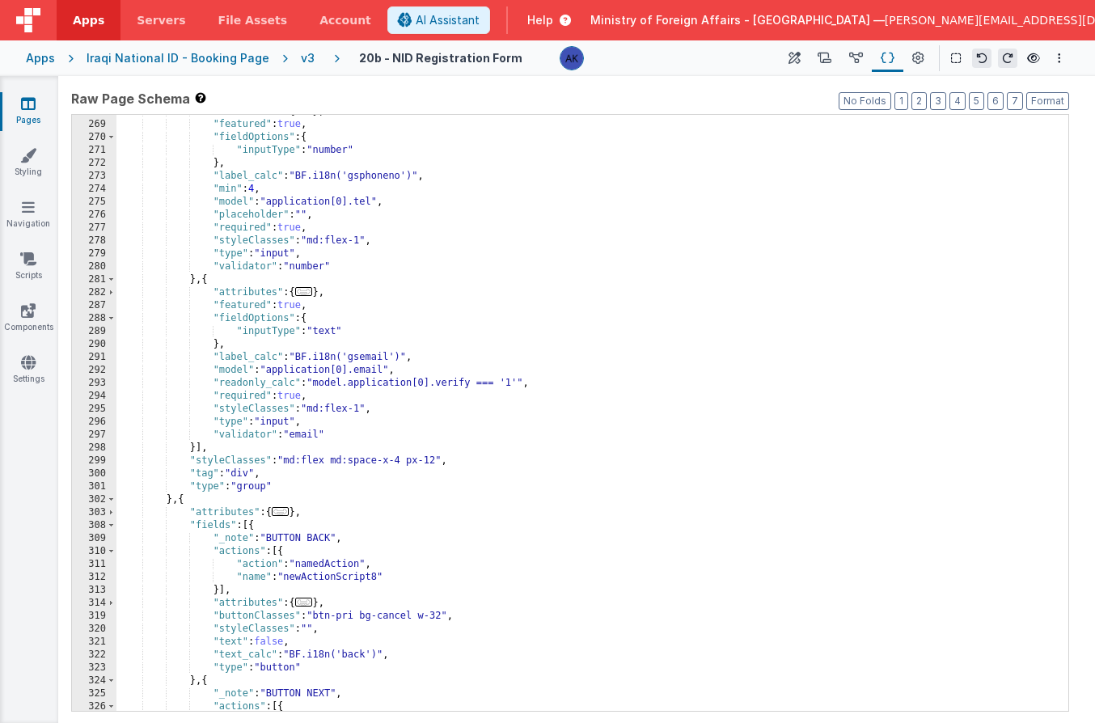
scroll to position [3468, 0]
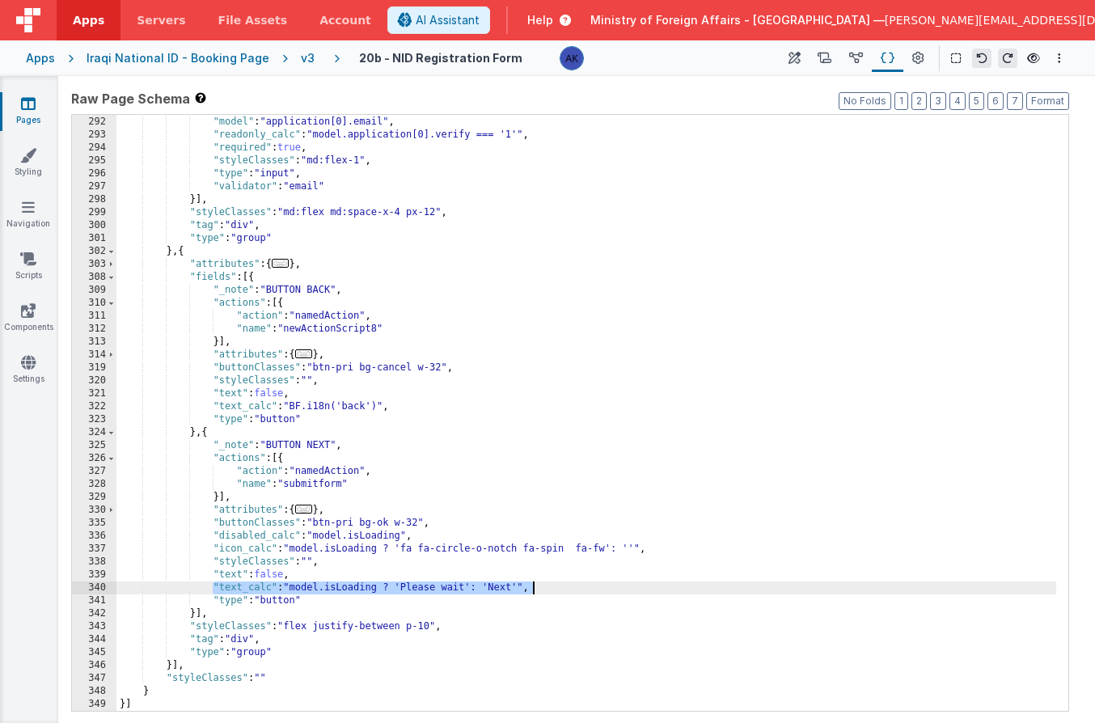
drag, startPoint x: 211, startPoint y: 589, endPoint x: 587, endPoint y: 586, distance: 376.2
click at [587, 586] on div ""label_calc" : "BF.i18n('gsemail')" , "model" : "application[0].email" , "reado…" at bounding box center [586, 414] width 940 height 622
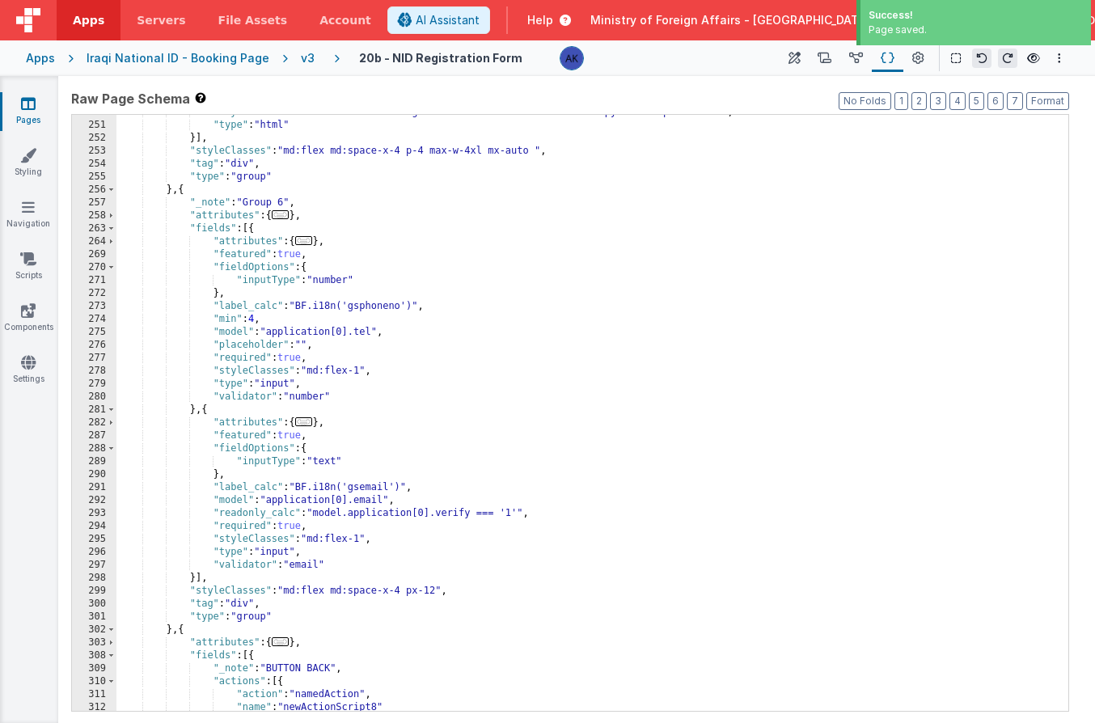
scroll to position [3092, 0]
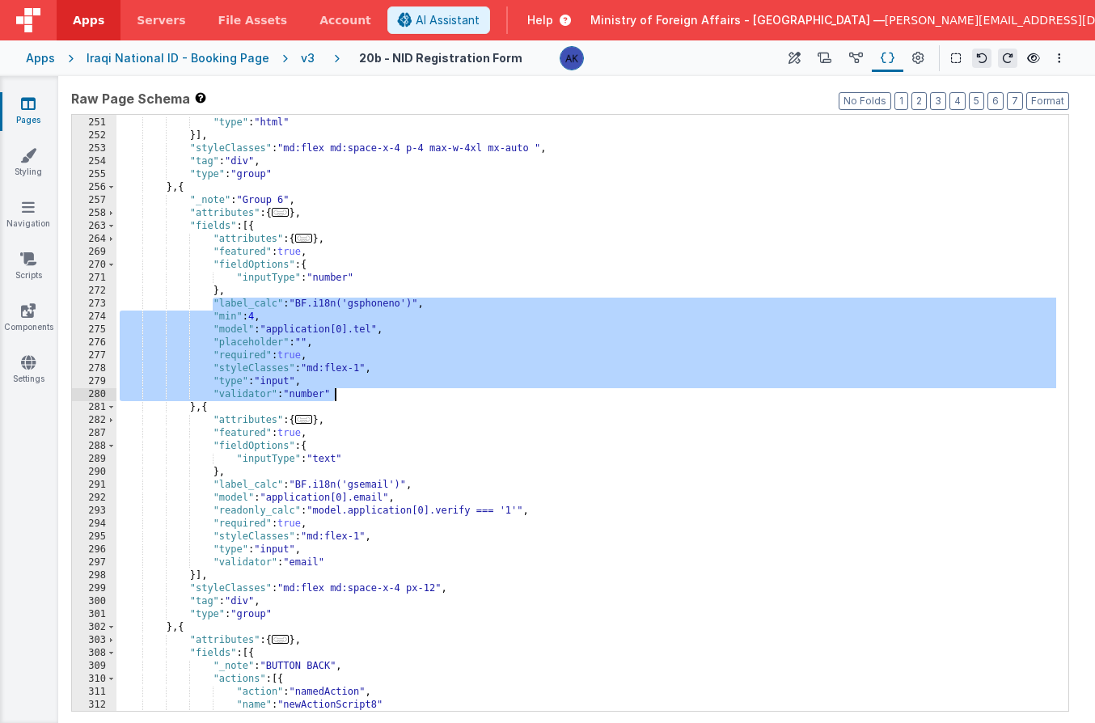
drag, startPoint x: 210, startPoint y: 305, endPoint x: 345, endPoint y: 394, distance: 161.8
click at [345, 394] on div ""styleClasses" : "flex w-full text-lg sm:text-3xl font-bold border-b py-2 text-…" at bounding box center [586, 415] width 940 height 622
click at [301, 61] on div "v3" at bounding box center [311, 58] width 20 height 16
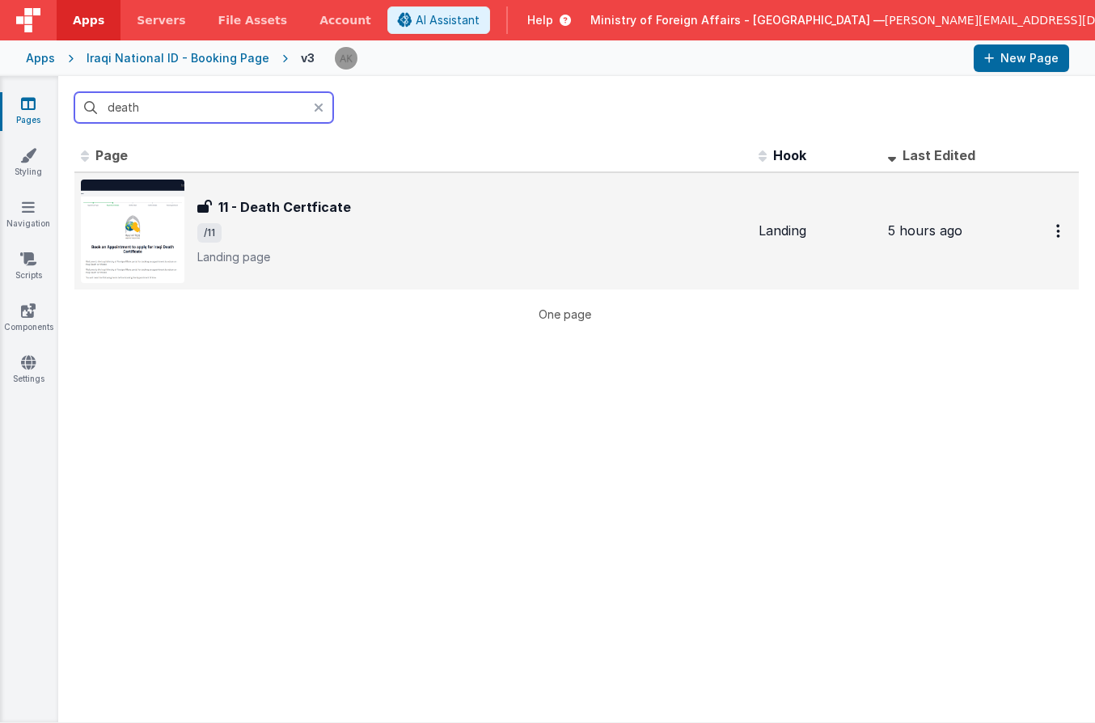
type input "death"
click at [164, 211] on img at bounding box center [133, 232] width 104 height 104
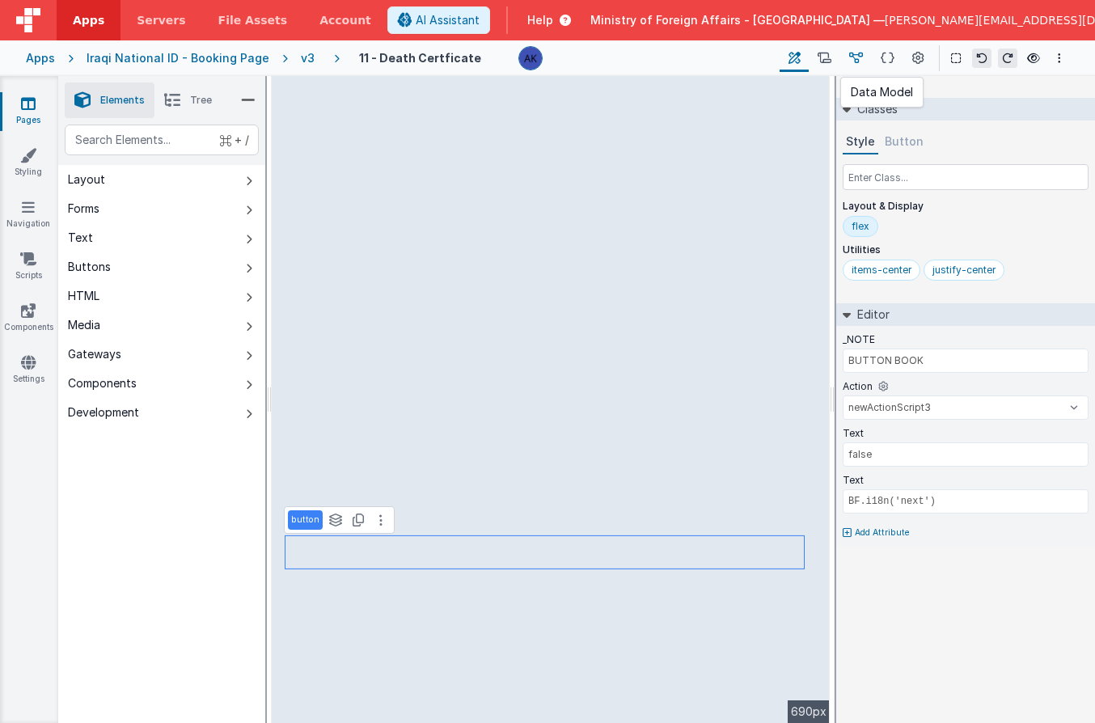
click at [857, 58] on icon at bounding box center [856, 58] width 14 height 17
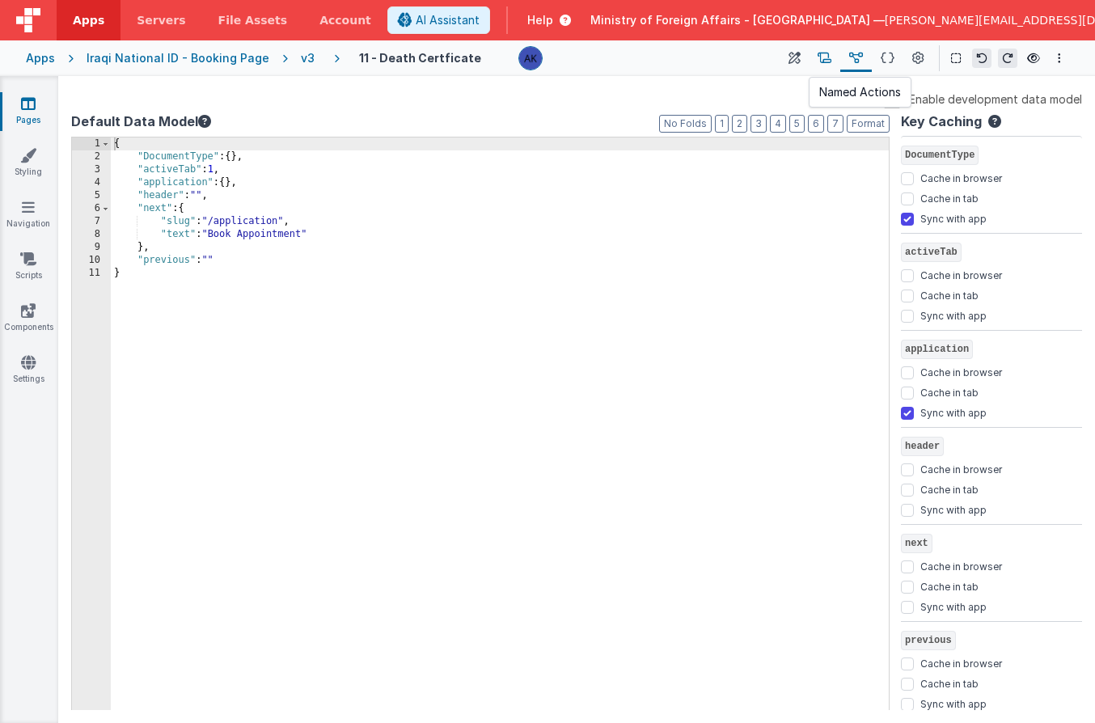
click at [824, 59] on icon at bounding box center [825, 58] width 14 height 17
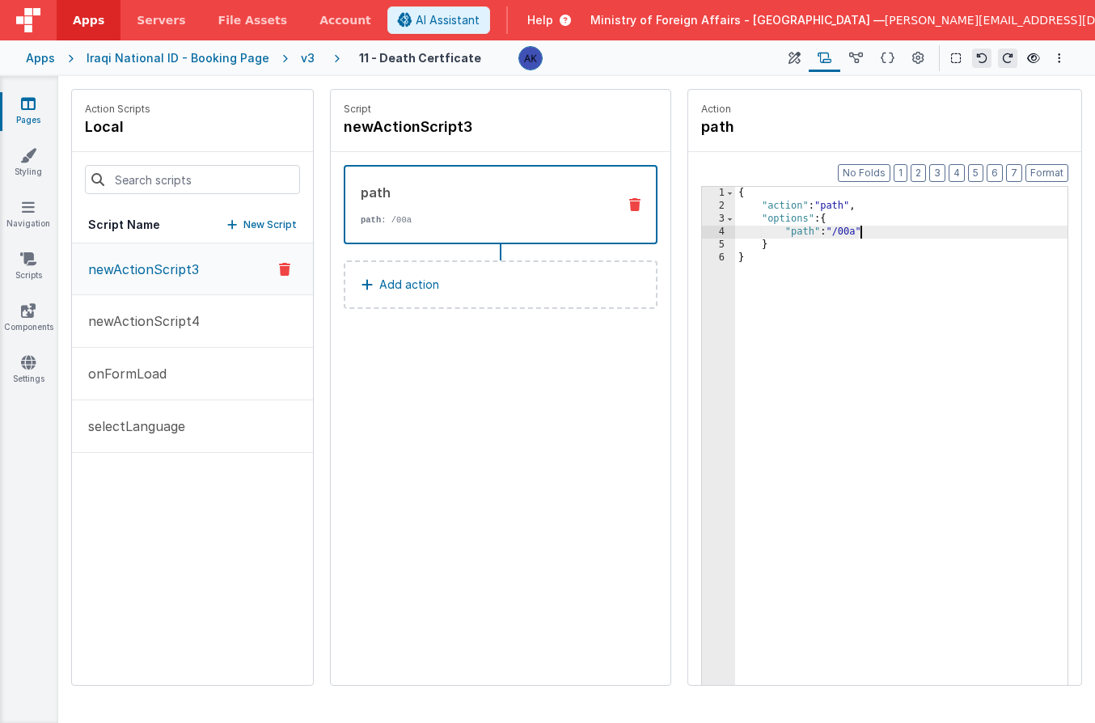
click at [861, 235] on div "{ "action" : "path" , "options" : { "path" : "/00a" } }" at bounding box center [901, 474] width 332 height 574
click at [33, 370] on link "Settings" at bounding box center [28, 370] width 58 height 32
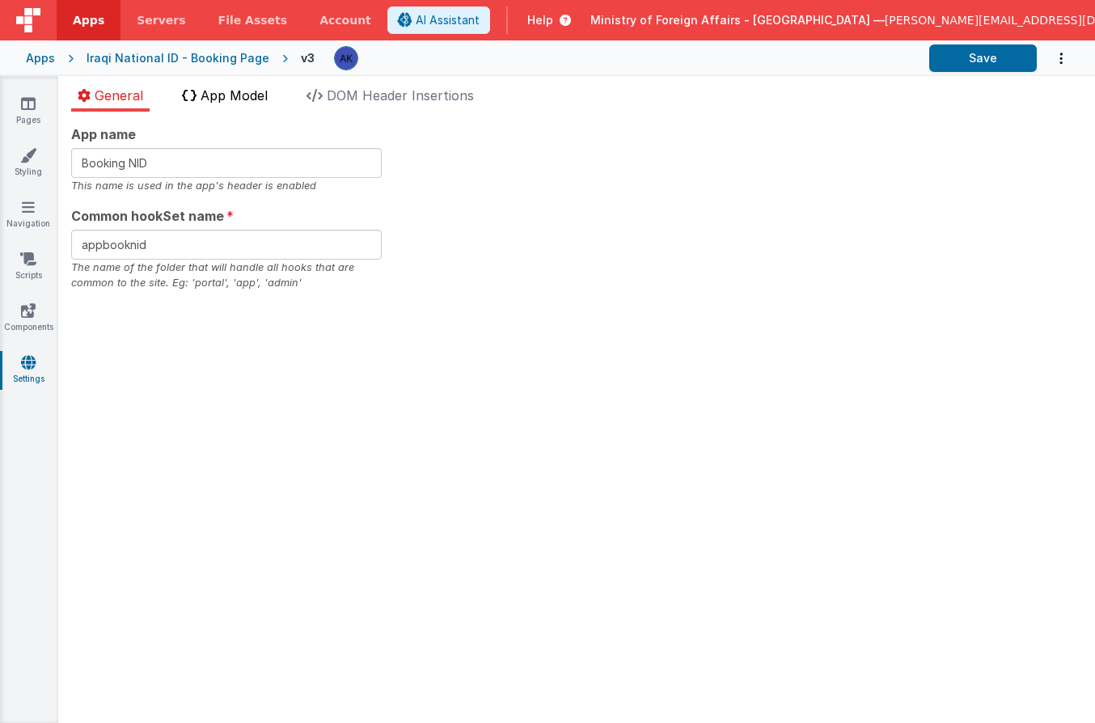
click at [249, 87] on span "App Model" at bounding box center [234, 95] width 67 height 16
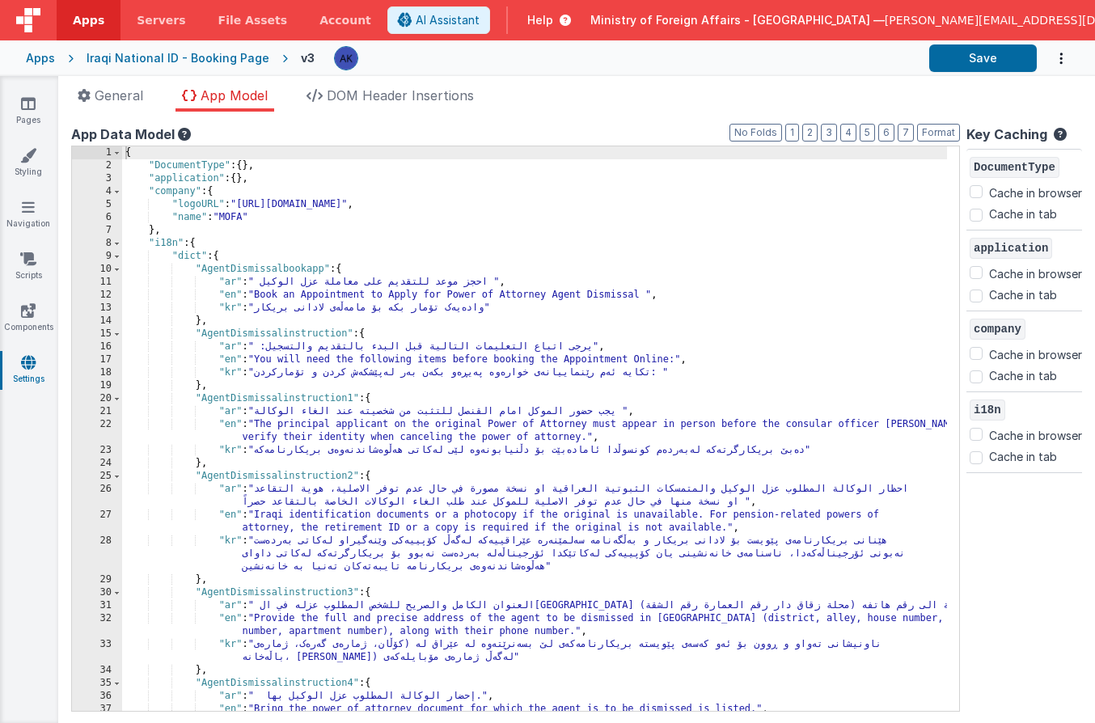
click at [758, 273] on div "{ "DocumentType" : { } , "application" : { } , "company" : { "logoURL" : "[URL]…" at bounding box center [534, 441] width 825 height 591
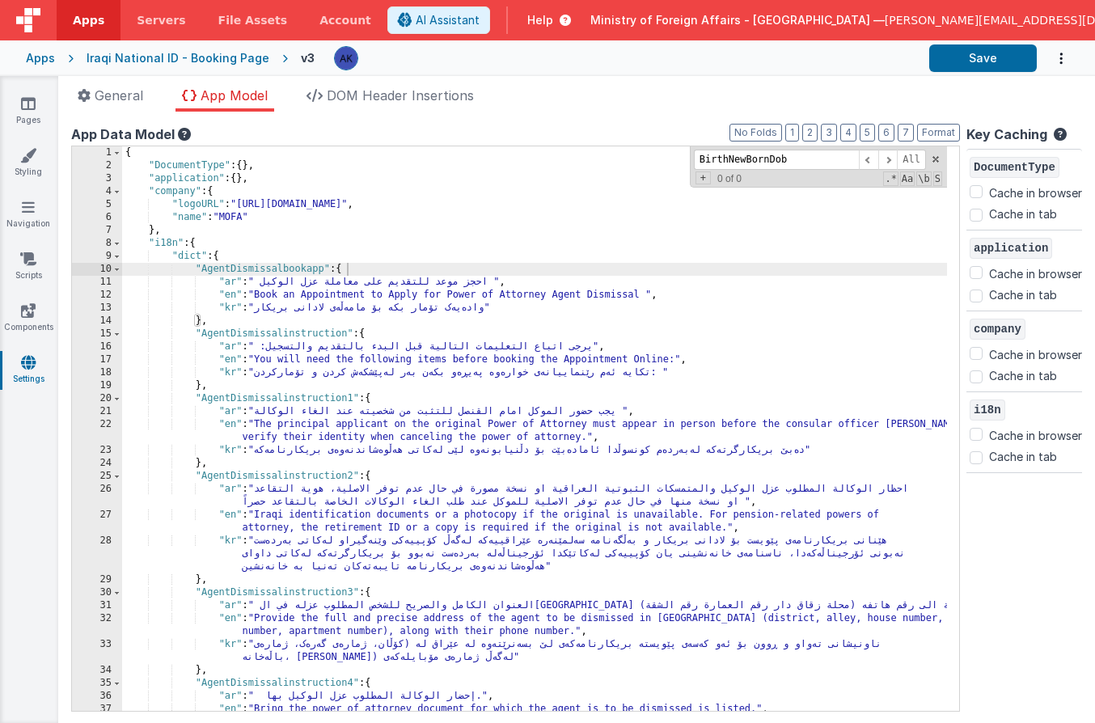
scroll to position [2557, 0]
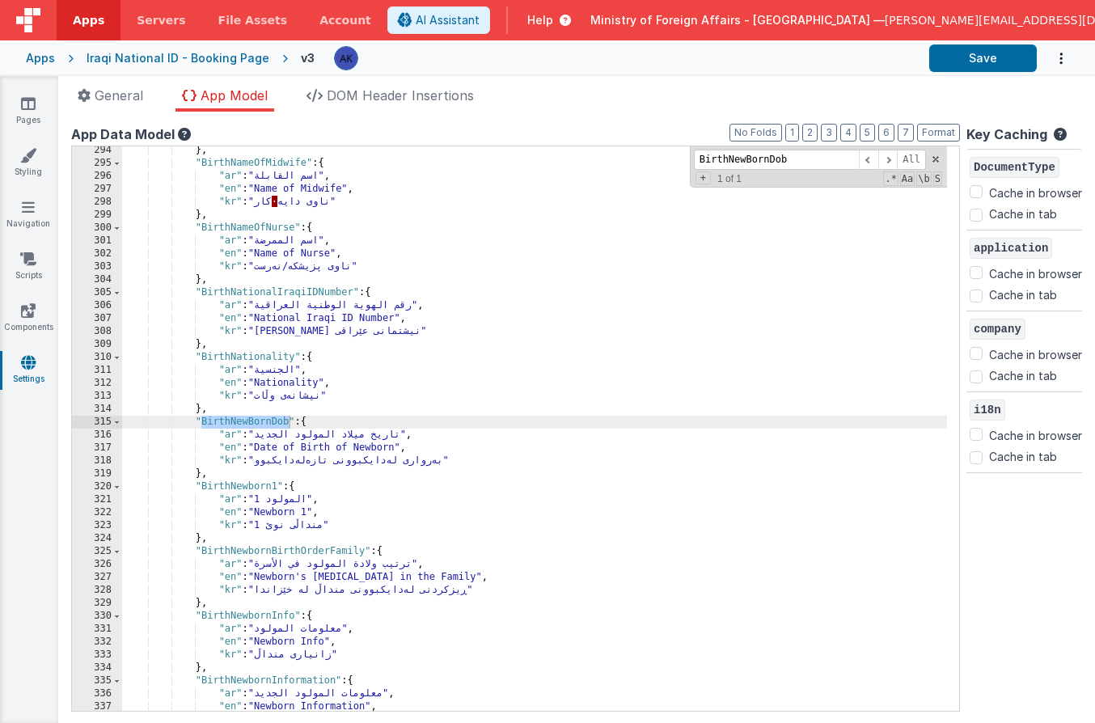
type input "BirthNewBornDob"
click at [299, 406] on div "} , "BirthNameOfMidwife" : { "ar" : "اسم القابلة" , "en" : "Name of Midwife" , …" at bounding box center [534, 439] width 825 height 591
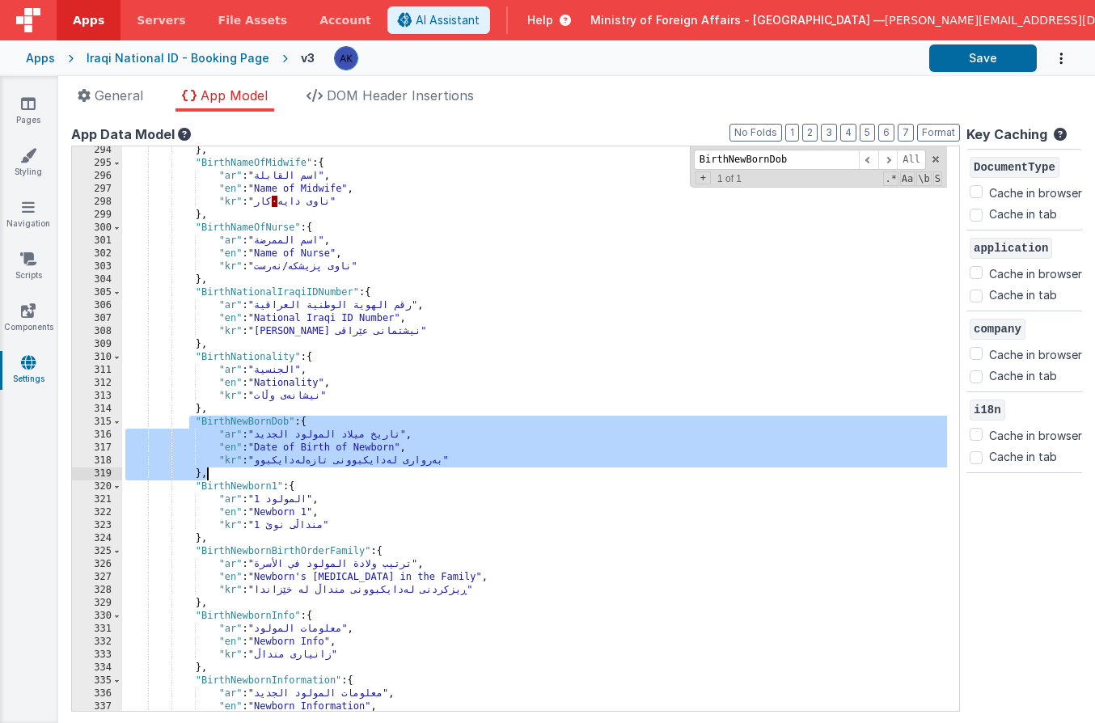
drag, startPoint x: 192, startPoint y: 420, endPoint x: 222, endPoint y: 472, distance: 59.8
click at [222, 472] on div "} , "BirthNameOfMidwife" : { "ar" : "اسم القابلة" , "en" : "Name of Midwife" , …" at bounding box center [534, 439] width 825 height 591
click at [224, 466] on div "} , "BirthNameOfMidwife" : { "ar" : "اسم القابلة" , "en" : "Name of Midwife" , …" at bounding box center [534, 439] width 825 height 591
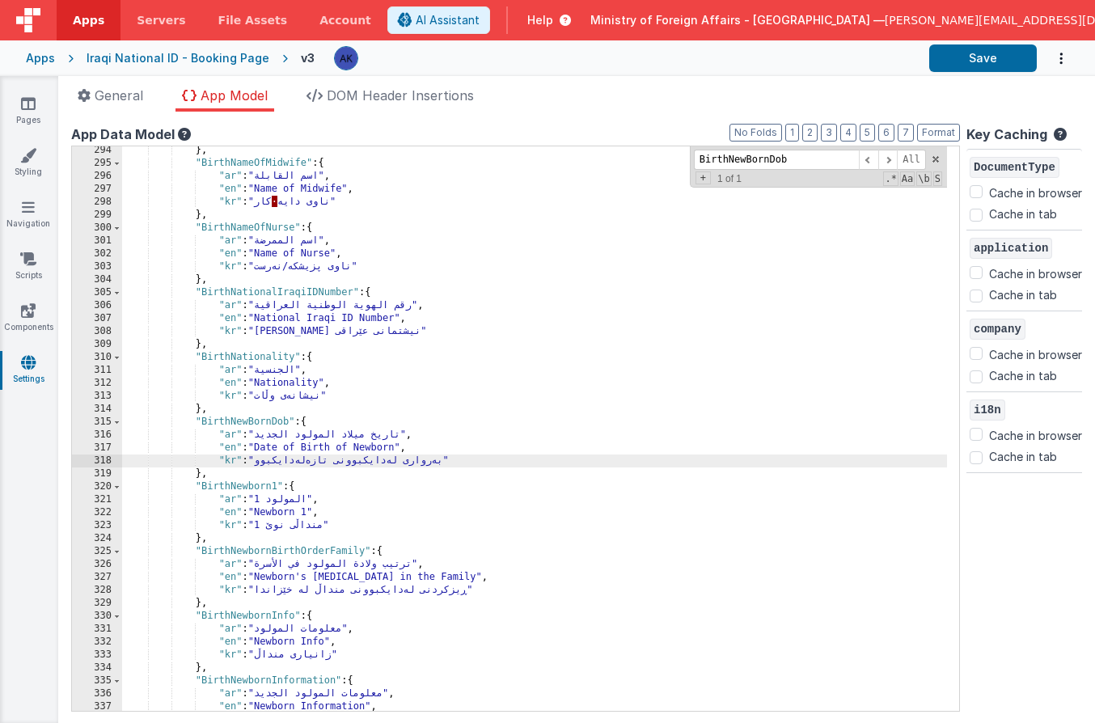
click at [224, 474] on div "} , "BirthNameOfMidwife" : { "ar" : "اسم القابلة" , "en" : "Name of Midwife" , …" at bounding box center [534, 439] width 825 height 591
paste textarea
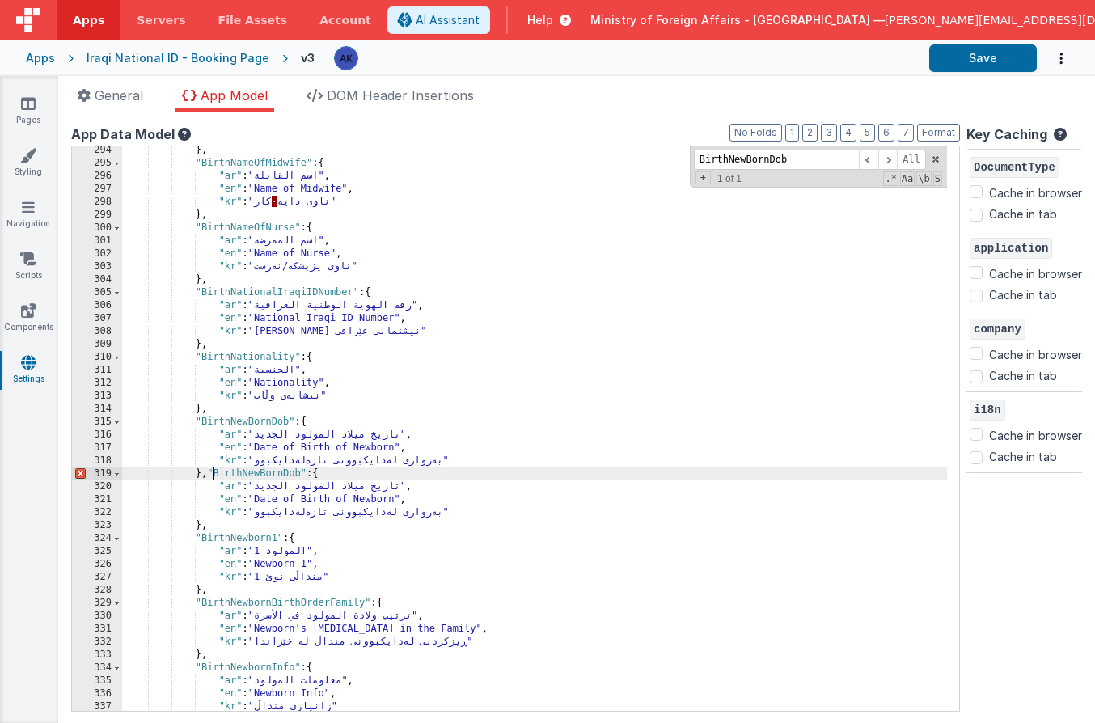
click at [214, 473] on div "} , "BirthNameOfMidwife" : { "ar" : "اسم القابلة" , "en" : "Name of Midwife" , …" at bounding box center [534, 439] width 825 height 591
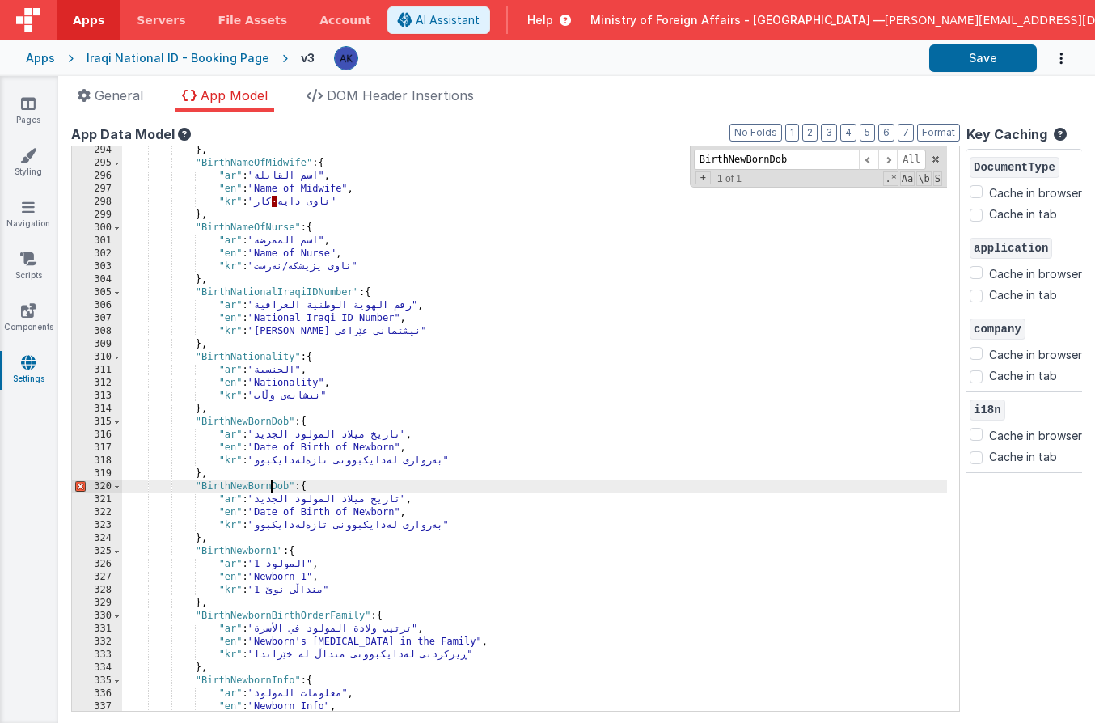
click at [270, 485] on div "} , "BirthNameOfMidwife" : { "ar" : "اسم القابلة" , "en" : "Name of Midwife" , …" at bounding box center [534, 439] width 825 height 591
click at [390, 517] on div "} , "BirthNameOfMidwife" : { "ar" : "اسم القابلة" , "en" : "Name of Midwife" , …" at bounding box center [534, 439] width 825 height 591
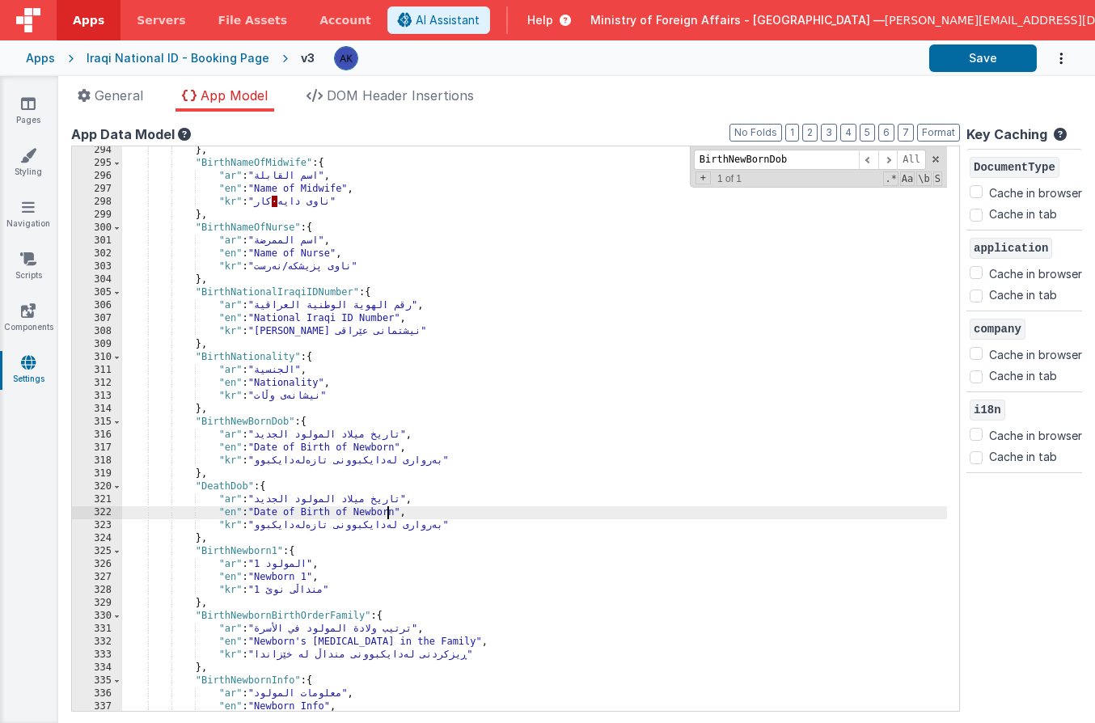
click at [390, 515] on div "} , "BirthNameOfMidwife" : { "ar" : "اسم القابلة" , "en" : "Name of Midwife" , …" at bounding box center [534, 439] width 825 height 591
click at [313, 499] on div "} , "BirthNameOfMidwife" : { "ar" : "اسم القابلة" , "en" : "Name of Midwife" , …" at bounding box center [534, 439] width 825 height 591
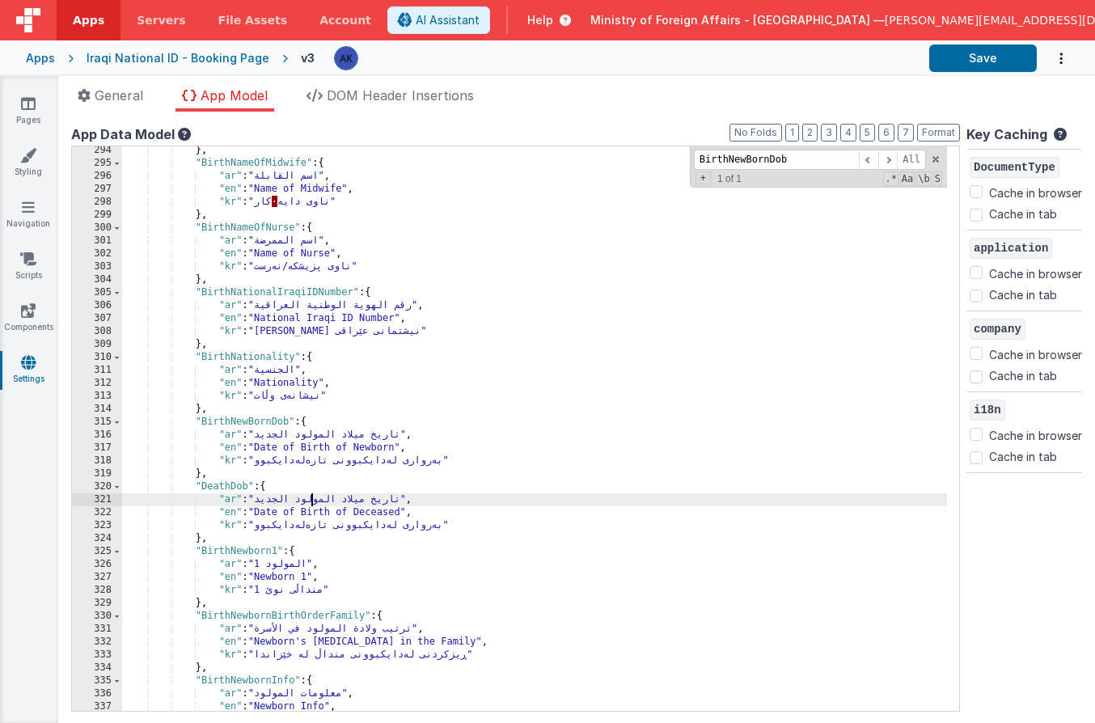
click at [313, 499] on div "} , "BirthNameOfMidwife" : { "ar" : "اسم القابلة" , "en" : "Name of Midwife" , …" at bounding box center [534, 439] width 825 height 591
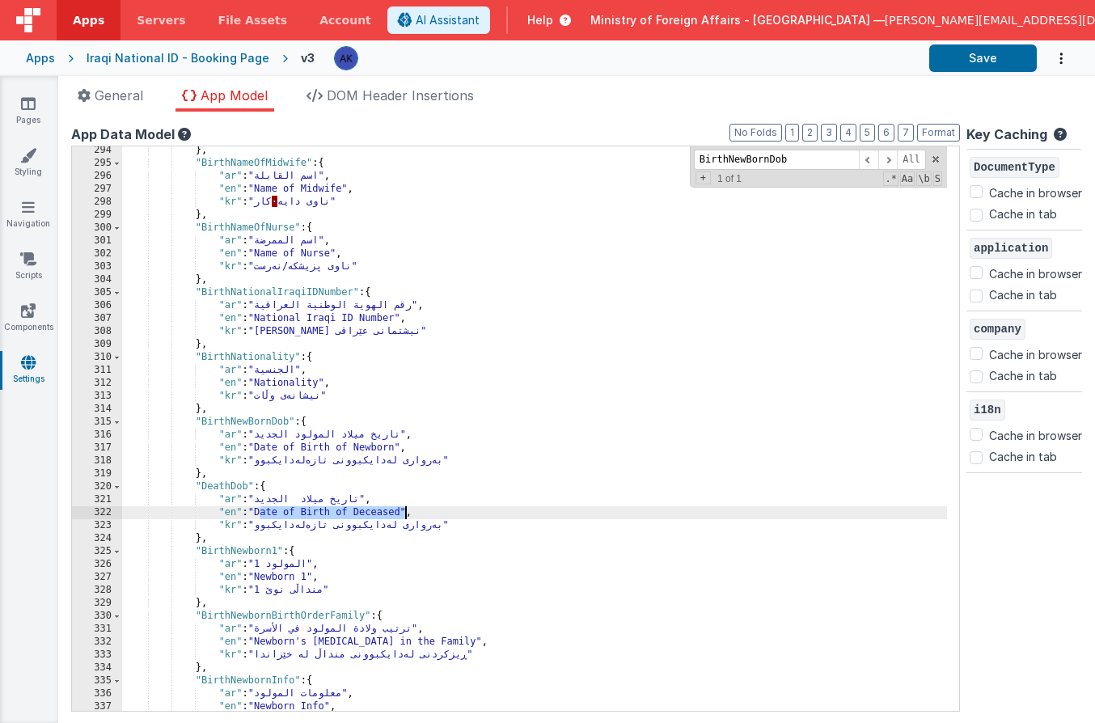
drag, startPoint x: 260, startPoint y: 513, endPoint x: 404, endPoint y: 514, distance: 144.0
click at [404, 514] on div "} , "BirthNameOfMidwife" : { "ar" : "اسم القابلة" , "en" : "Name of Midwife" , …" at bounding box center [534, 439] width 825 height 591
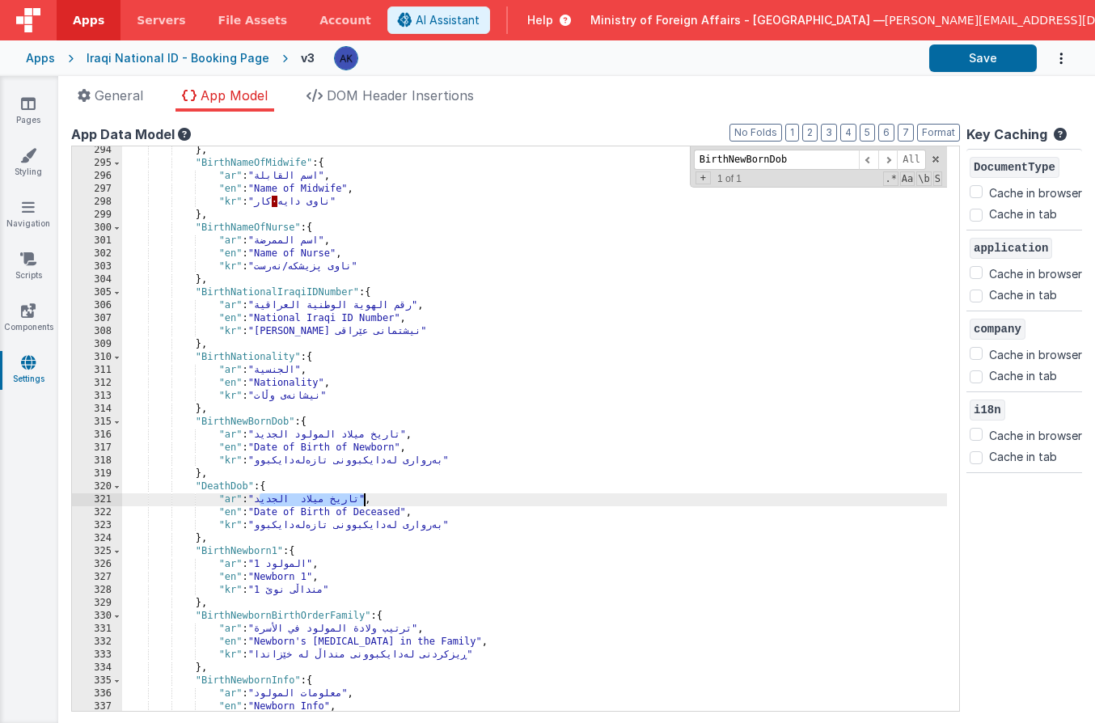
drag, startPoint x: 260, startPoint y: 499, endPoint x: 362, endPoint y: 502, distance: 102.8
click at [362, 502] on div "} , "BirthNameOfMidwife" : { "ar" : "اسم القابلة" , "en" : "Name of Midwife" , …" at bounding box center [534, 439] width 825 height 591
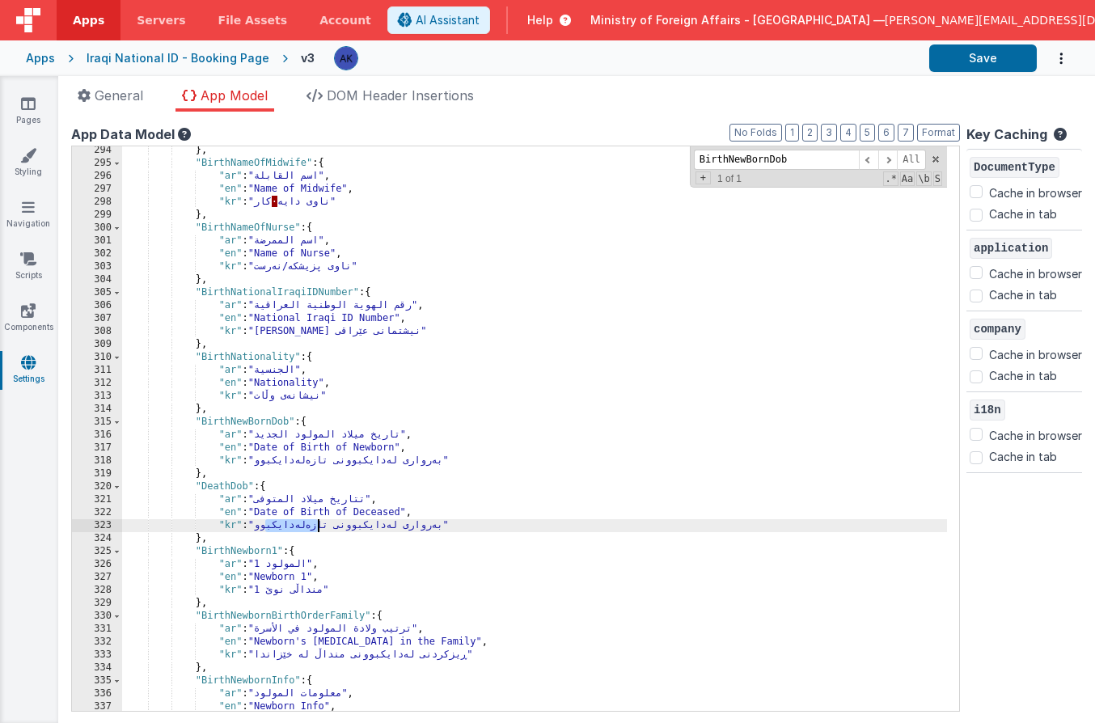
drag, startPoint x: 263, startPoint y: 527, endPoint x: 316, endPoint y: 526, distance: 53.4
click at [319, 526] on div "} , "BirthNameOfMidwife" : { "ar" : "اسم القابلة" , "en" : "Name of Midwife" , …" at bounding box center [534, 439] width 825 height 591
click at [277, 526] on div "} , "BirthNameOfMidwife" : { "ar" : "اسم القابلة" , "en" : "Name of Midwife" , …" at bounding box center [534, 439] width 825 height 591
drag, startPoint x: 260, startPoint y: 527, endPoint x: 449, endPoint y: 527, distance: 189.3
click at [449, 527] on div "} , "BirthNameOfMidwife" : { "ar" : "اسم القابلة" , "en" : "Name of Midwife" , …" at bounding box center [534, 439] width 825 height 591
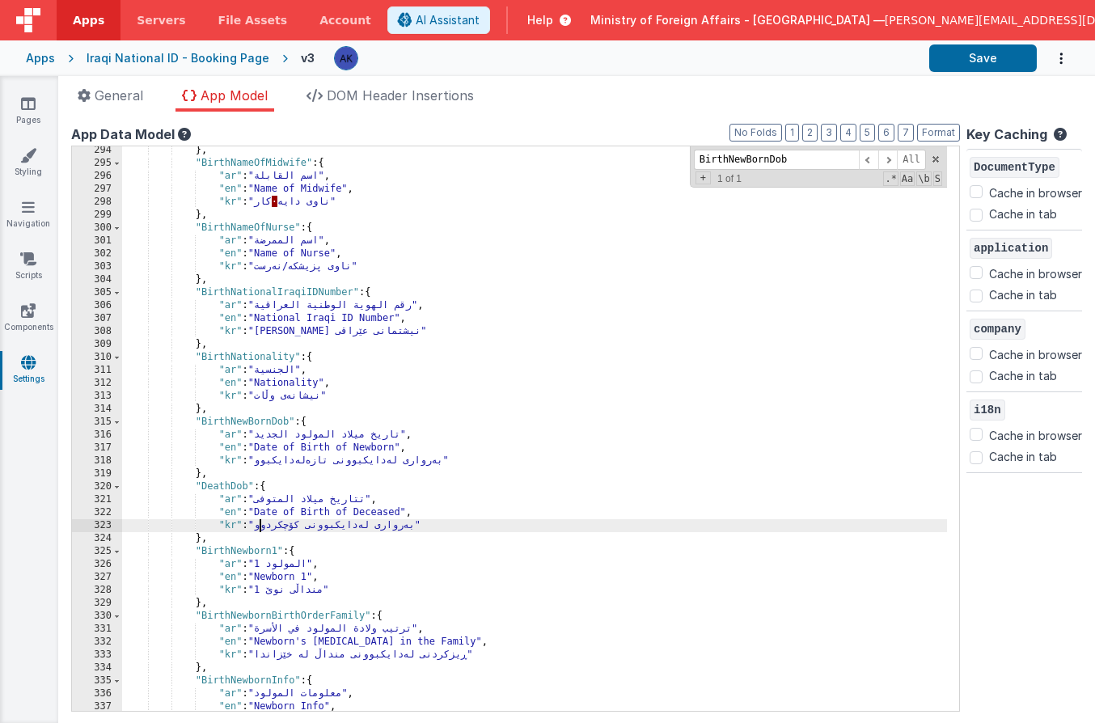
click at [212, 485] on div "} , "BirthNameOfMidwife" : { "ar" : "اسم القابلة" , "en" : "Name of Midwife" , …" at bounding box center [534, 439] width 825 height 591
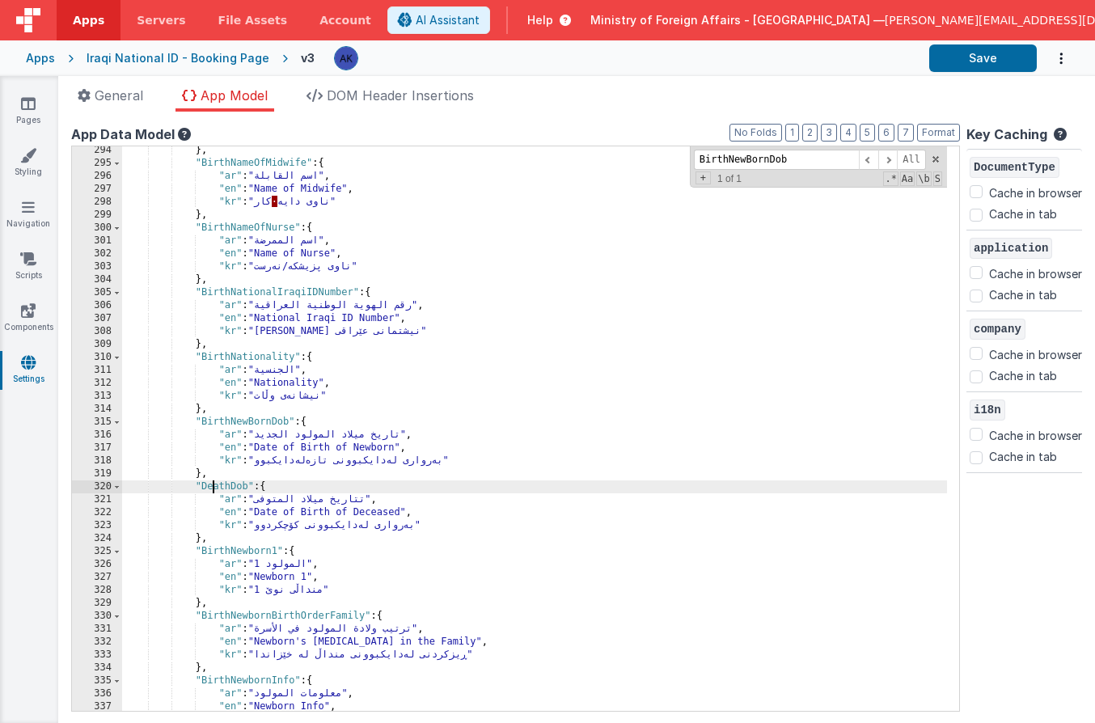
click at [212, 485] on div "} , "BirthNameOfMidwife" : { "ar" : "اسم القابلة" , "en" : "Name of Midwife" , …" at bounding box center [534, 439] width 825 height 591
click at [36, 104] on link "Pages" at bounding box center [28, 111] width 58 height 32
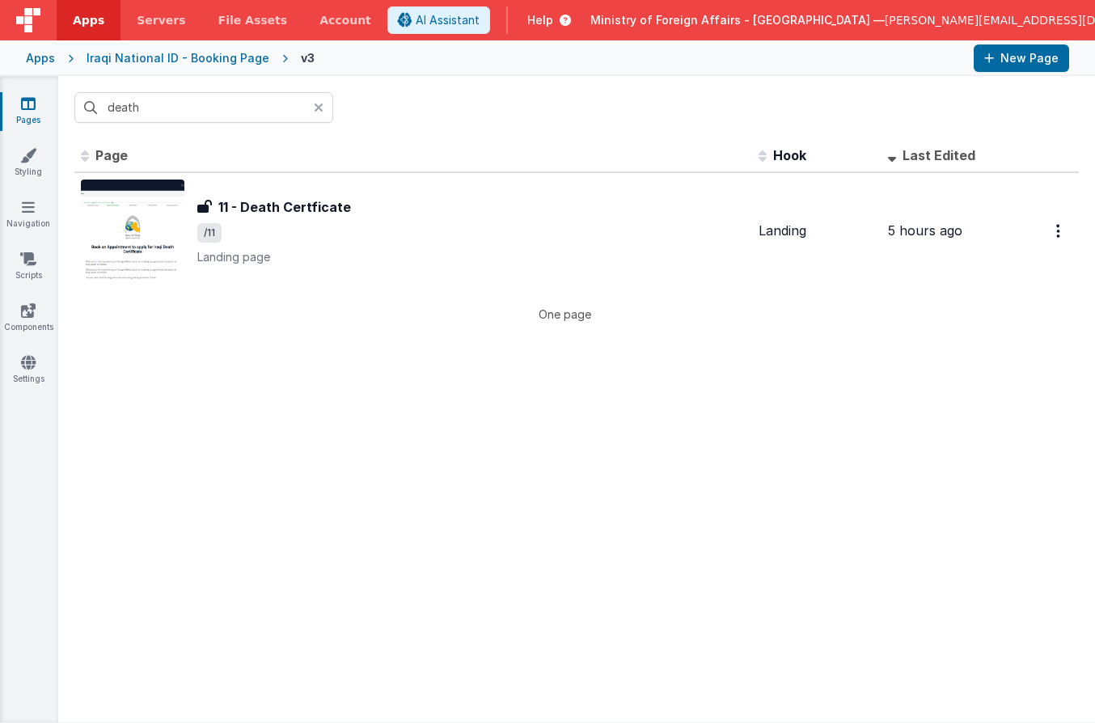
click at [323, 108] on icon at bounding box center [319, 107] width 10 height 13
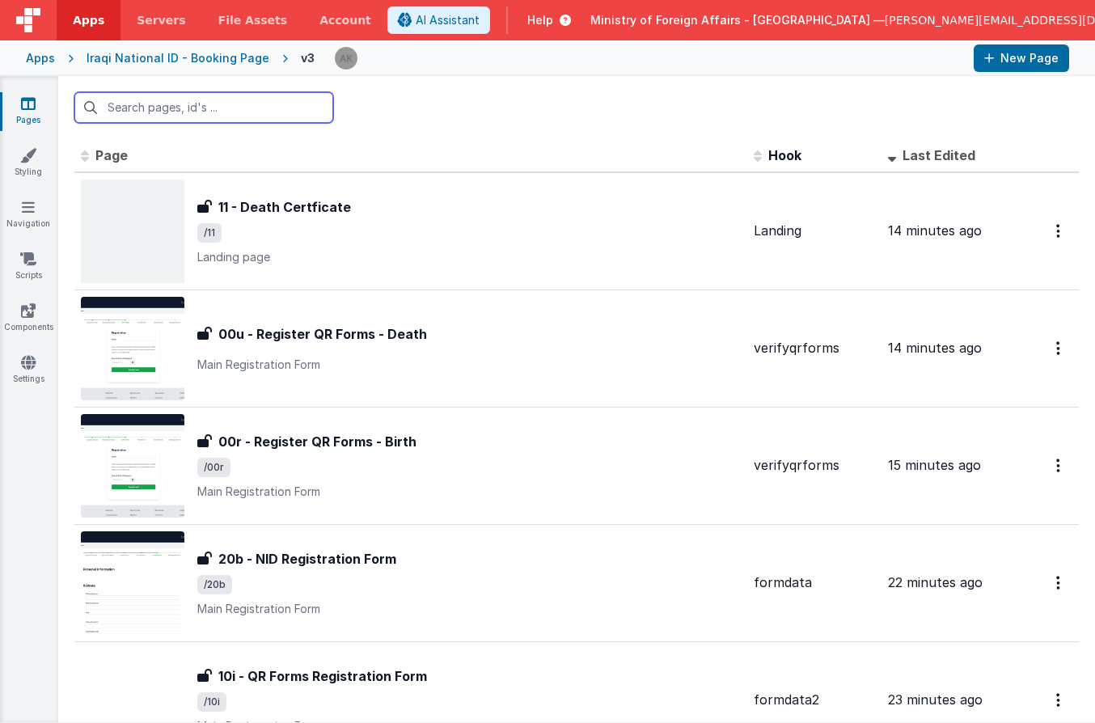
click at [267, 117] on input "text" at bounding box center [203, 107] width 259 height 31
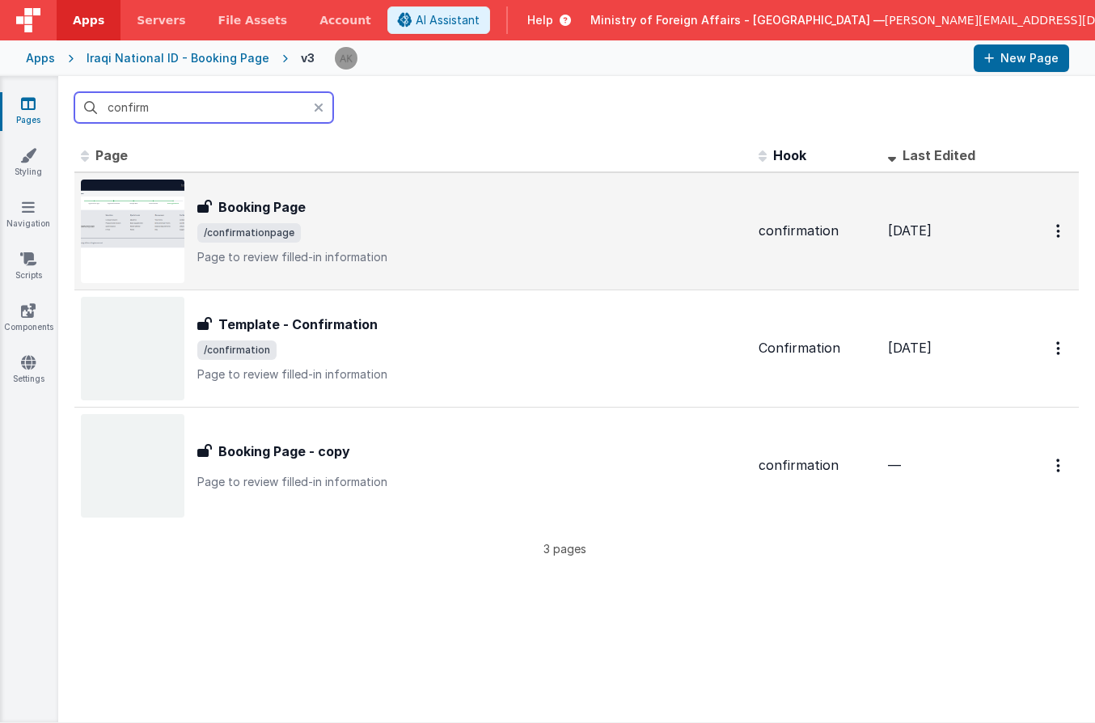
type input "confirm"
click at [165, 239] on img at bounding box center [133, 232] width 104 height 104
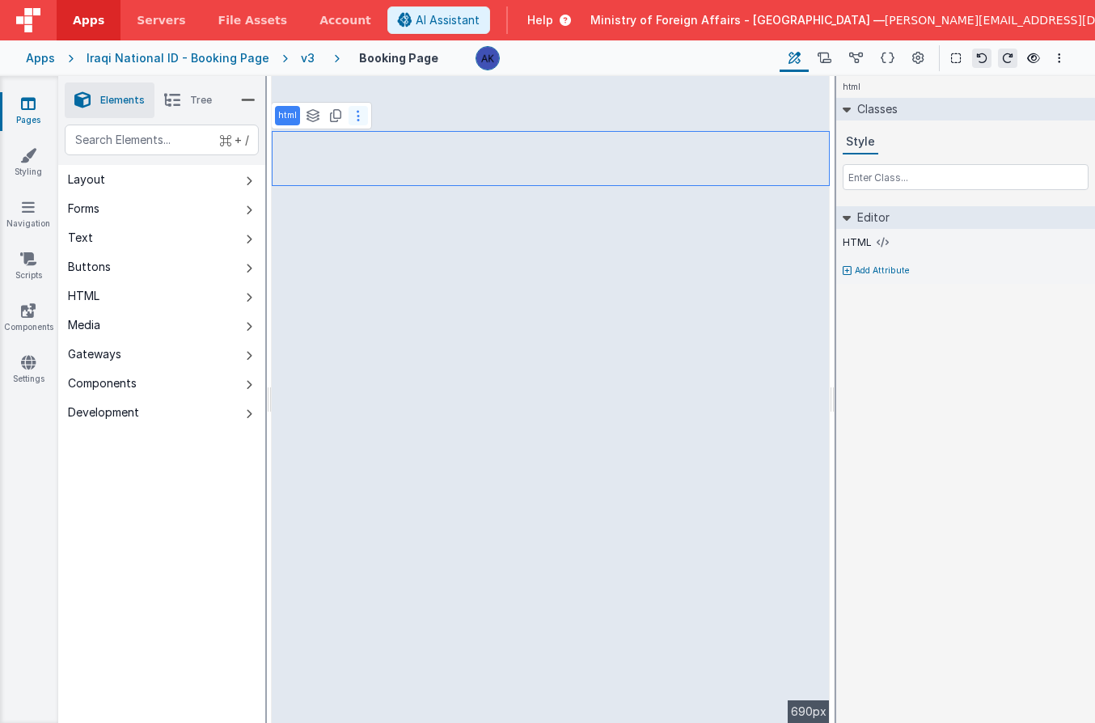
click at [359, 124] on button at bounding box center [358, 115] width 19 height 19
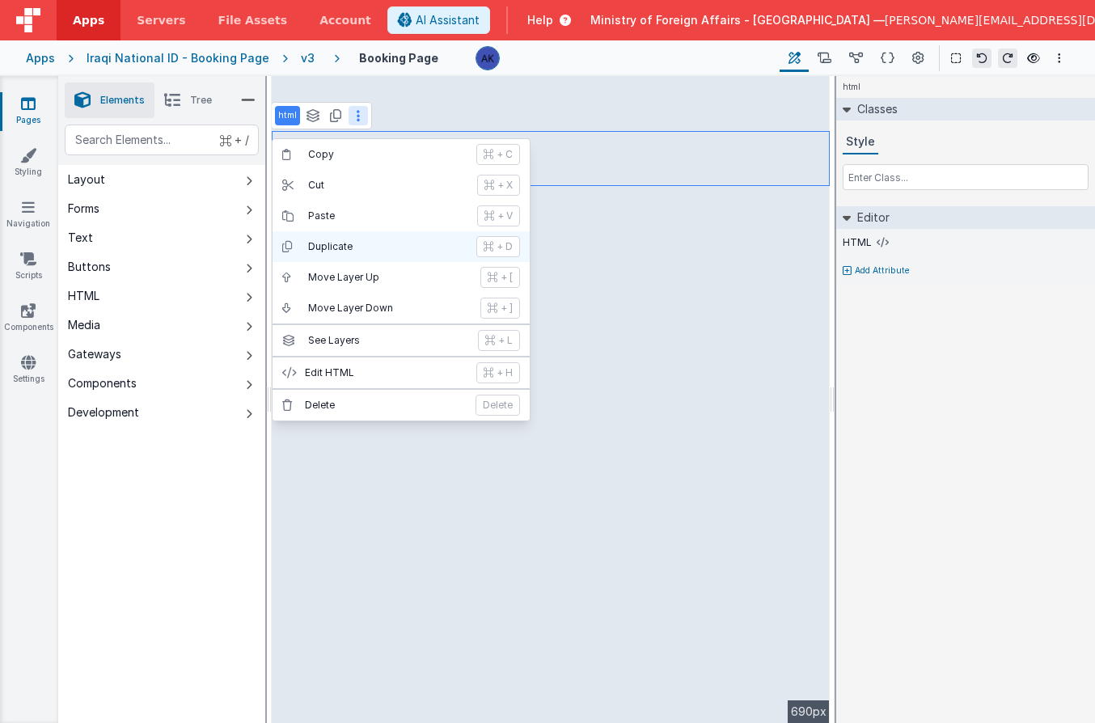
click at [353, 253] on button "Duplicate + D" at bounding box center [401, 246] width 257 height 31
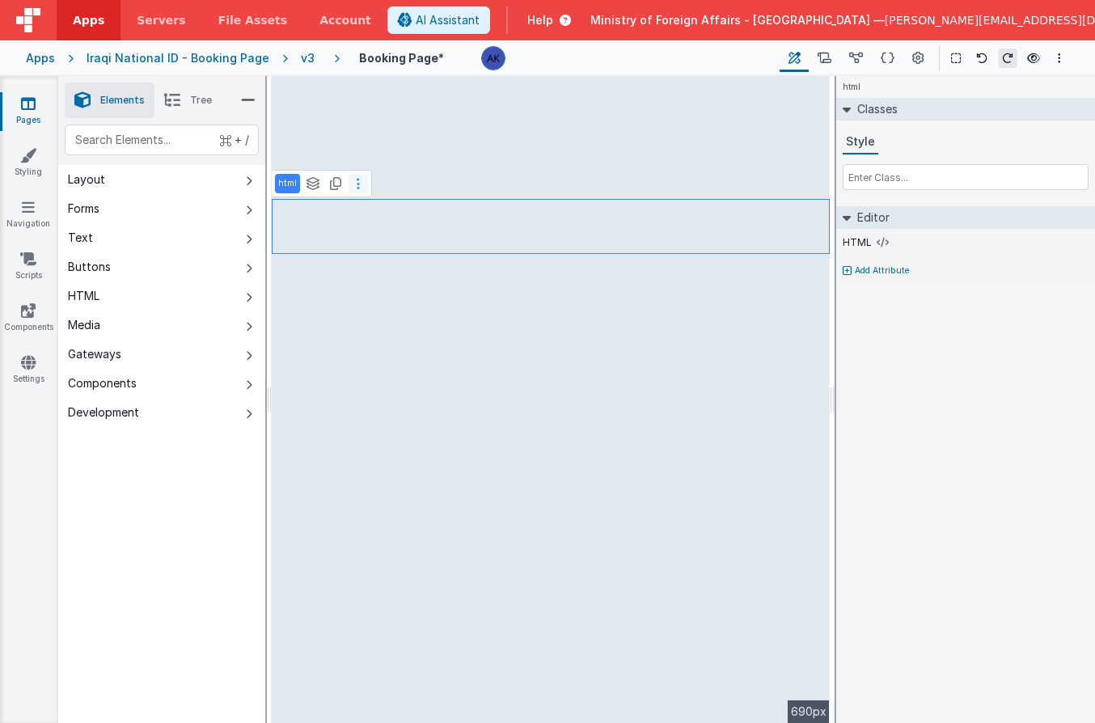
click at [355, 190] on button at bounding box center [358, 183] width 19 height 19
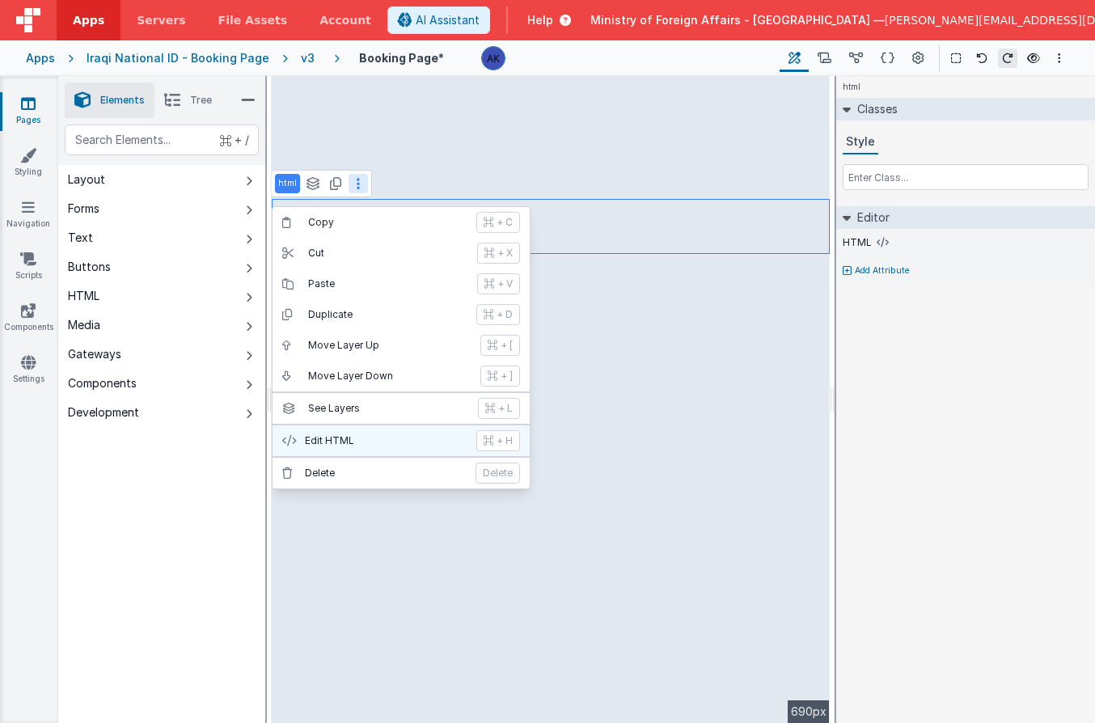
click at [350, 435] on p "Edit HTML" at bounding box center [386, 440] width 162 height 13
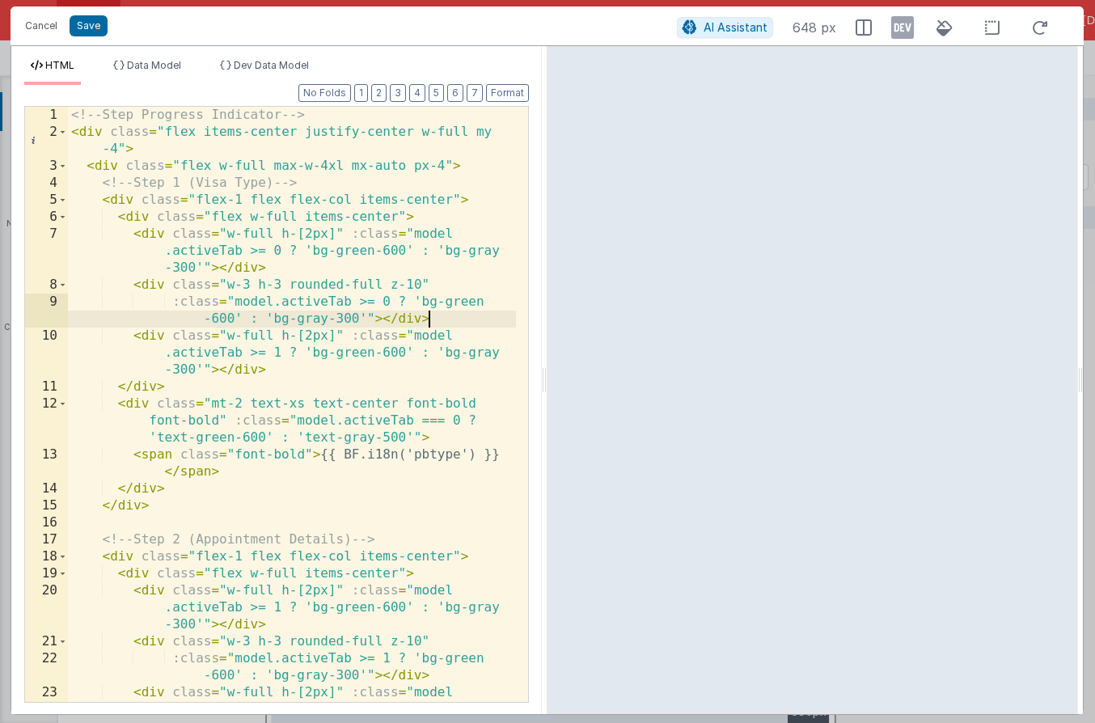
click at [431, 313] on div "<!-- Step Progress Indicator --> < div class = "flex items-center justify-cente…" at bounding box center [292, 438] width 448 height 663
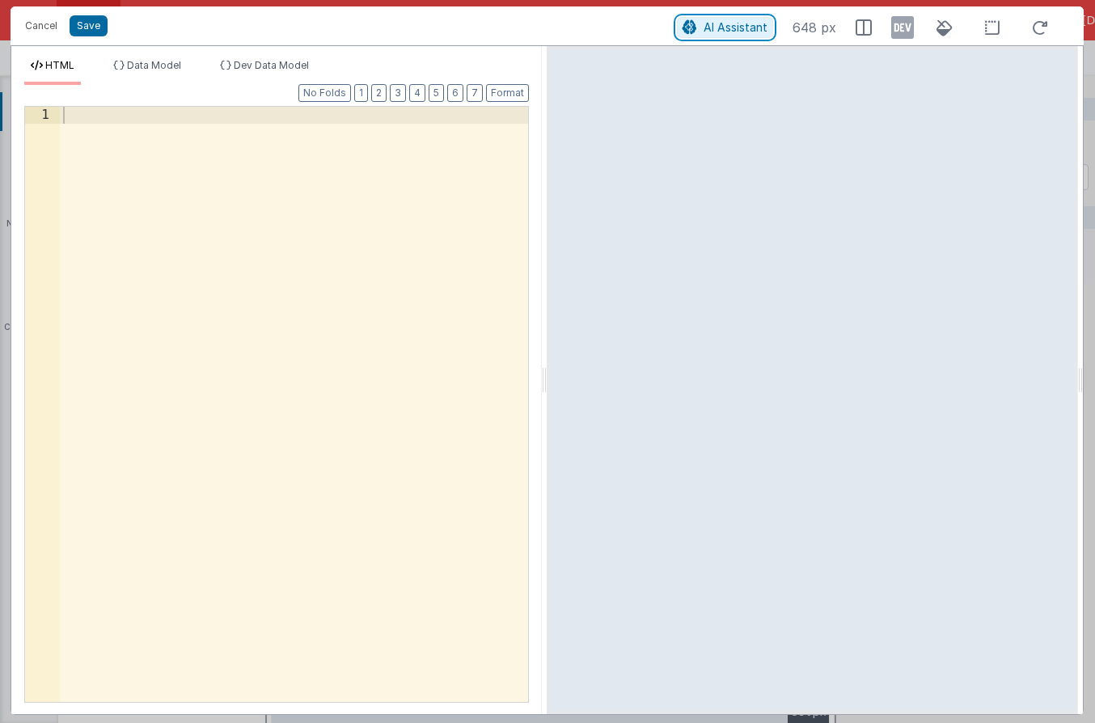
click at [717, 20] on span "AI Assistant" at bounding box center [736, 27] width 64 height 14
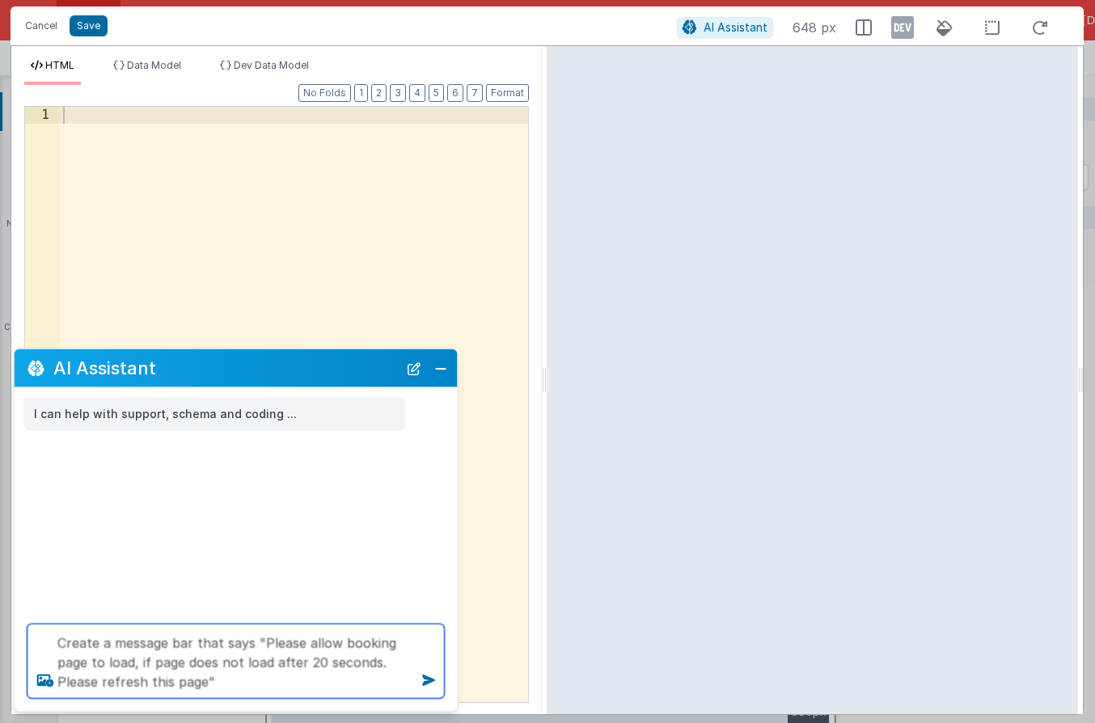
type textarea "Create a message bar that says "Please allow booking page to load, if page does…"
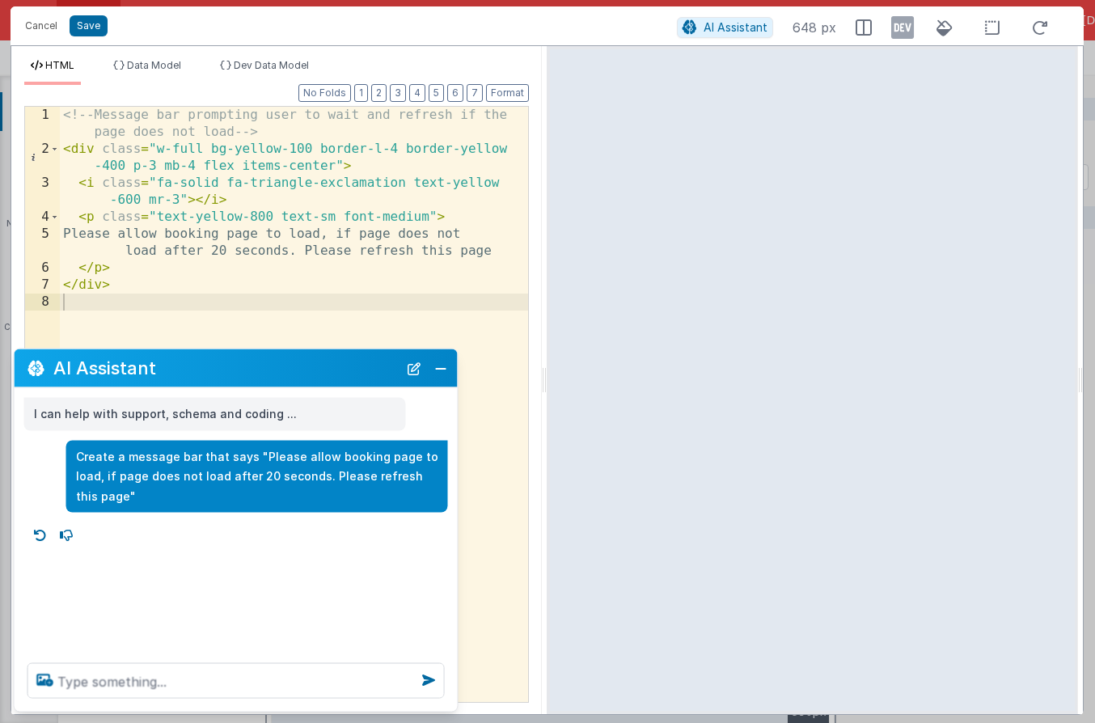
click at [497, 249] on div "<!-- Message bar prompting user to wait and refresh if the page does not load -…" at bounding box center [294, 430] width 468 height 646
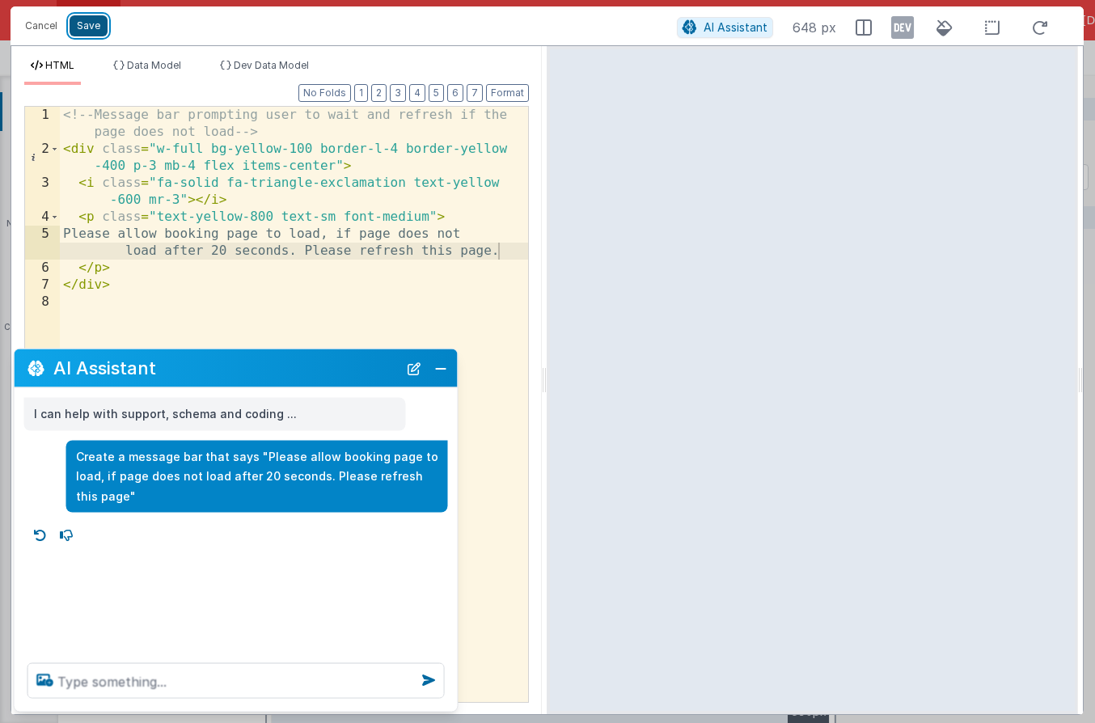
click at [97, 19] on button "Save" at bounding box center [89, 25] width 38 height 21
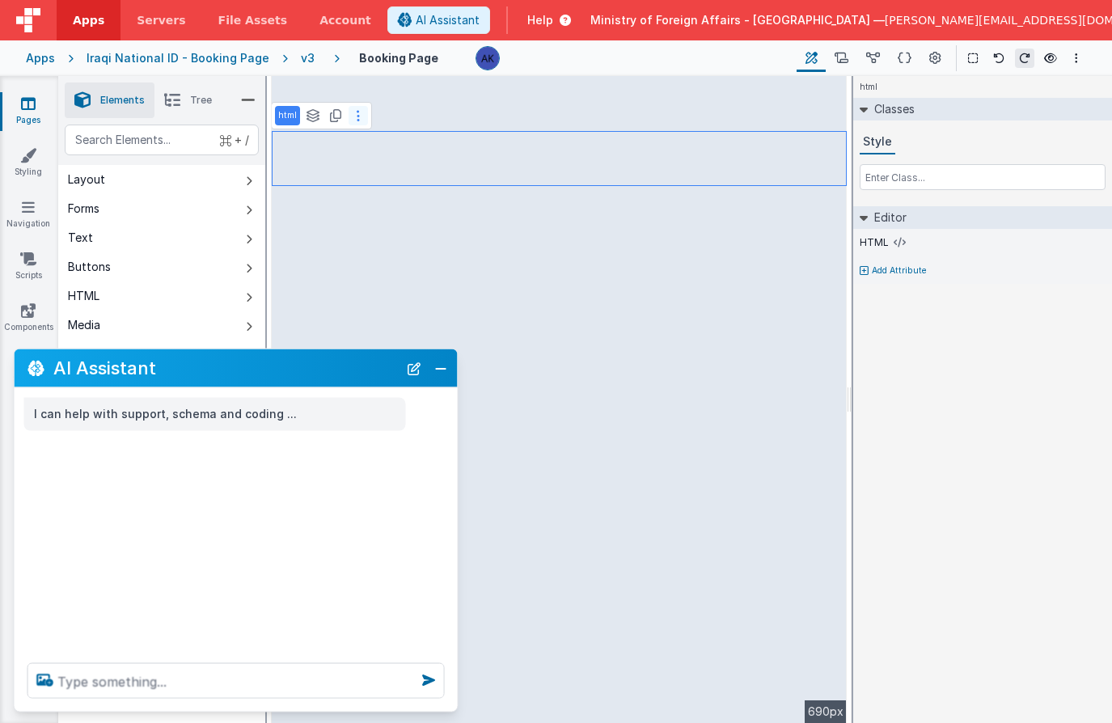
click at [358, 121] on button at bounding box center [358, 115] width 19 height 19
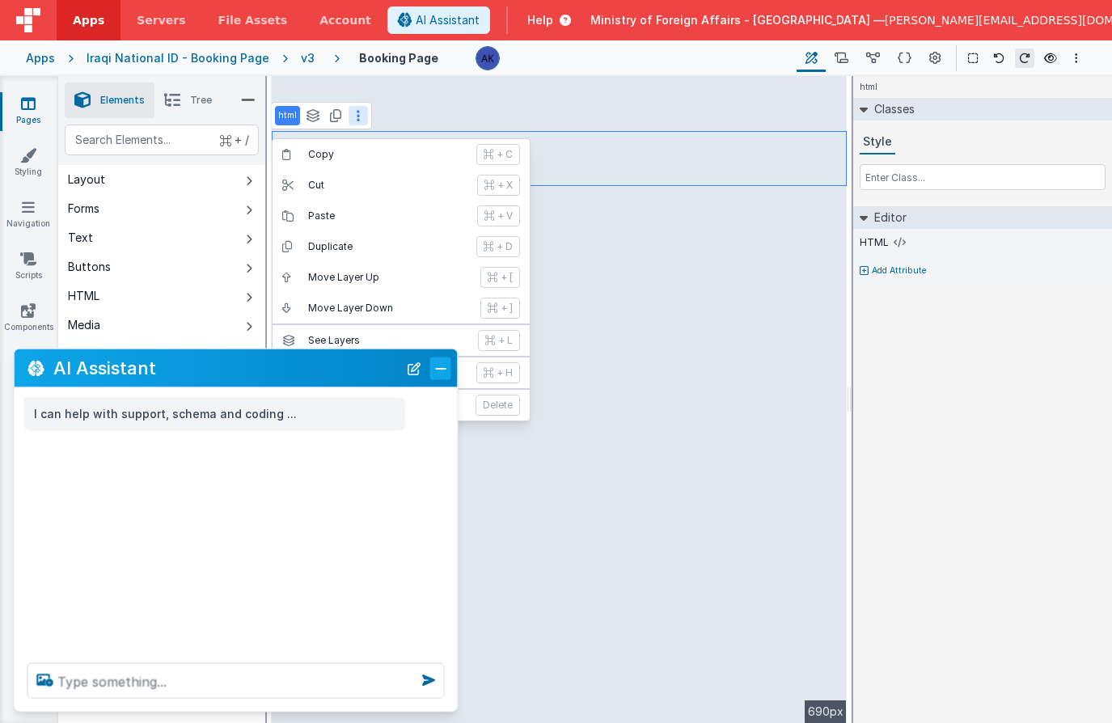
click at [432, 370] on button "Close" at bounding box center [440, 368] width 21 height 23
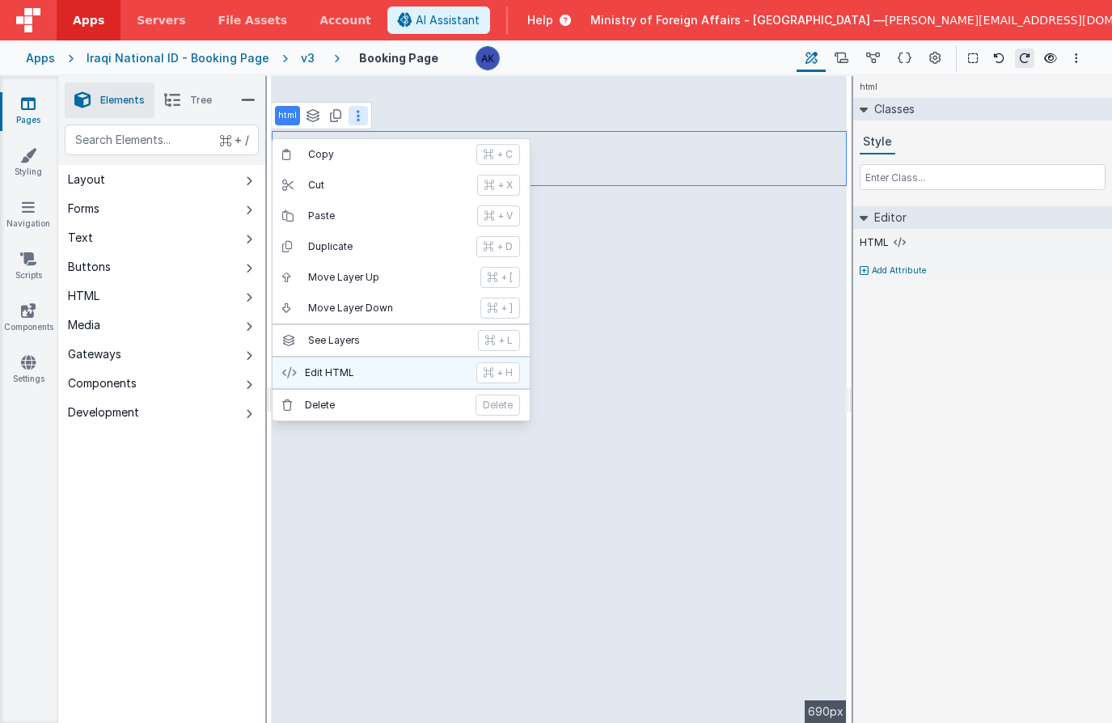
click at [419, 371] on p "Edit HTML" at bounding box center [386, 372] width 162 height 13
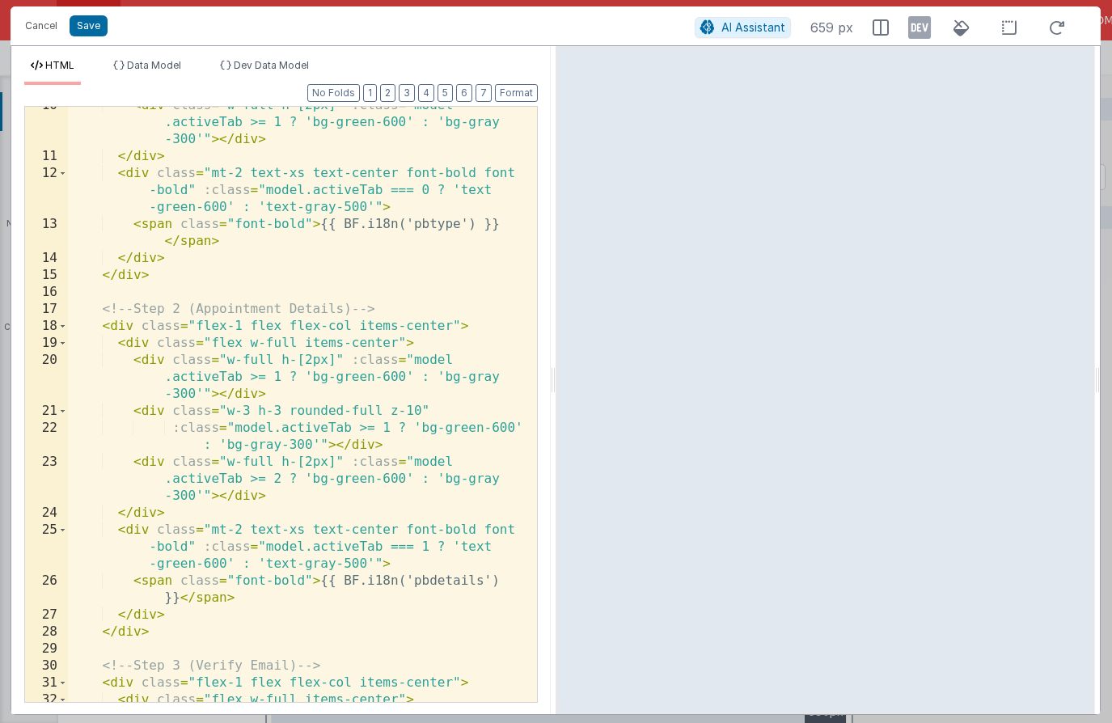
scroll to position [214, 0]
click at [454, 228] on div "< div class = "w-full h-[2px]" :class = "model .activeTab >= 1 ? 'bg-green-600'…" at bounding box center [296, 445] width 457 height 697
click at [87, 28] on button "Save" at bounding box center [89, 25] width 38 height 21
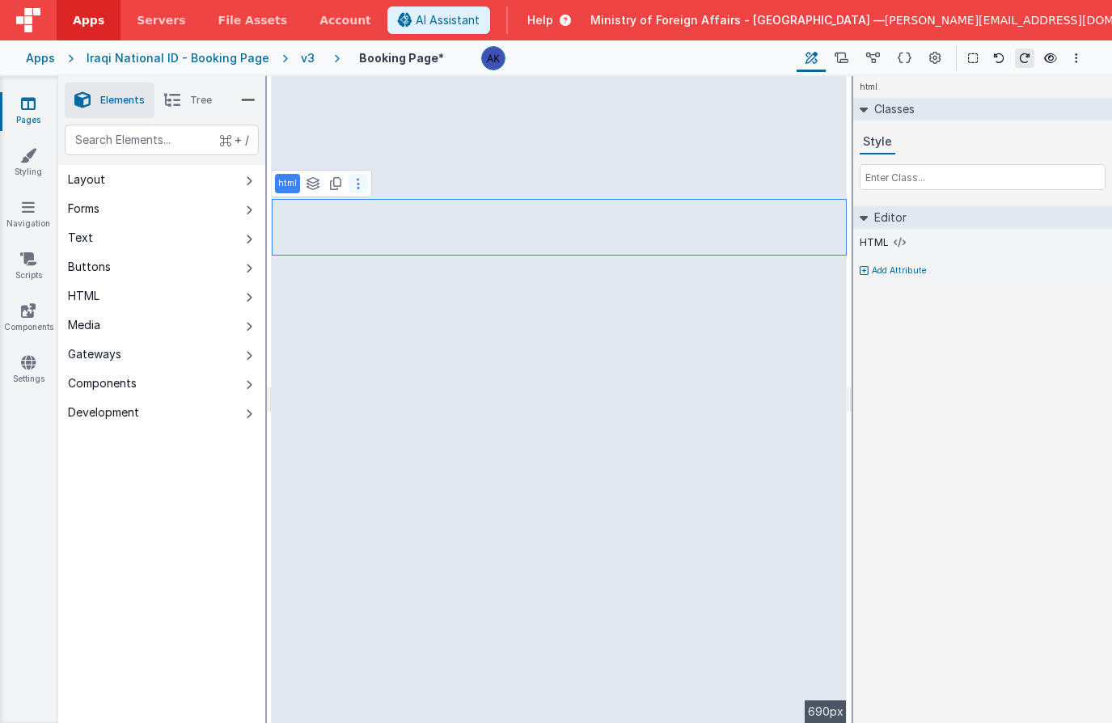
click at [359, 185] on button at bounding box center [358, 183] width 19 height 19
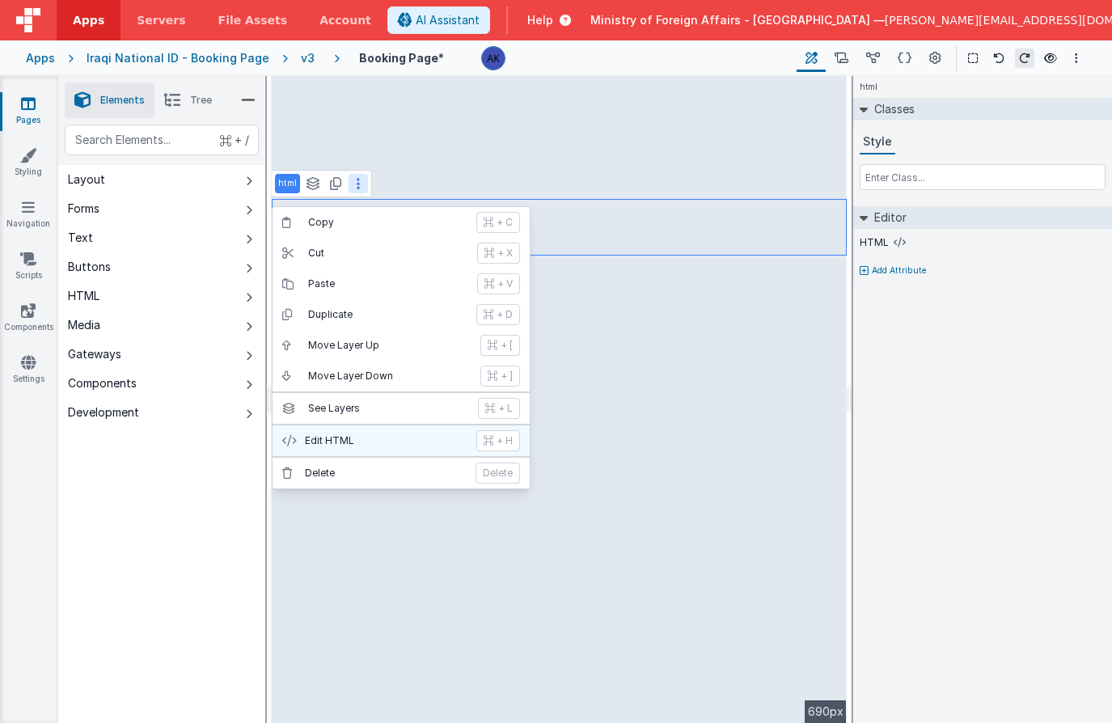
click at [375, 447] on p "Edit HTML" at bounding box center [386, 440] width 162 height 13
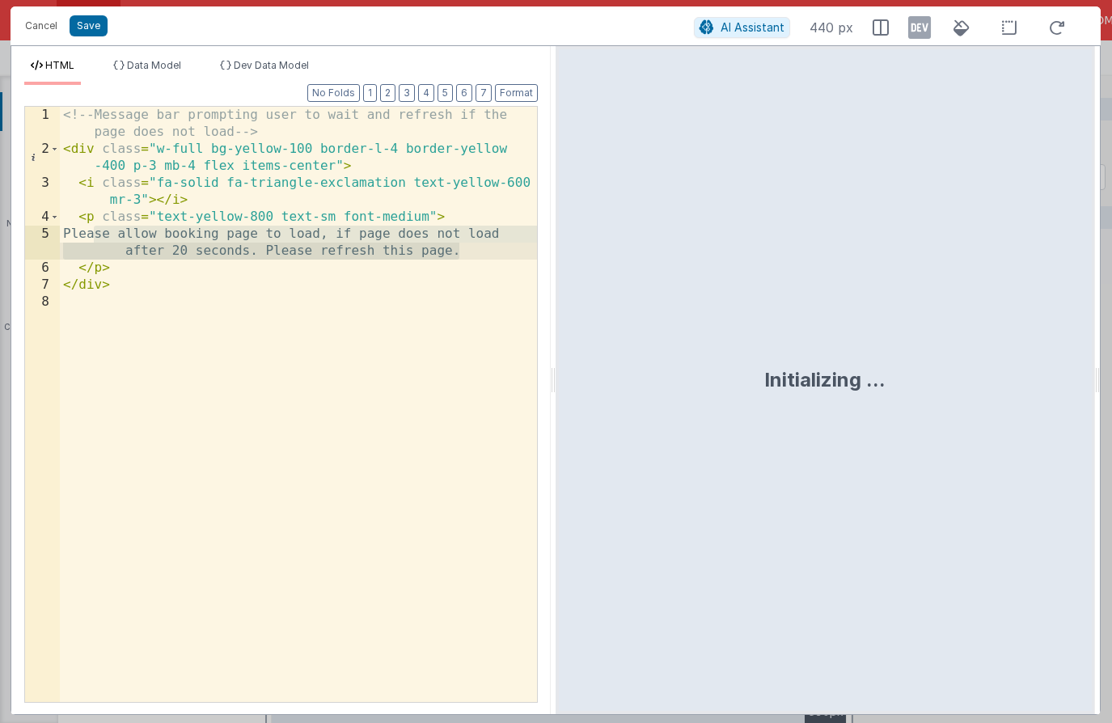
drag, startPoint x: 93, startPoint y: 234, endPoint x: 471, endPoint y: 253, distance: 378.3
click at [471, 253] on div "<!-- Message bar prompting user to wait and refresh if the page does not load -…" at bounding box center [298, 430] width 477 height 646
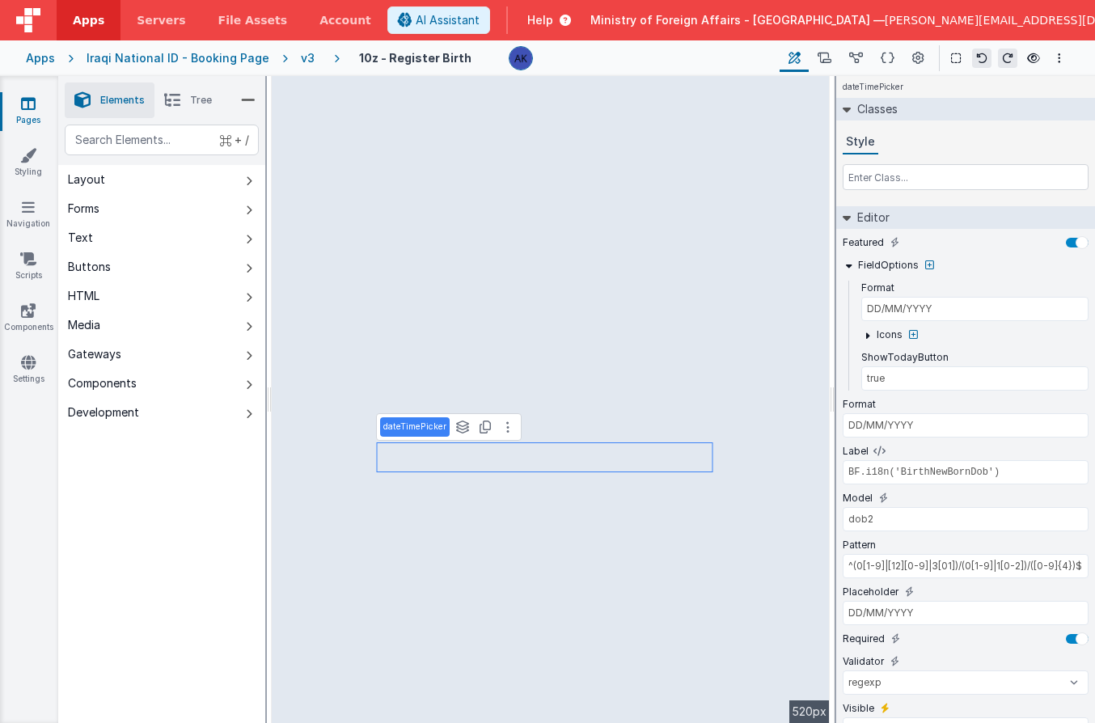
select select "regexp"
click at [30, 356] on icon at bounding box center [28, 362] width 15 height 16
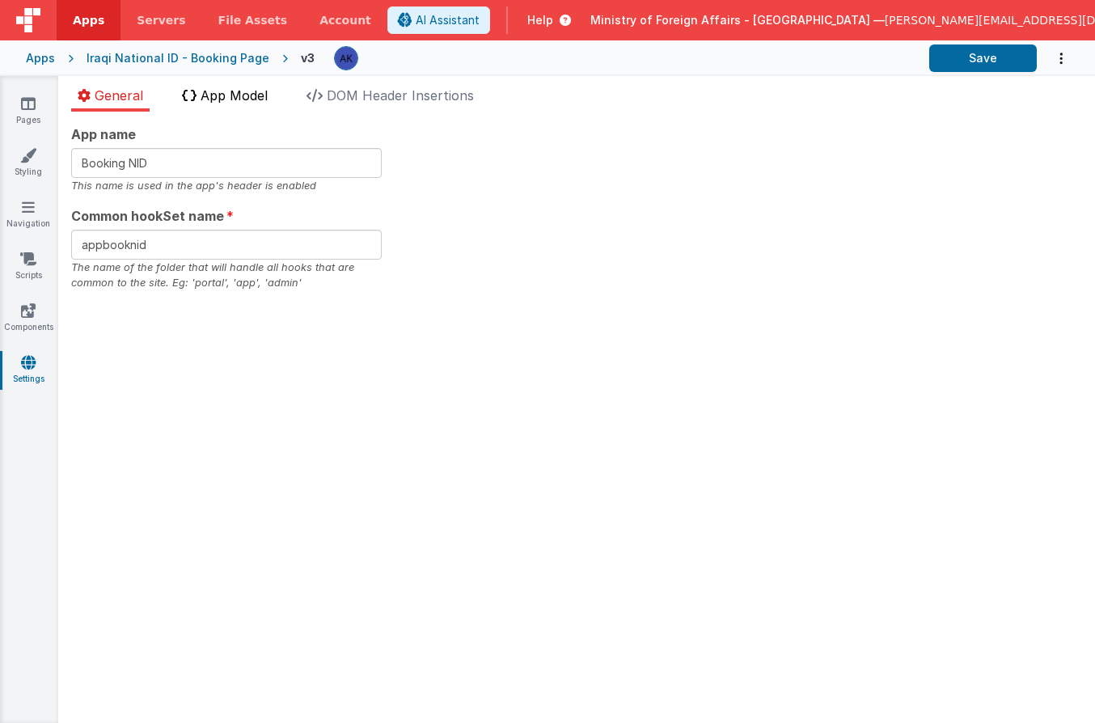
click at [242, 102] on span "App Model" at bounding box center [234, 95] width 67 height 16
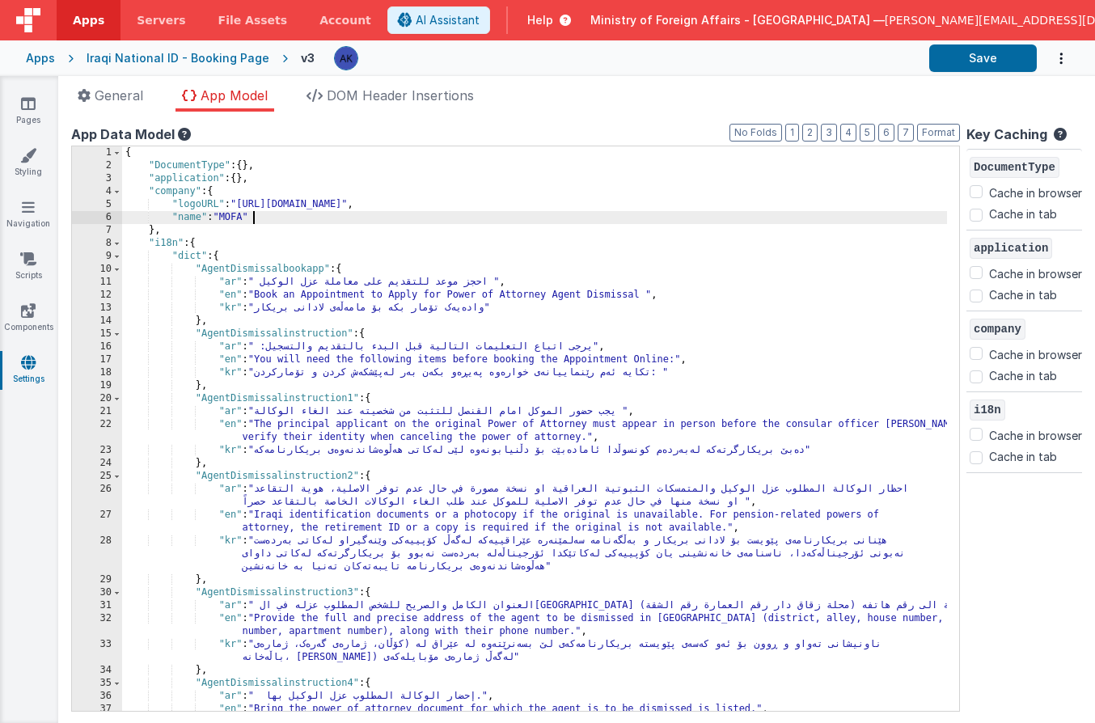
click at [810, 222] on div "{ "DocumentType" : { } , "application" : { } , "company" : { "logoURL" : "[URL]…" at bounding box center [534, 441] width 825 height 591
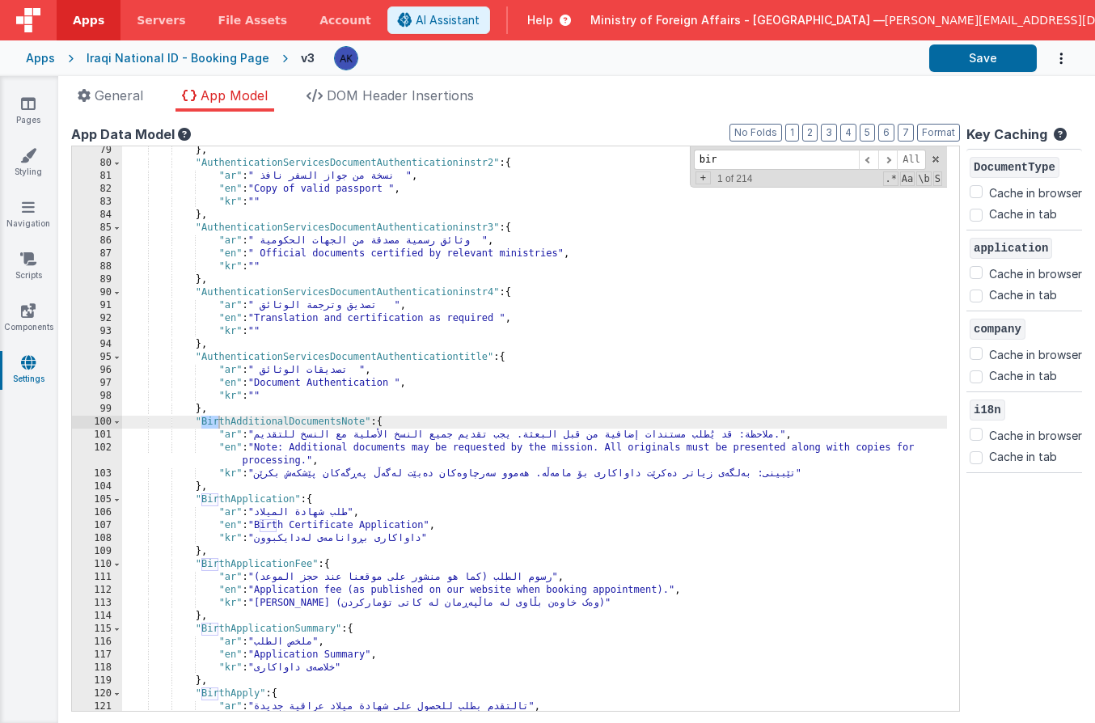
scroll to position [735, 0]
drag, startPoint x: 734, startPoint y: 161, endPoint x: 503, endPoint y: 145, distance: 231.9
click at [503, 146] on div "79 80 81 82 83 84 85 86 87 88 89 90 91 92 93 94 95 96 97 98 99 100 101 102 103 …" at bounding box center [515, 429] width 889 height 566
paste input "BirthQR2"
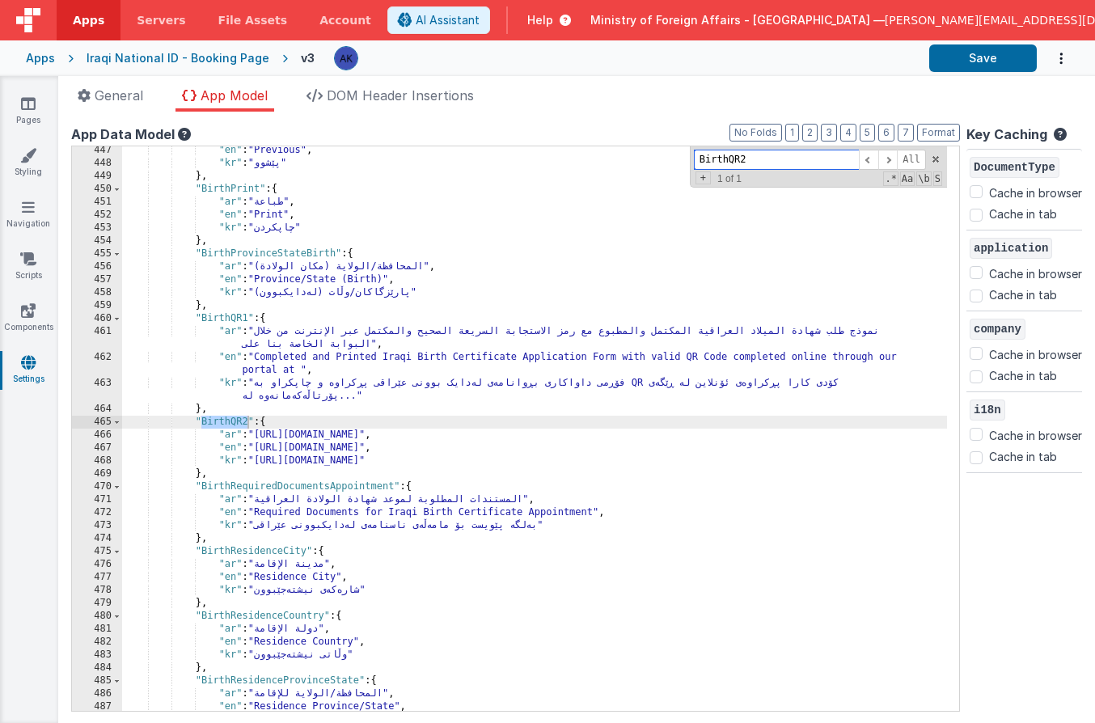
type input "BirthQR2"
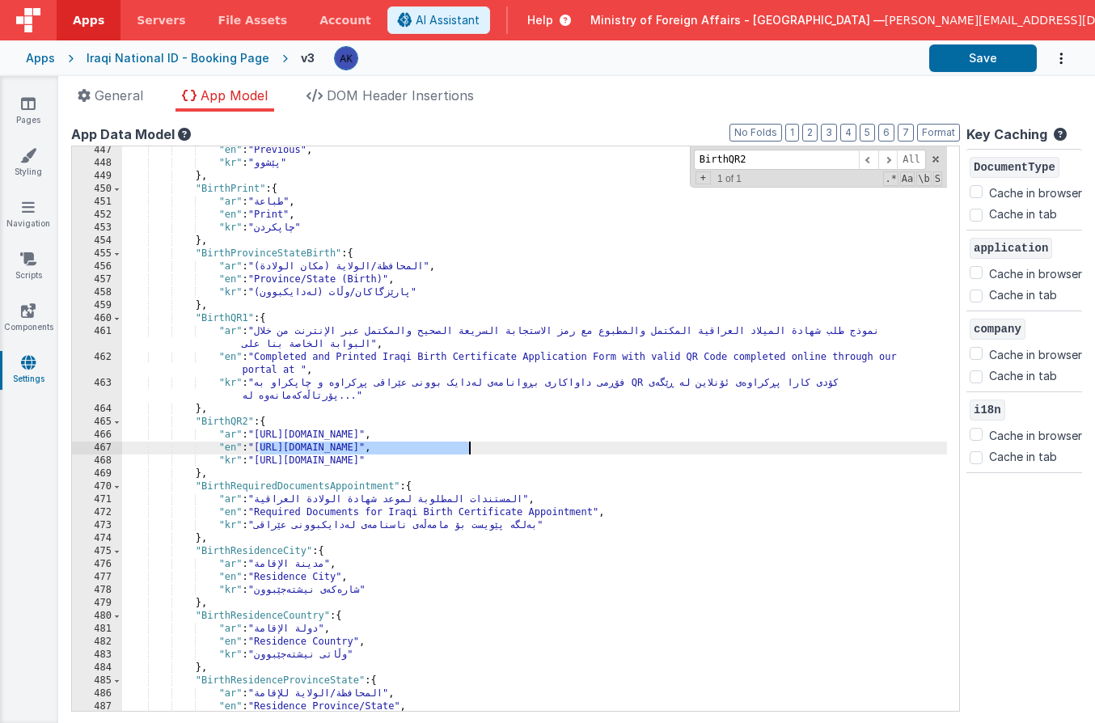
drag, startPoint x: 260, startPoint y: 447, endPoint x: 468, endPoint y: 447, distance: 208.7
click at [468, 447] on div ""en" : "Previous" , "kr" : "پێشوو" } , "BirthPrint" : { "ar" : "طباعة" , "en" :…" at bounding box center [534, 439] width 825 height 591
drag, startPoint x: 258, startPoint y: 449, endPoint x: 316, endPoint y: 454, distance: 58.4
click at [316, 454] on div ""en" : "Previous" , "kr" : "پێشوو" } , "BirthPrint" : { "ar" : "طباعة" , "en" :…" at bounding box center [534, 439] width 825 height 591
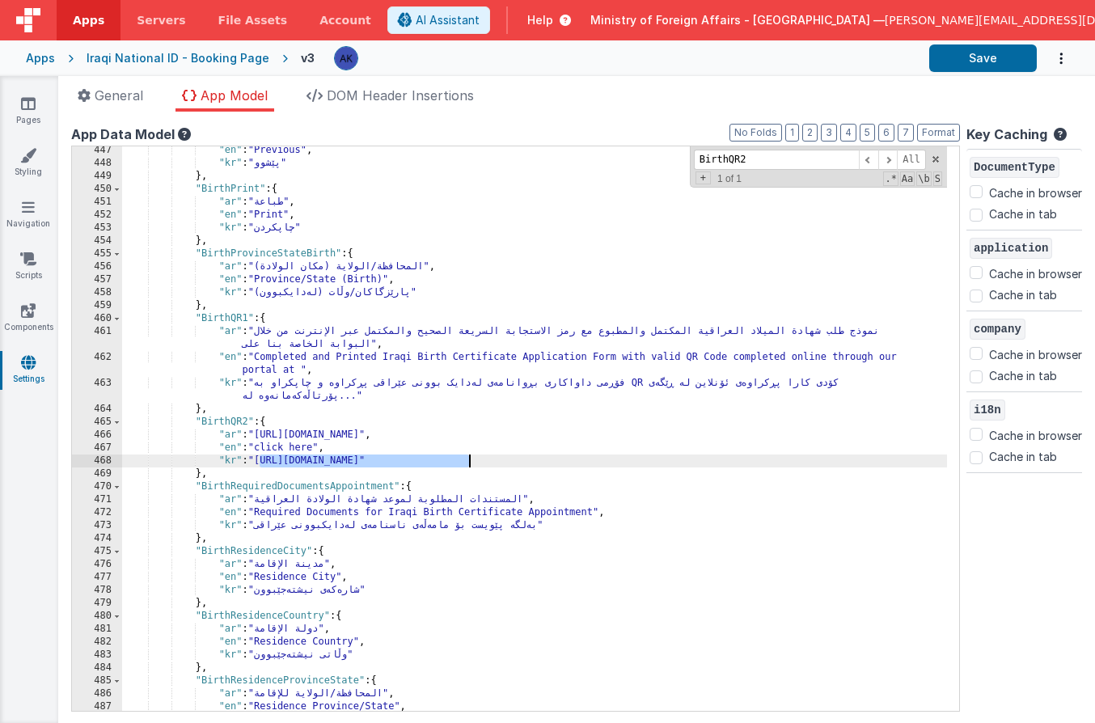
drag, startPoint x: 259, startPoint y: 457, endPoint x: 469, endPoint y: 462, distance: 210.4
click at [469, 462] on div ""en" : "Previous" , "kr" : "پێشوو" } , "BirthPrint" : { "ar" : "طباعة" , "en" :…" at bounding box center [534, 439] width 825 height 591
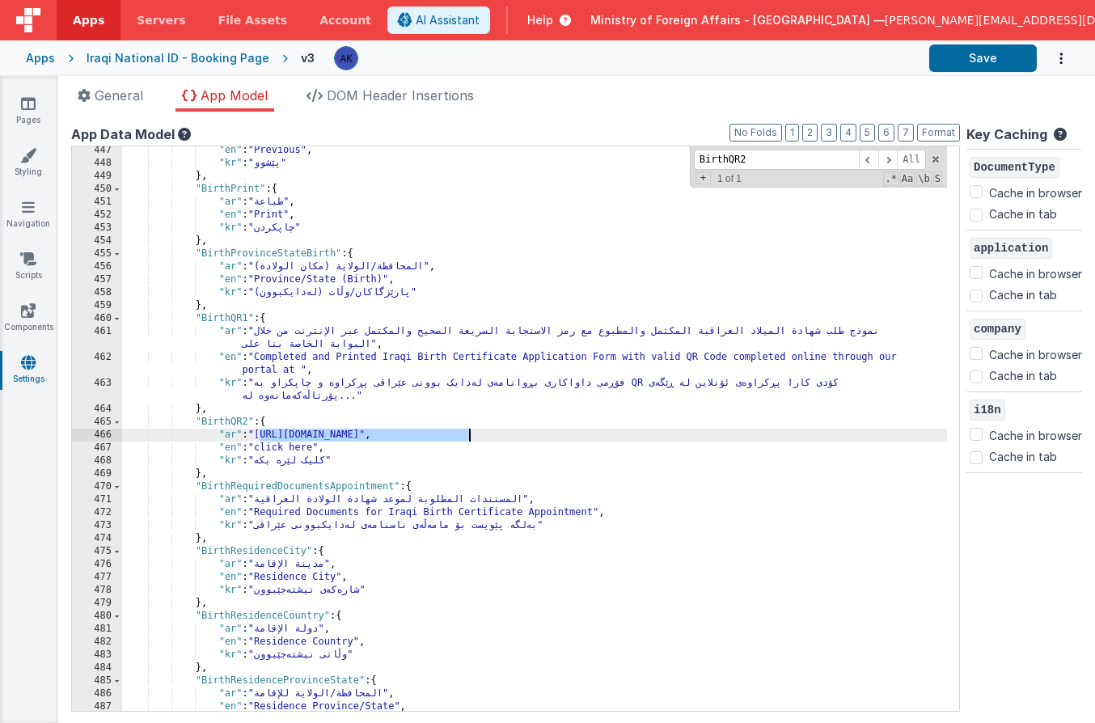
drag, startPoint x: 260, startPoint y: 431, endPoint x: 468, endPoint y: 434, distance: 208.7
click at [468, 434] on div ""en" : "Previous" , "kr" : "پێشوو" } , "BirthPrint" : { "ar" : "طباعة" , "en" :…" at bounding box center [534, 439] width 825 height 591
click at [995, 61] on button "Save" at bounding box center [983, 58] width 108 height 28
click at [783, 161] on input "BirthQR2" at bounding box center [776, 160] width 165 height 20
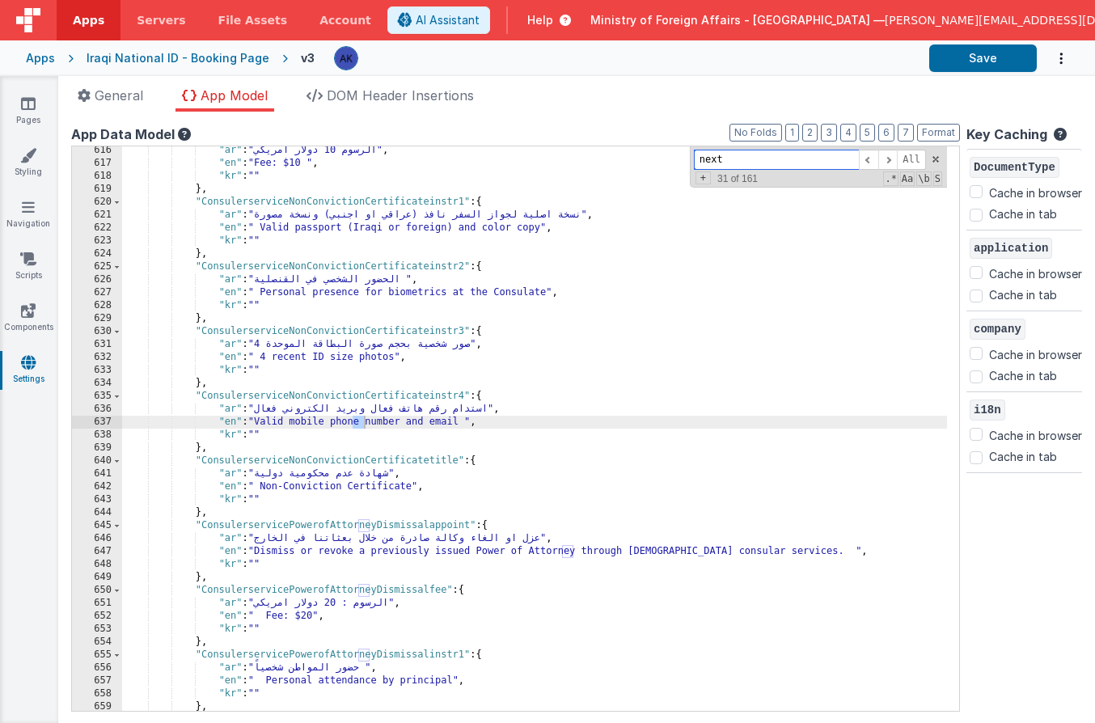
scroll to position [9793, 0]
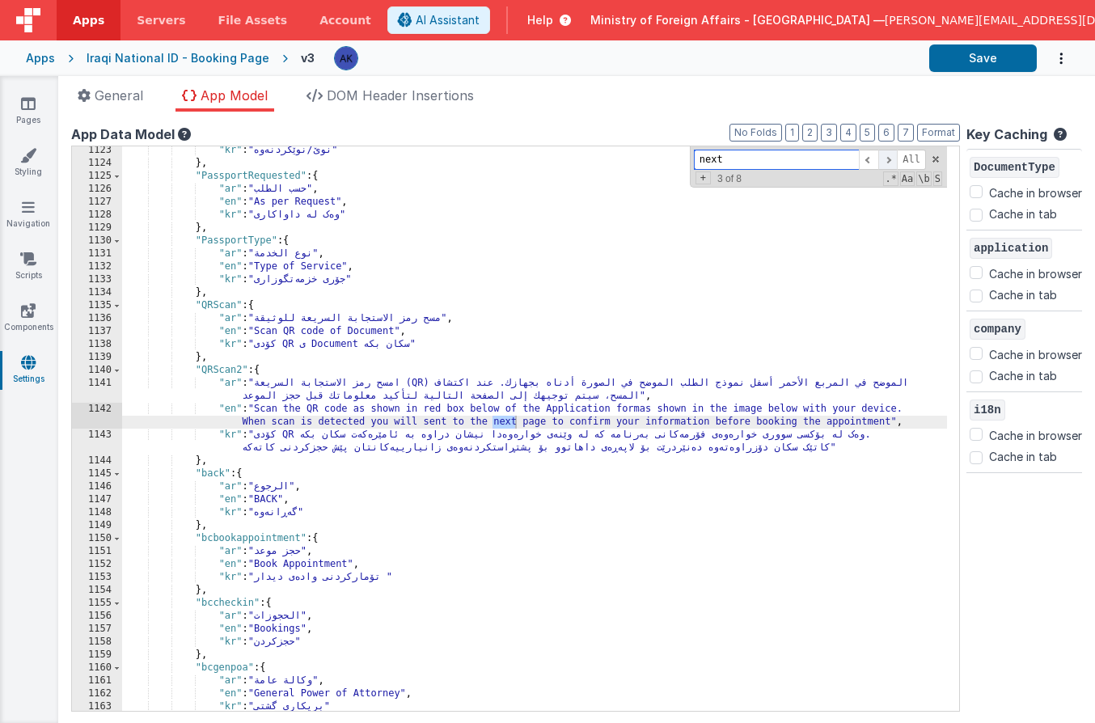
type input "next"
click at [880, 159] on span at bounding box center [887, 160] width 19 height 20
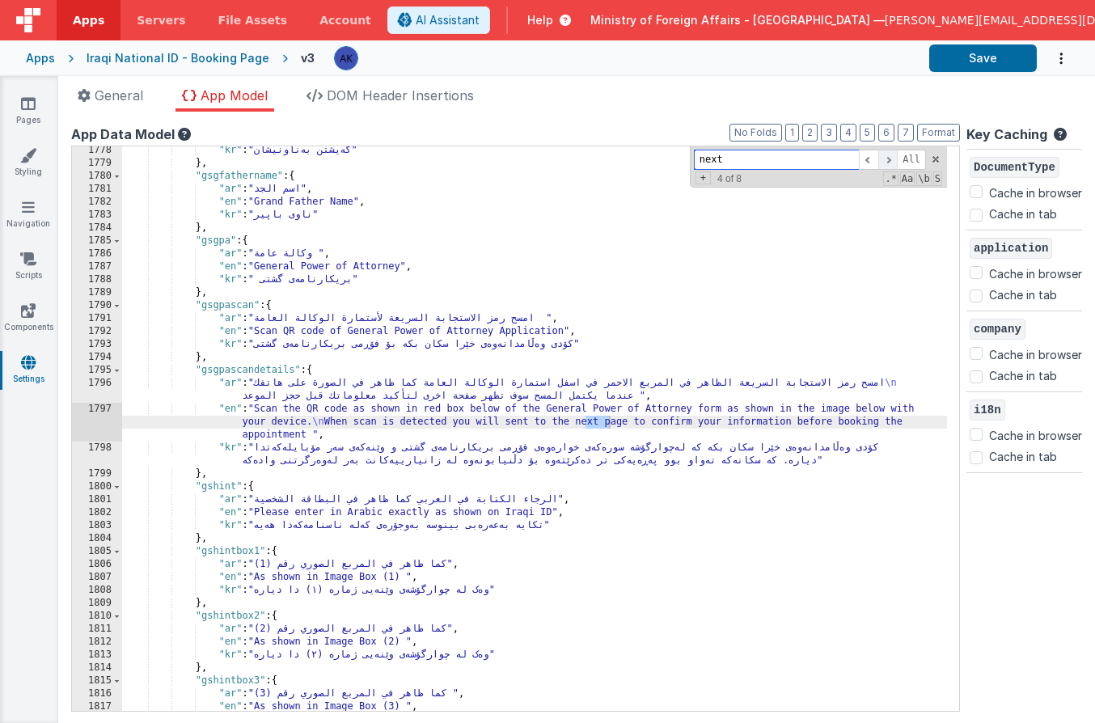
click at [880, 159] on span at bounding box center [887, 160] width 19 height 20
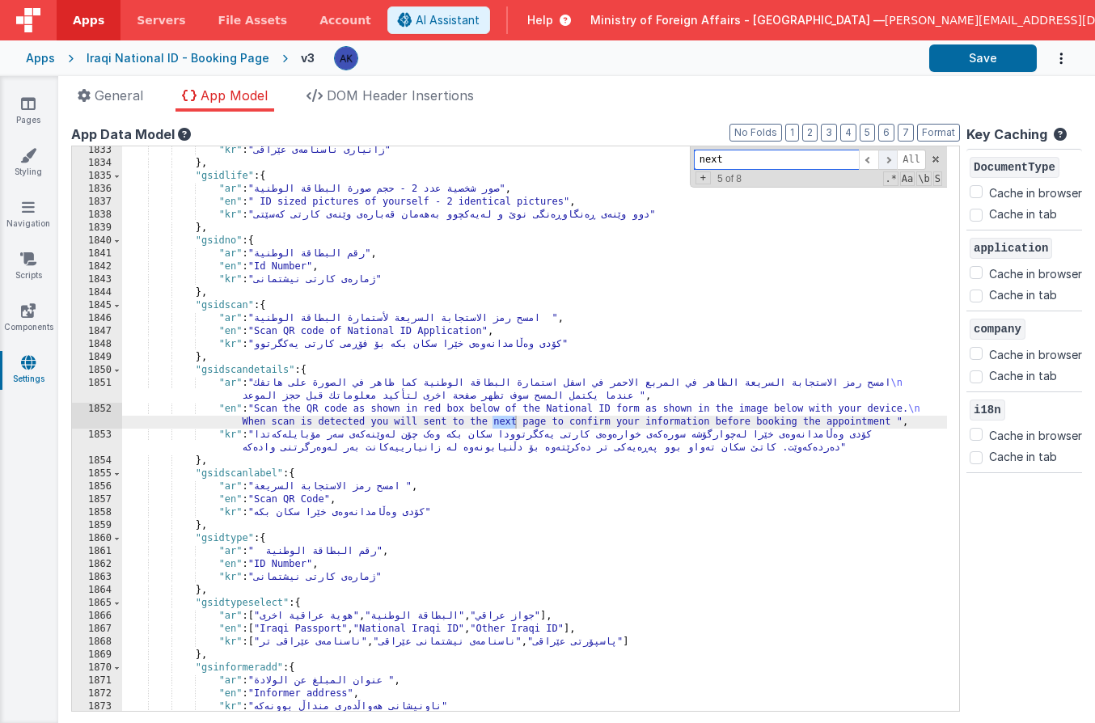
click at [880, 159] on span at bounding box center [887, 160] width 19 height 20
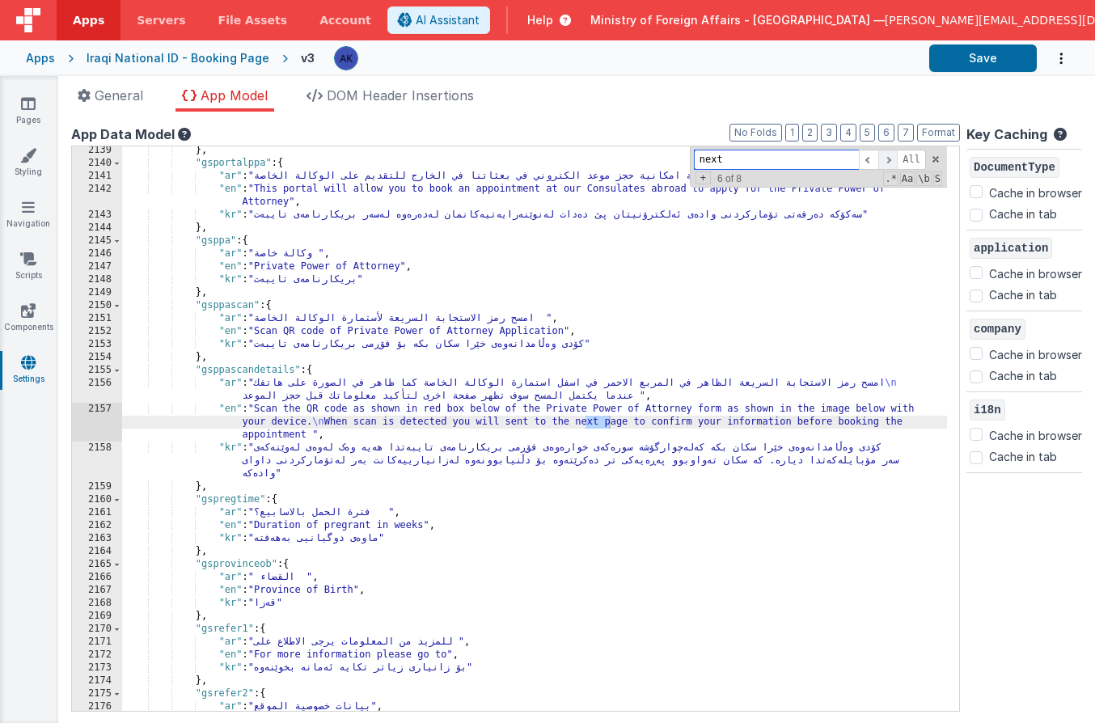
click at [880, 159] on span at bounding box center [887, 160] width 19 height 20
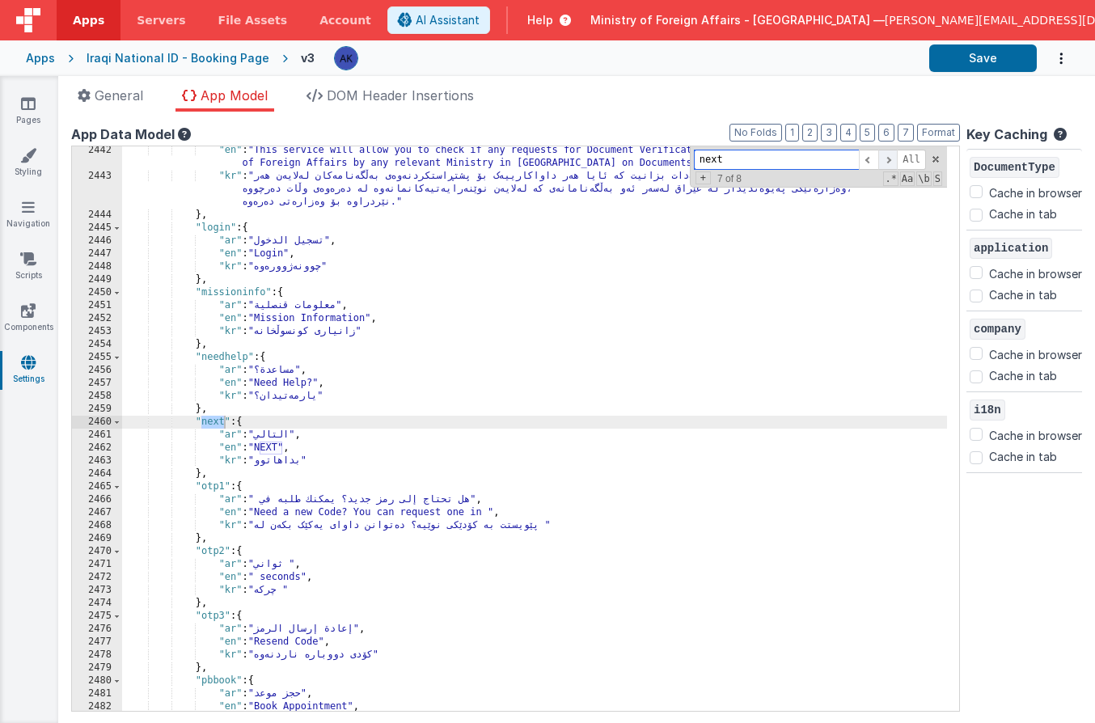
scroll to position [21592, 0]
click at [47, 104] on link "Pages" at bounding box center [28, 111] width 58 height 32
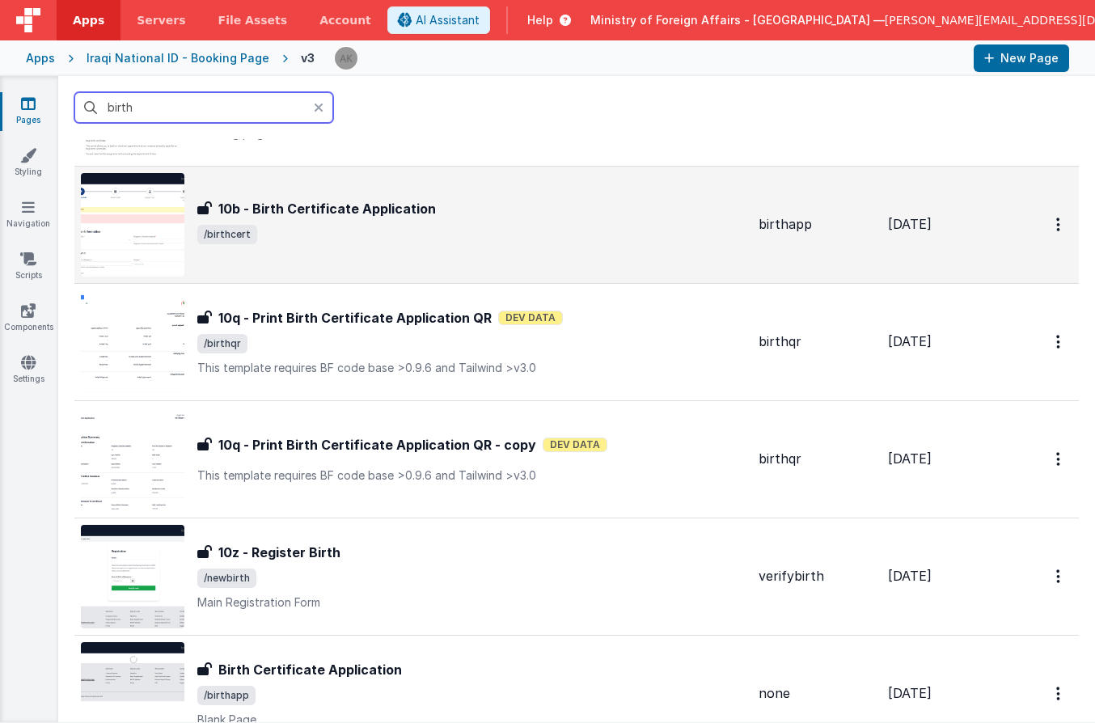
scroll to position [125, 0]
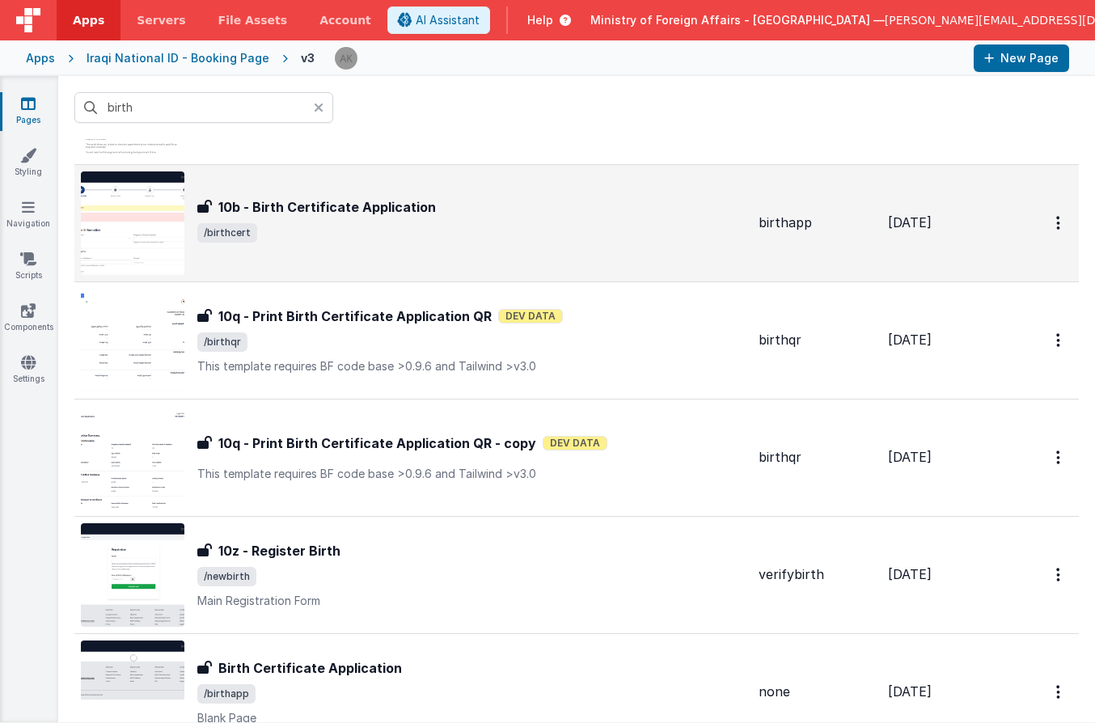
click at [161, 239] on img at bounding box center [133, 223] width 104 height 104
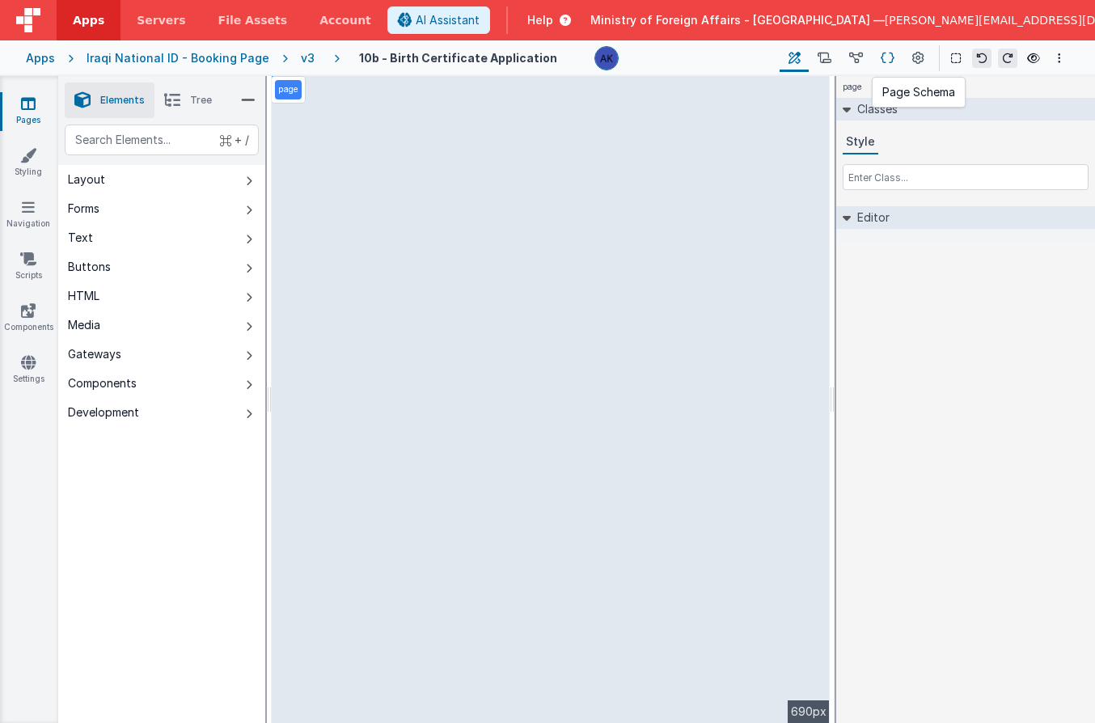
click at [886, 58] on icon at bounding box center [888, 58] width 14 height 17
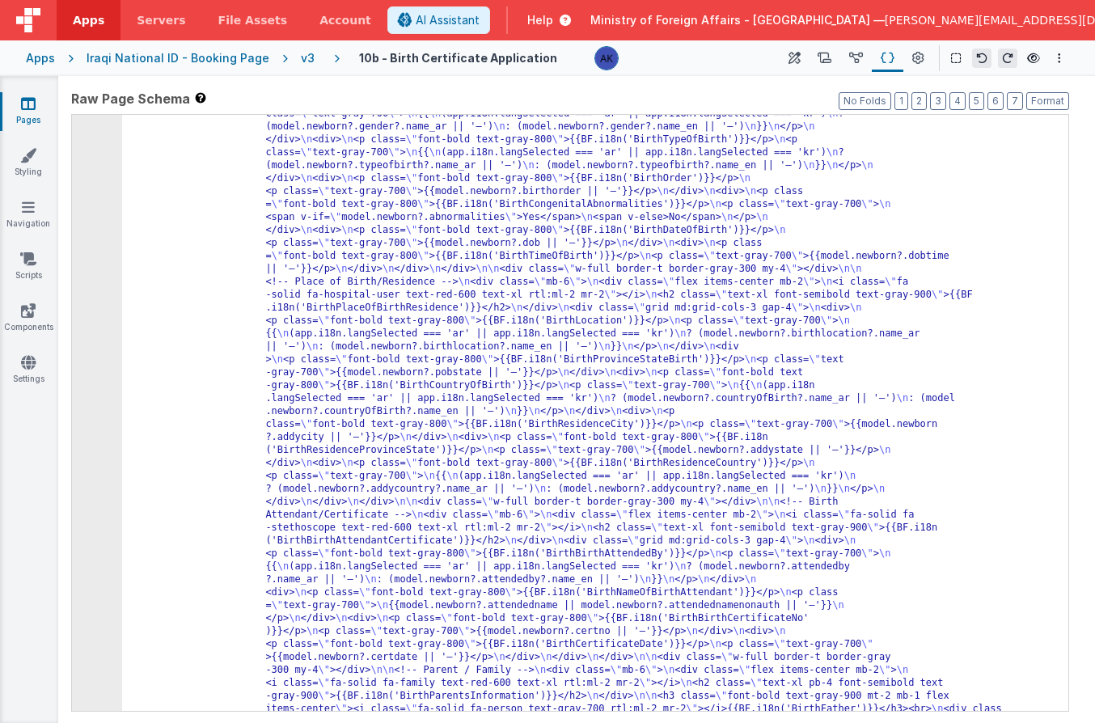
scroll to position [25911, 0]
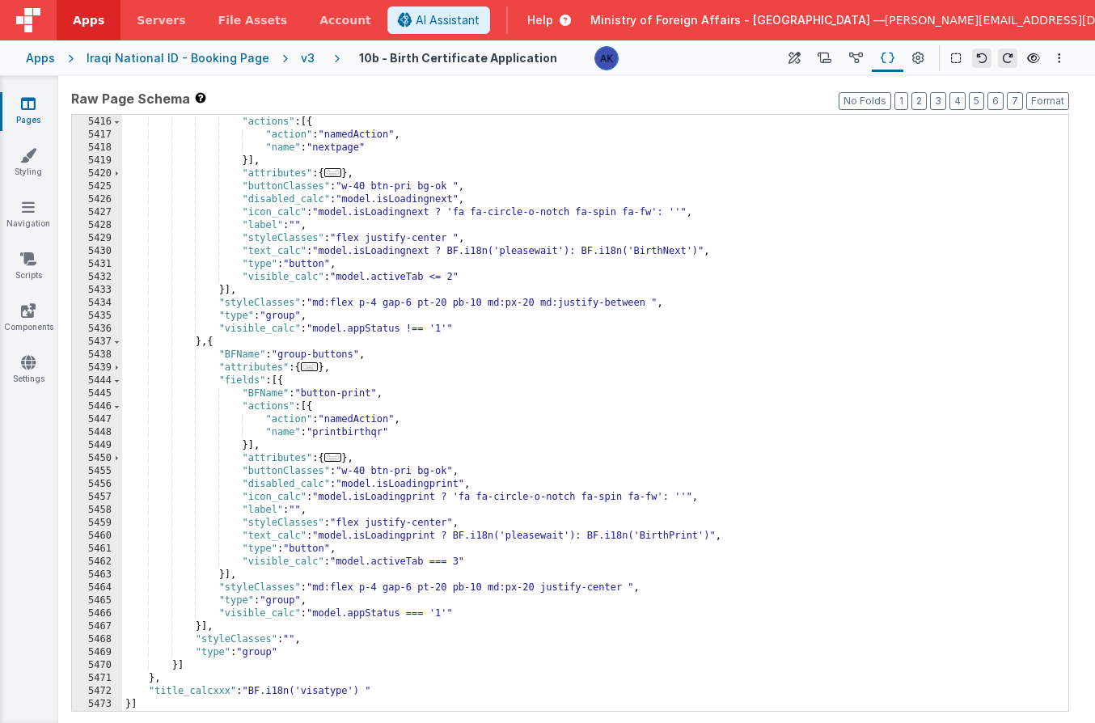
click at [391, 552] on div ""BFName" : "button-next" , "actions" : [{ "action" : "namedAction" , "name" : "…" at bounding box center [589, 414] width 934 height 622
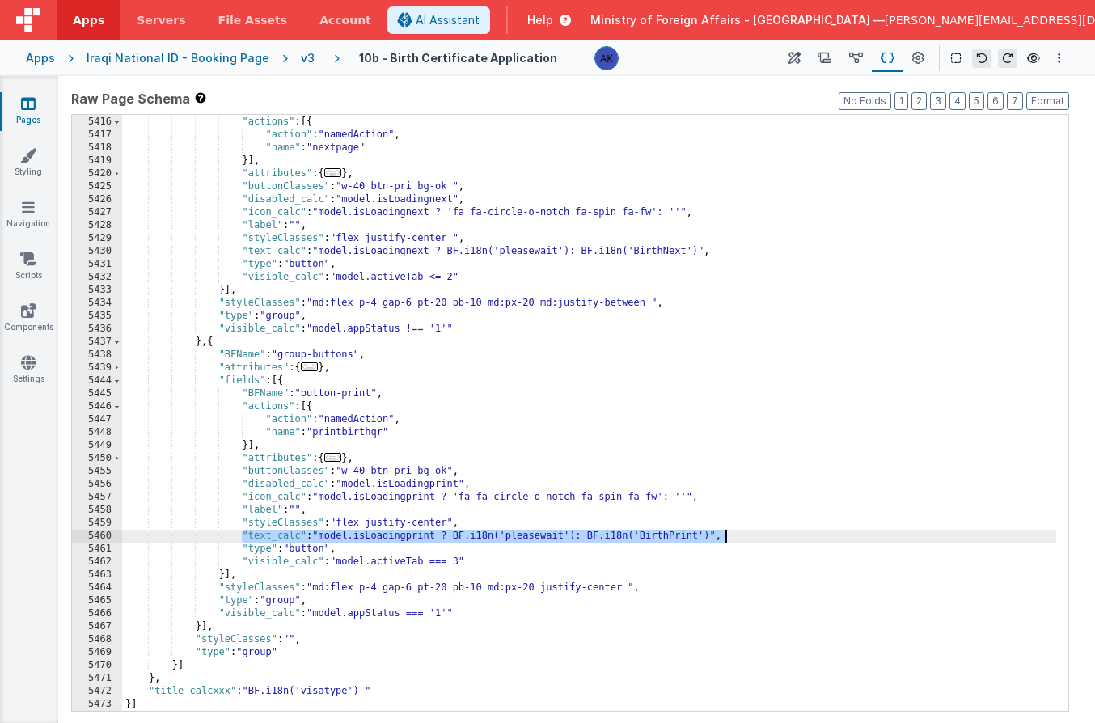
drag, startPoint x: 240, startPoint y: 537, endPoint x: 734, endPoint y: 534, distance: 493.5
click at [734, 534] on div ""BFName" : "button-next" , "actions" : [{ "action" : "namedAction" , "name" : "…" at bounding box center [589, 414] width 934 height 622
click at [490, 9] on button "AI Assistant" at bounding box center [438, 20] width 103 height 28
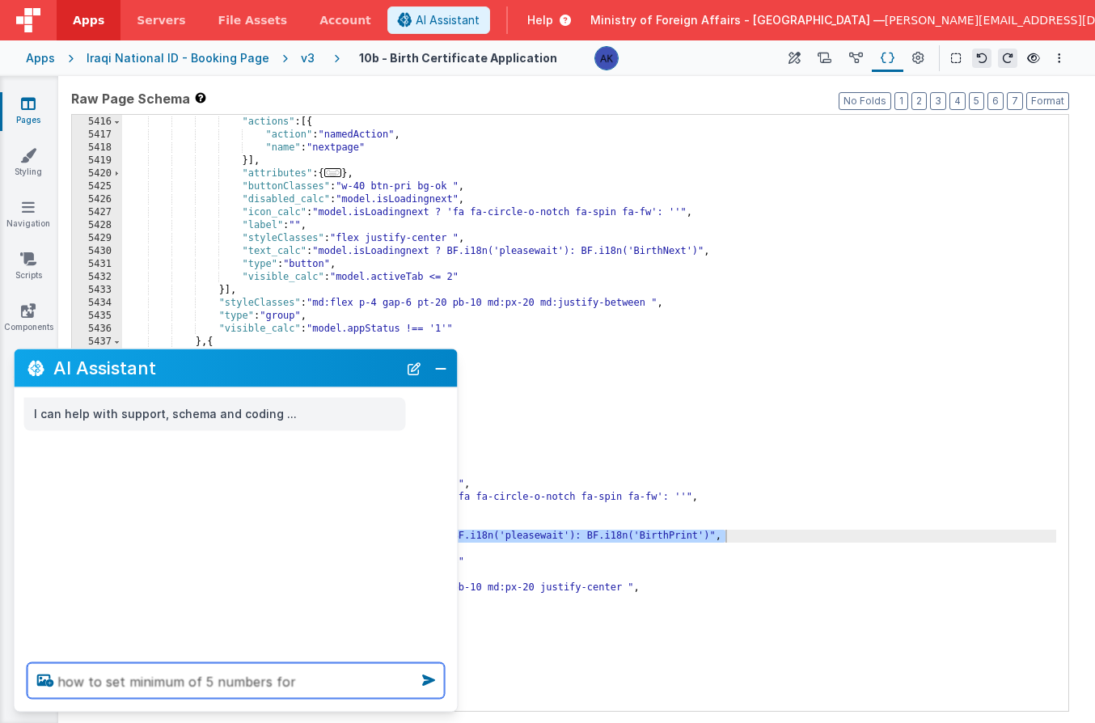
paste textarea ""label_calc": "BF.i18n('gsphoneno')", "min": 4, "model": "application[0].tel", …"
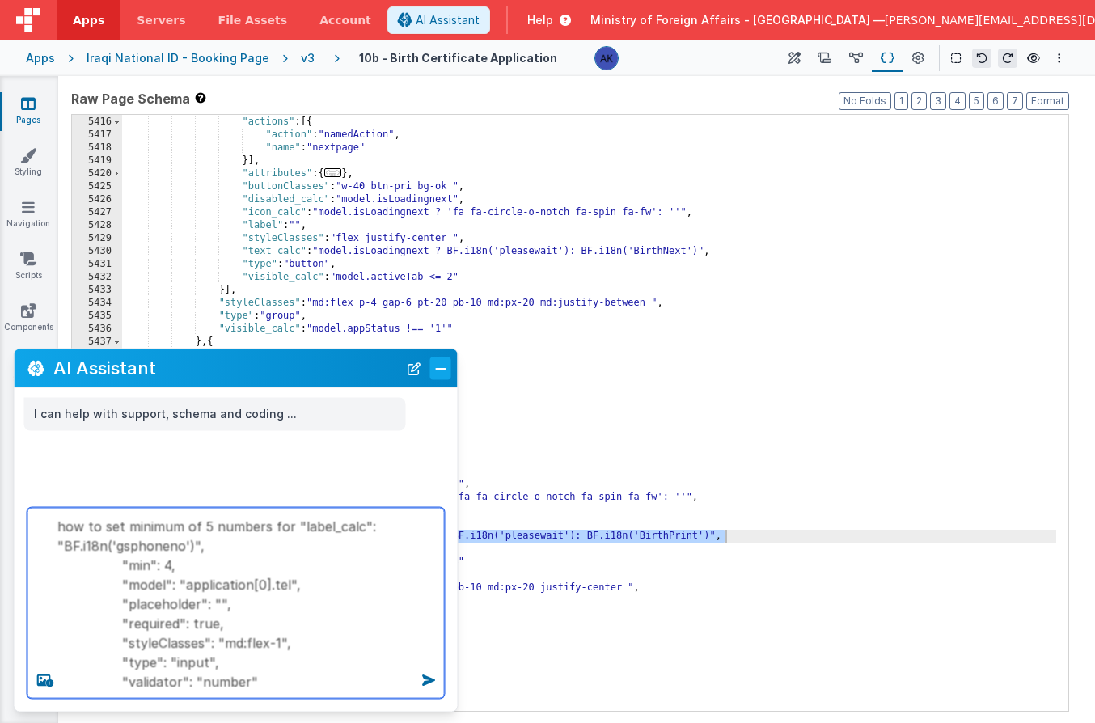
type textarea "how to set minimum of 5 numbers for "label_calc": "BF.i18n('gsphoneno')", "min"…"
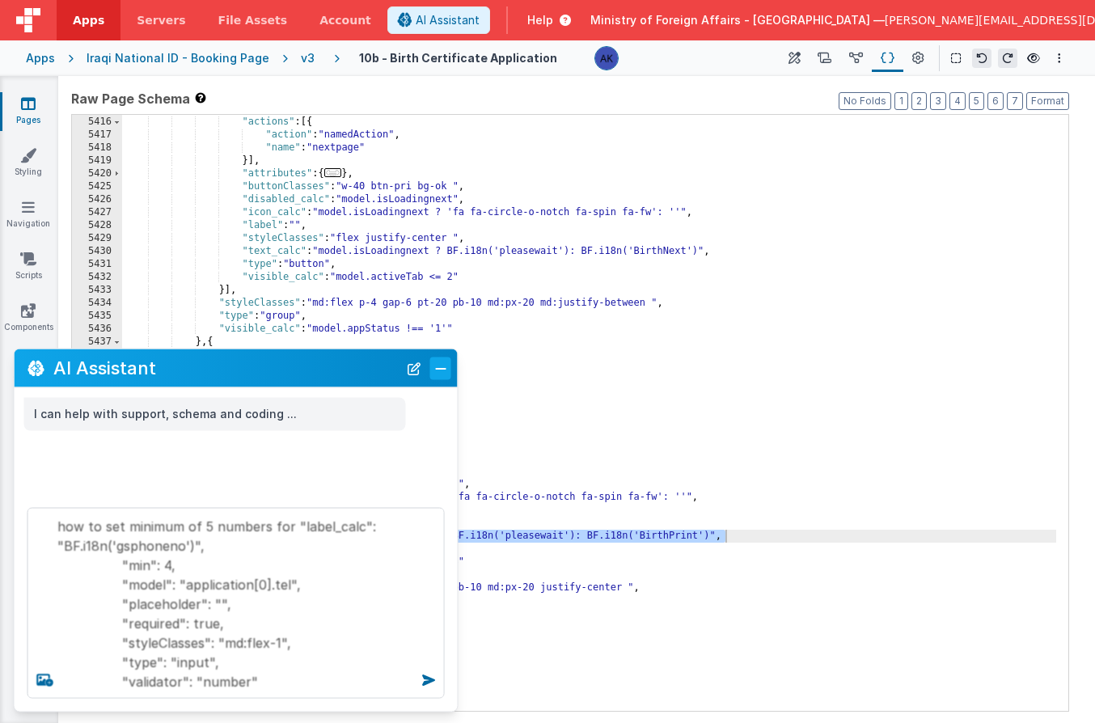
click at [443, 361] on button "Close" at bounding box center [440, 368] width 21 height 23
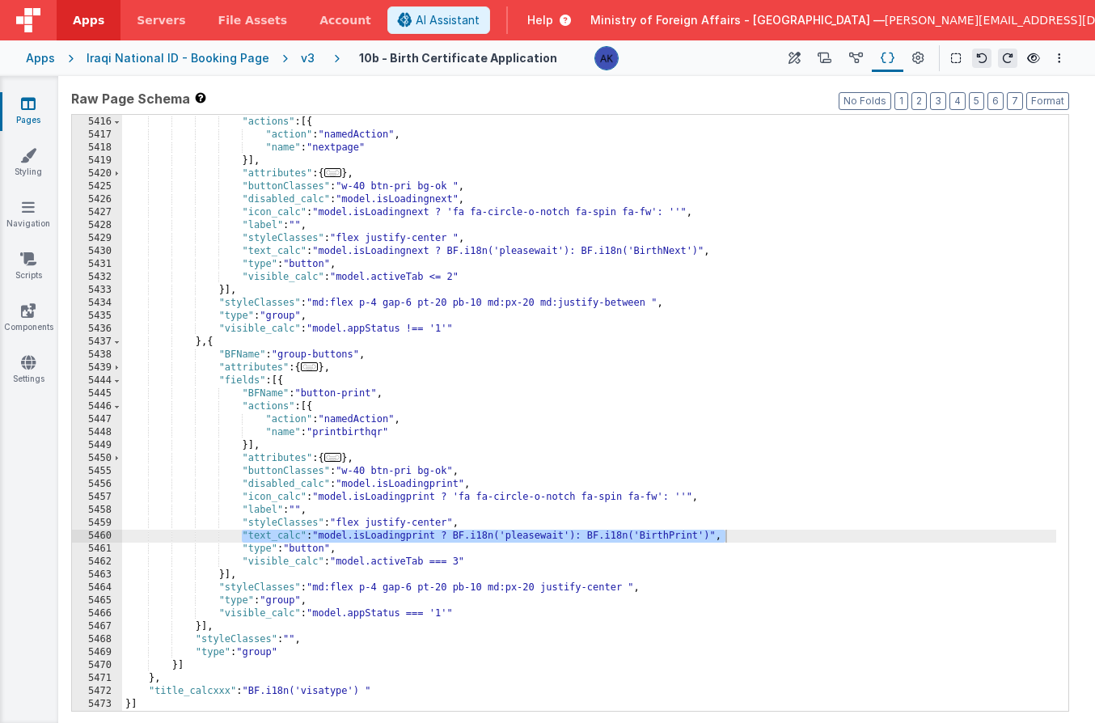
click at [459, 497] on div ""BFName" : "button-next" , "actions" : [{ "action" : "namedAction" , "name" : "…" at bounding box center [589, 414] width 934 height 622
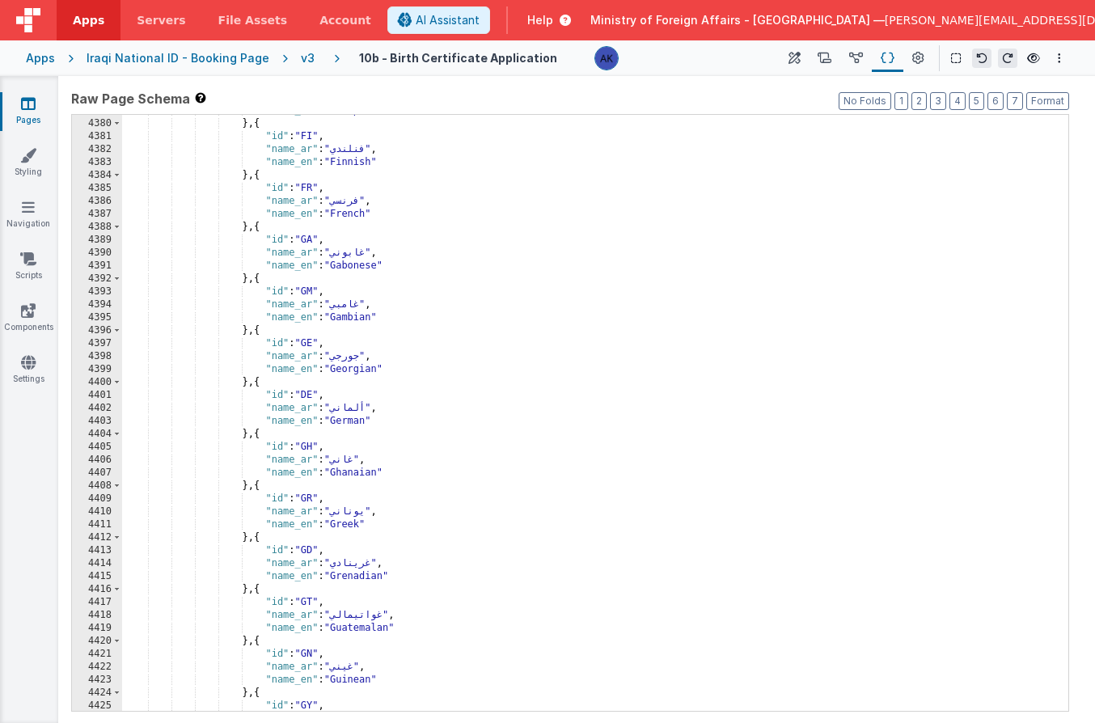
scroll to position [20882, 0]
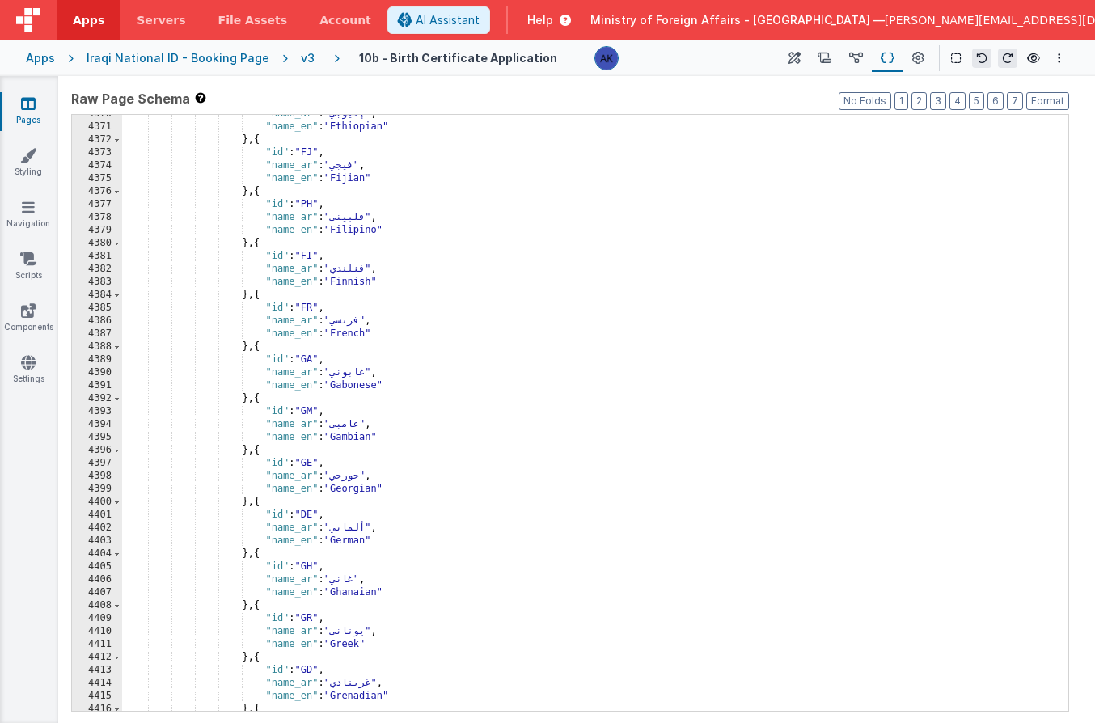
click at [301, 61] on div "v3" at bounding box center [311, 58] width 20 height 16
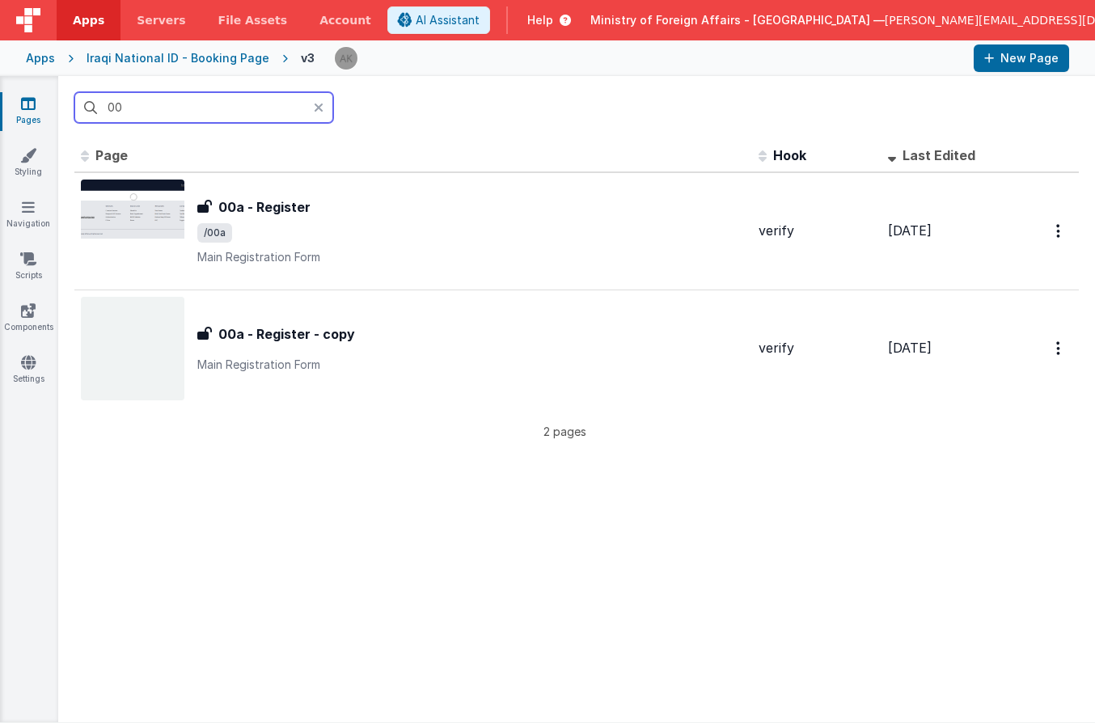
type input "0"
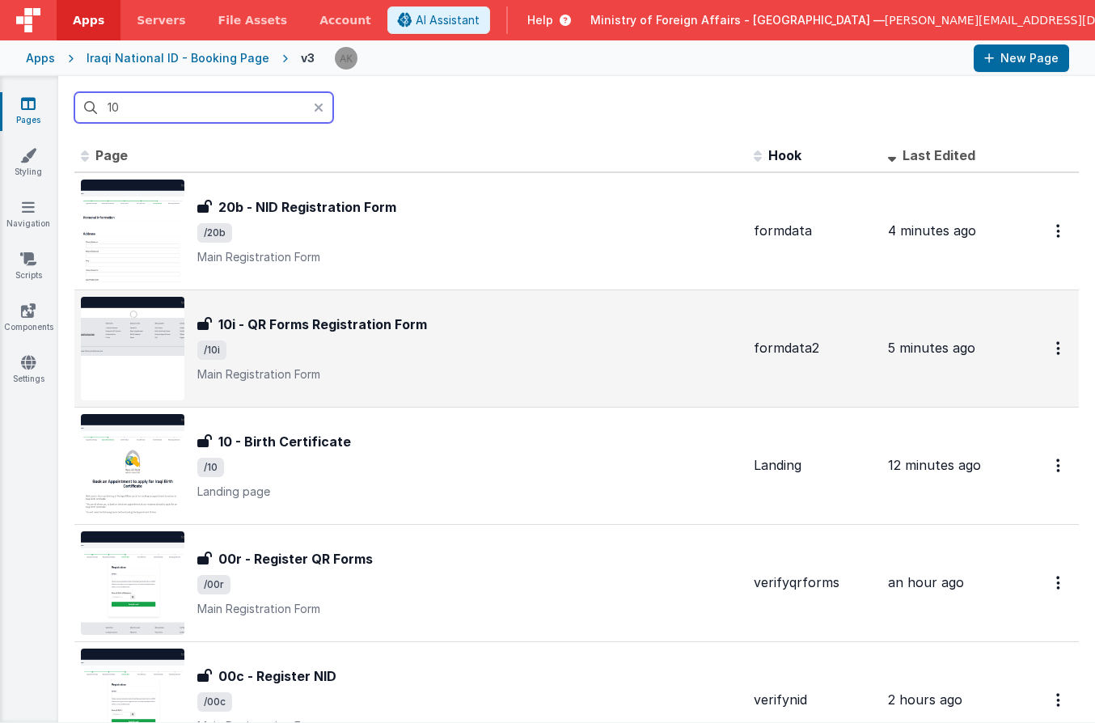
type input "10"
click at [158, 339] on img at bounding box center [133, 349] width 104 height 104
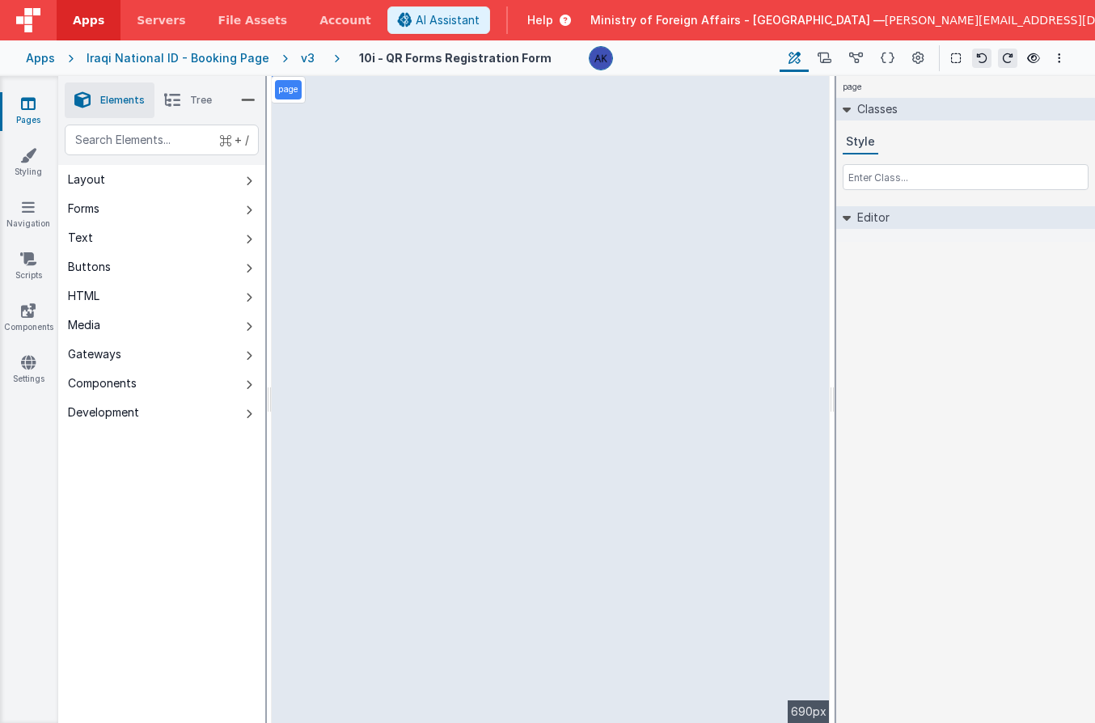
click at [301, 59] on div "v3" at bounding box center [311, 58] width 20 height 16
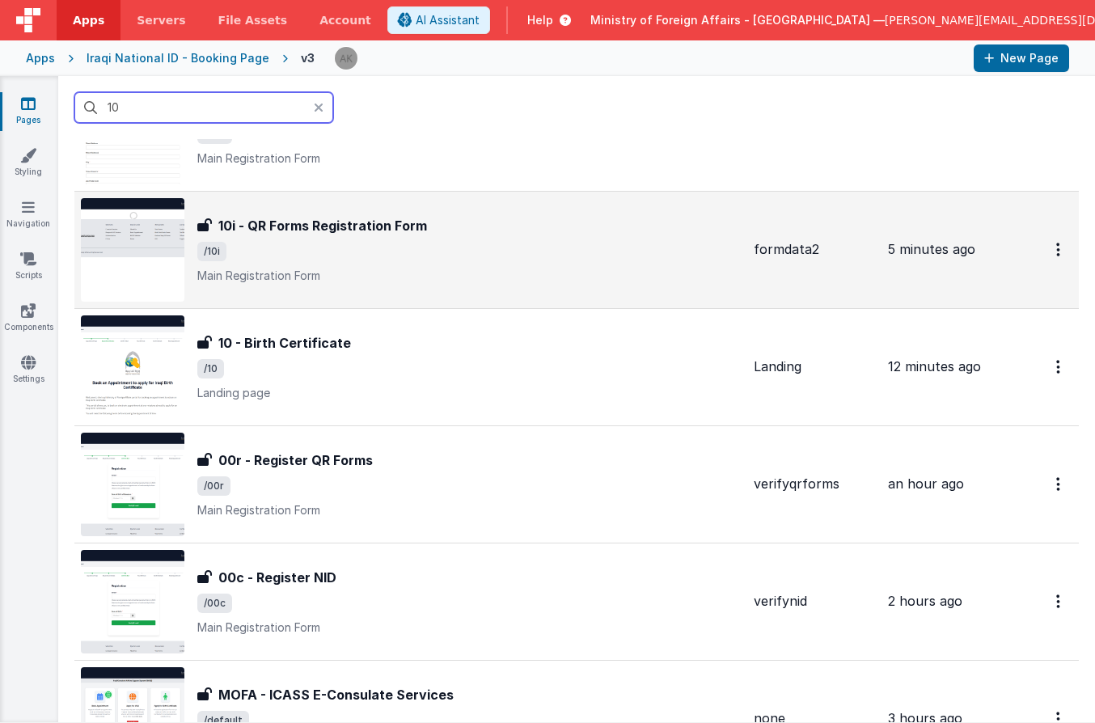
scroll to position [111, 0]
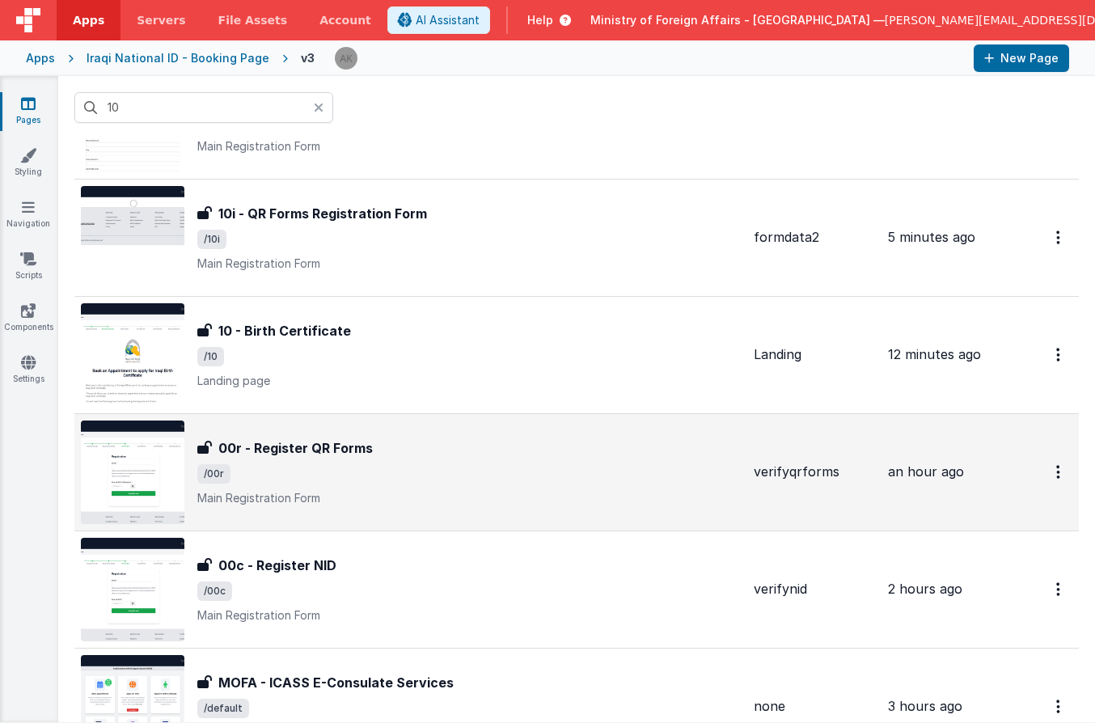
click at [174, 481] on img at bounding box center [133, 473] width 104 height 104
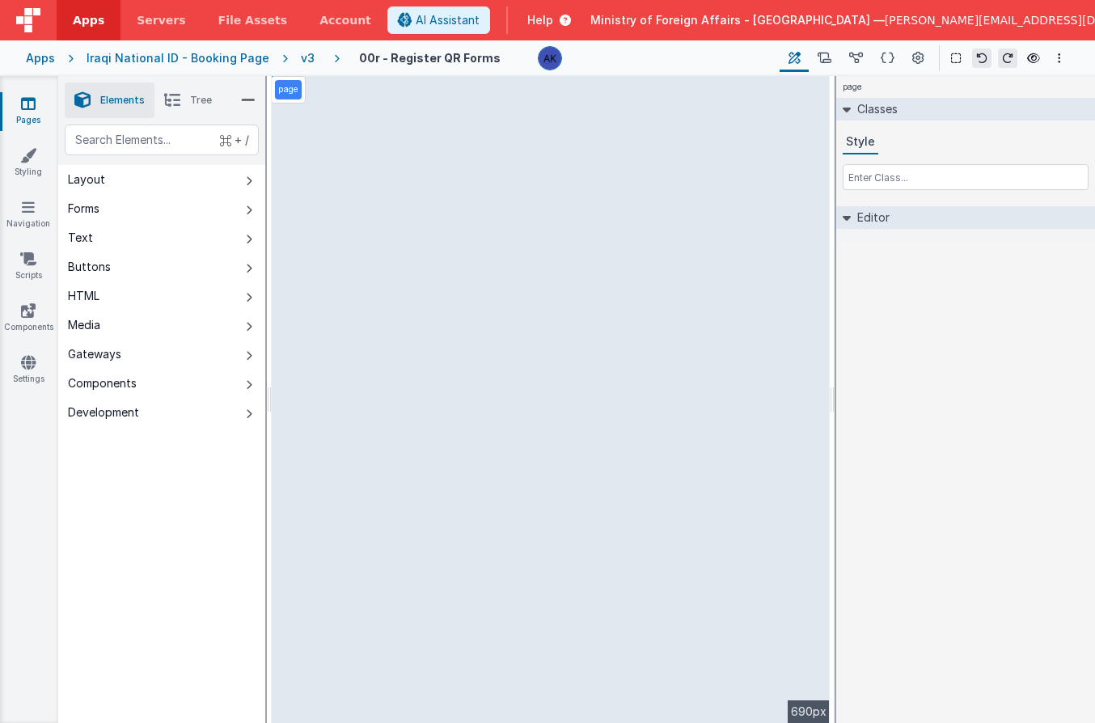
select select "regexp"
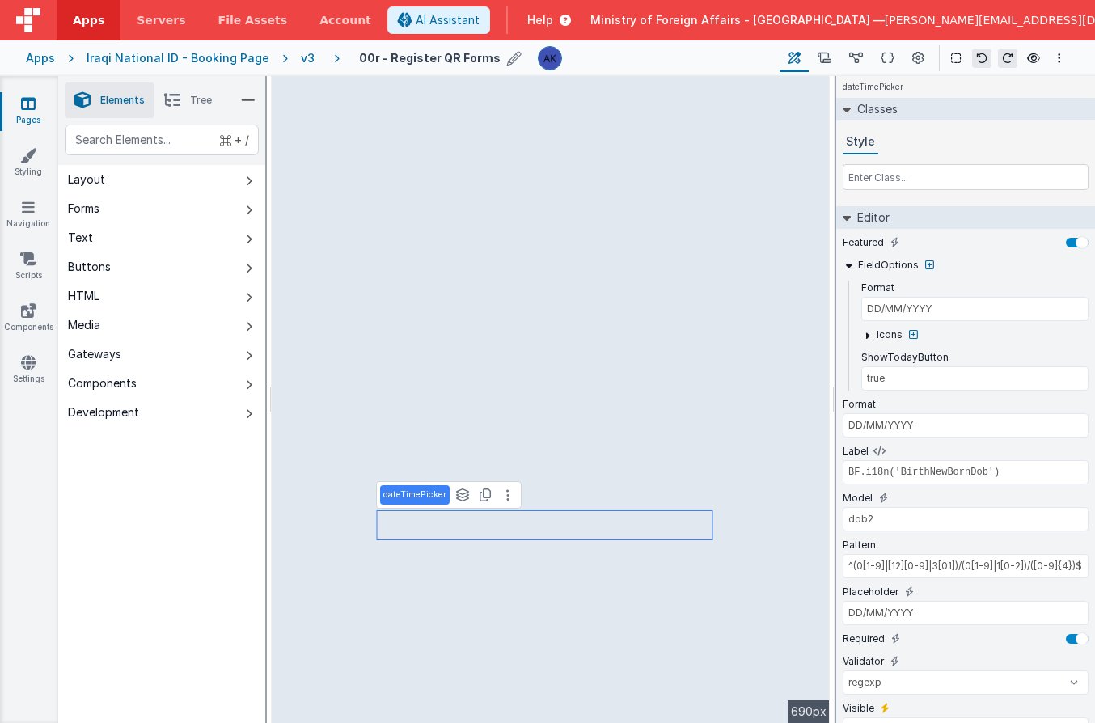
click at [507, 58] on icon at bounding box center [514, 58] width 15 height 23
type input "00r - Register QR Forms - Birth"
click at [564, 57] on icon at bounding box center [570, 58] width 13 height 23
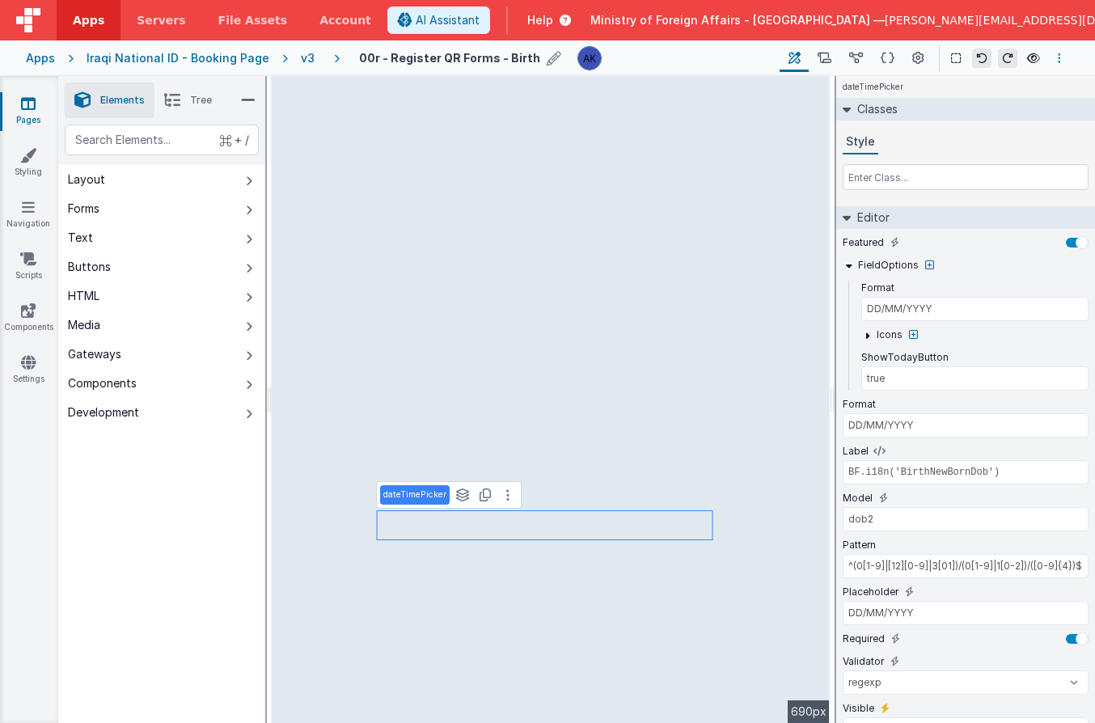
click at [1061, 55] on button "Options" at bounding box center [1059, 58] width 19 height 19
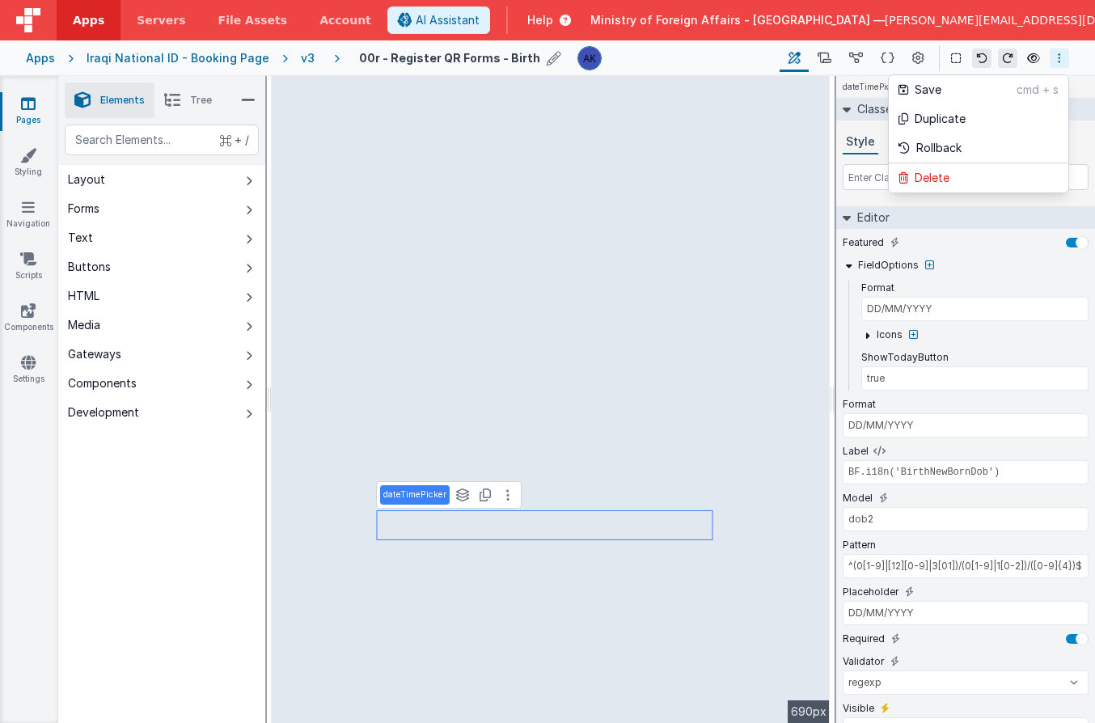
click at [977, 472] on button at bounding box center [547, 361] width 1095 height 723
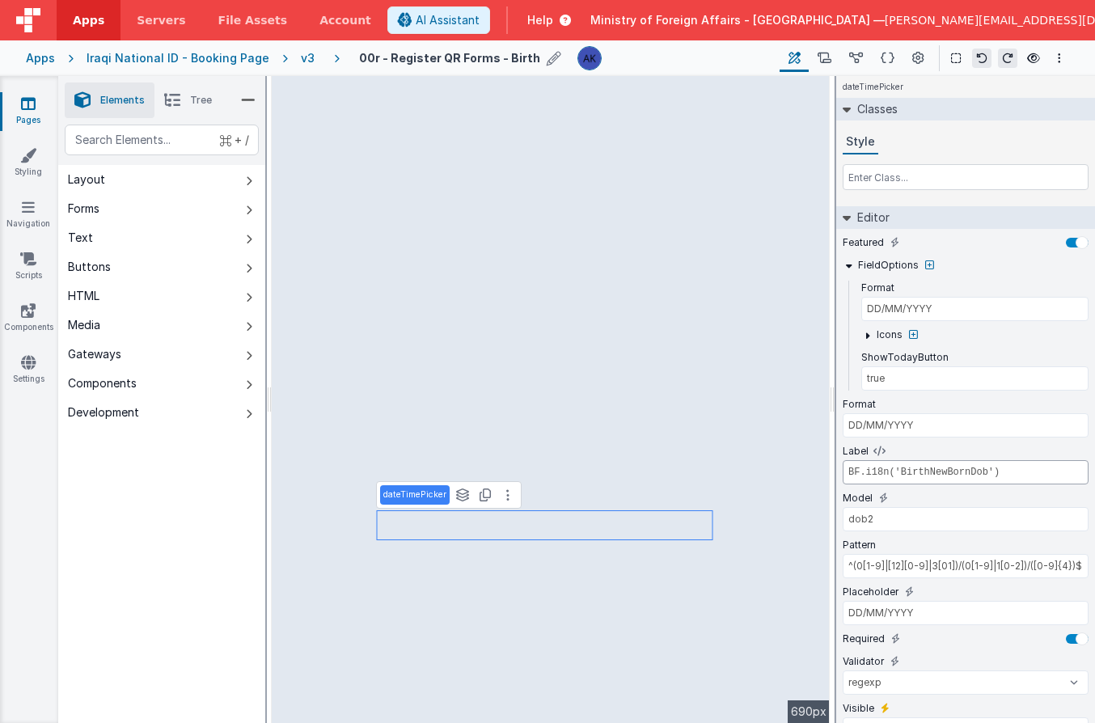
click at [977, 472] on input "BF.i18n('BirthNewBornDob')" at bounding box center [966, 472] width 246 height 24
click at [977, 473] on input "BF.i18n('BirthNewBornDob')" at bounding box center [966, 472] width 246 height 24
click at [921, 54] on icon at bounding box center [918, 58] width 12 height 17
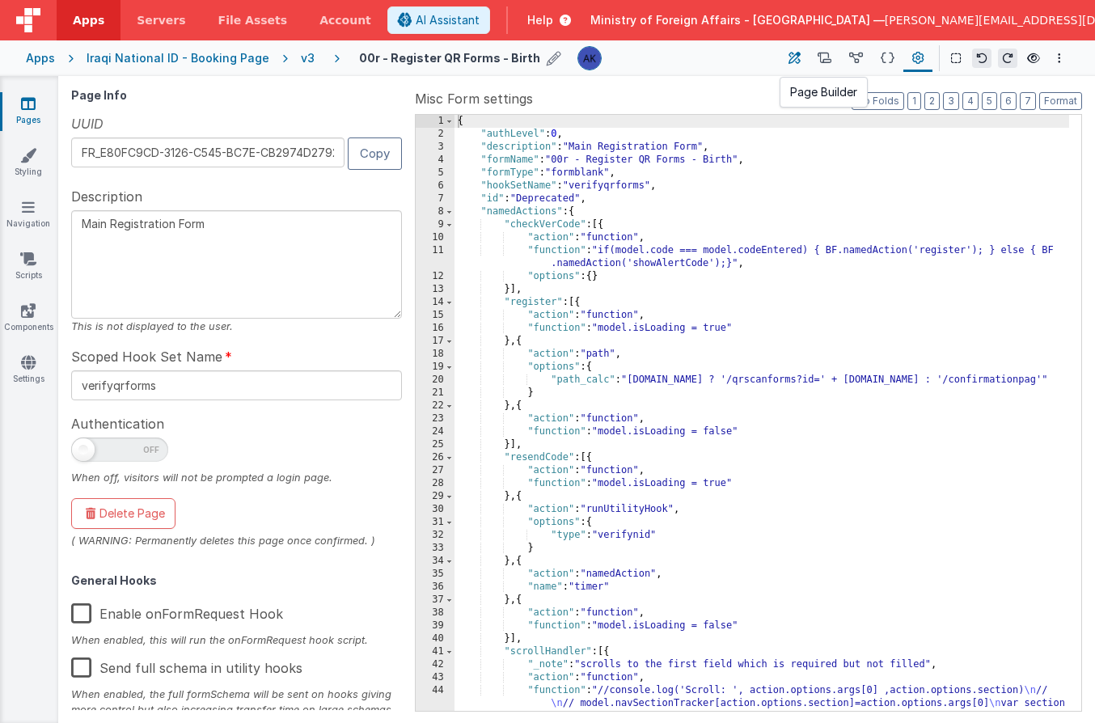
click at [800, 57] on icon at bounding box center [795, 58] width 12 height 17
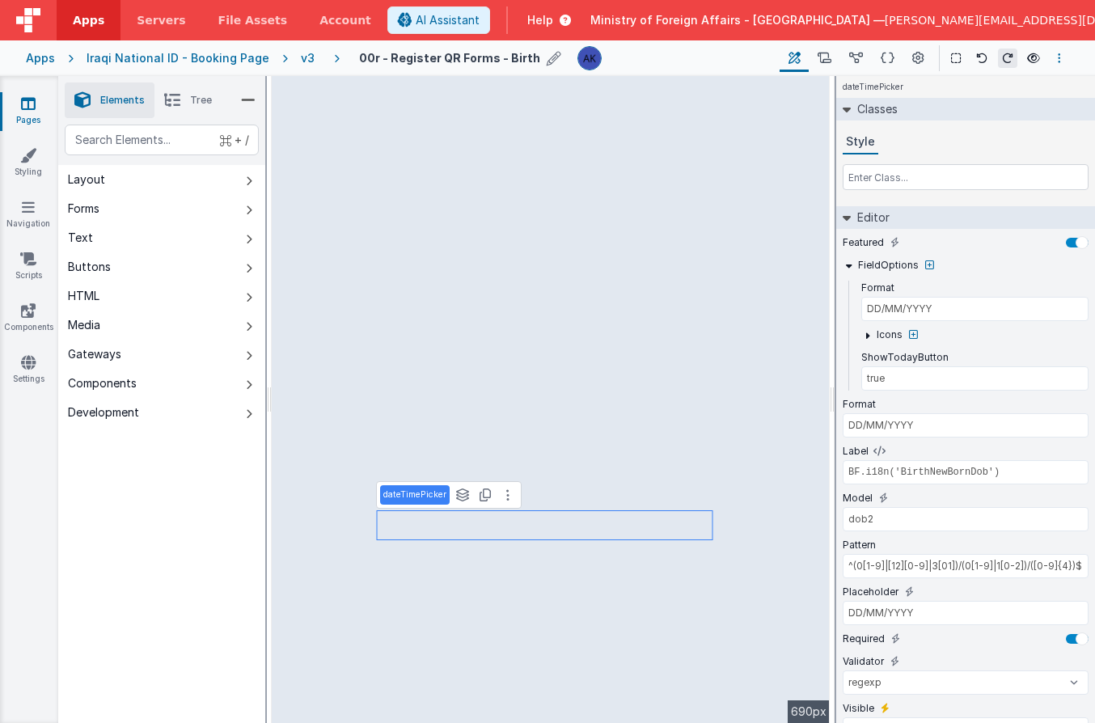
click at [1055, 59] on button "Options" at bounding box center [1059, 58] width 19 height 19
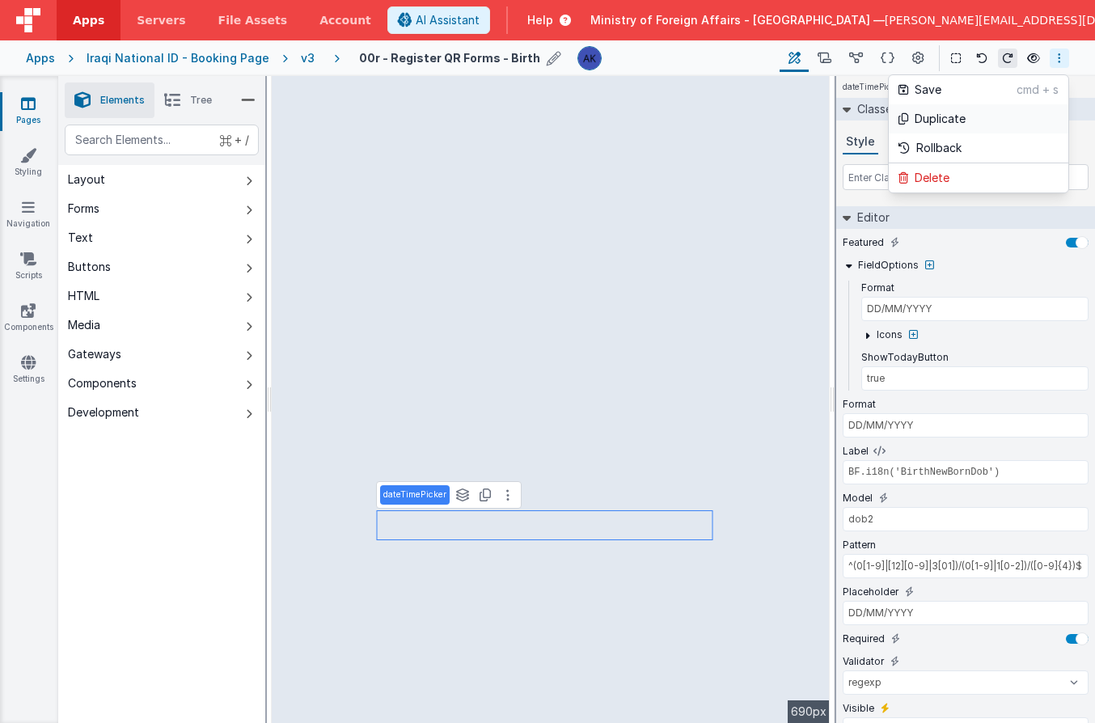
click at [945, 119] on p "Duplicate" at bounding box center [940, 119] width 51 height 16
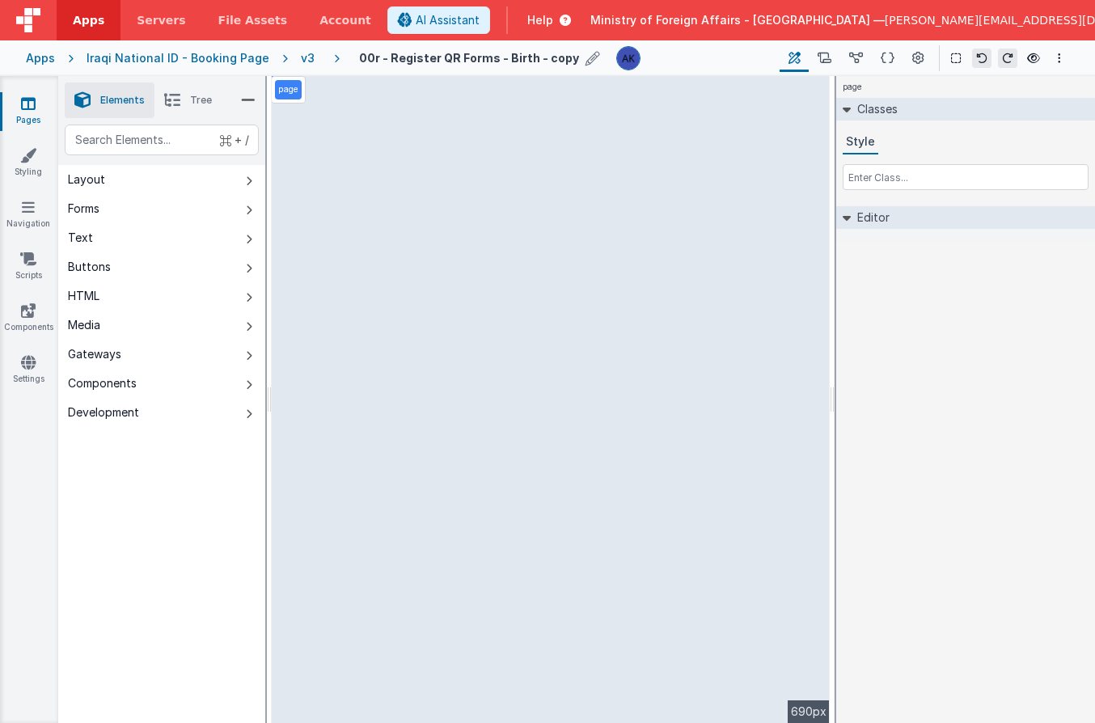
click at [586, 57] on icon at bounding box center [593, 58] width 15 height 23
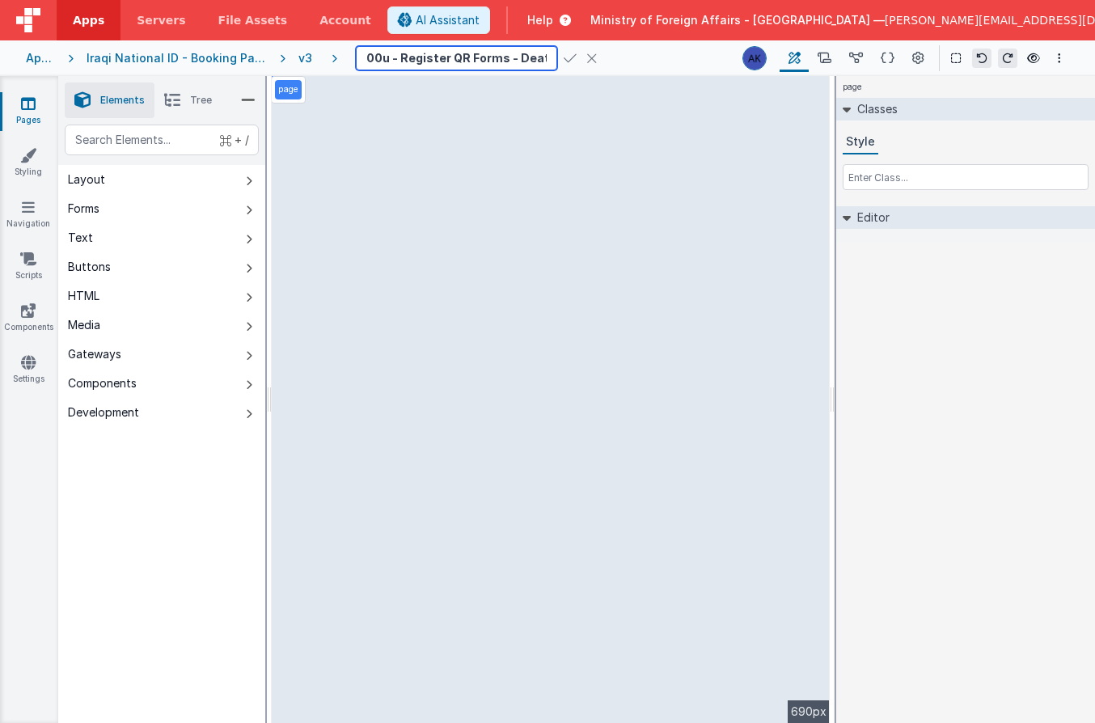
type input "00u - Register QR Forms - Death"
click at [564, 53] on icon at bounding box center [570, 58] width 13 height 23
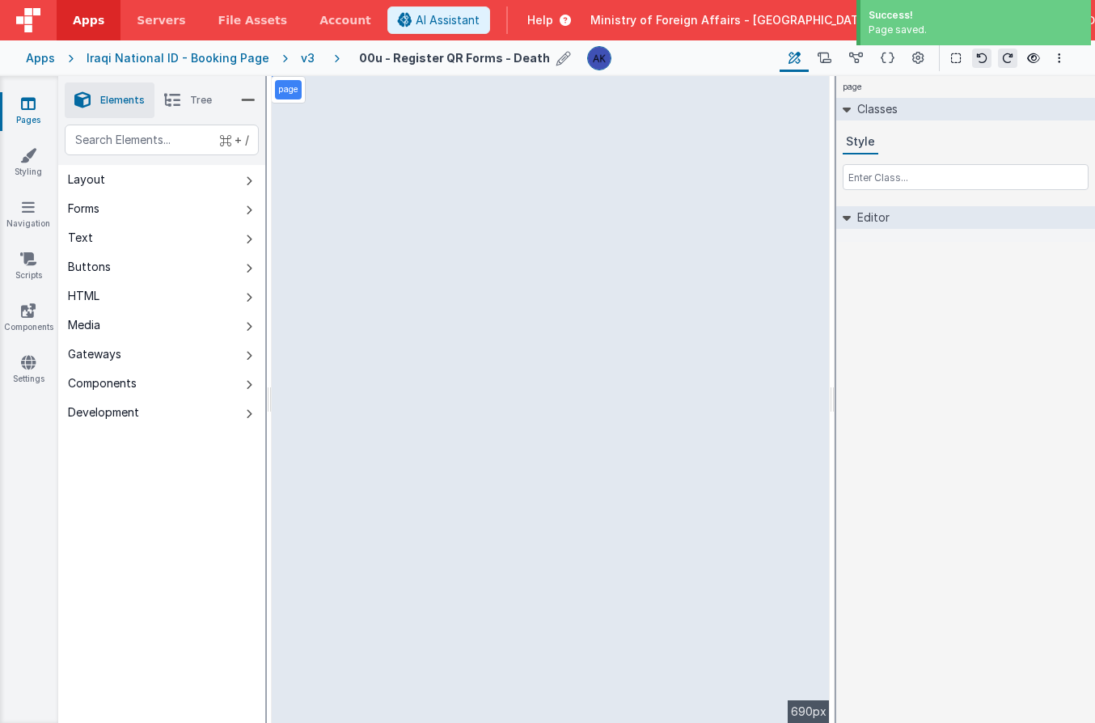
select select "regexp"
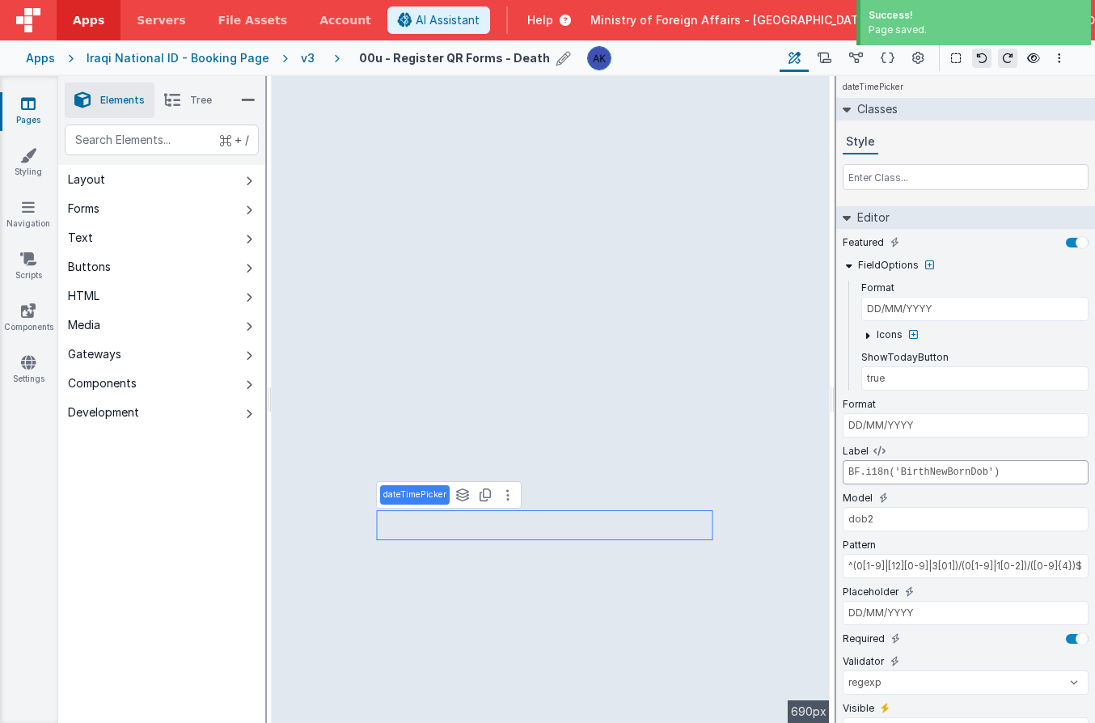
click at [946, 472] on input "BF.i18n('BirthNewBornDob')" at bounding box center [966, 472] width 246 height 24
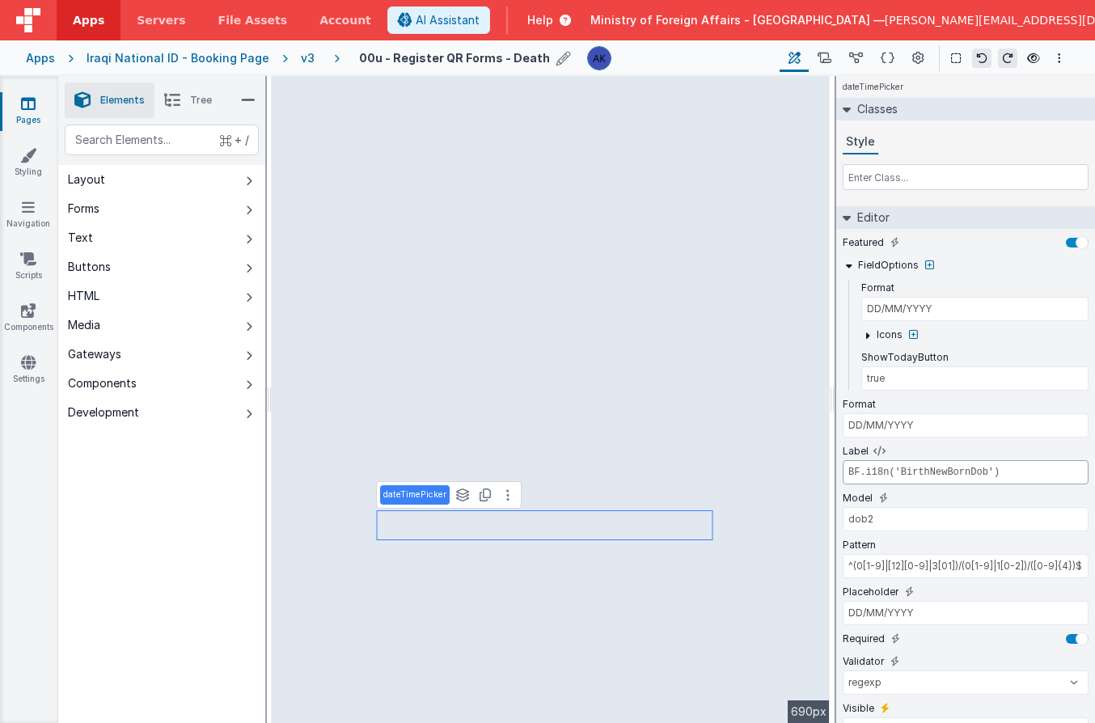
paste input "Death"
type input "BF.i18n('DeathDob')"
click at [301, 59] on div "v3" at bounding box center [311, 58] width 20 height 16
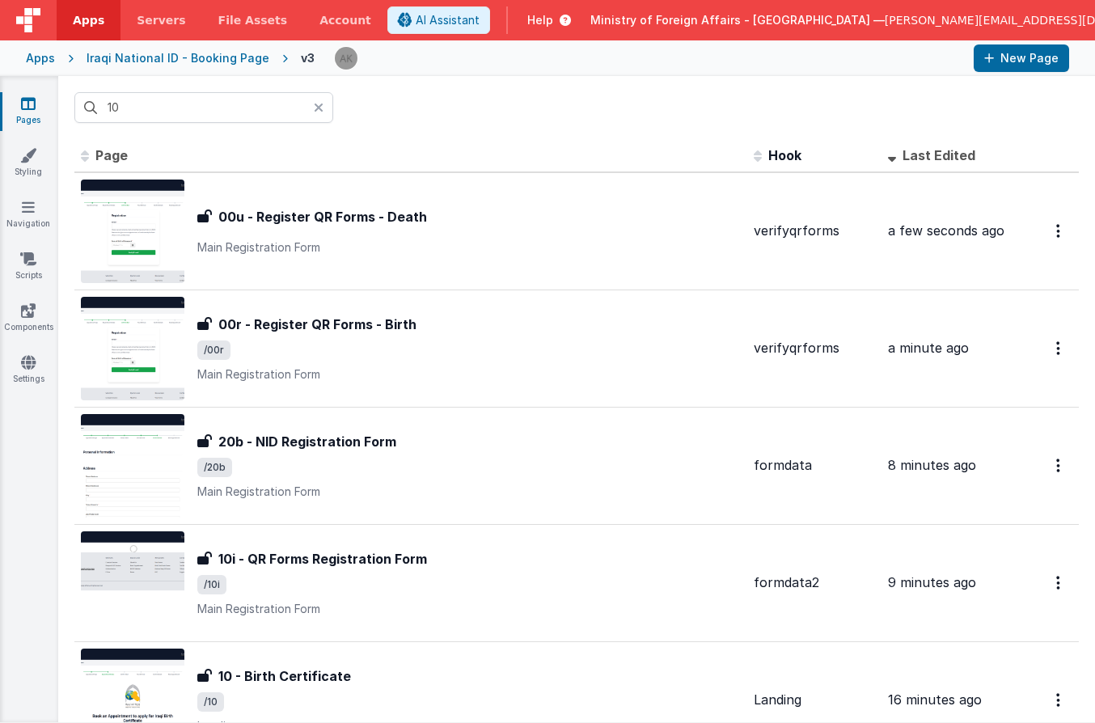
click at [323, 109] on icon at bounding box center [319, 107] width 10 height 13
click at [243, 107] on input "text" at bounding box center [203, 107] width 259 height 31
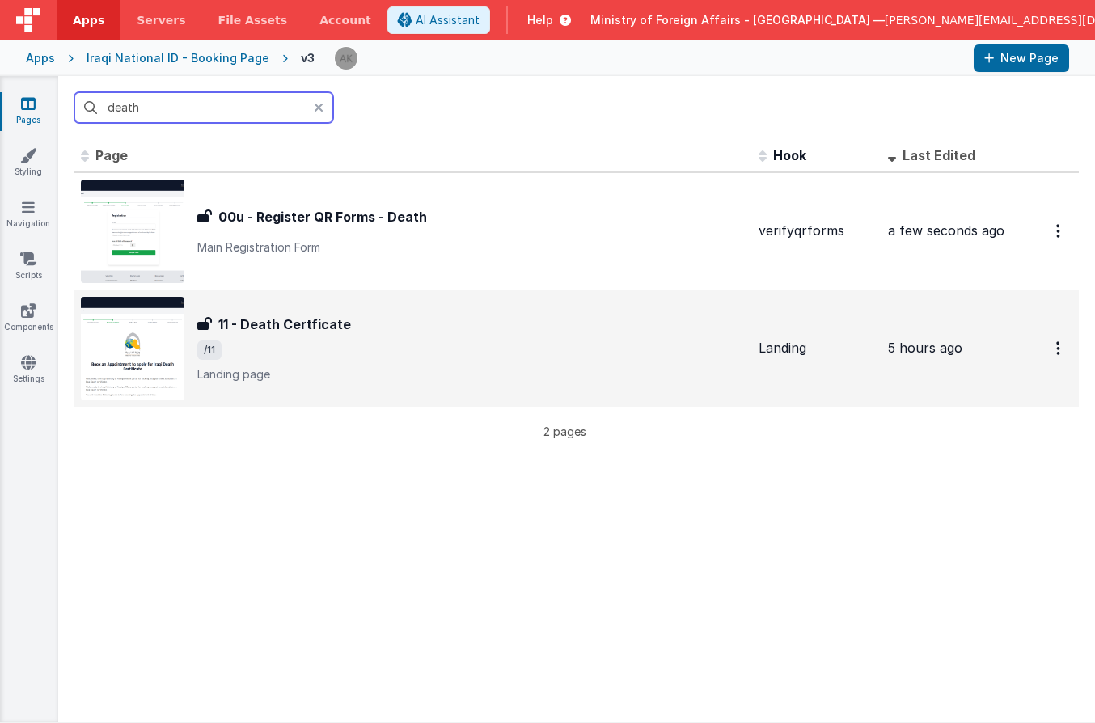
type input "death"
click at [155, 320] on img at bounding box center [133, 349] width 104 height 104
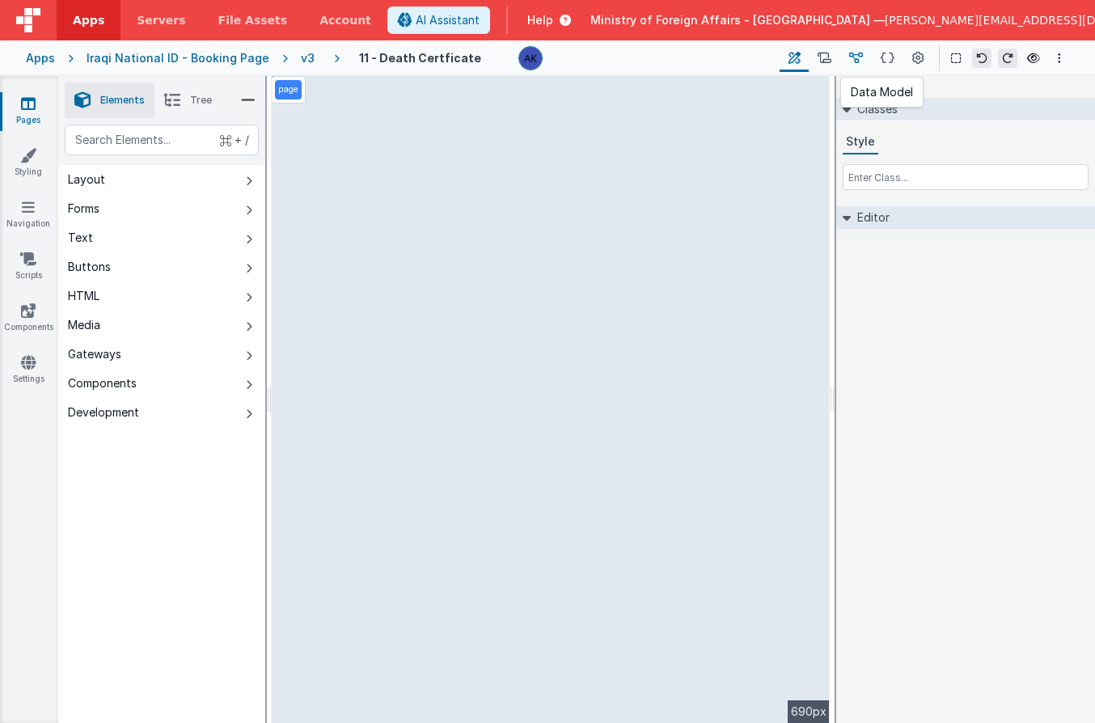
click at [860, 61] on icon at bounding box center [856, 58] width 14 height 17
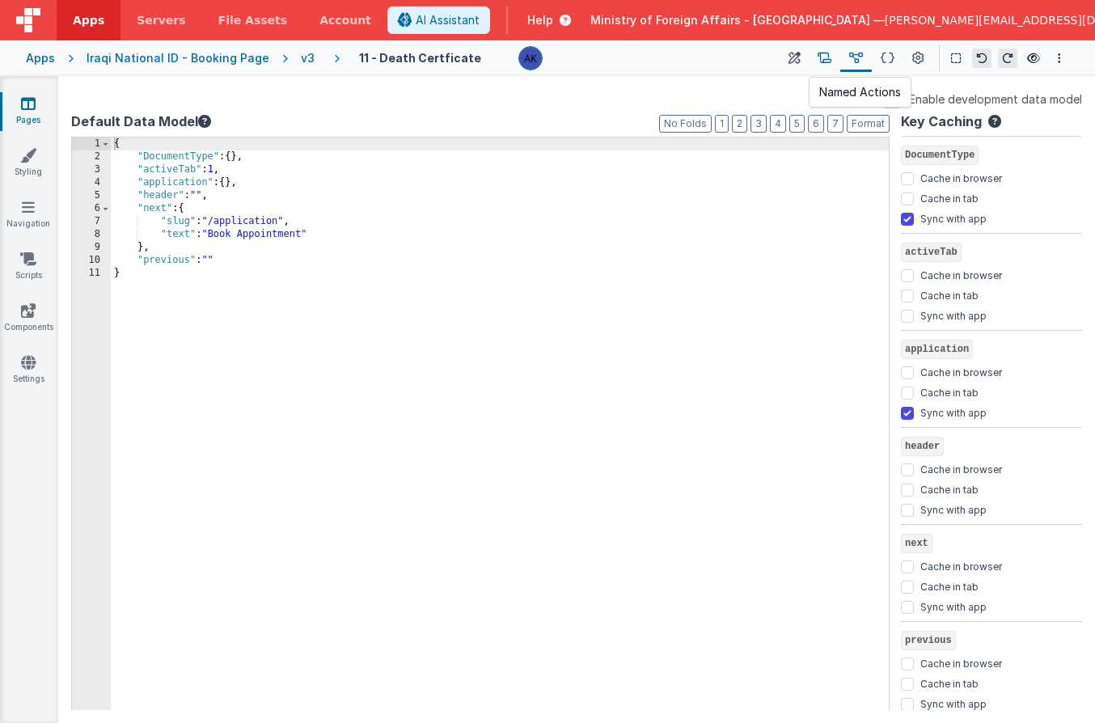
click at [836, 60] on button at bounding box center [825, 58] width 32 height 28
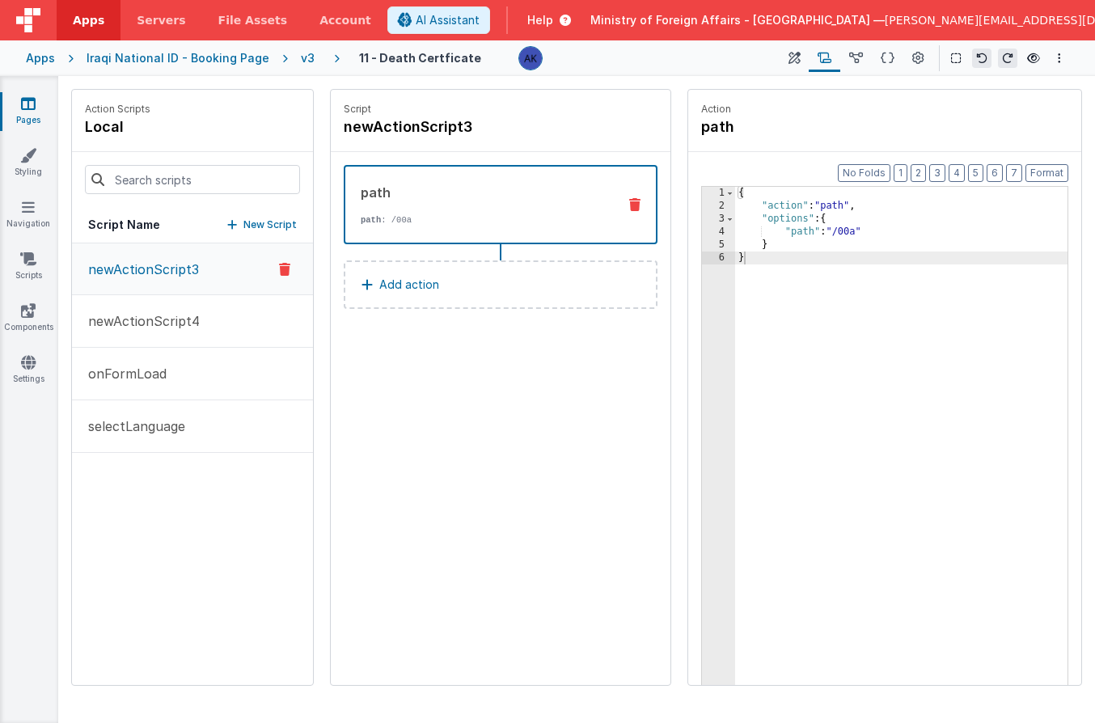
click at [860, 235] on div "{ "action" : "path" , "options" : { "path" : "/00a" } }" at bounding box center [901, 474] width 332 height 574
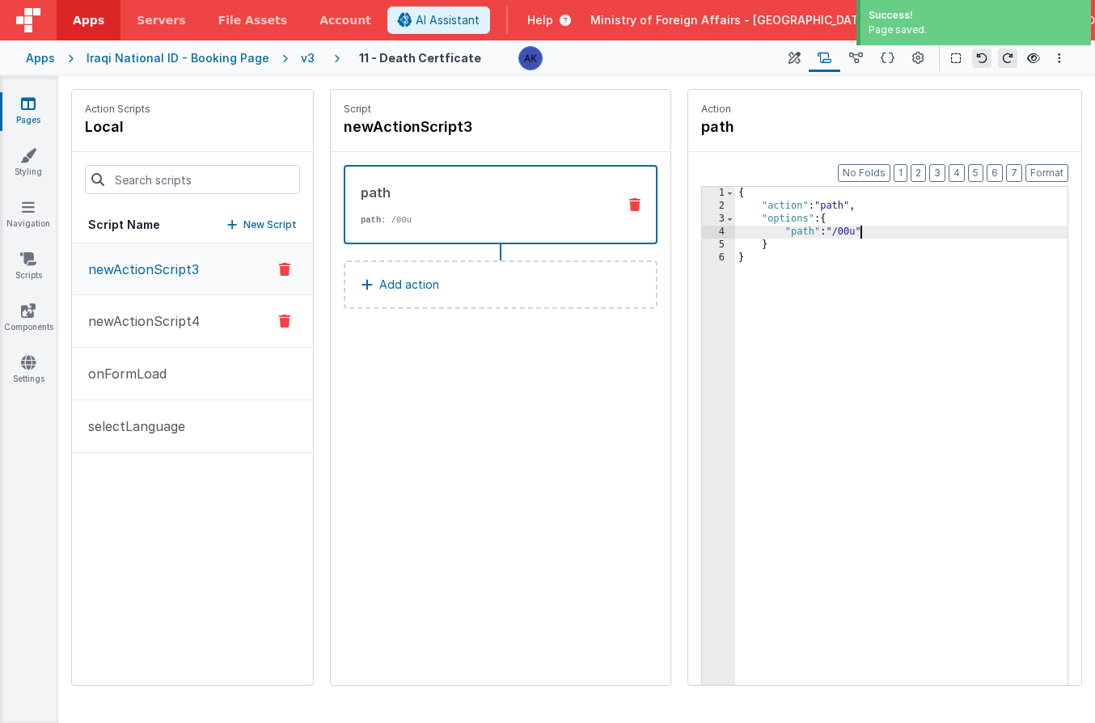
click at [239, 310] on button "newActionScript4" at bounding box center [192, 321] width 241 height 53
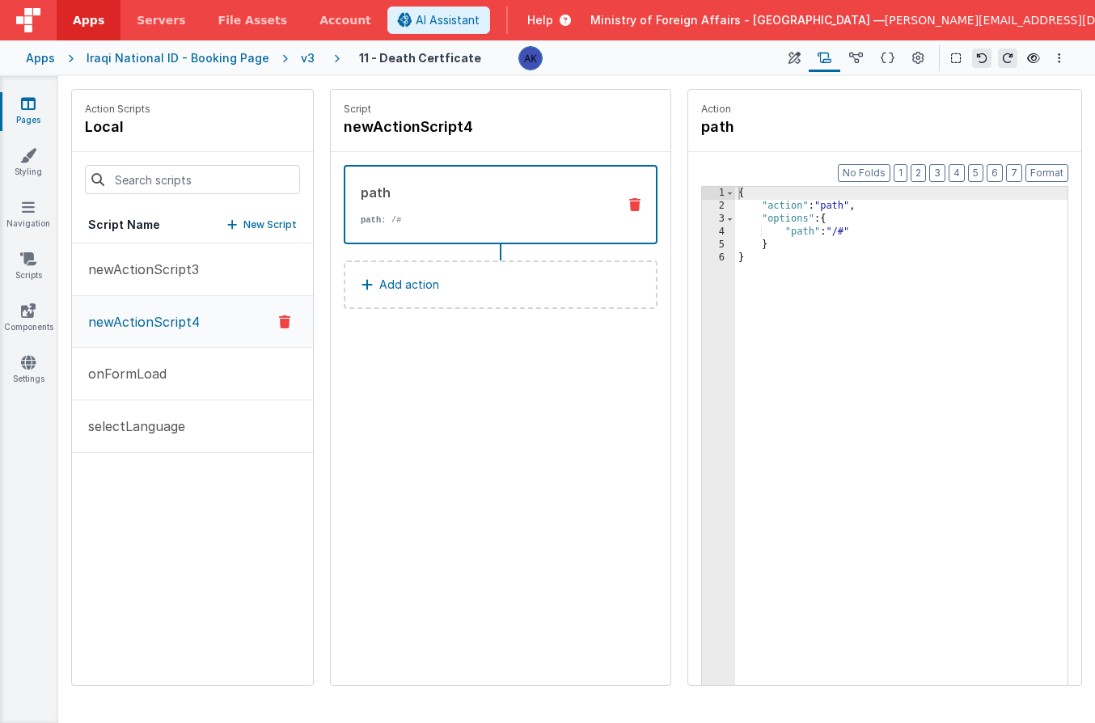
click at [301, 61] on div "v3" at bounding box center [311, 58] width 20 height 16
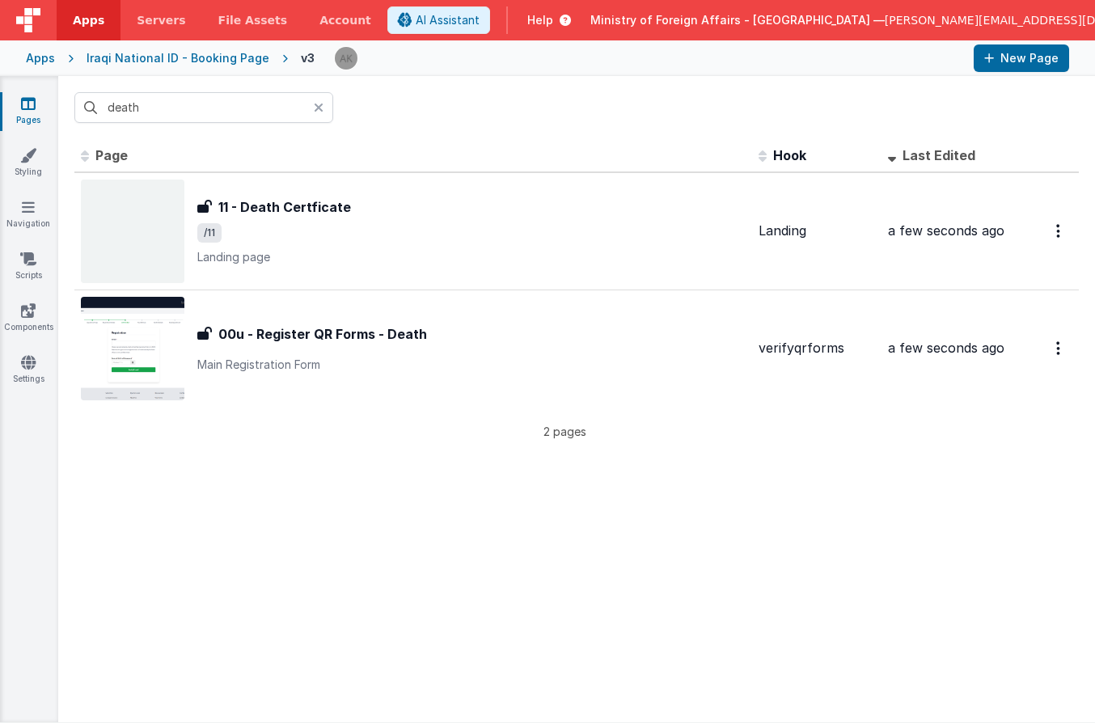
click at [314, 106] on icon at bounding box center [319, 107] width 10 height 13
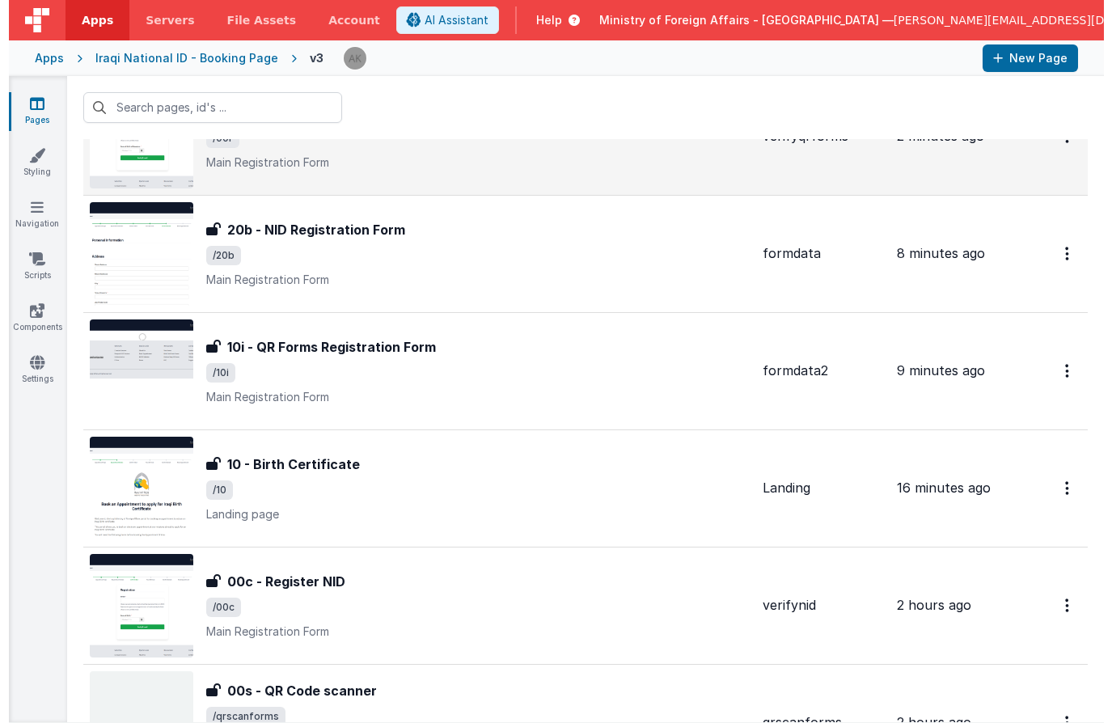
scroll to position [341, 0]
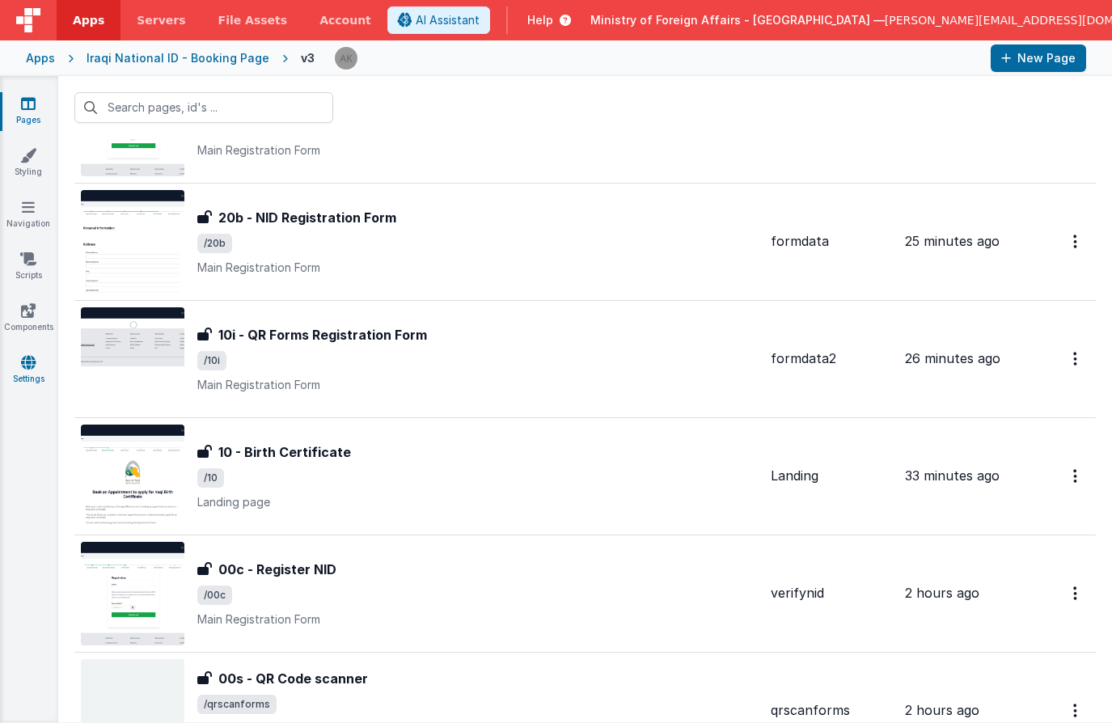
click at [27, 373] on link "Settings" at bounding box center [28, 370] width 58 height 32
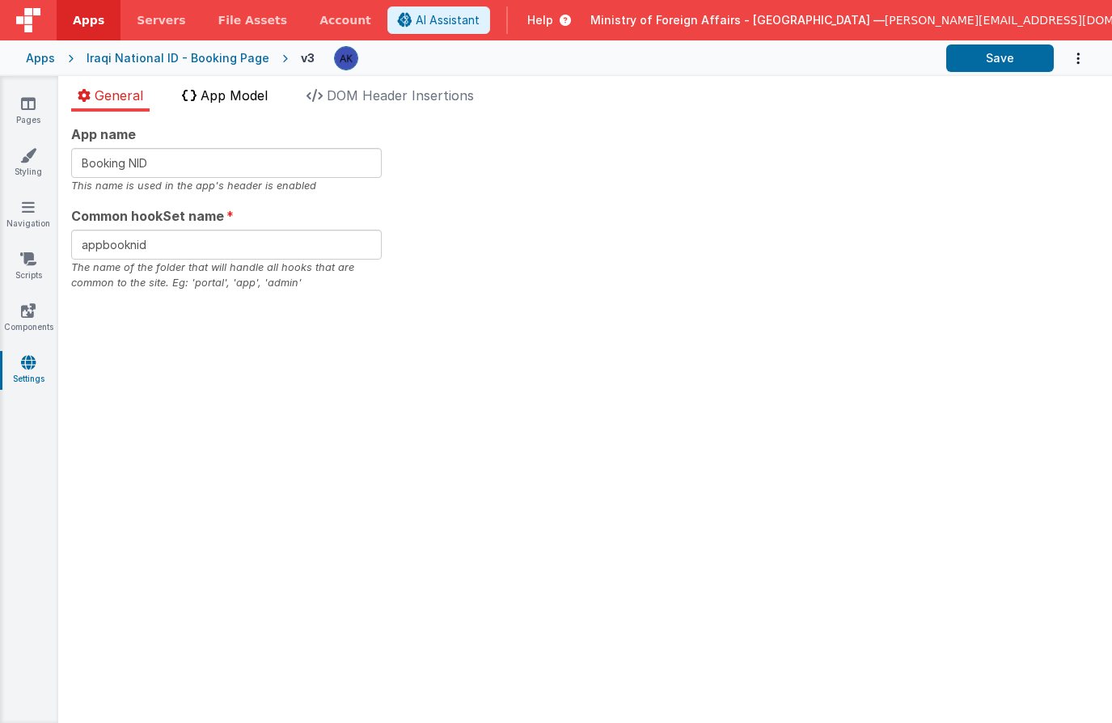
click at [212, 92] on span "App Model" at bounding box center [234, 95] width 67 height 16
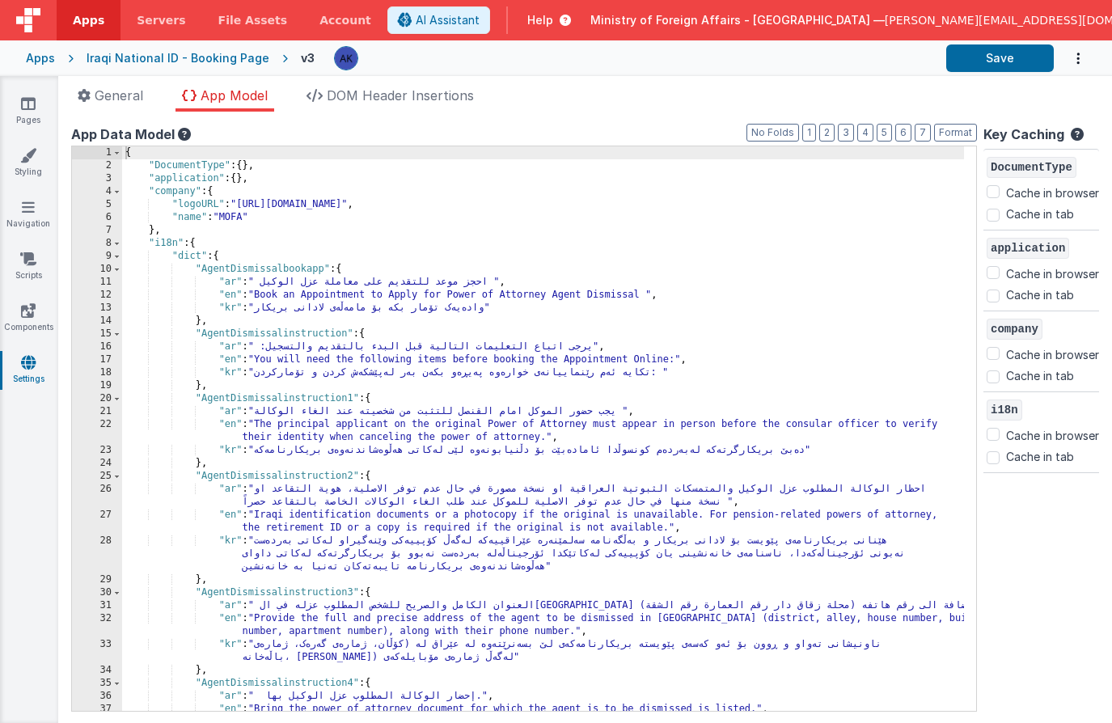
click at [833, 249] on div "{ "DocumentType" : { } , "application" : { } , "company" : { "logoURL" : "[URL]…" at bounding box center [543, 441] width 842 height 591
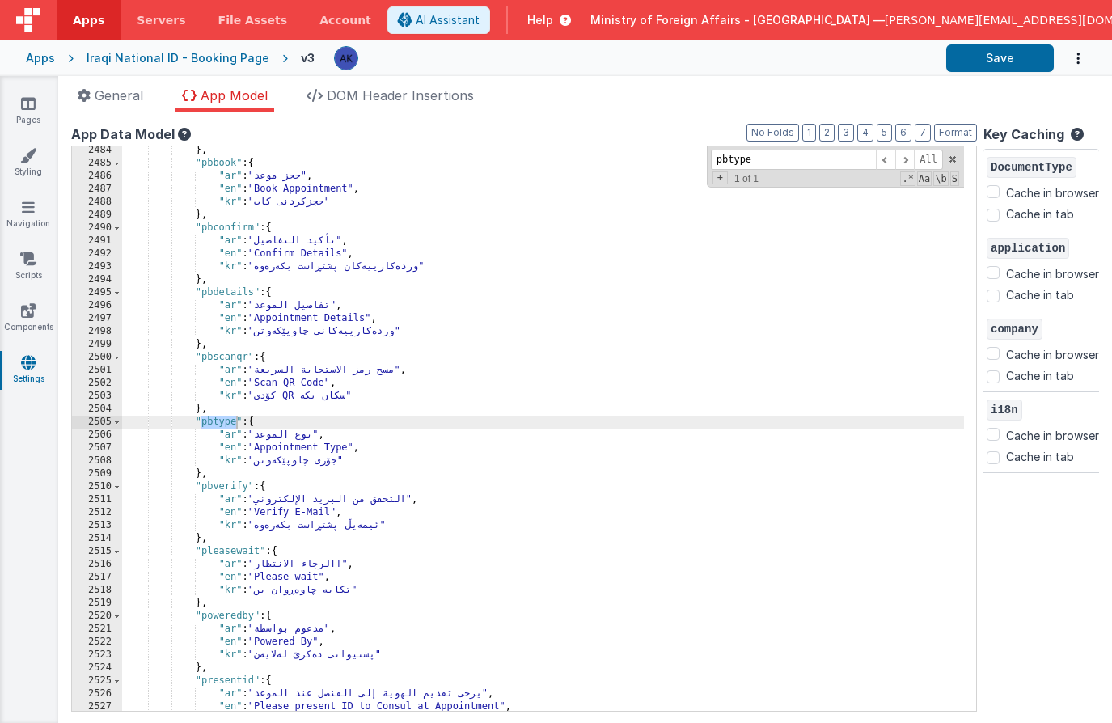
scroll to position [21931, 0]
type input "pbtype"
click at [308, 449] on div "} , "pbbook" : { "ar" : "حجز موعد" , "en" : "Book Appointment" , "kr" : "حجزکرد…" at bounding box center [543, 439] width 842 height 591
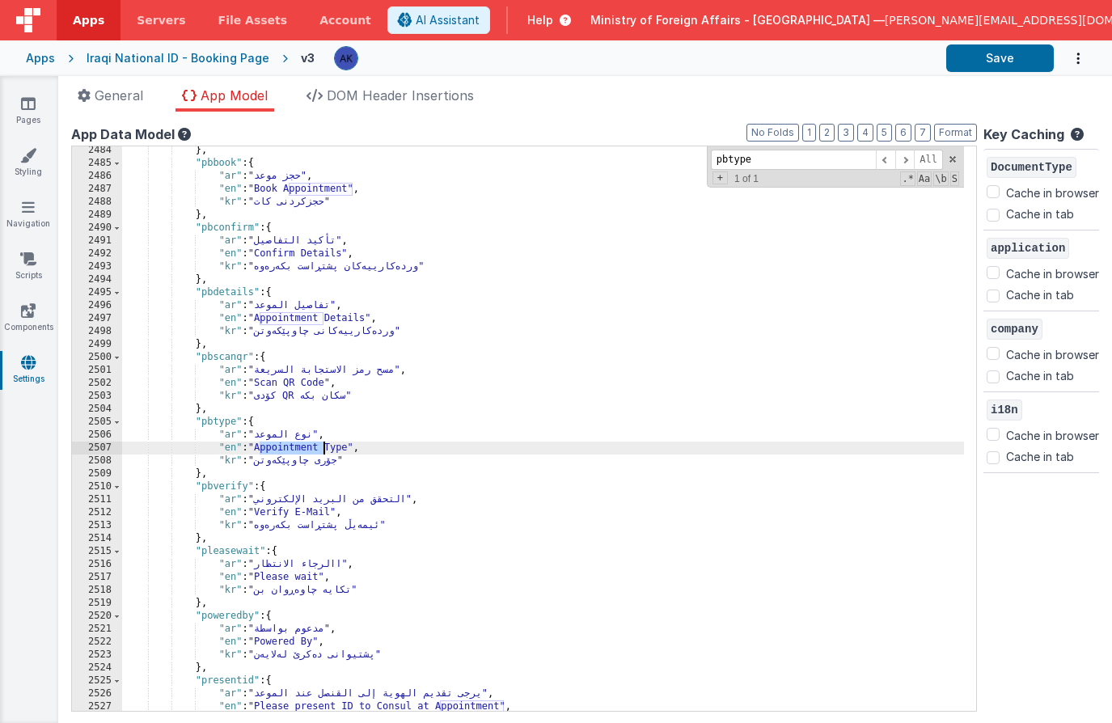
click at [308, 449] on div "} , "pbbook" : { "ar" : "حجز موعد" , "en" : "Book Appointment" , "kr" : "حجزکرد…" at bounding box center [543, 439] width 842 height 591
click at [293, 320] on div "} , "pbbook" : { "ar" : "حجز موعد" , "en" : "Book Appointment" , "kr" : "حجزکرد…" at bounding box center [543, 439] width 842 height 591
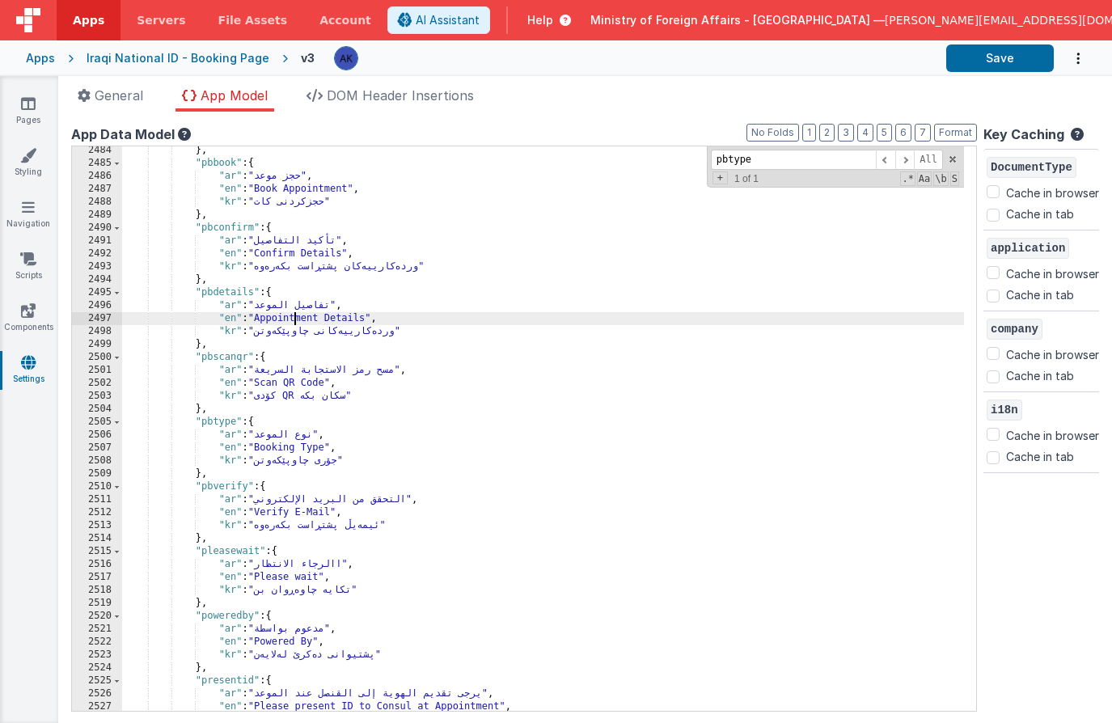
click at [293, 320] on div "} , "pbbook" : { "ar" : "حجز موعد" , "en" : "Book Appointment" , "kr" : "حجزکرد…" at bounding box center [543, 439] width 842 height 591
click at [996, 61] on button "Save" at bounding box center [1000, 58] width 108 height 28
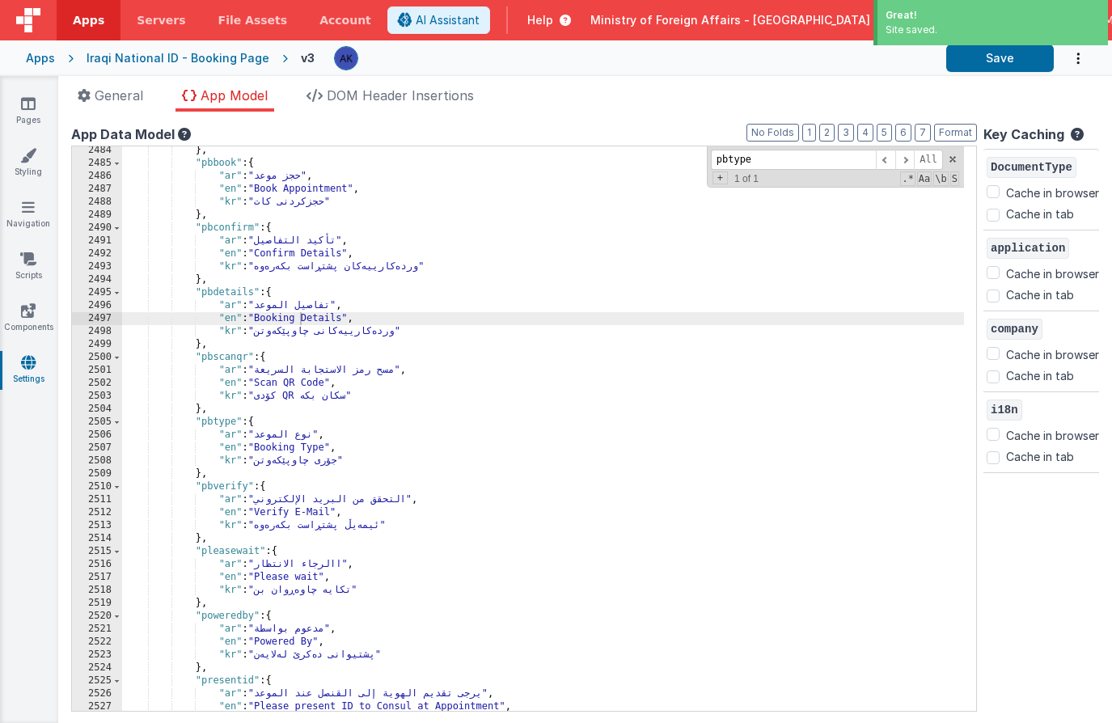
click at [198, 294] on div "} , "pbbook" : { "ar" : "حجز موعد" , "en" : "Book Appointment" , "kr" : "حجزکرد…" at bounding box center [543, 439] width 842 height 591
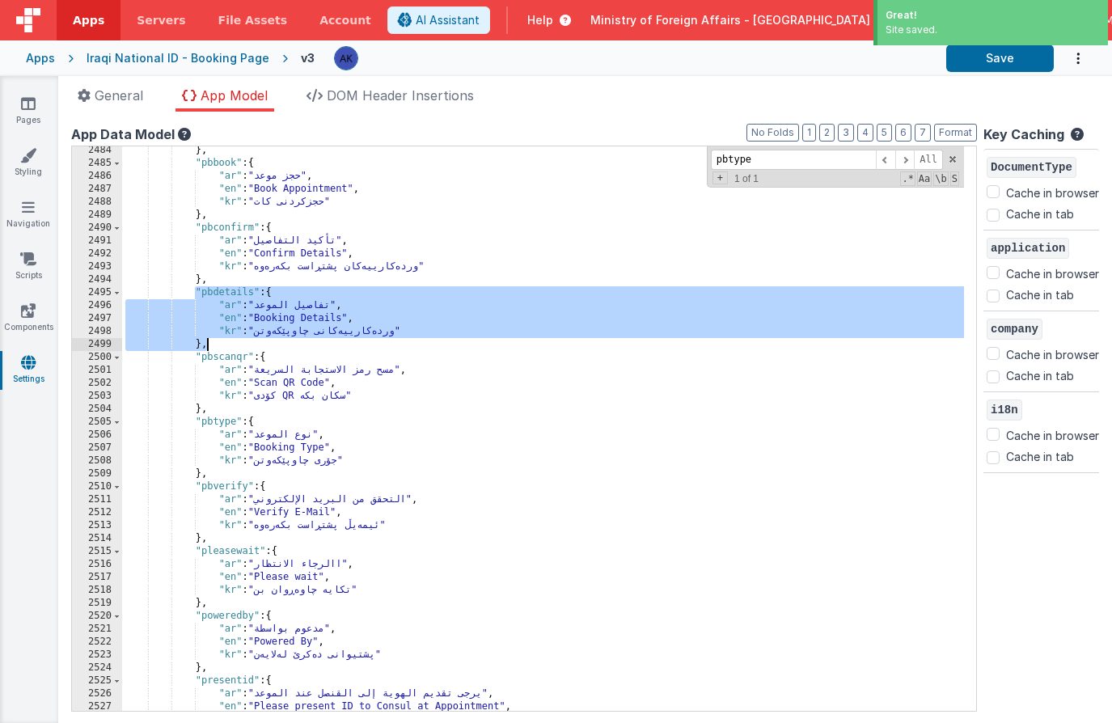
drag, startPoint x: 198, startPoint y: 294, endPoint x: 219, endPoint y: 342, distance: 52.9
click at [219, 342] on div "} , "pbbook" : { "ar" : "حجز موعد" , "en" : "Book Appointment" , "kr" : "حجزکرد…" at bounding box center [543, 439] width 842 height 591
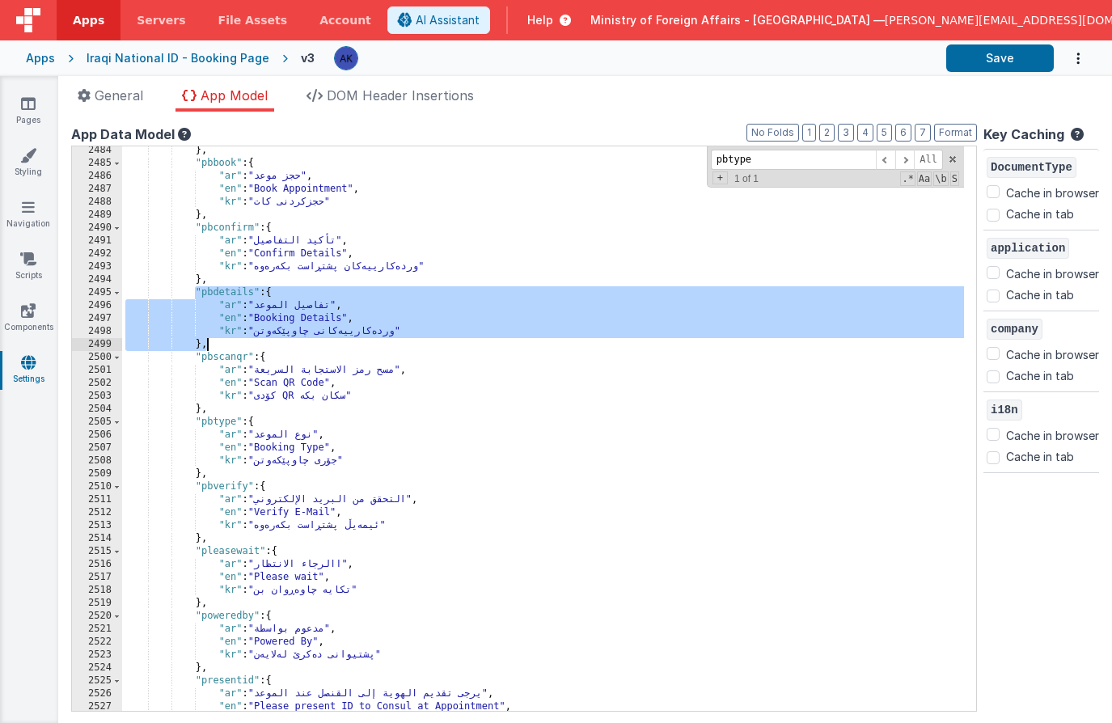
click at [225, 349] on div "} , "pbbook" : { "ar" : "حجز موعد" , "en" : "Book Appointment" , "kr" : "حجزکرد…" at bounding box center [543, 439] width 842 height 591
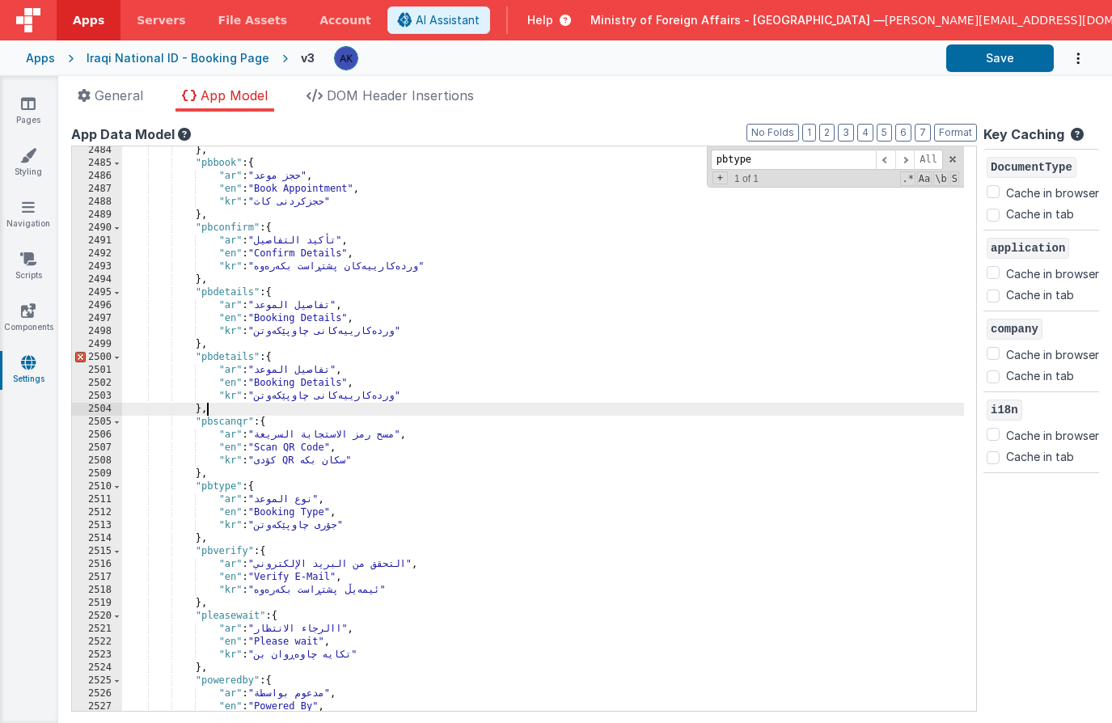
click at [246, 354] on div "} , "pbbook" : { "ar" : "حجز موعد" , "en" : "Book Appointment" , "kr" : "حجزکرد…" at bounding box center [543, 439] width 842 height 591
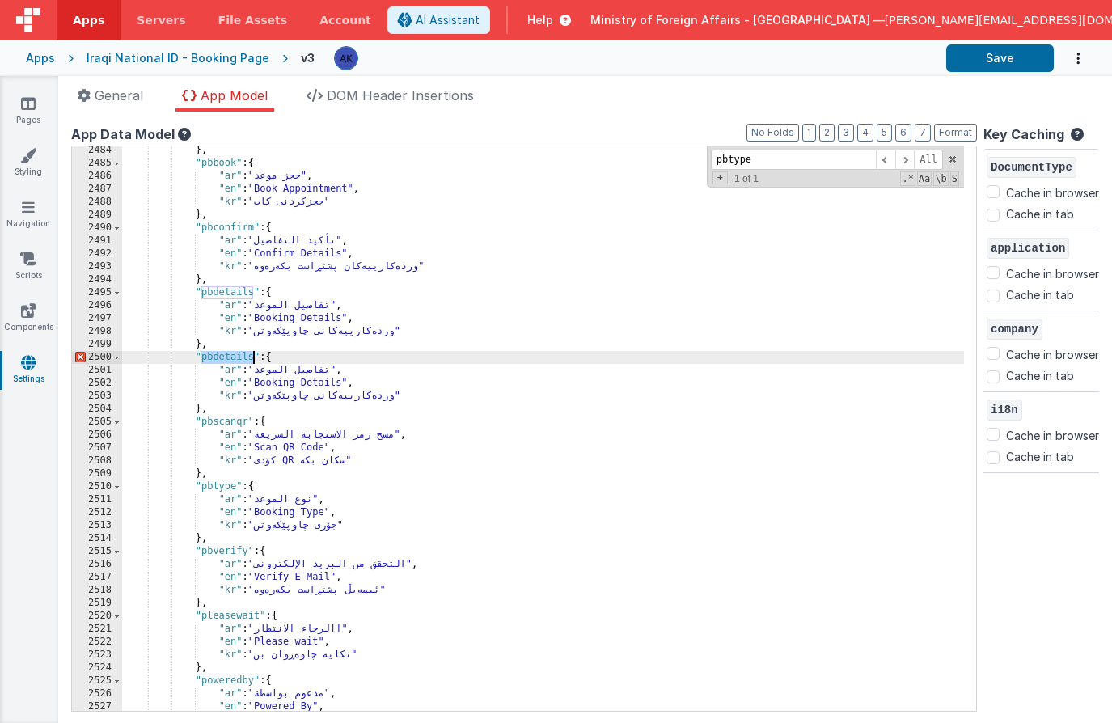
click at [246, 354] on div "} , "pbbook" : { "ar" : "حجز موعد" , "en" : "Book Appointment" , "kr" : "حجزکرد…" at bounding box center [543, 439] width 842 height 591
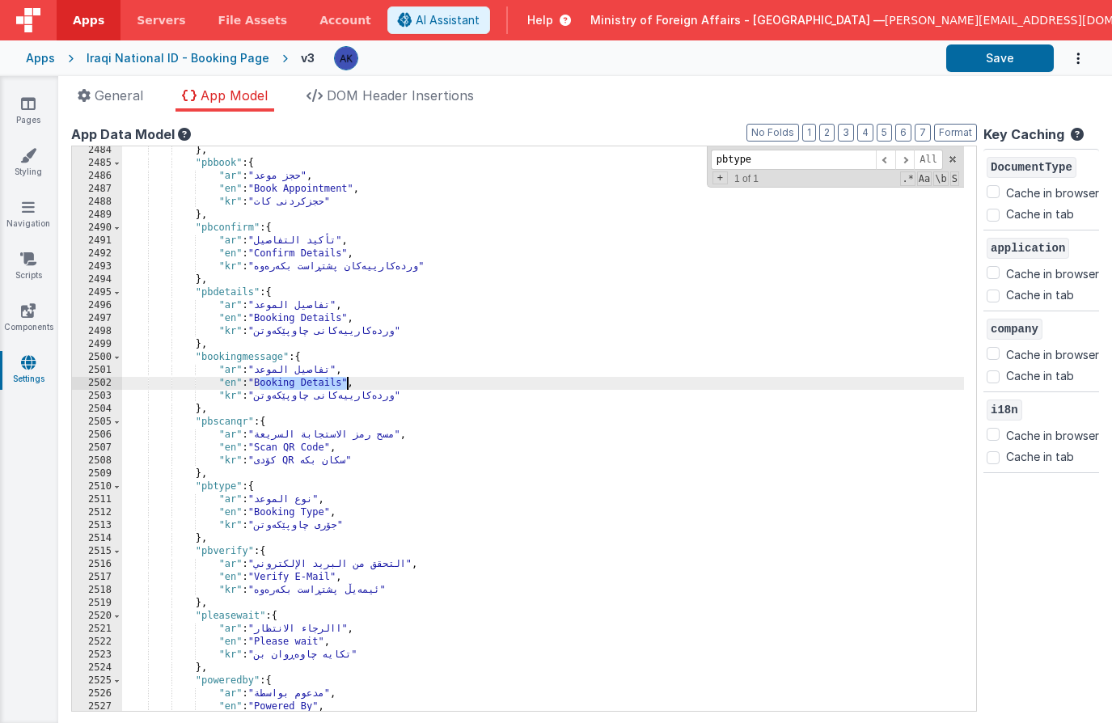
drag, startPoint x: 259, startPoint y: 383, endPoint x: 349, endPoint y: 384, distance: 89.8
click at [349, 384] on div "} , "pbbook" : { "ar" : "حجز موعد" , "en" : "Book Appointment" , "kr" : "حجزکرد…" at bounding box center [543, 439] width 842 height 591
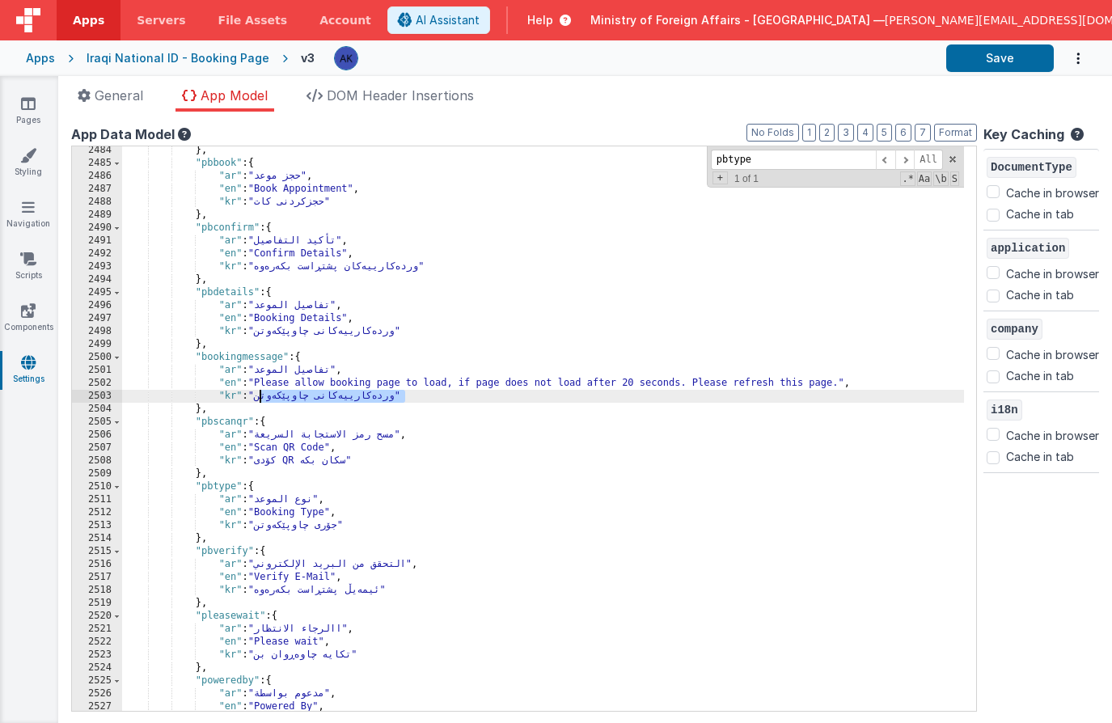
drag, startPoint x: 261, startPoint y: 400, endPoint x: 404, endPoint y: 398, distance: 142.4
click at [404, 398] on div "} , "pbbook" : { "ar" : "حجز موعد" , "en" : "Book Appointment" , "kr" : "حجزکرد…" at bounding box center [543, 439] width 842 height 591
click at [684, 386] on div "} , "pbbook" : { "ar" : "حجز موعد" , "en" : "Book Appointment" , "kr" : "حجزکرد…" at bounding box center [543, 439] width 842 height 591
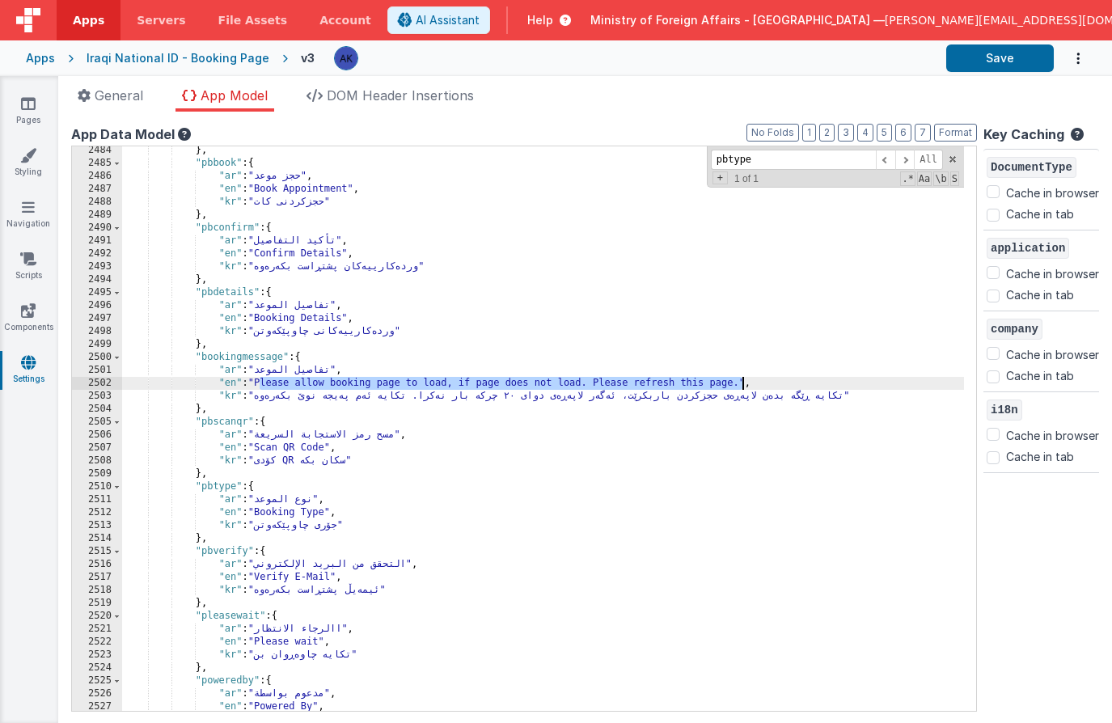
drag, startPoint x: 259, startPoint y: 384, endPoint x: 742, endPoint y: 384, distance: 482.9
click at [742, 384] on div "} , "pbbook" : { "ar" : "حجز موعد" , "en" : "Book Appointment" , "kr" : "حجزکرد…" at bounding box center [543, 439] width 842 height 591
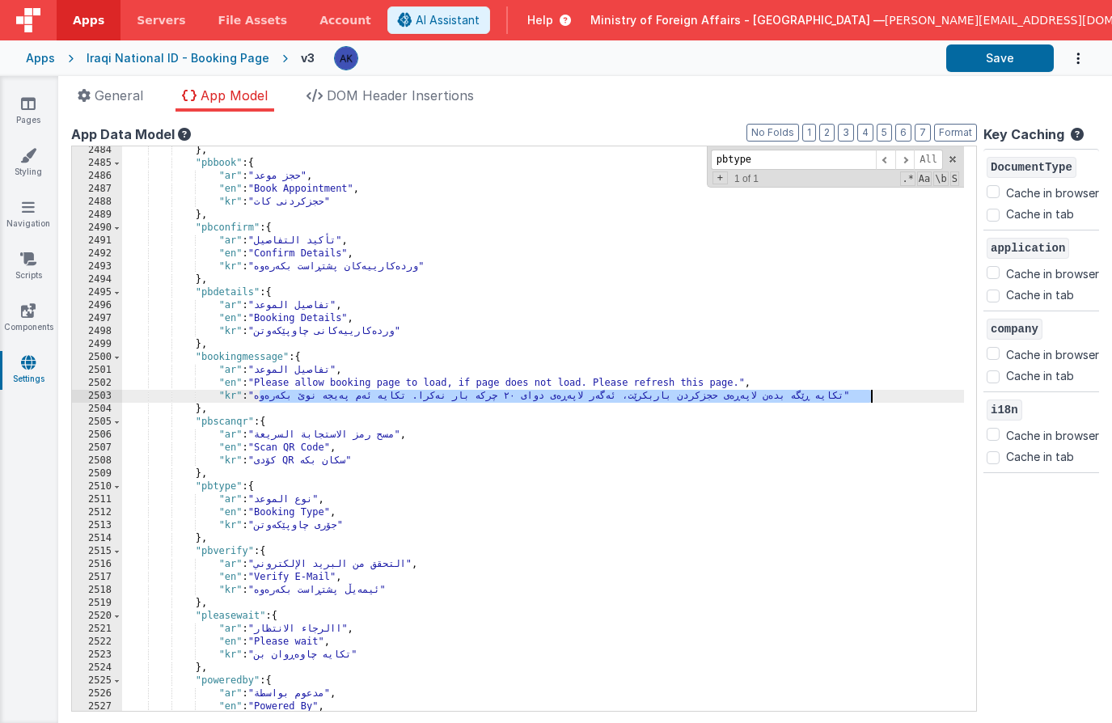
drag, startPoint x: 261, startPoint y: 399, endPoint x: 869, endPoint y: 397, distance: 607.5
click at [869, 397] on div "} , "pbbook" : { "ar" : "حجز موعد" , "en" : "Book Appointment" , "kr" : "حجزکرد…" at bounding box center [543, 439] width 842 height 591
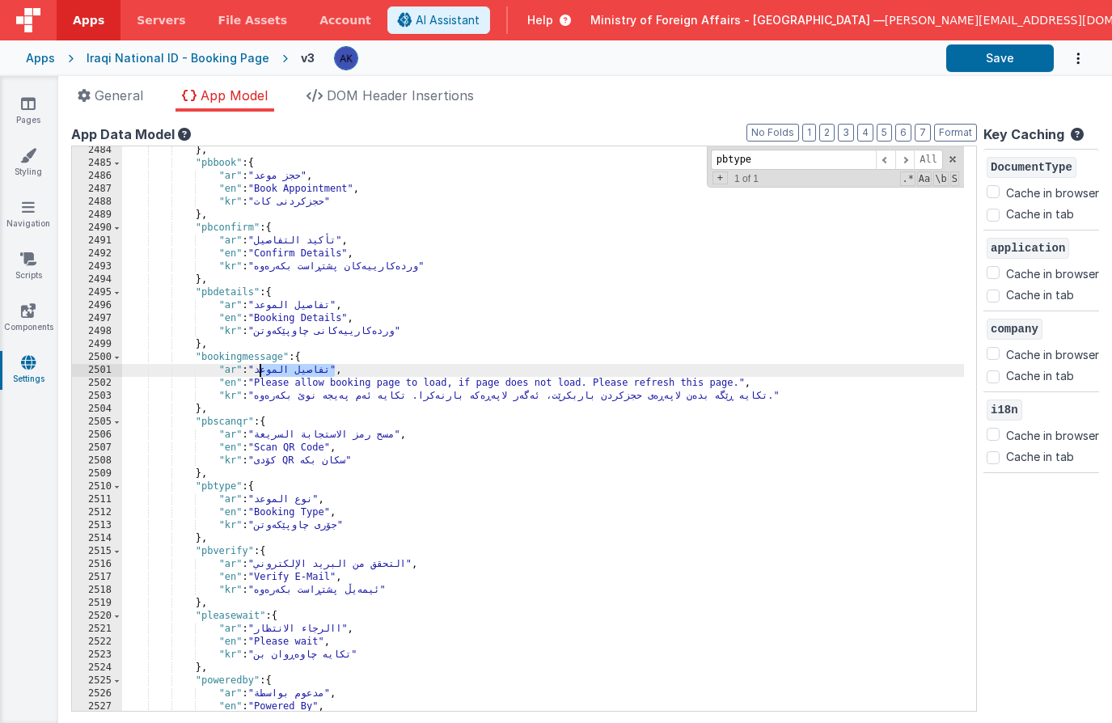
drag, startPoint x: 260, startPoint y: 375, endPoint x: 333, endPoint y: 372, distance: 72.8
click at [333, 372] on div "} , "pbbook" : { "ar" : "حجز موعد" , "en" : "Book Appointment" , "kr" : "حجزکرد…" at bounding box center [543, 439] width 842 height 591
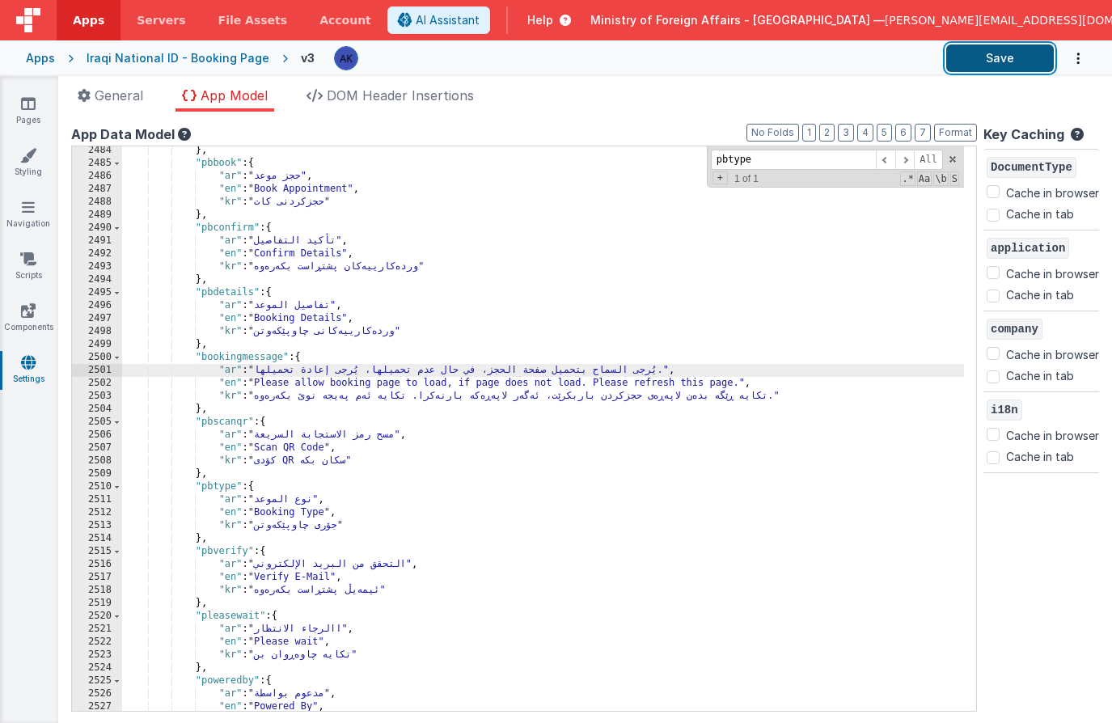
click at [984, 61] on button "Save" at bounding box center [1000, 58] width 108 height 28
click at [31, 114] on link "Pages" at bounding box center [28, 111] width 58 height 32
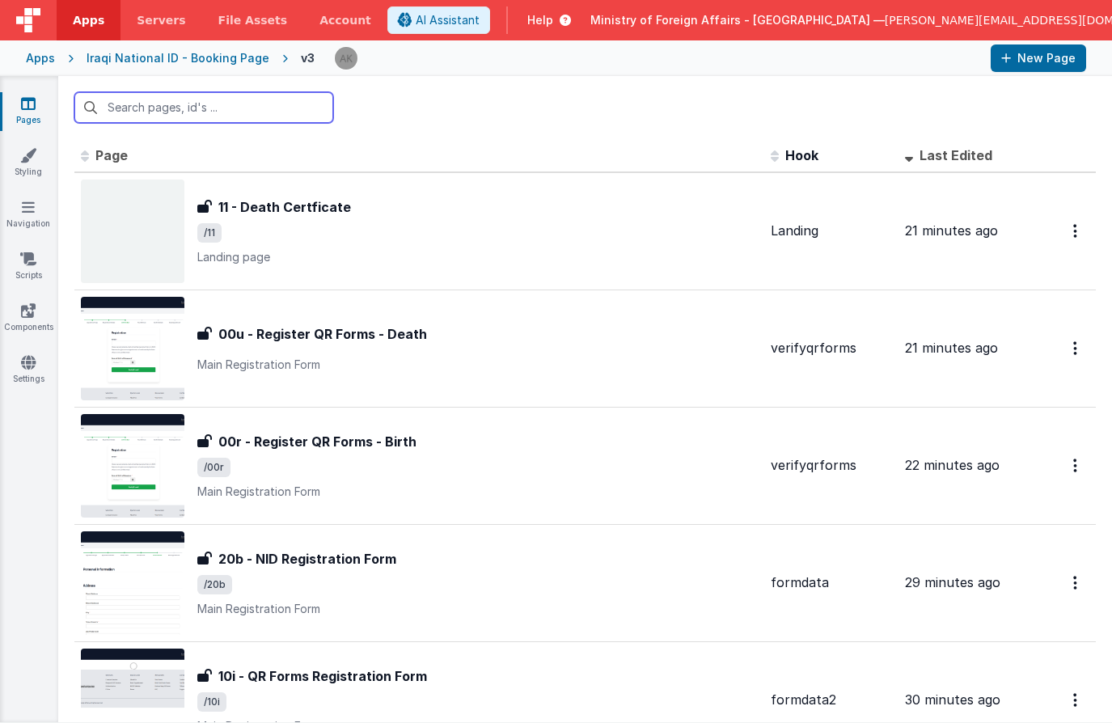
click at [133, 108] on input "text" at bounding box center [203, 107] width 259 height 31
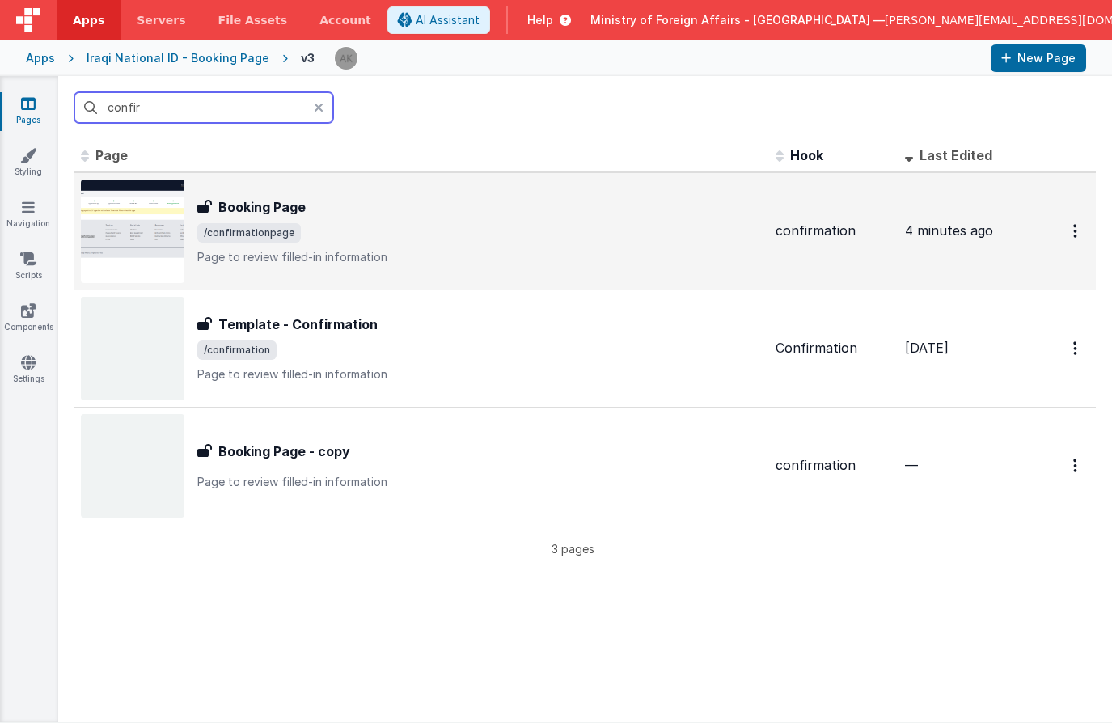
type input "confir"
click at [155, 243] on img at bounding box center [133, 232] width 104 height 104
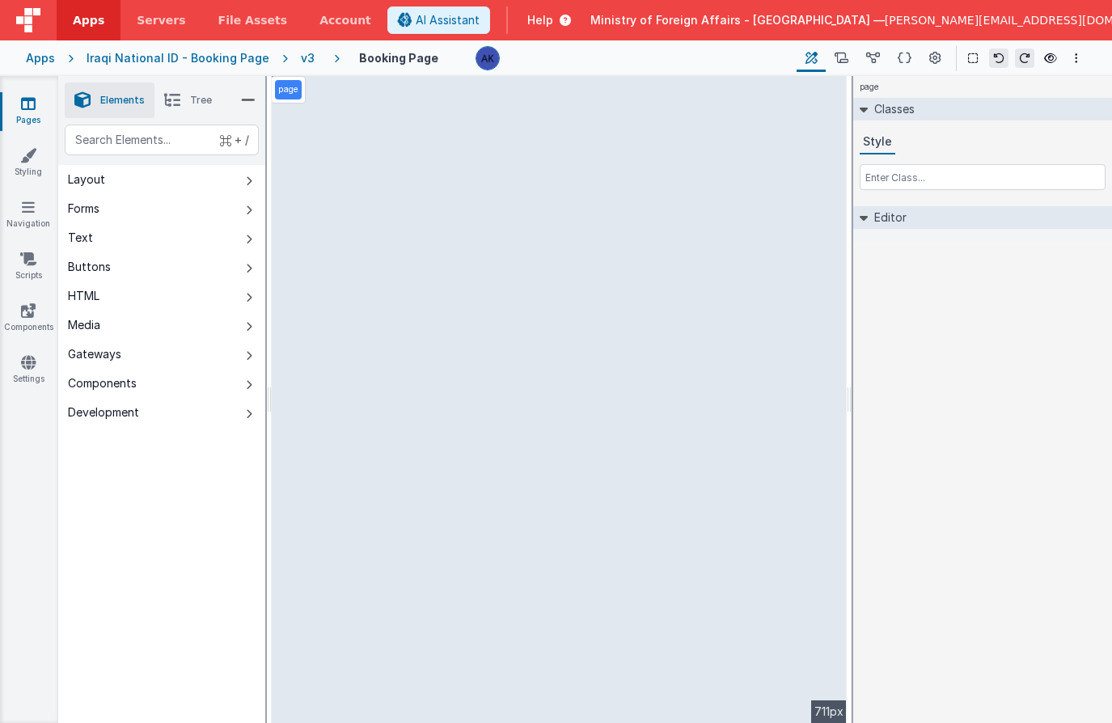
click at [301, 59] on div "v3" at bounding box center [311, 58] width 20 height 16
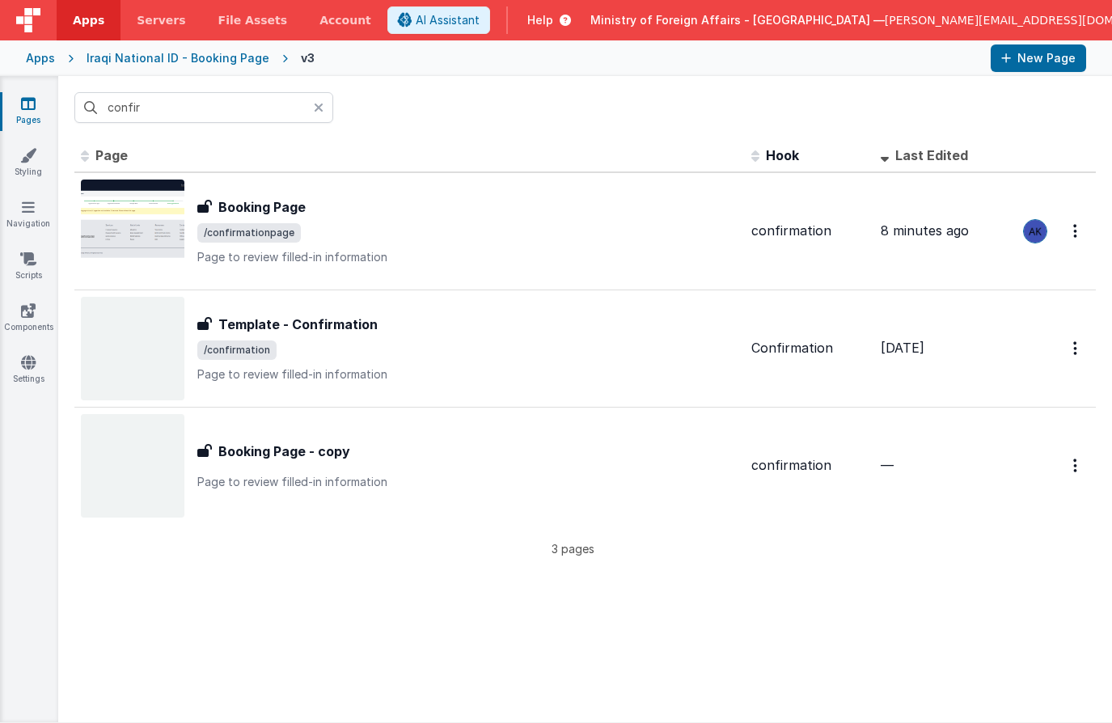
click at [316, 108] on icon at bounding box center [319, 107] width 10 height 13
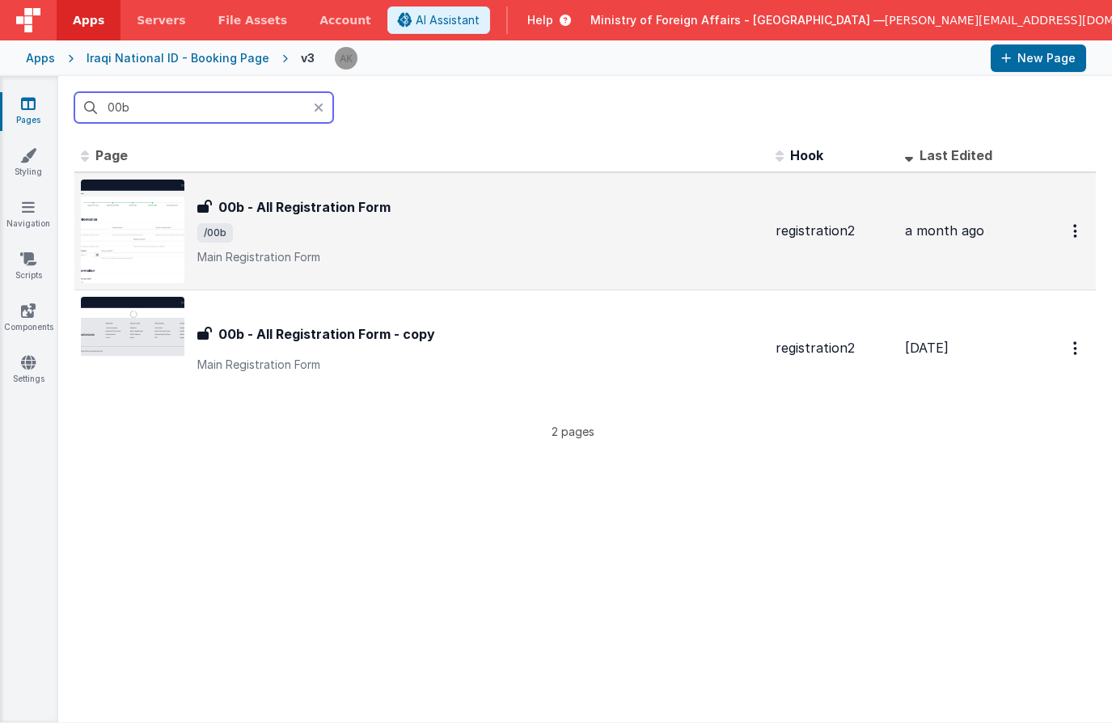
type input "00b"
click at [142, 260] on img at bounding box center [133, 232] width 104 height 104
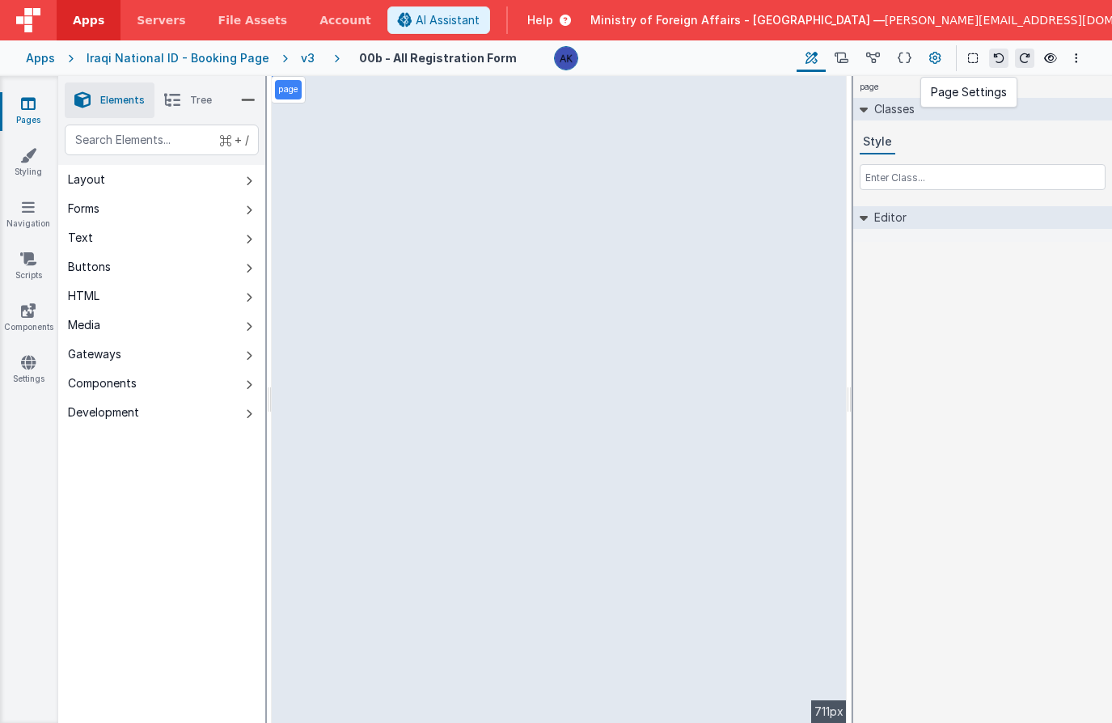
click at [942, 56] on button at bounding box center [935, 58] width 29 height 28
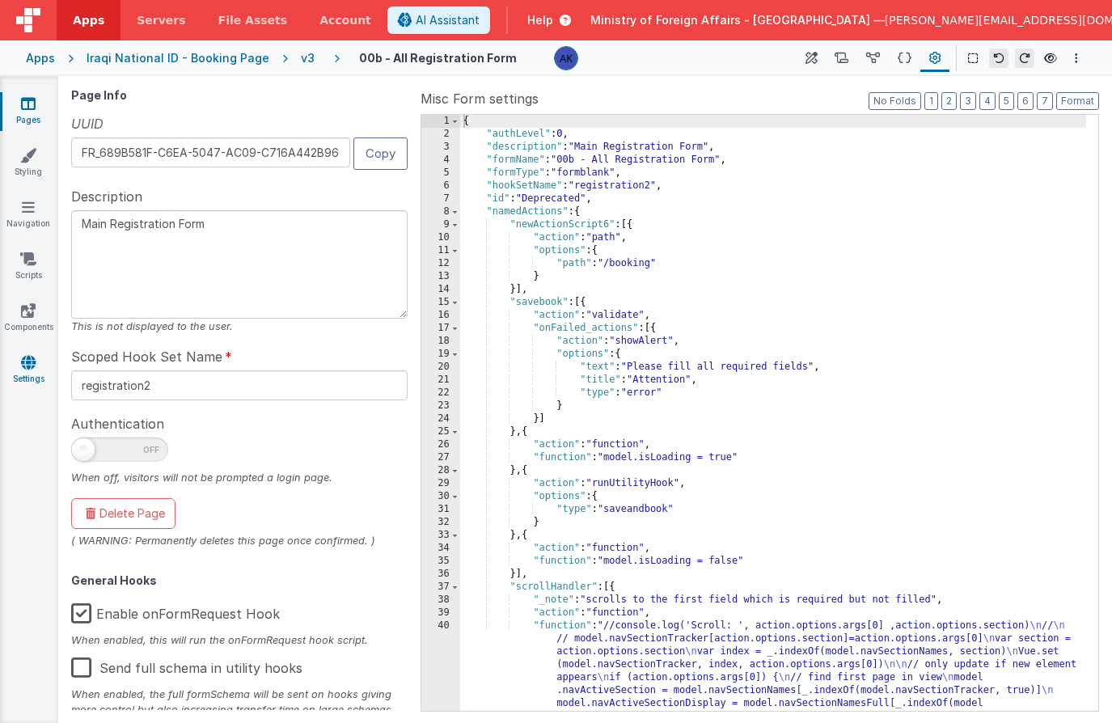
click at [40, 376] on link "Settings" at bounding box center [28, 370] width 58 height 32
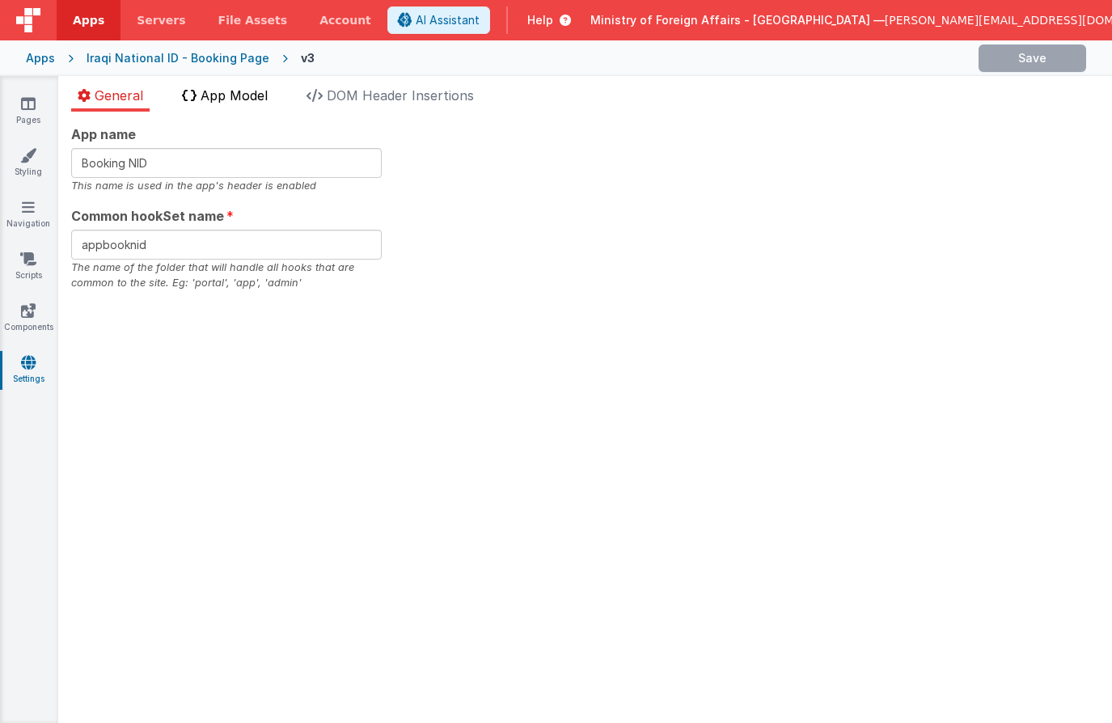
click at [256, 95] on span "App Model" at bounding box center [234, 95] width 67 height 16
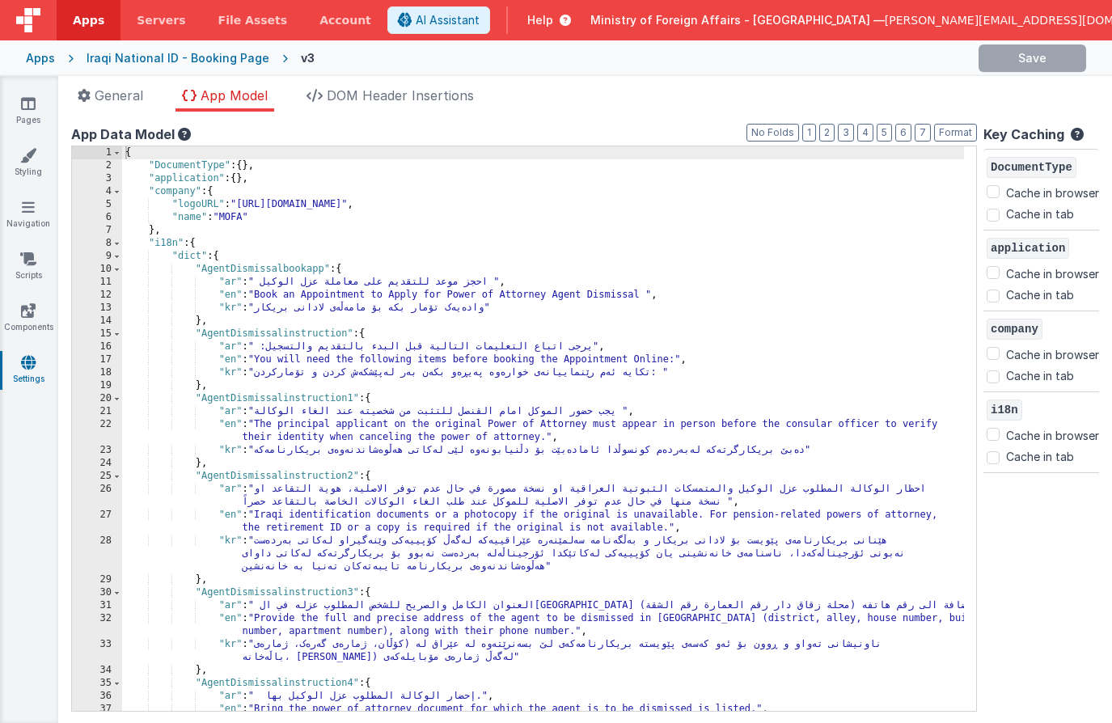
click at [803, 261] on div "{ "DocumentType" : { } , "application" : { } , "company" : { "logoURL" : "[URL]…" at bounding box center [543, 441] width 842 height 591
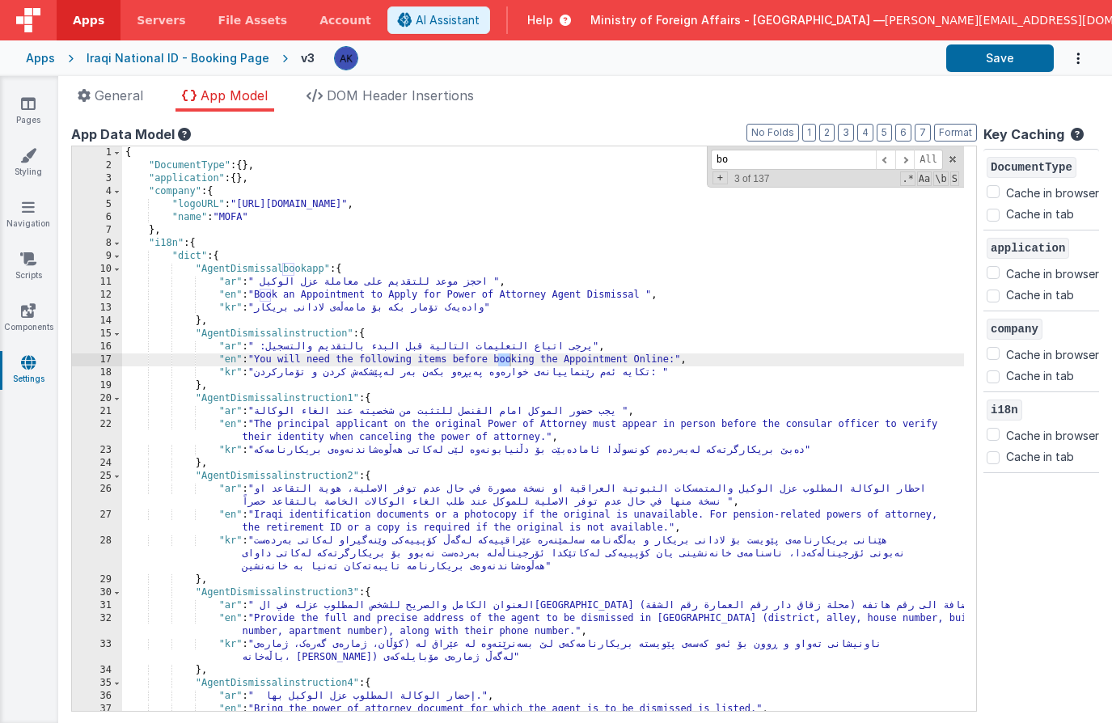
type input "b"
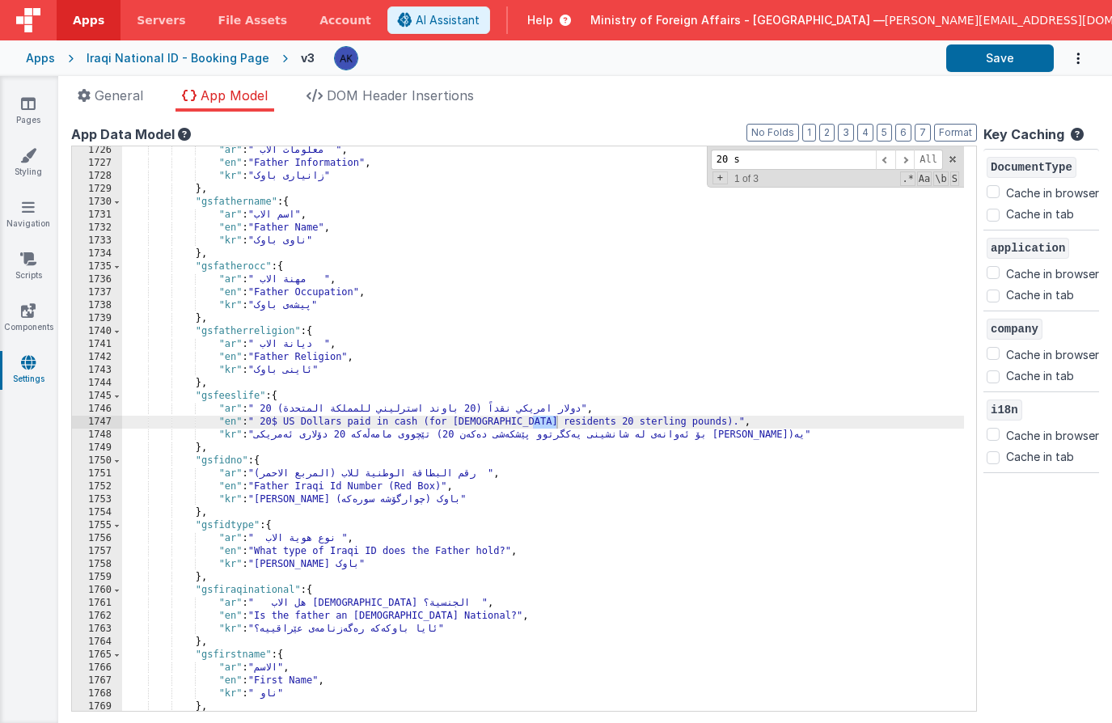
scroll to position [15085, 0]
type input "2"
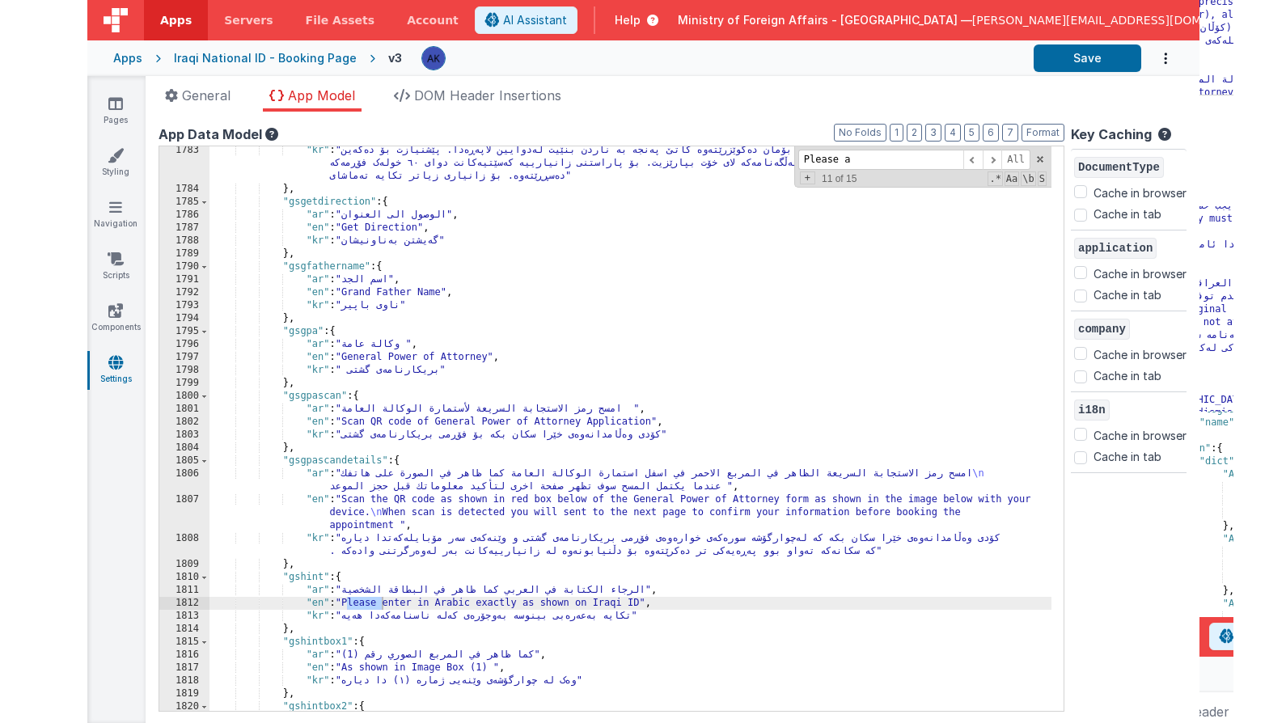
scroll to position [10675, 0]
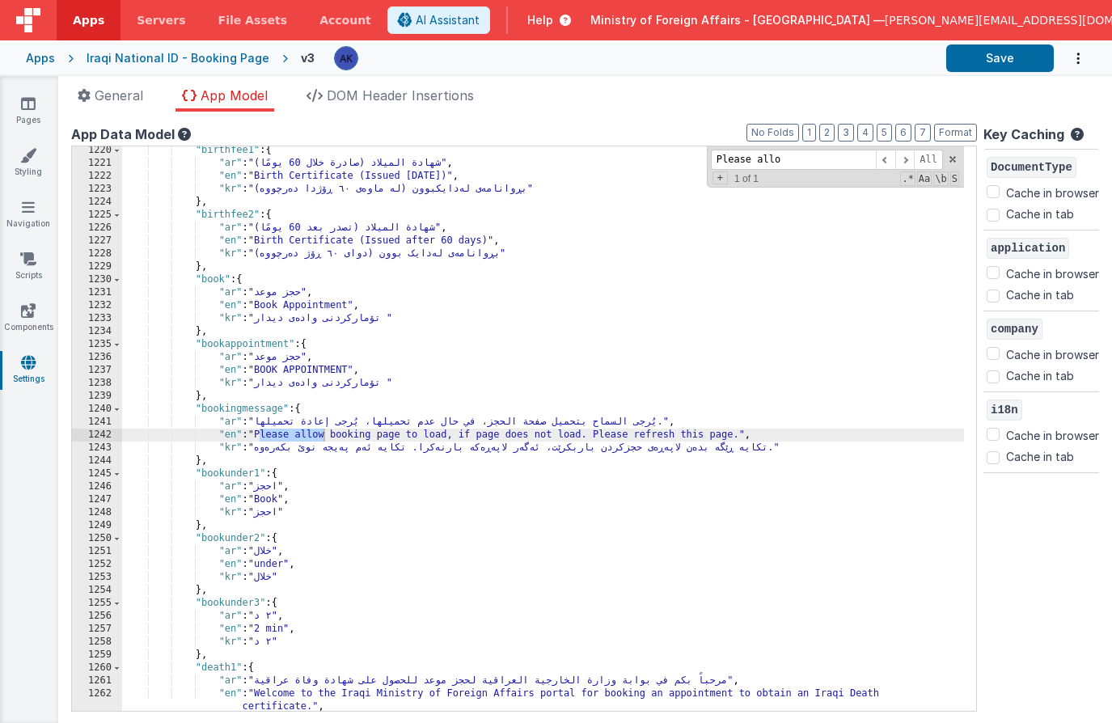
type input "Please allo"
click at [218, 411] on div ""birthfee1" : { "ar" : "شهادة الميلاد (صادرة خلال 60 يومًا)" , "en" : "Birth Ce…" at bounding box center [543, 439] width 842 height 591
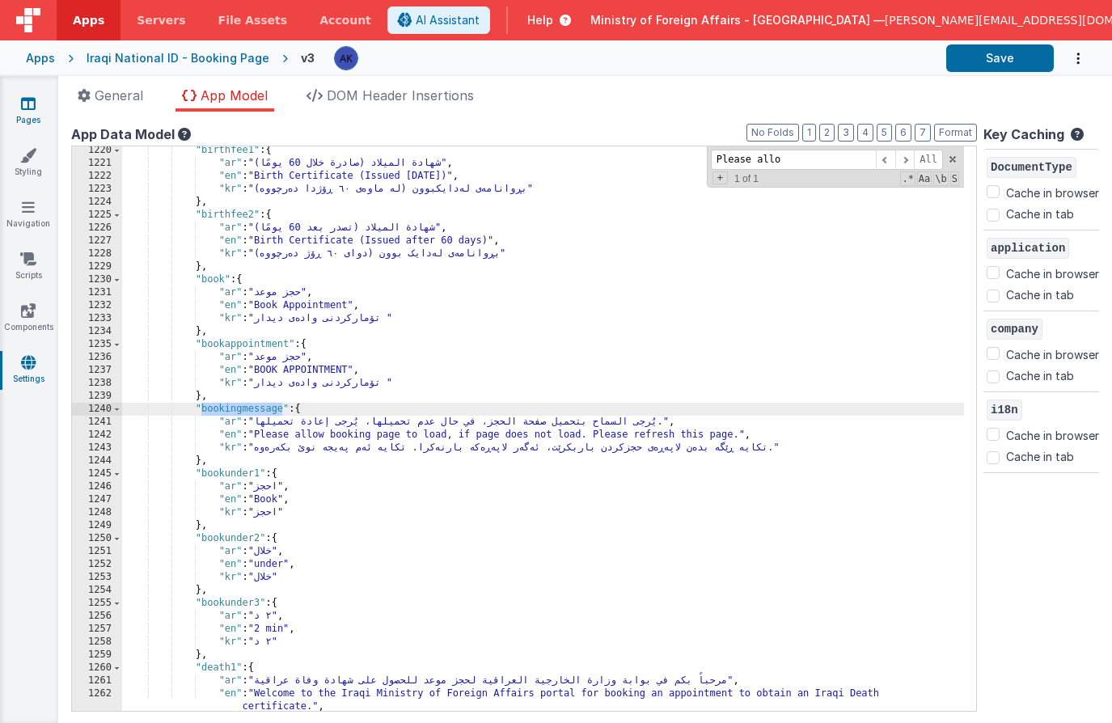
click at [40, 113] on link "Pages" at bounding box center [28, 111] width 58 height 32
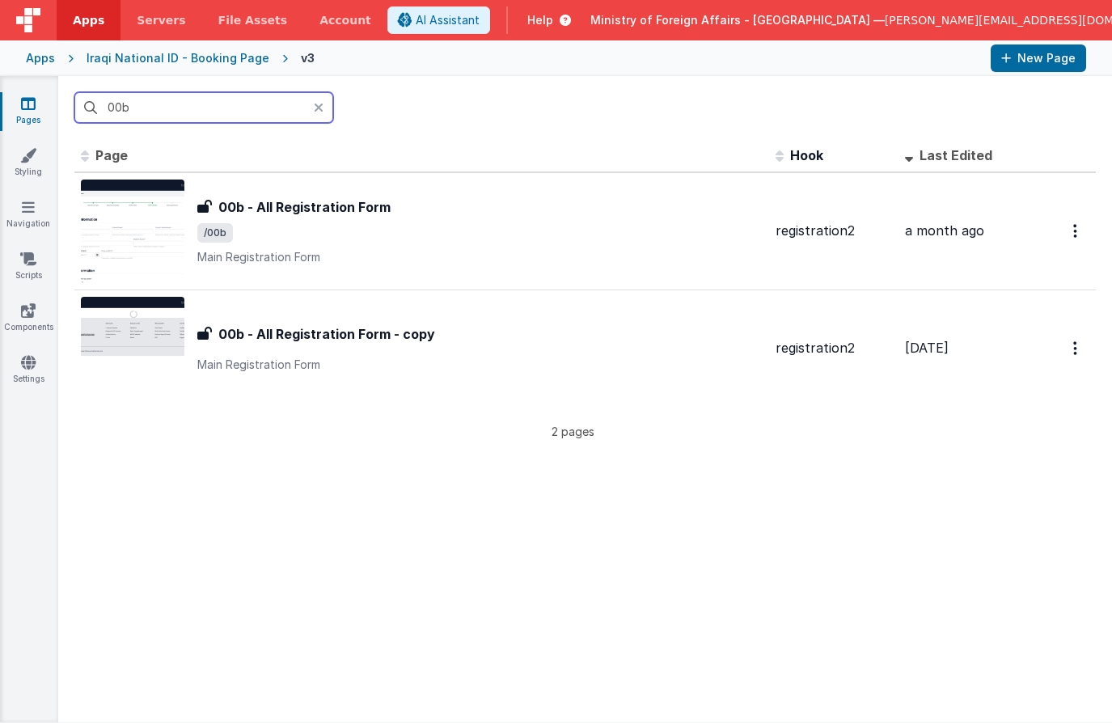
click at [129, 107] on input "00b" at bounding box center [203, 107] width 259 height 31
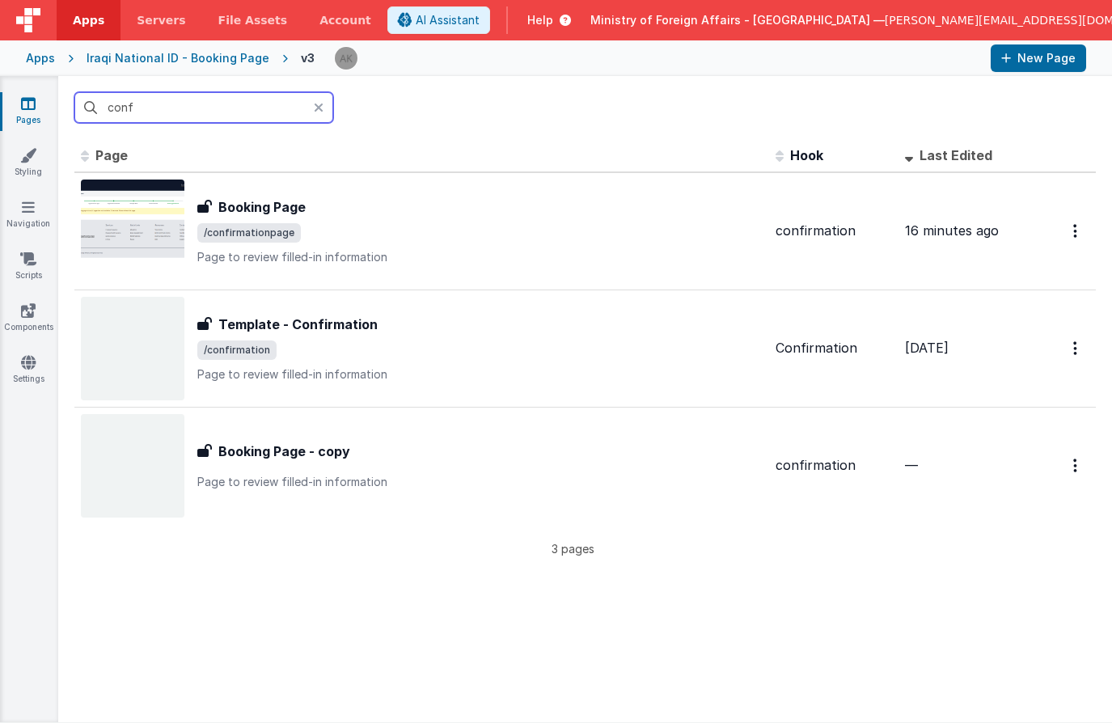
type input "confi"
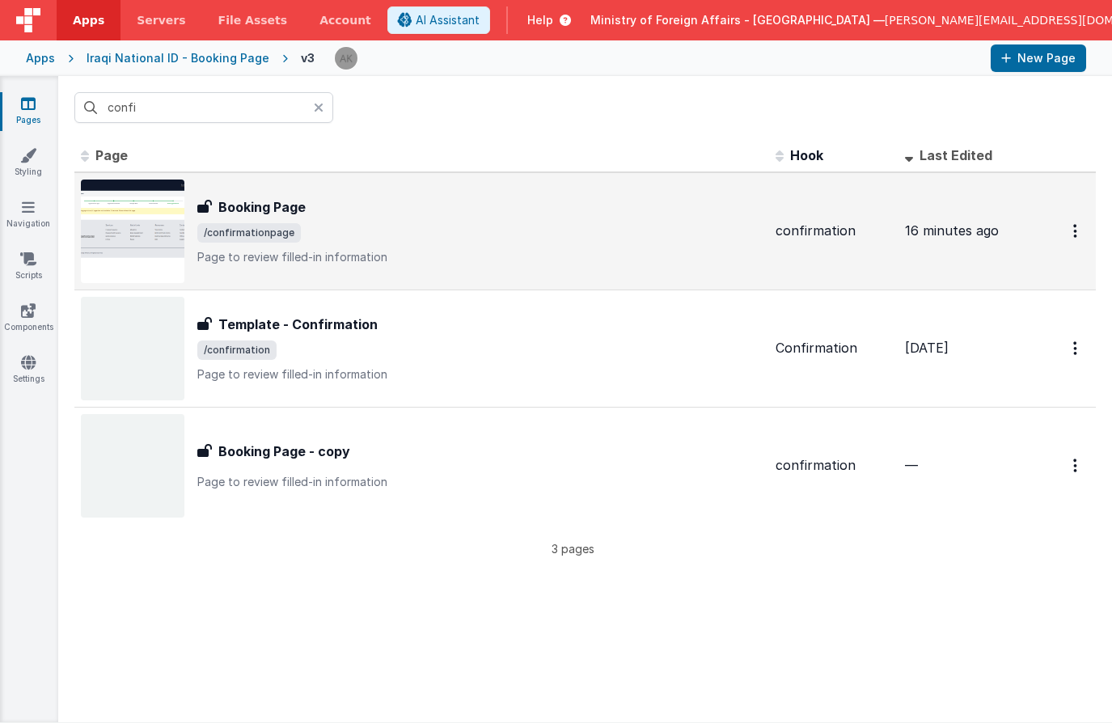
click at [119, 186] on img at bounding box center [133, 232] width 104 height 104
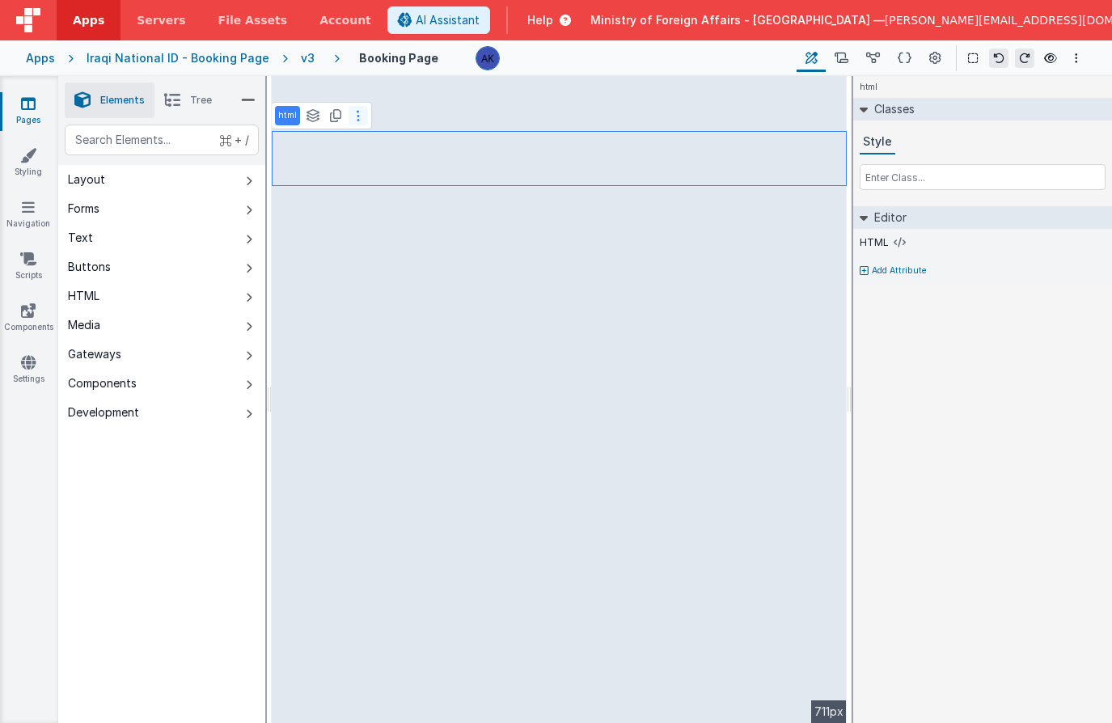
click at [357, 122] on button at bounding box center [358, 115] width 19 height 19
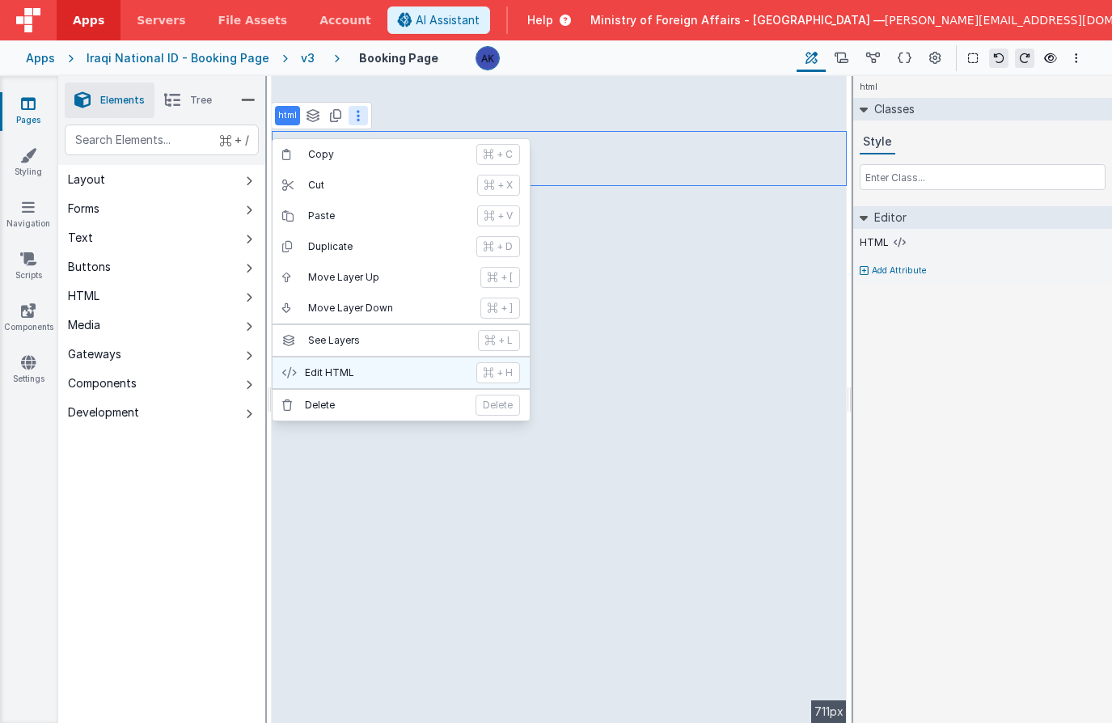
click at [362, 370] on p "Edit HTML" at bounding box center [386, 372] width 162 height 13
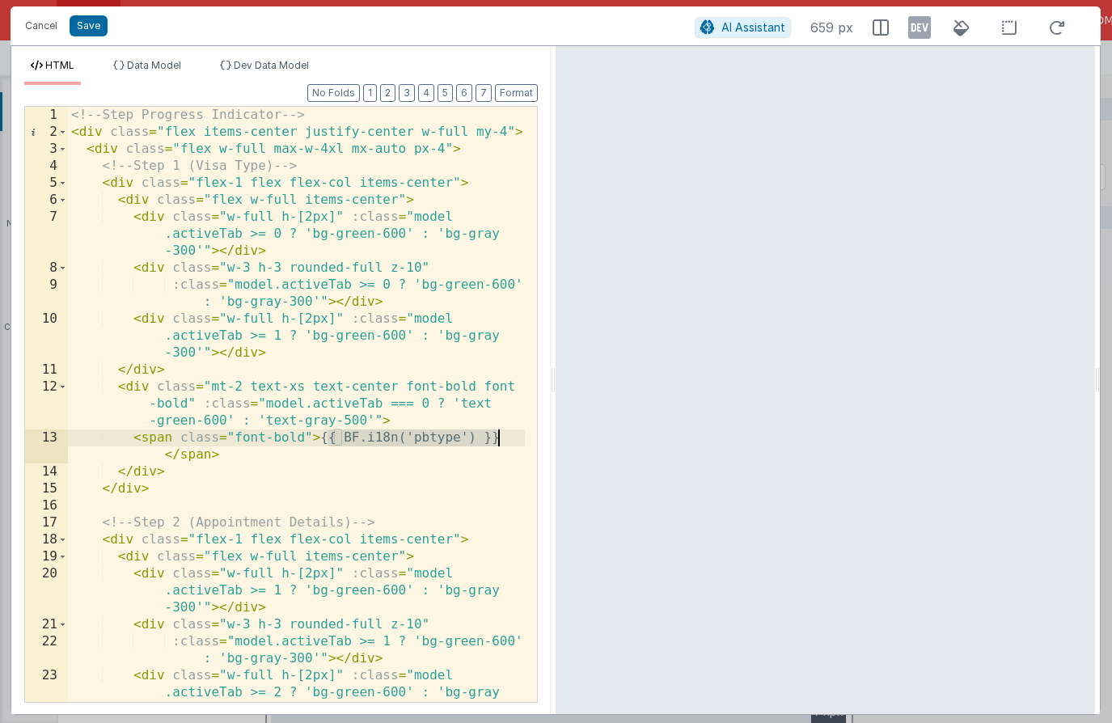
drag, startPoint x: 326, startPoint y: 435, endPoint x: 499, endPoint y: 430, distance: 173.2
click at [499, 430] on div "<!-- Step Progress Indicator --> < div class = "flex items-center justify-cente…" at bounding box center [296, 421] width 457 height 629
click at [463, 440] on div "<!-- Step Progress Indicator --> < div class = "flex items-center justify-cente…" at bounding box center [296, 421] width 457 height 629
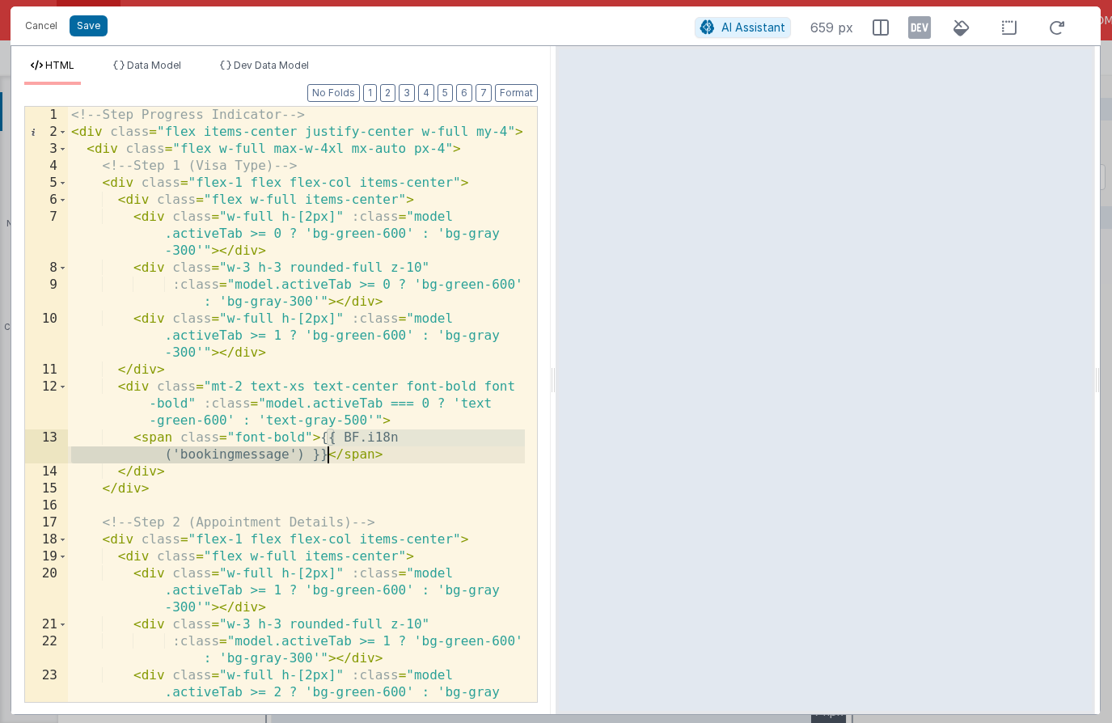
drag, startPoint x: 328, startPoint y: 438, endPoint x: 326, endPoint y: 452, distance: 14.7
click at [326, 452] on div "<!-- Step Progress Indicator --> < div class = "flex items-center justify-cente…" at bounding box center [296, 421] width 457 height 629
click at [34, 31] on button "Cancel" at bounding box center [41, 26] width 49 height 23
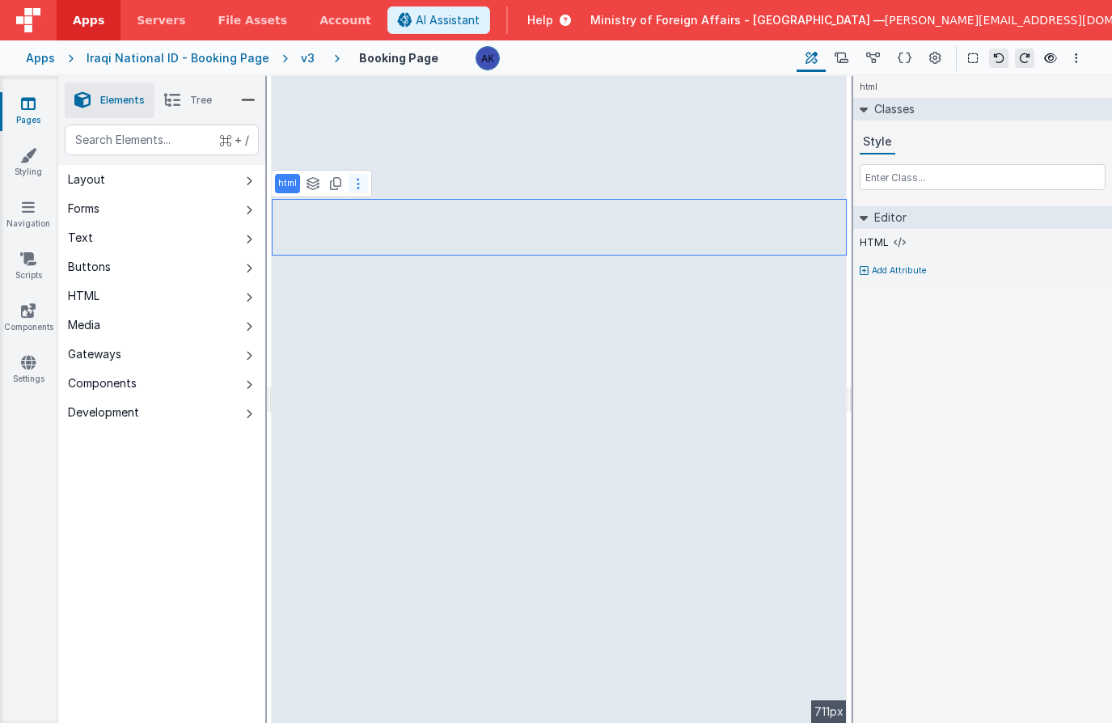
click at [357, 188] on icon at bounding box center [358, 183] width 3 height 13
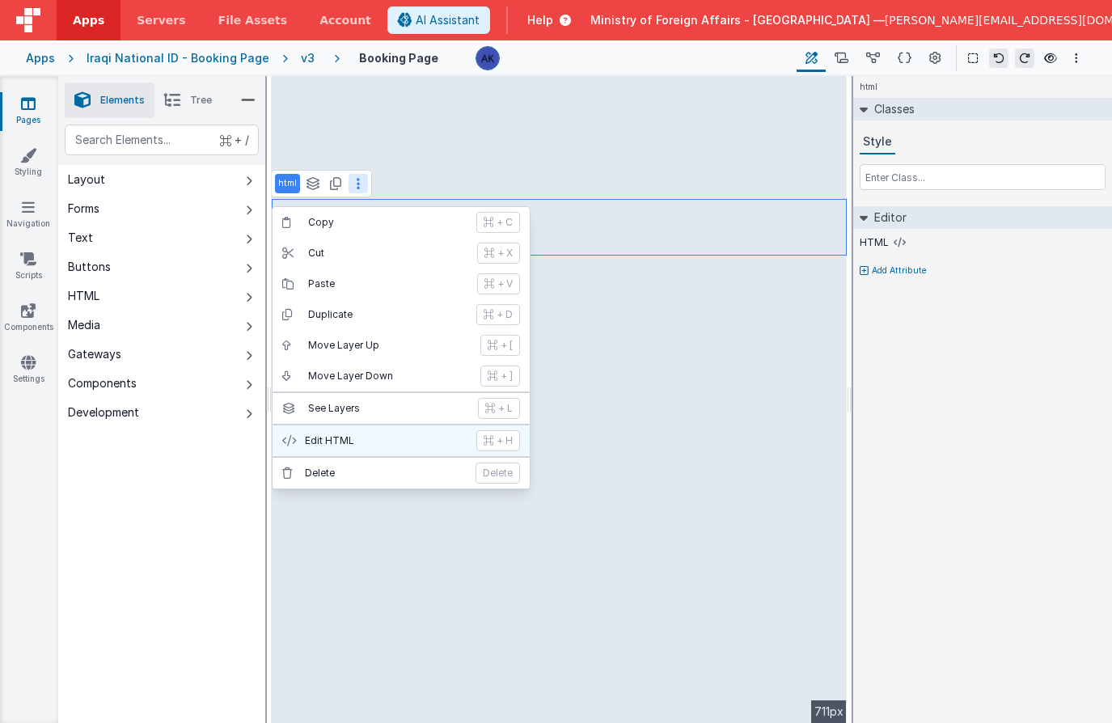
click at [369, 438] on p "Edit HTML" at bounding box center [386, 440] width 162 height 13
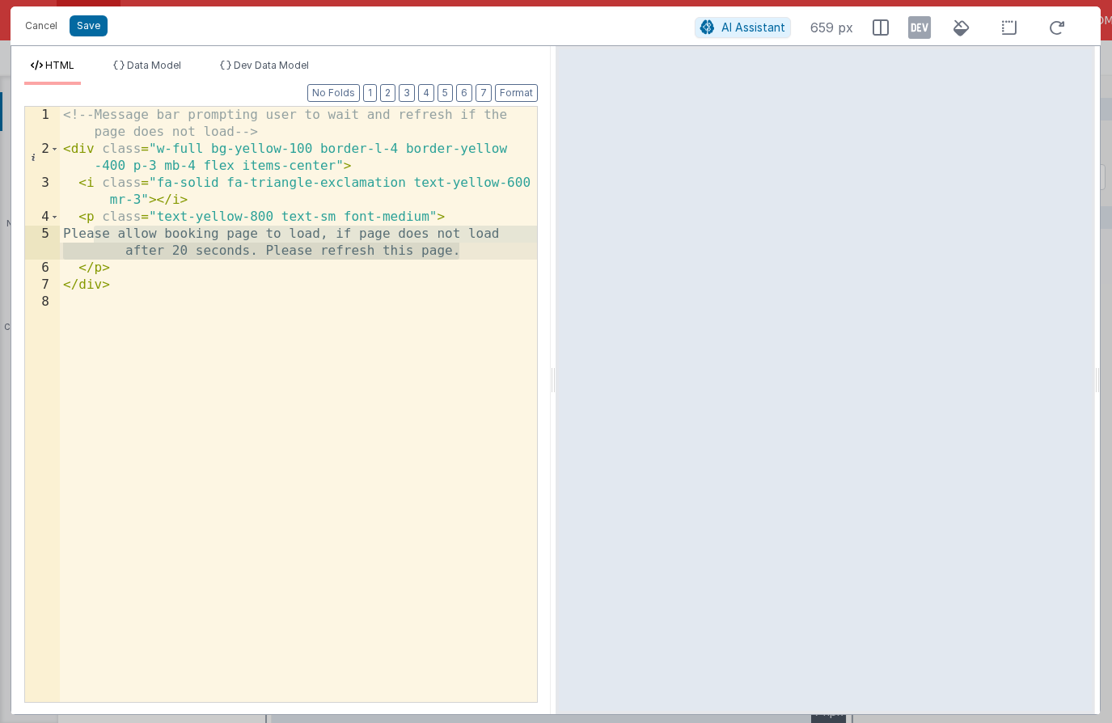
drag, startPoint x: 95, startPoint y: 234, endPoint x: 496, endPoint y: 258, distance: 401.1
click at [496, 258] on div "<!-- Message bar prompting user to wait and refresh if the page does not load -…" at bounding box center [298, 430] width 477 height 646
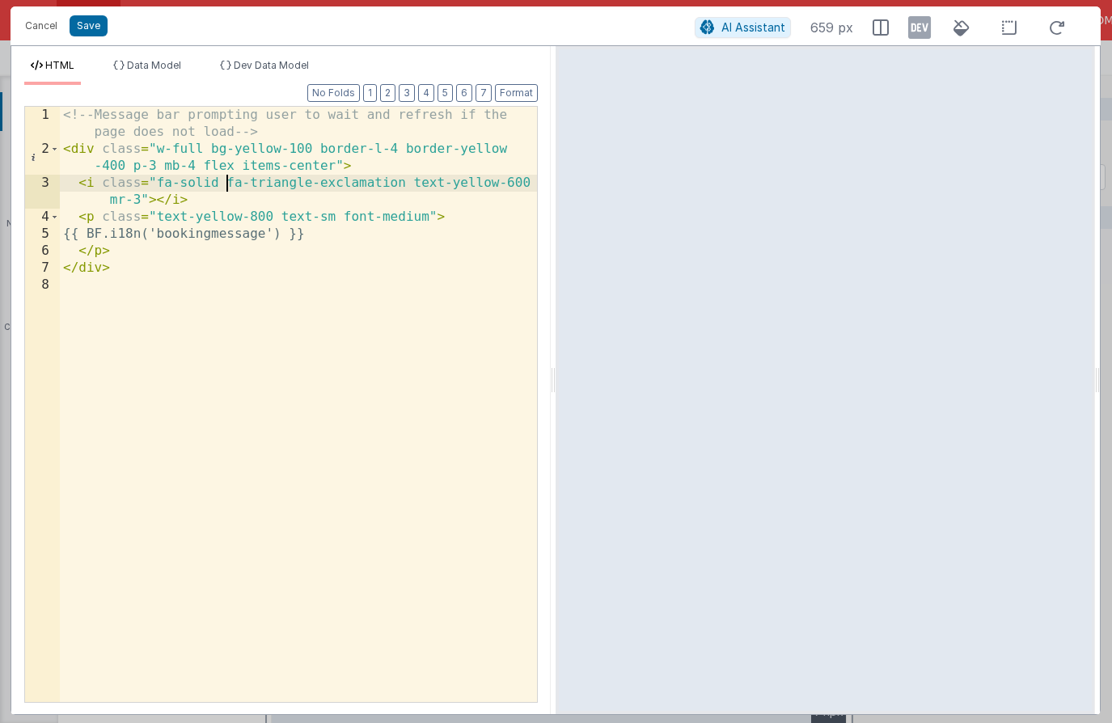
click at [226, 184] on div "<!-- Message bar prompting user to wait and refresh if the page does not load -…" at bounding box center [298, 430] width 477 height 646
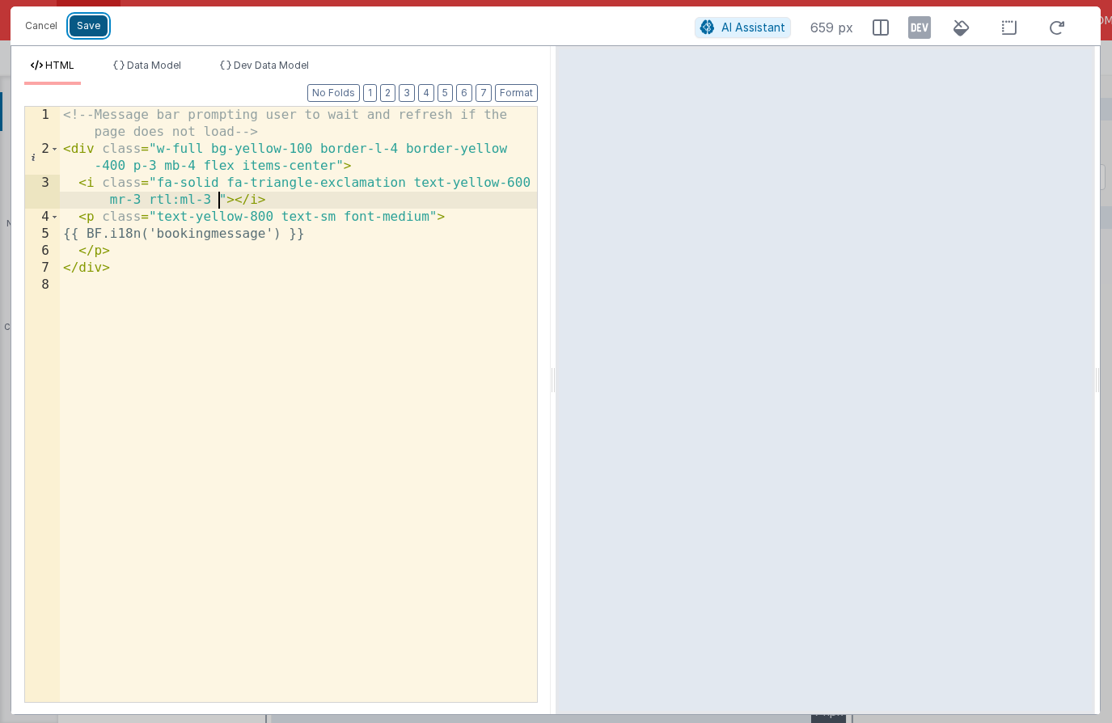
click at [101, 27] on button "Save" at bounding box center [89, 25] width 38 height 21
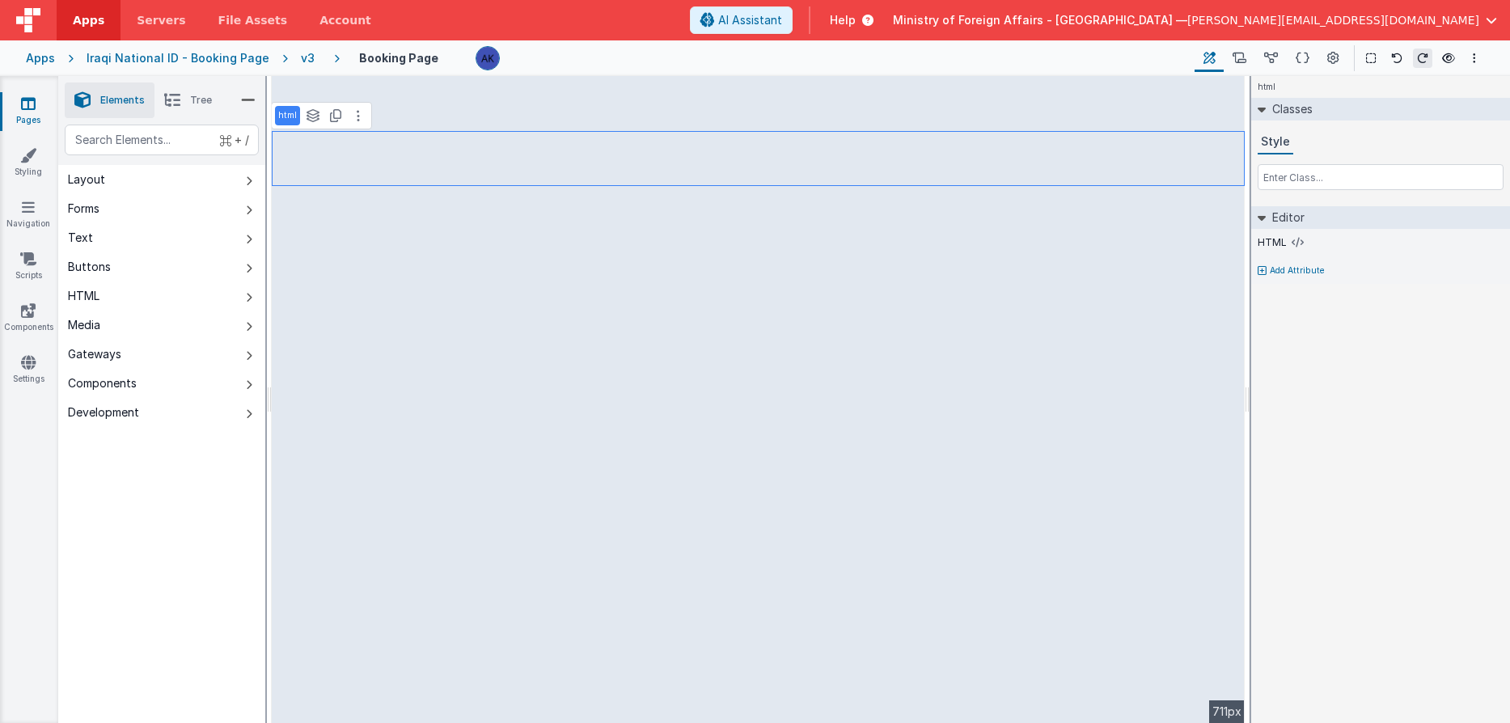
click at [200, 104] on span "Tree" at bounding box center [201, 100] width 22 height 13
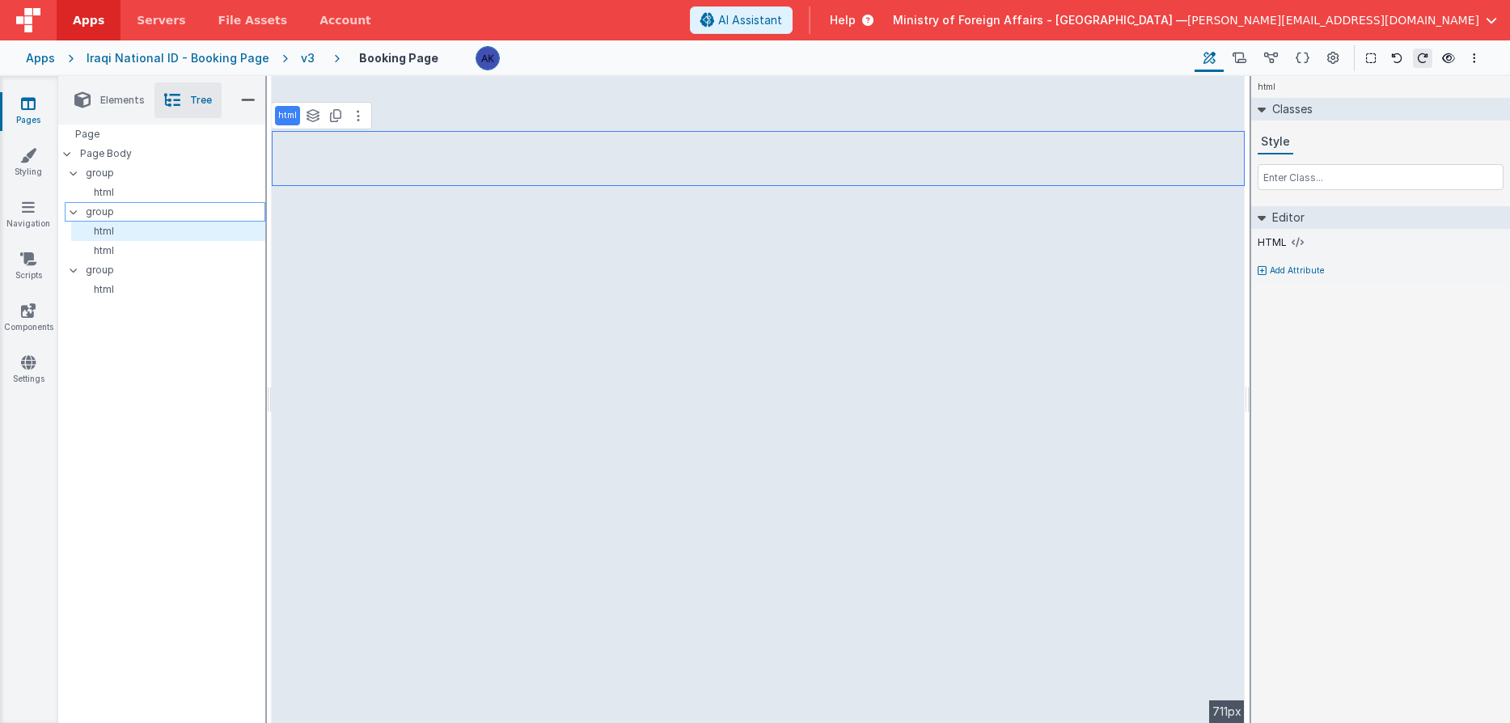
click at [172, 216] on p "group" at bounding box center [175, 212] width 179 height 18
click at [168, 226] on p "html" at bounding box center [171, 231] width 187 height 13
click at [167, 214] on p "group" at bounding box center [175, 212] width 179 height 18
click at [158, 195] on p "html" at bounding box center [171, 192] width 187 height 13
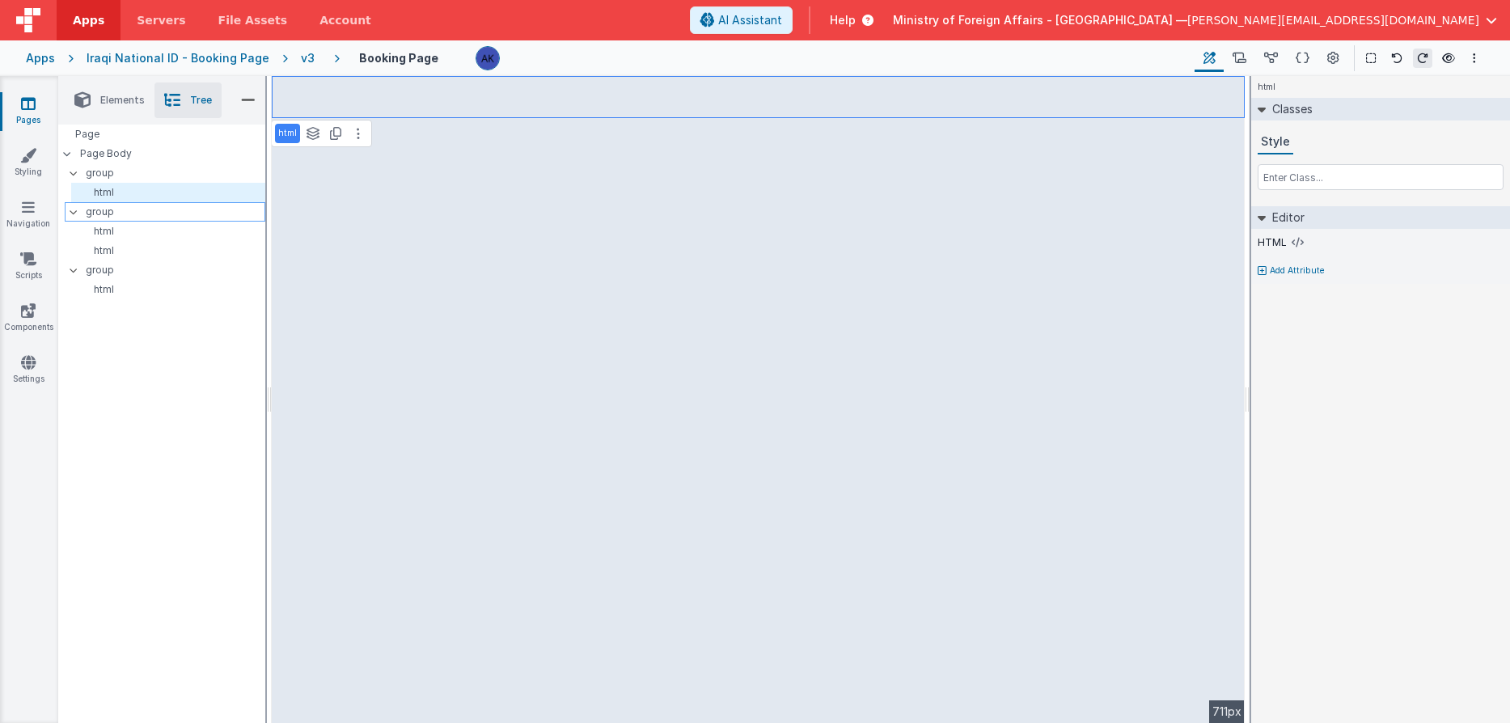
click at [146, 216] on p "group" at bounding box center [175, 212] width 179 height 18
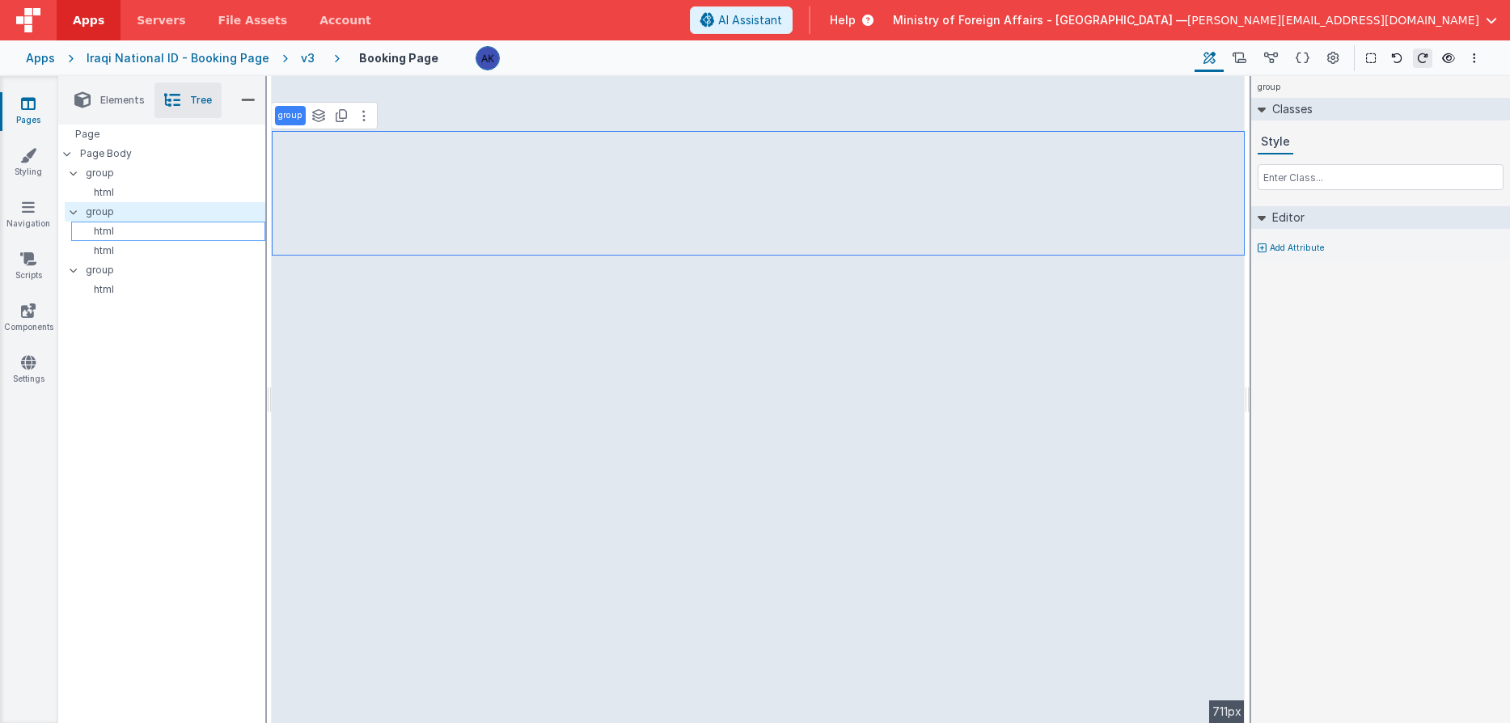
click at [146, 225] on p "html" at bounding box center [171, 231] width 187 height 13
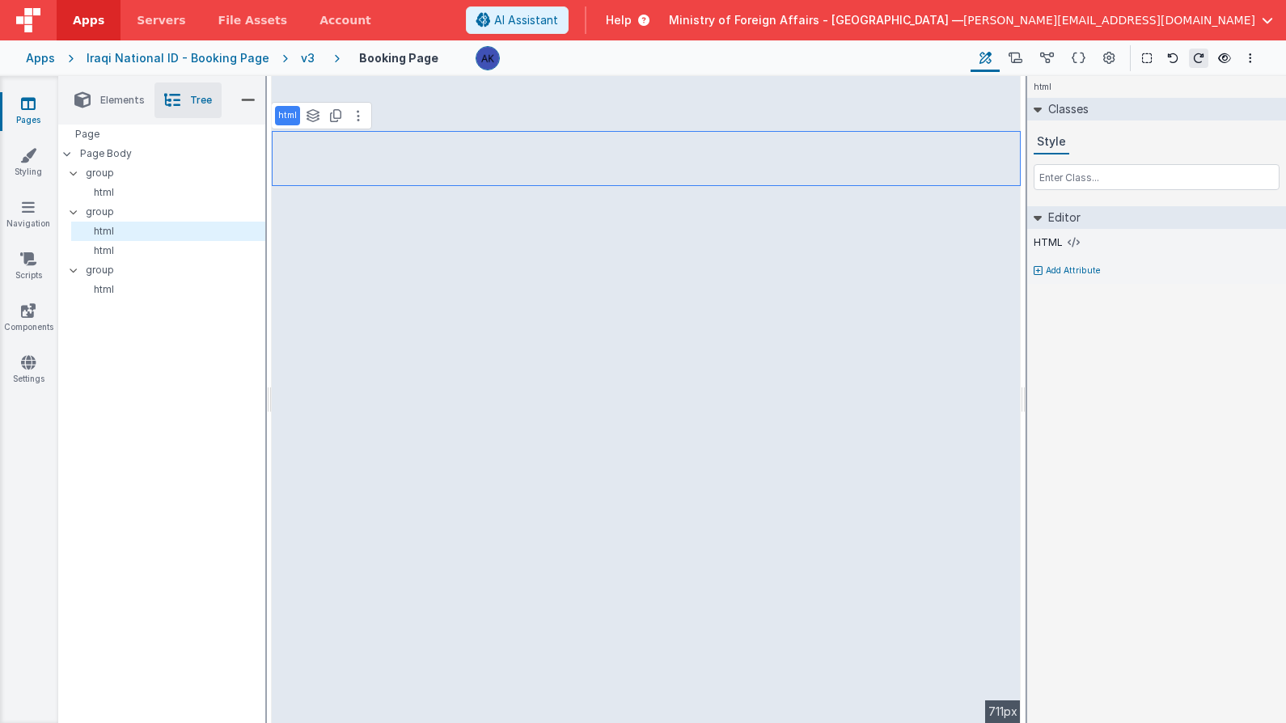
click at [302, 57] on div "v3" at bounding box center [311, 58] width 20 height 16
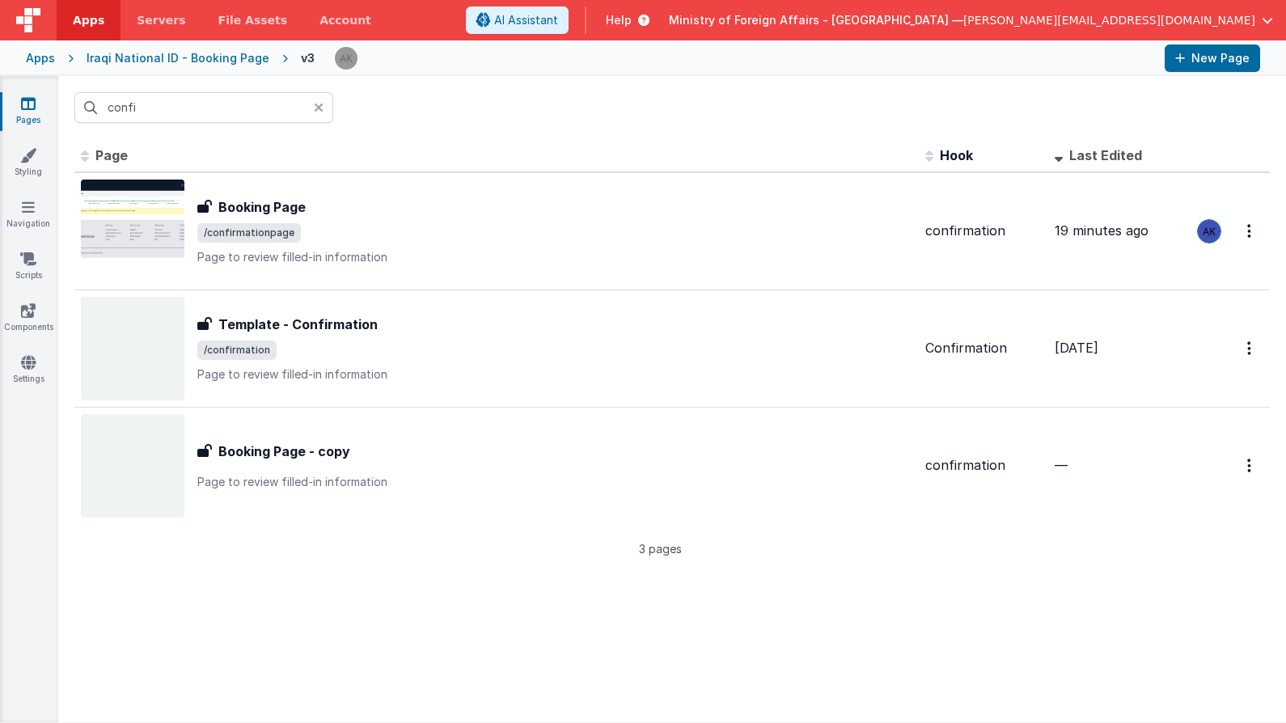
click at [319, 111] on icon at bounding box center [319, 107] width 10 height 13
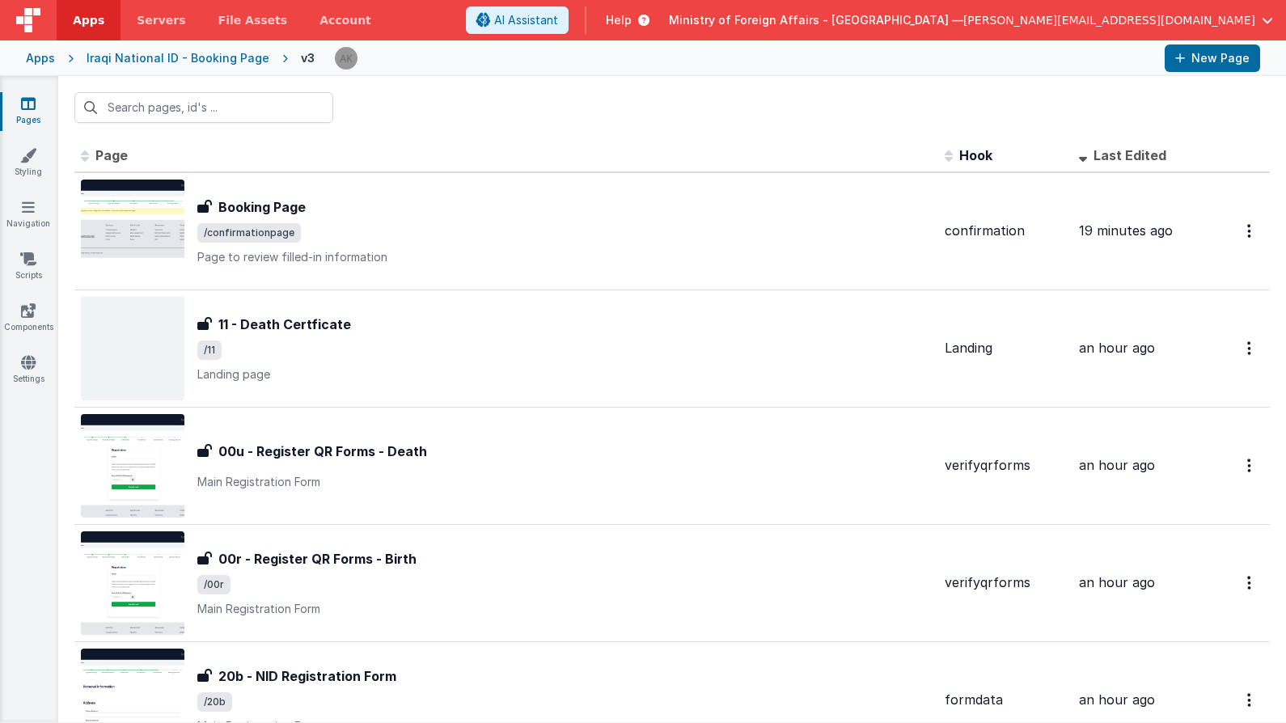
click at [235, 54] on div "Iraqi National ID - Booking Page" at bounding box center [178, 58] width 183 height 16
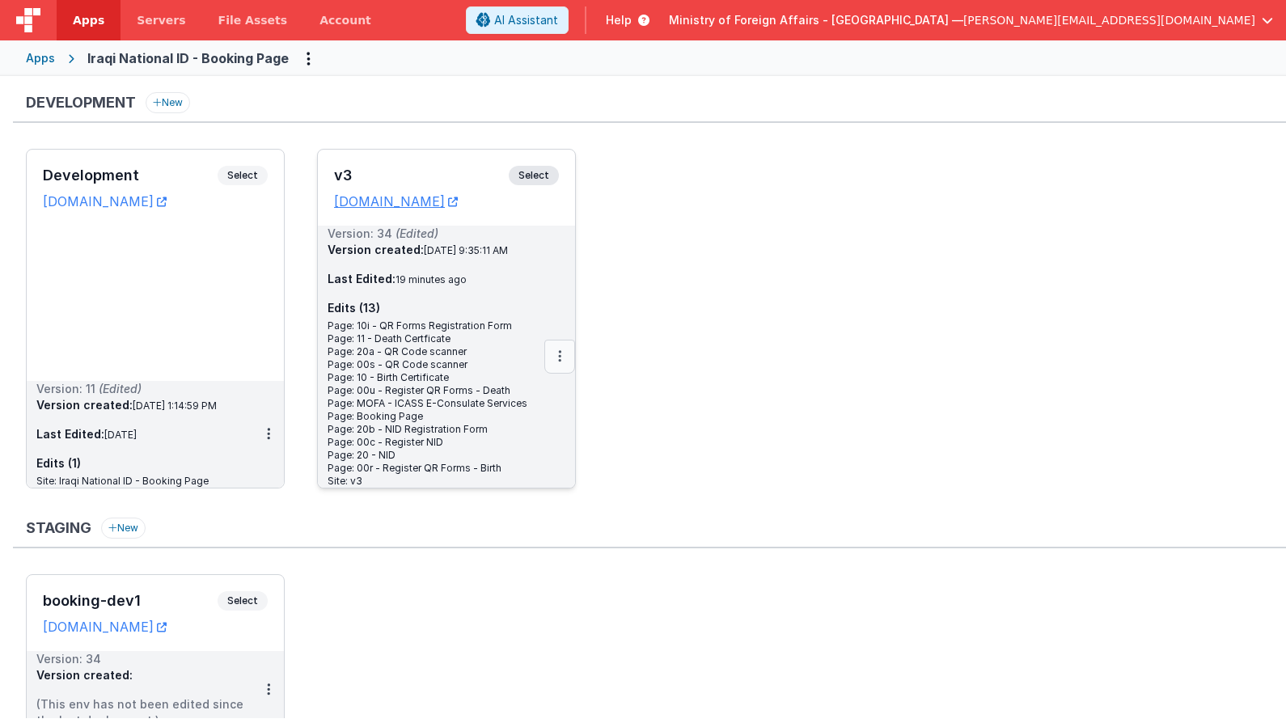
click at [561, 357] on icon at bounding box center [559, 356] width 3 height 1
click at [532, 452] on link "Deploy..." at bounding box center [504, 451] width 142 height 29
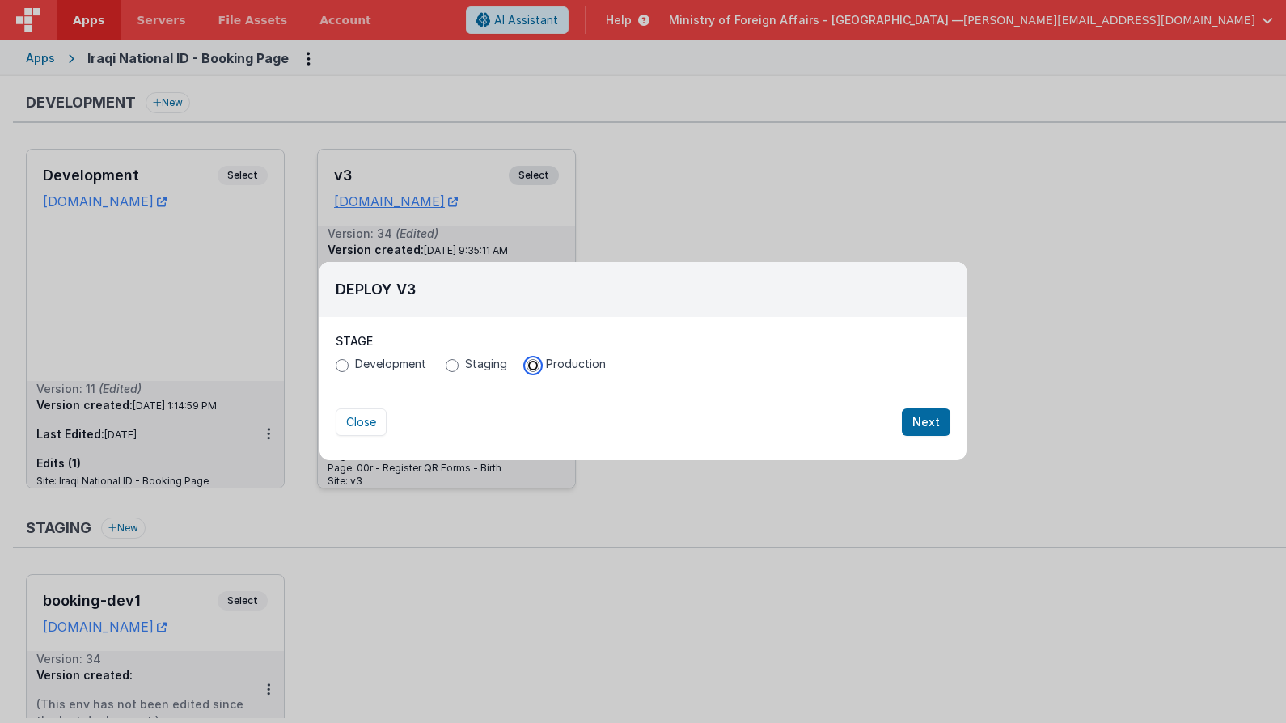
click at [533, 367] on input "Production" at bounding box center [533, 365] width 13 height 13
radio input "true"
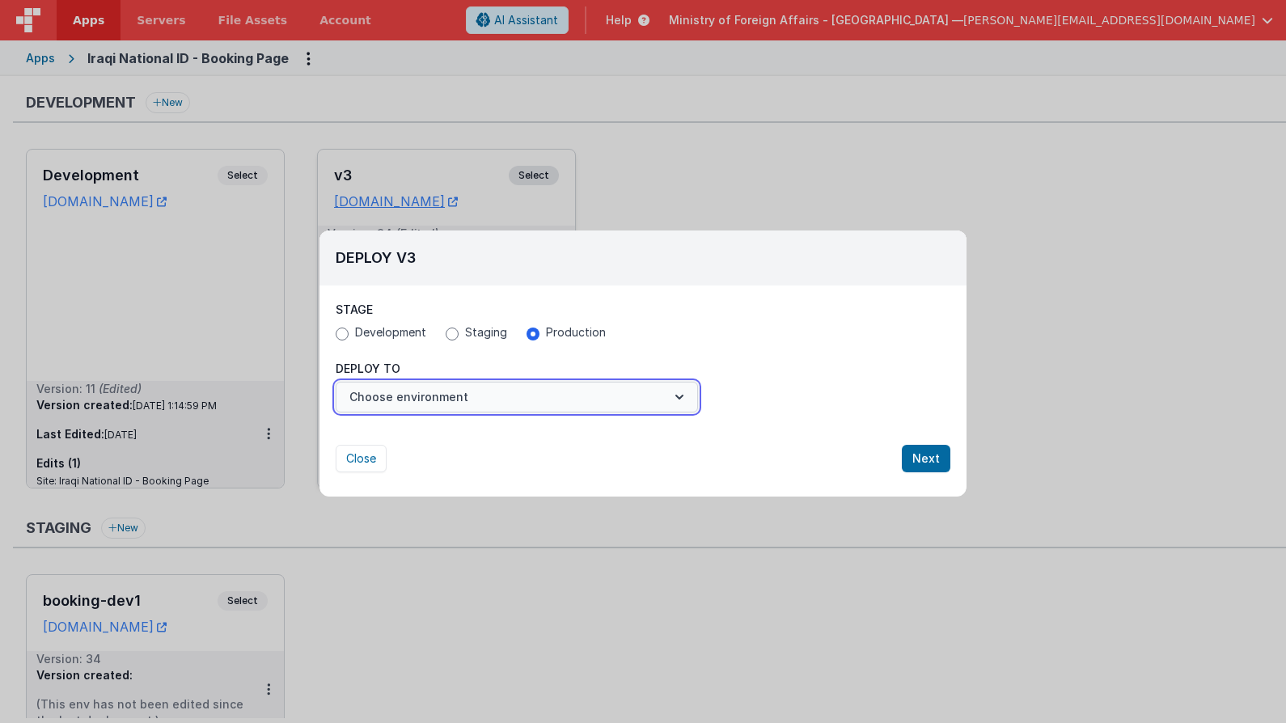
click at [536, 388] on button "Choose environment" at bounding box center [517, 397] width 362 height 31
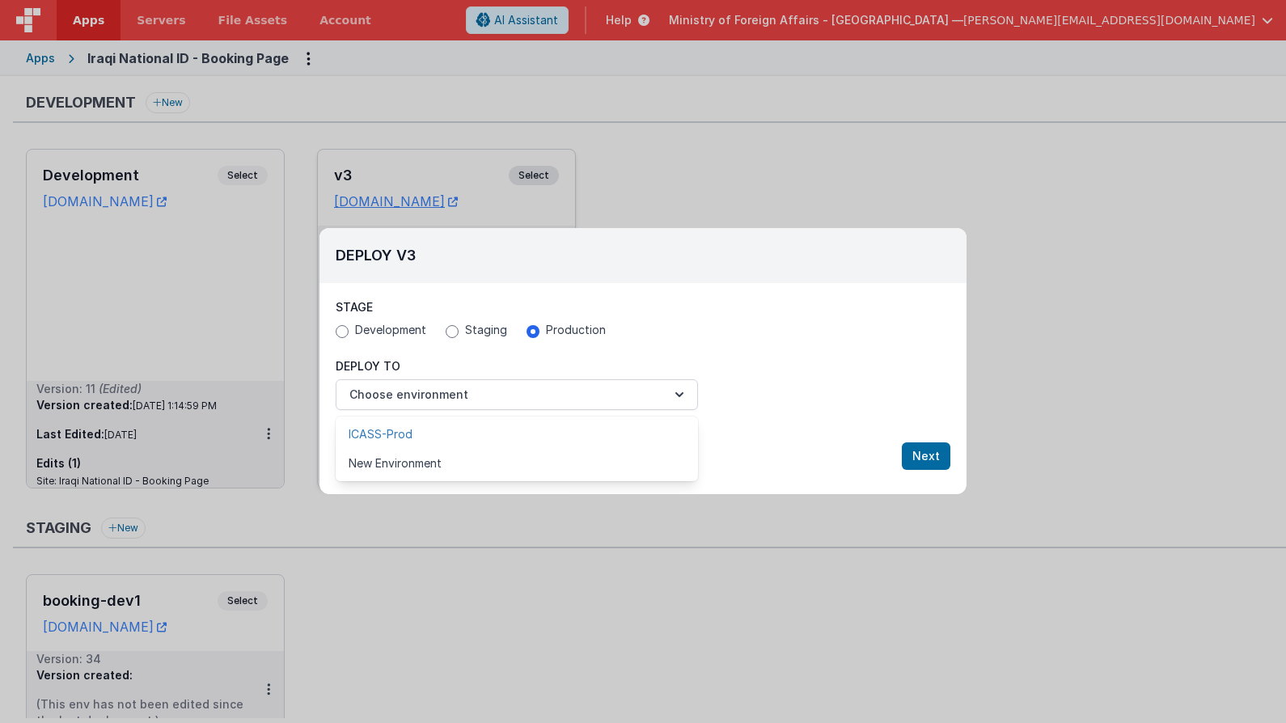
click at [514, 426] on link "ICASS-Prod" at bounding box center [517, 434] width 362 height 29
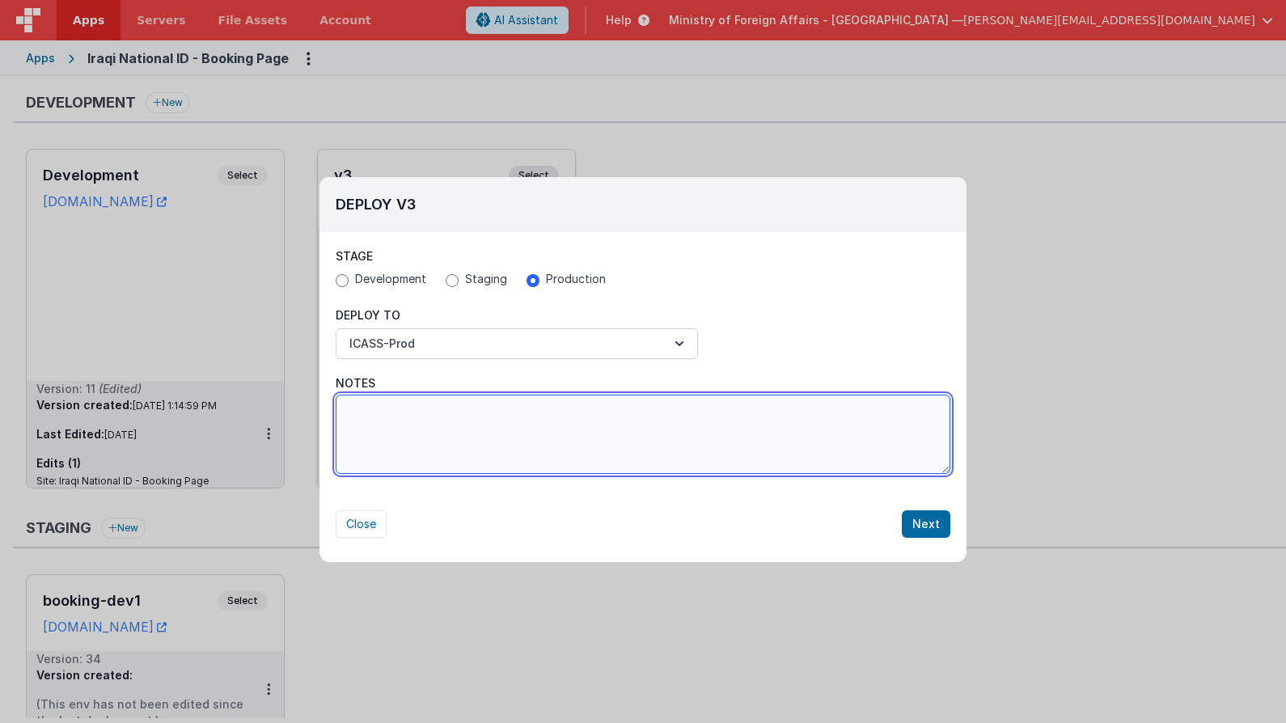
click at [514, 438] on textarea "Notes" at bounding box center [643, 434] width 615 height 79
type textarea "added birth certification and extra cards"
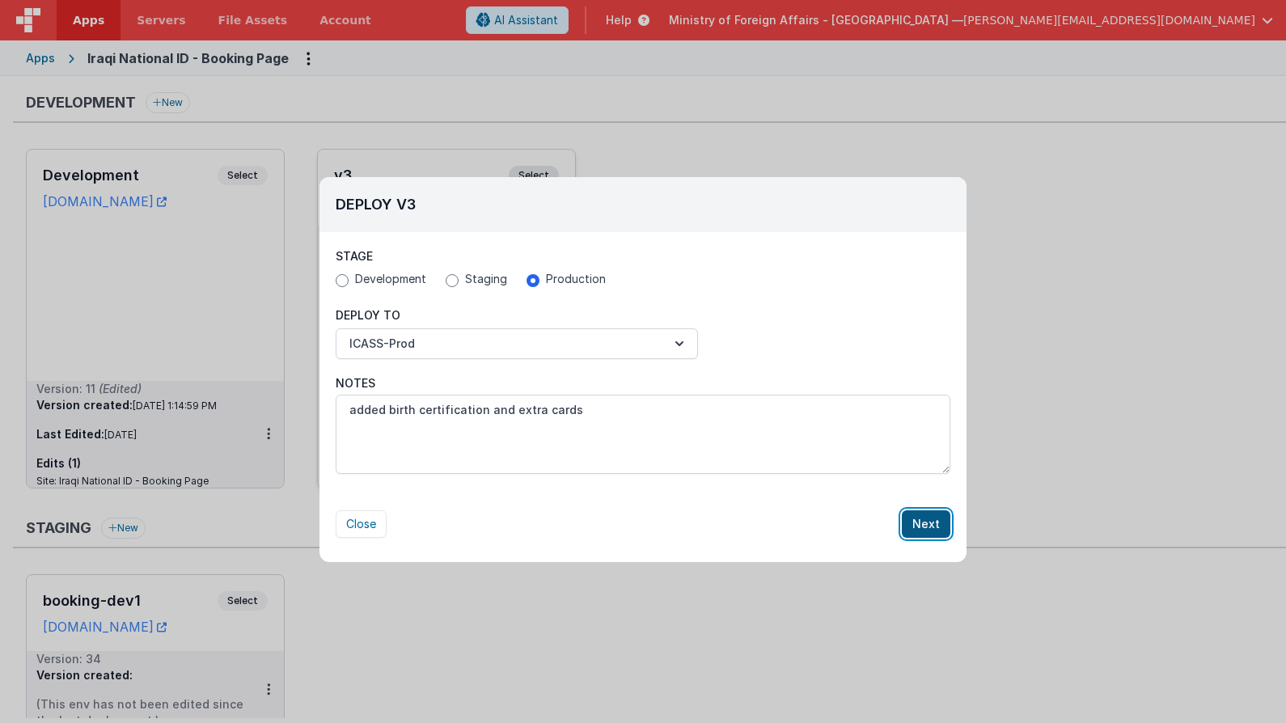
click at [942, 531] on button "Next" at bounding box center [926, 524] width 49 height 28
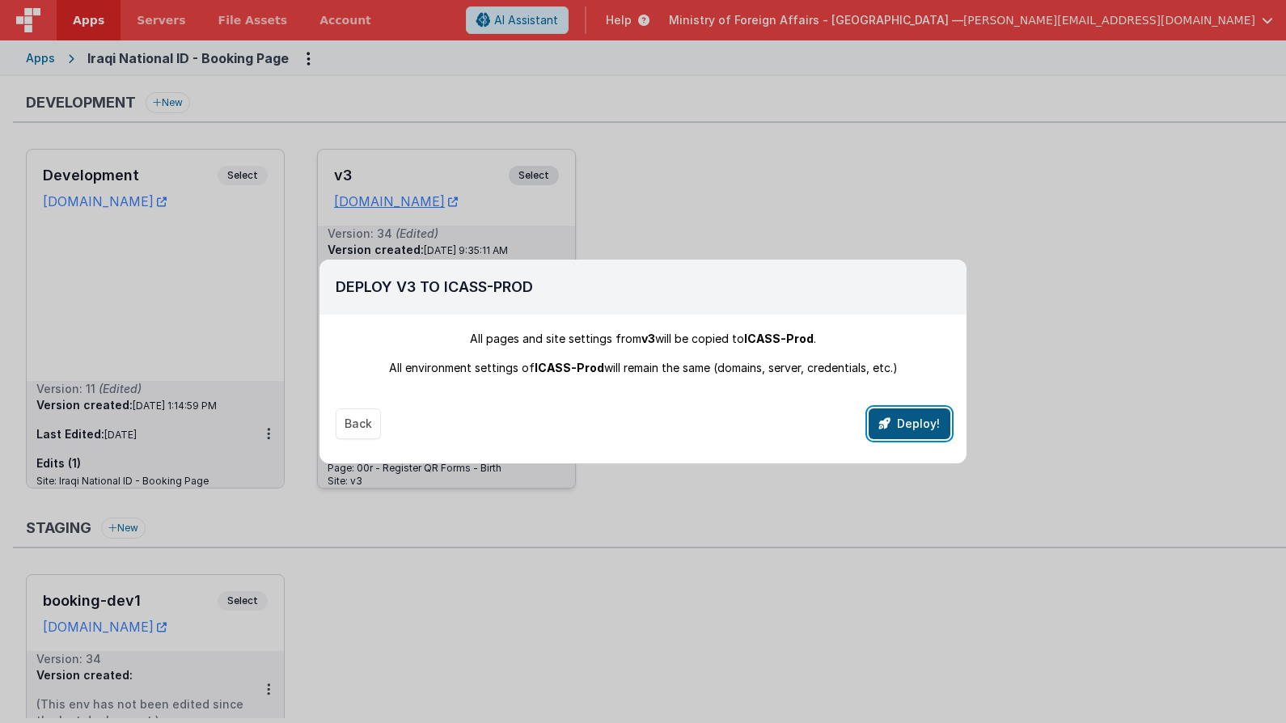
click at [924, 430] on button "Deploy!" at bounding box center [910, 424] width 82 height 31
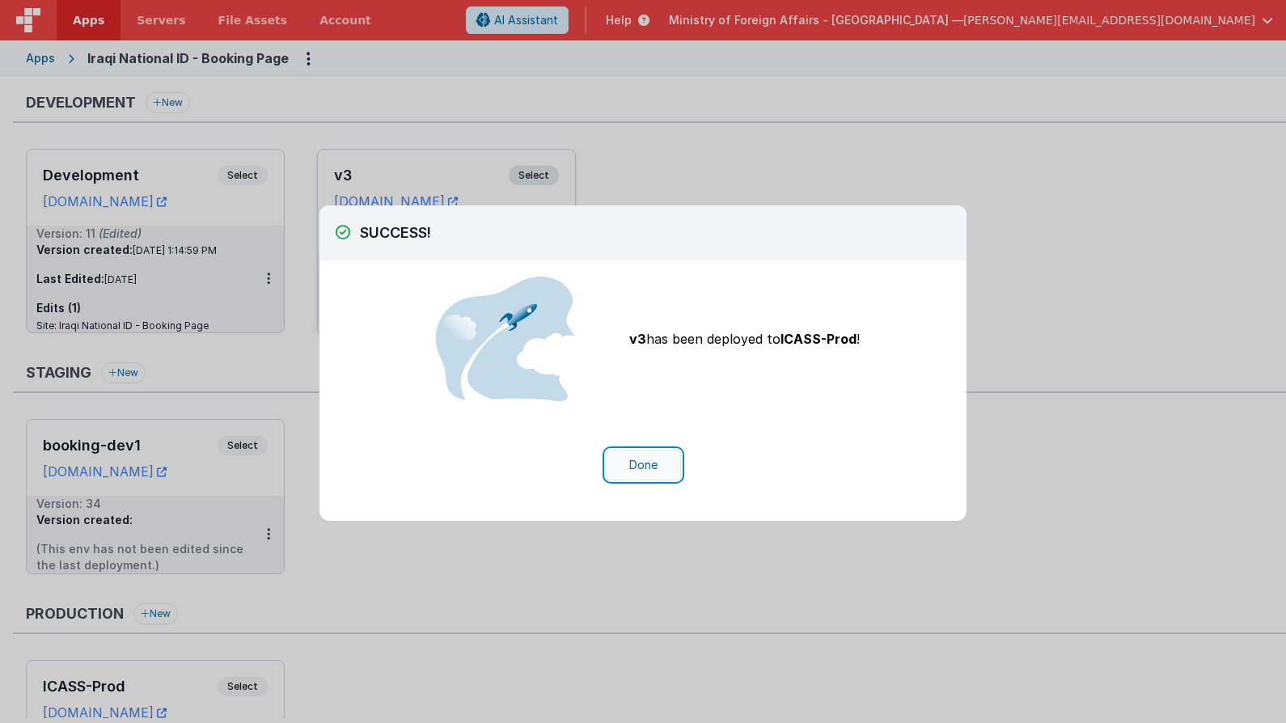
click at [663, 470] on button "Done" at bounding box center [643, 465] width 75 height 31
